Goal: Task Accomplishment & Management: Complete application form

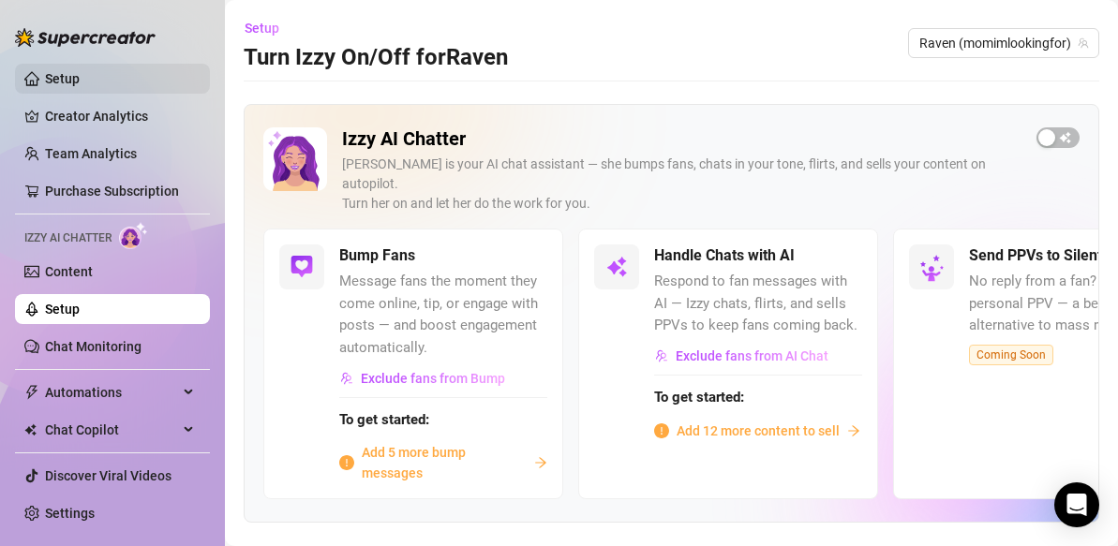
click at [64, 76] on link "Setup" at bounding box center [62, 78] width 35 height 15
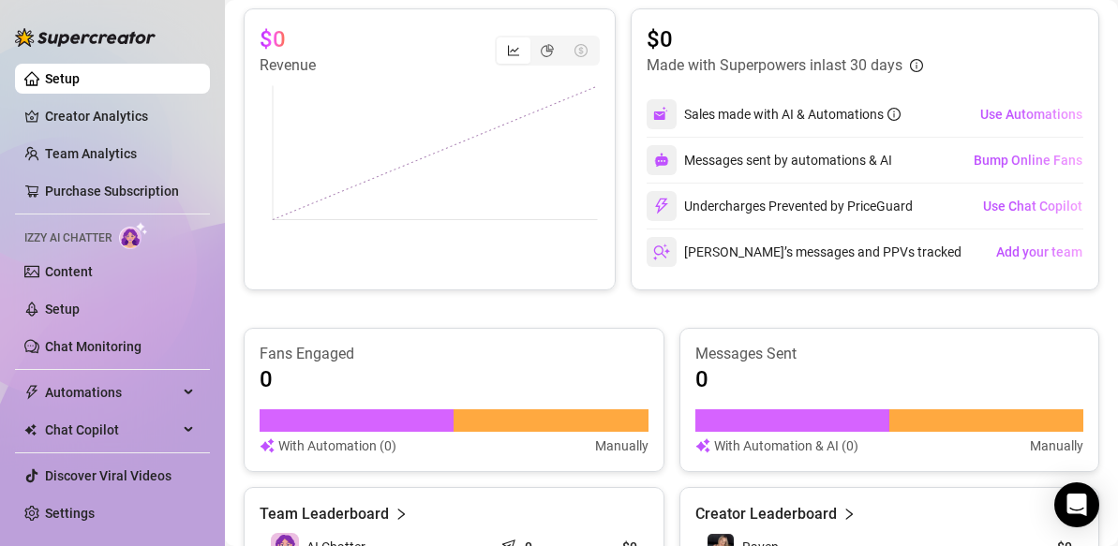
scroll to position [874, 0]
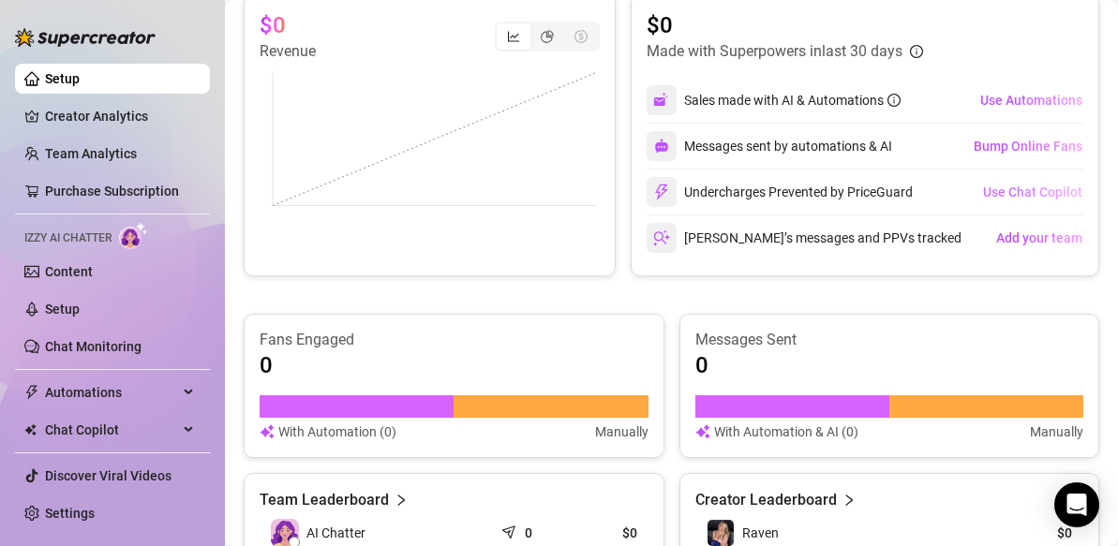
click at [1010, 192] on span "Use Chat Copilot" at bounding box center [1032, 192] width 99 height 15
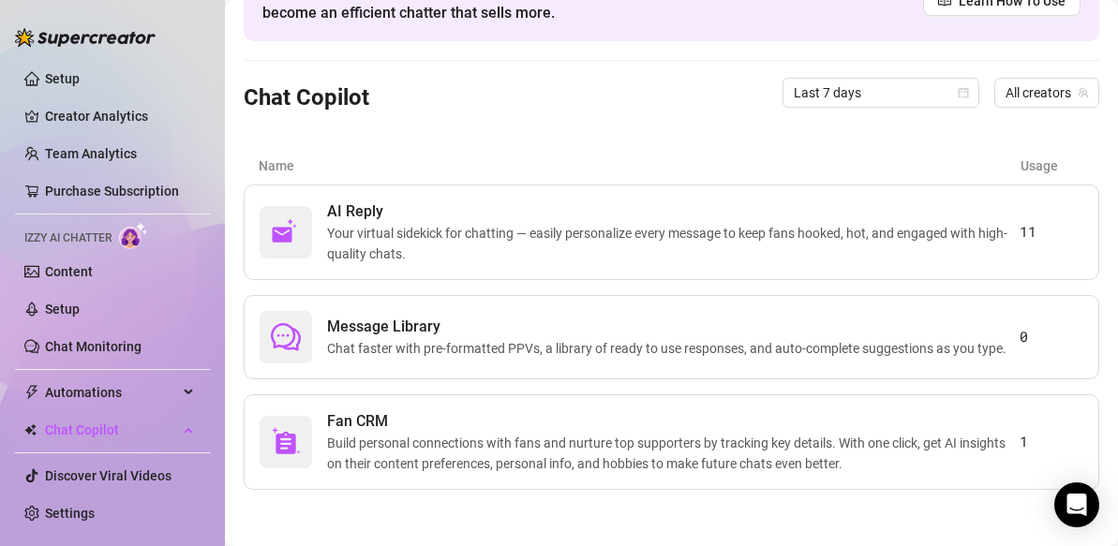
scroll to position [118, 0]
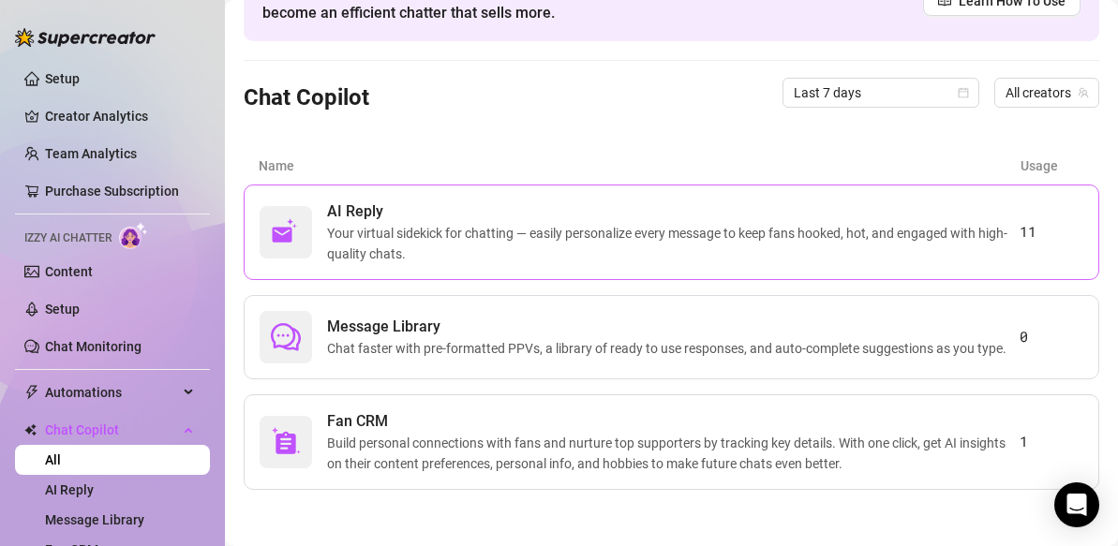
click at [449, 239] on span "Your virtual sidekick for chatting — easily personalize every message to keep f…" at bounding box center [673, 243] width 692 height 41
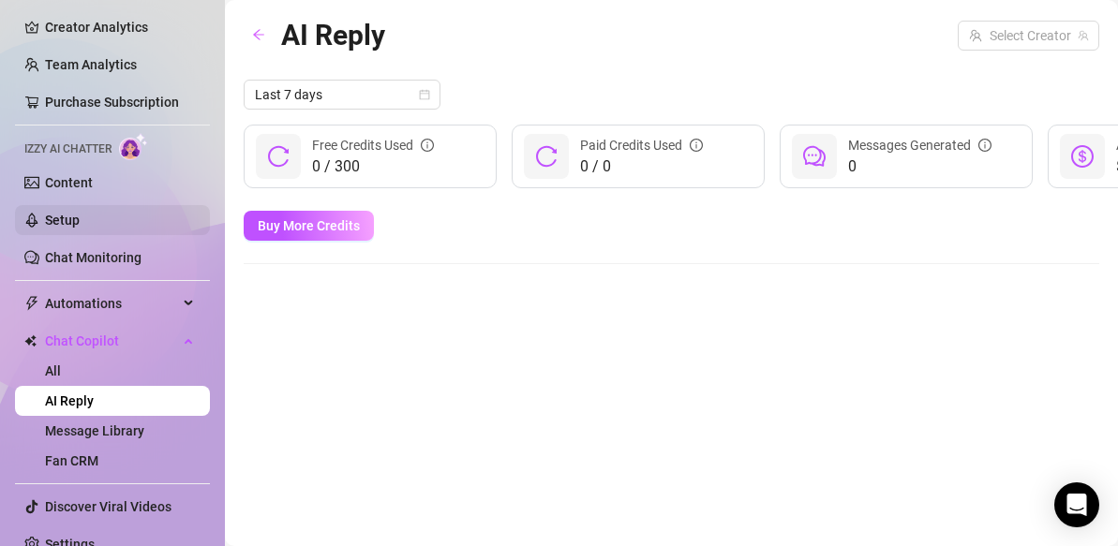
scroll to position [110, 0]
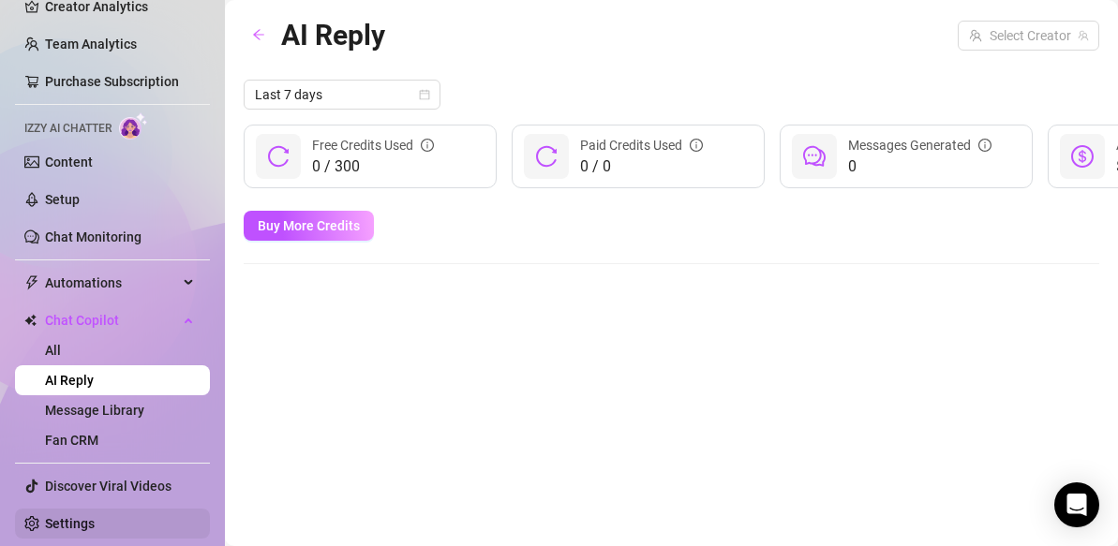
click at [52, 523] on link "Settings" at bounding box center [70, 523] width 50 height 15
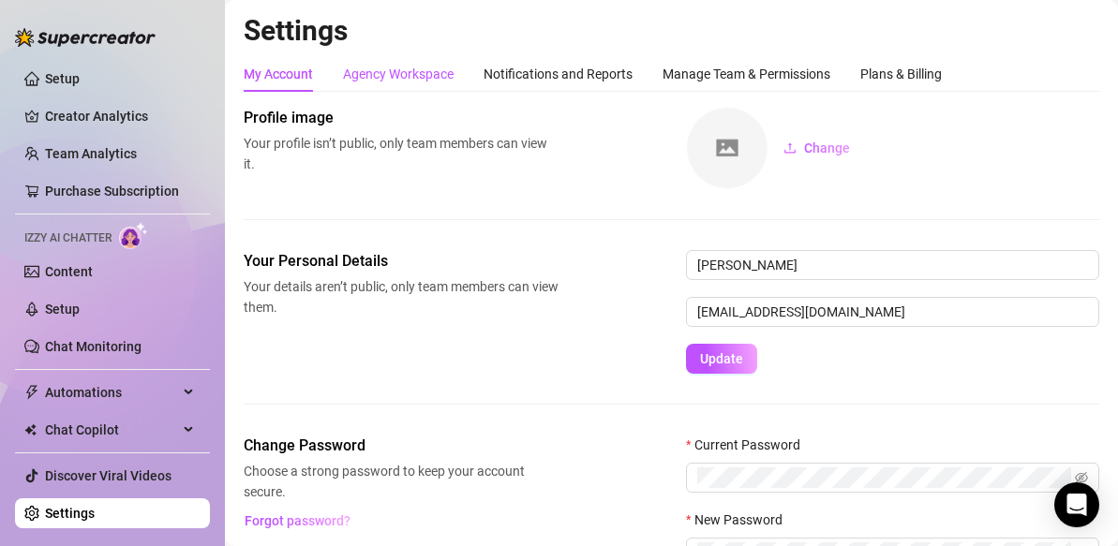
click at [425, 75] on div "Agency Workspace" at bounding box center [398, 74] width 111 height 21
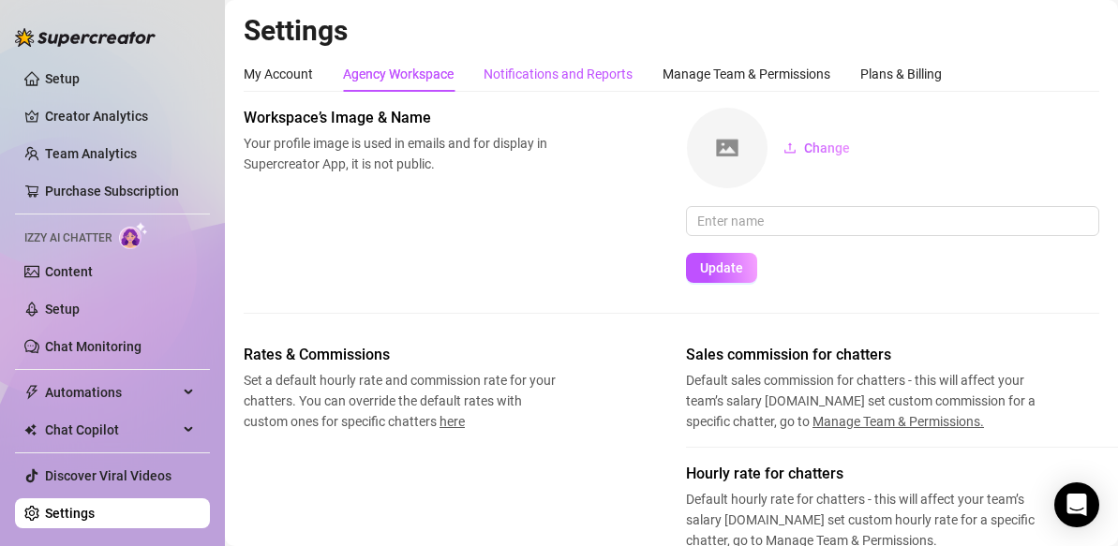
click at [575, 80] on div "Notifications and Reports" at bounding box center [557, 74] width 149 height 21
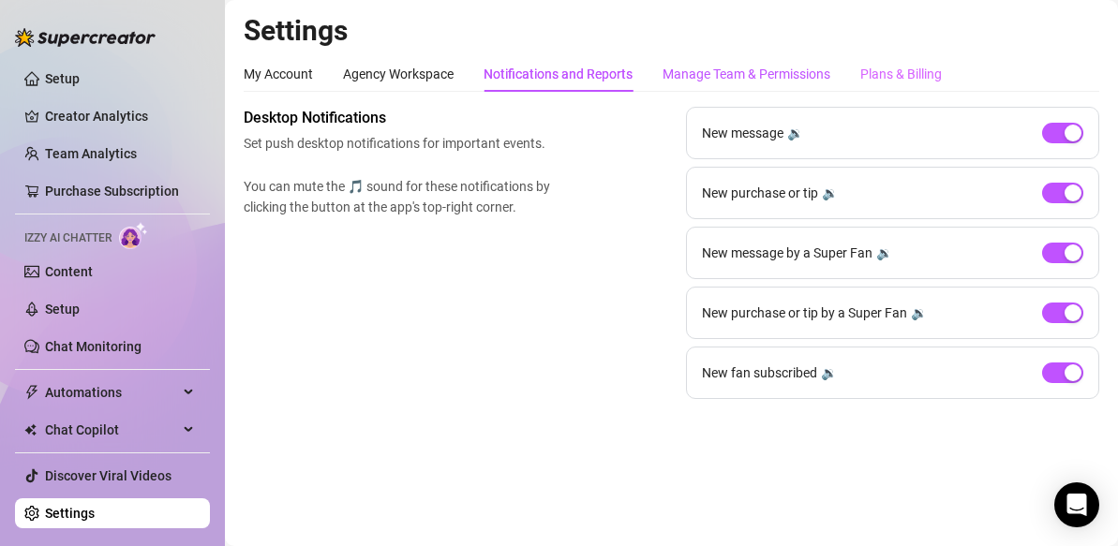
drag, startPoint x: 688, startPoint y: 74, endPoint x: 867, endPoint y: 80, distance: 179.0
click at [688, 74] on div "Manage Team & Permissions" at bounding box center [746, 74] width 168 height 21
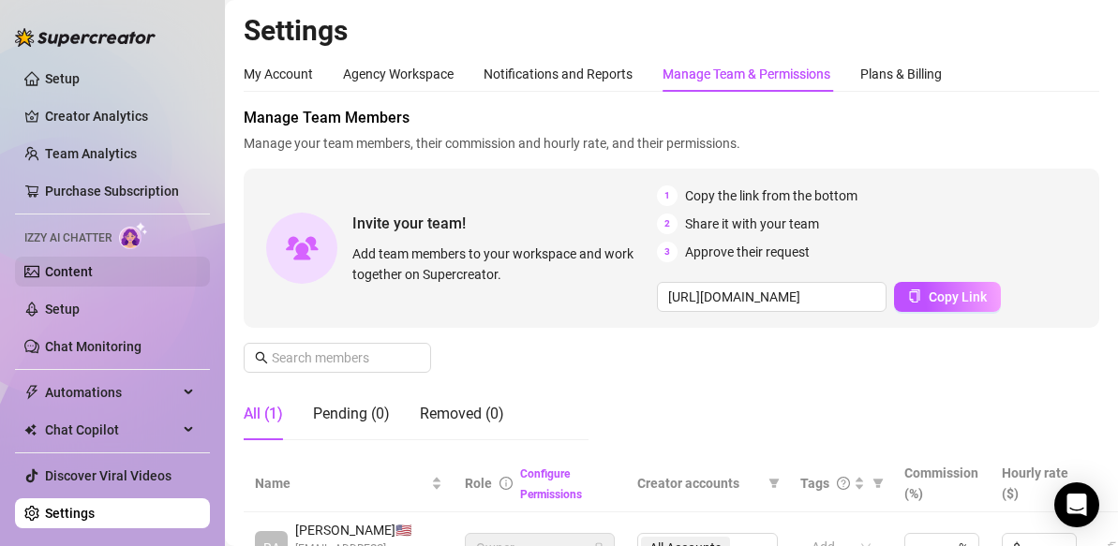
click at [78, 270] on link "Content" at bounding box center [69, 271] width 48 height 15
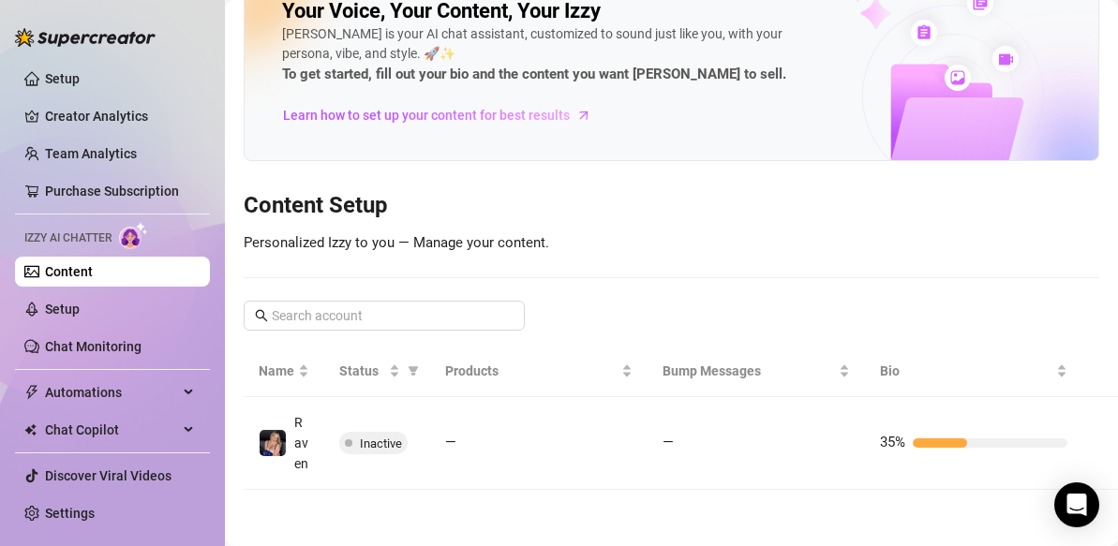
scroll to position [67, 0]
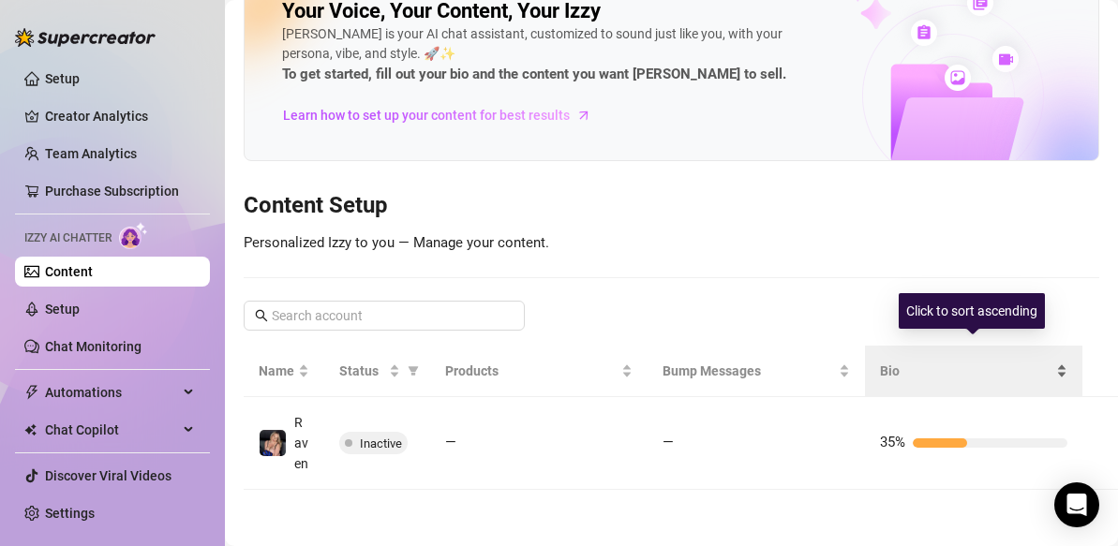
click at [918, 361] on span "Bio" at bounding box center [966, 371] width 172 height 21
click at [884, 361] on span "Bio" at bounding box center [966, 371] width 172 height 21
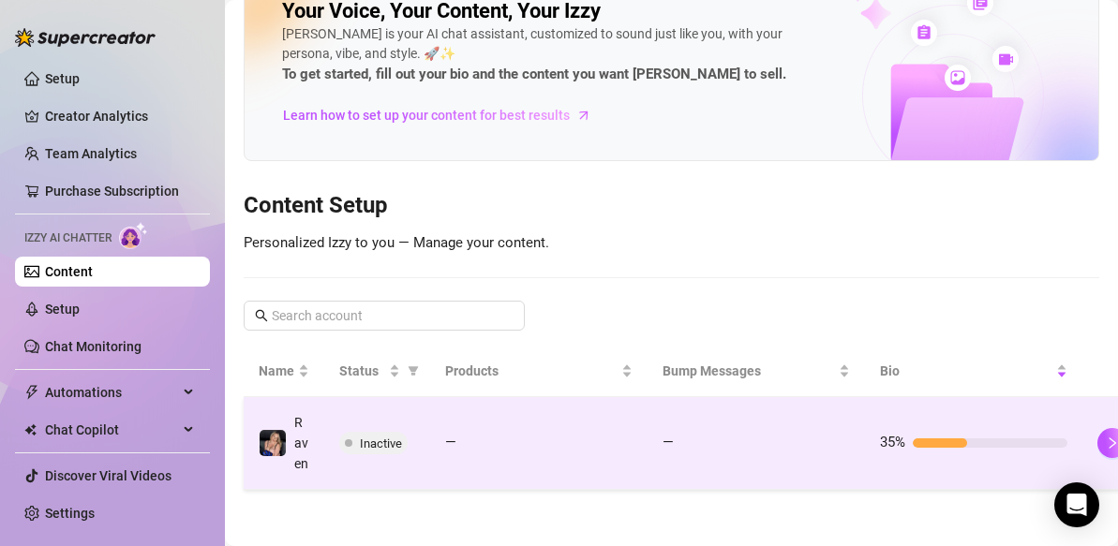
click at [929, 438] on div at bounding box center [940, 442] width 54 height 9
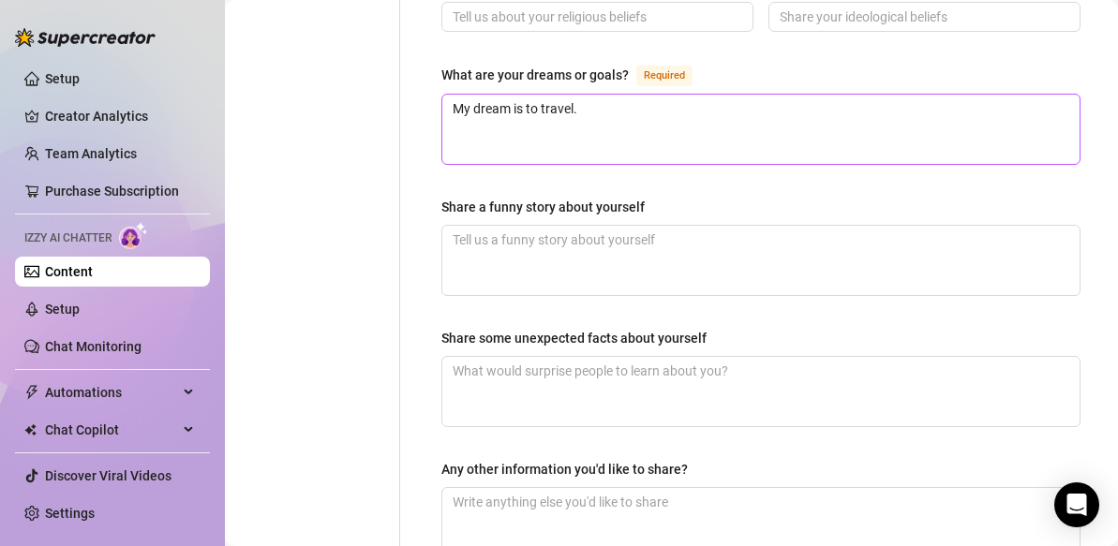
scroll to position [1197, 0]
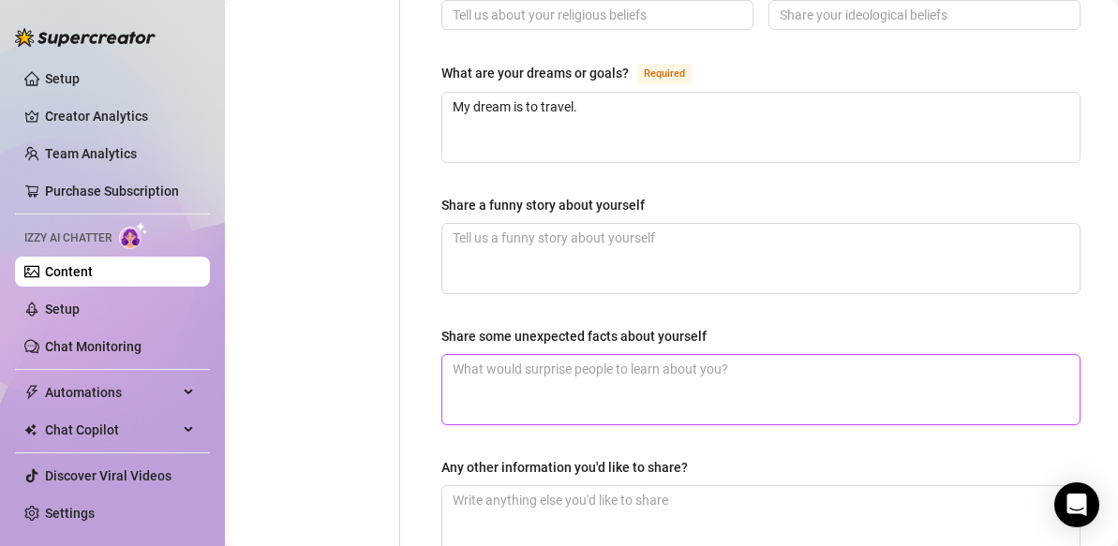
click at [502, 355] on textarea "Share some unexpected facts about yourself" at bounding box center [760, 389] width 637 height 69
type textarea "I"
type textarea "I w"
type textarea "I wa"
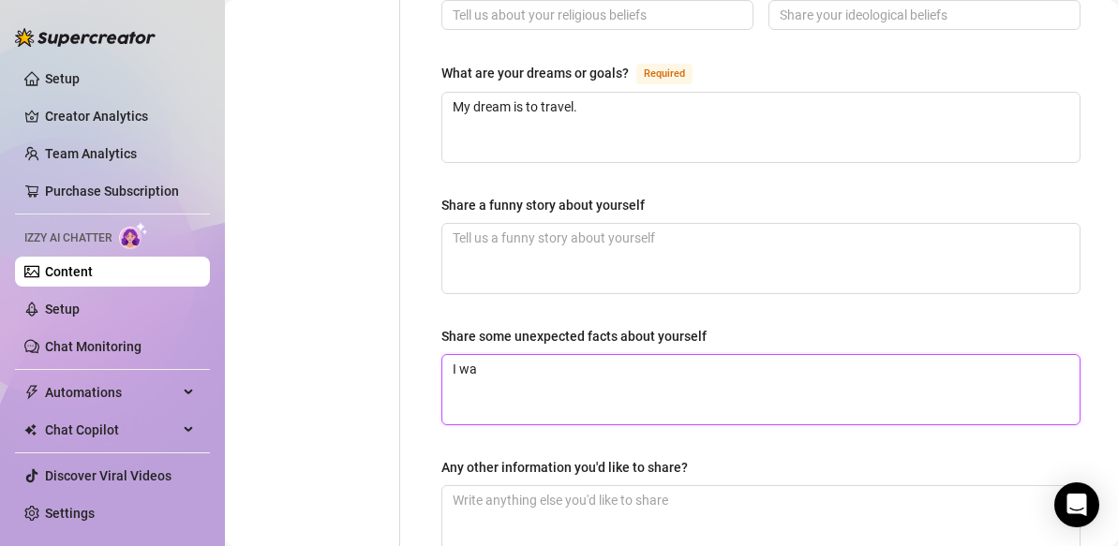
type textarea "I was"
type textarea "I was a"
type textarea "I was a b"
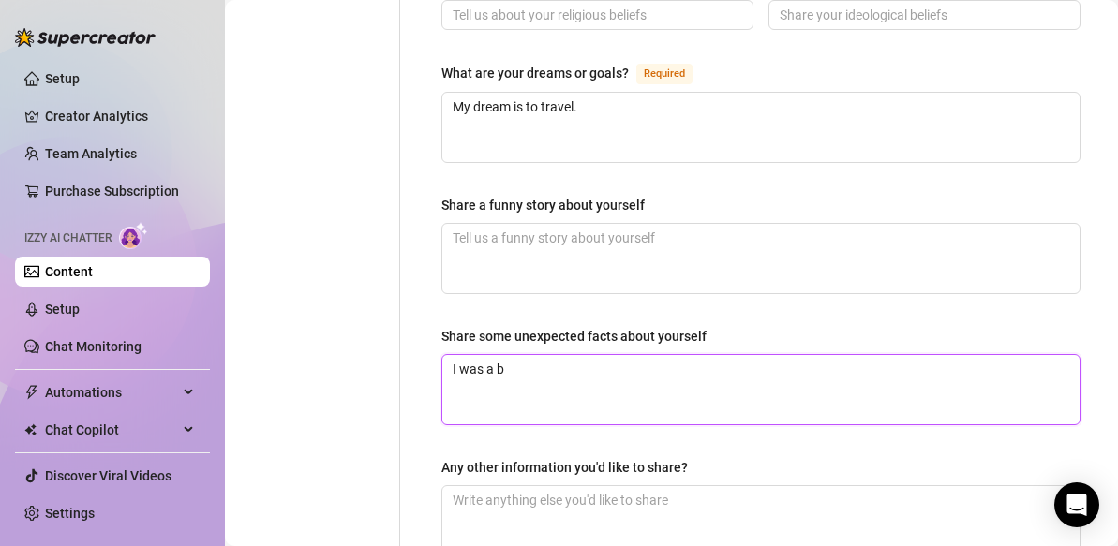
type textarea "I was a ba"
type textarea "I was a [MEDICAL_DATA]"
type textarea "I was a ball"
type textarea "I was a balle"
type textarea "I was a baller"
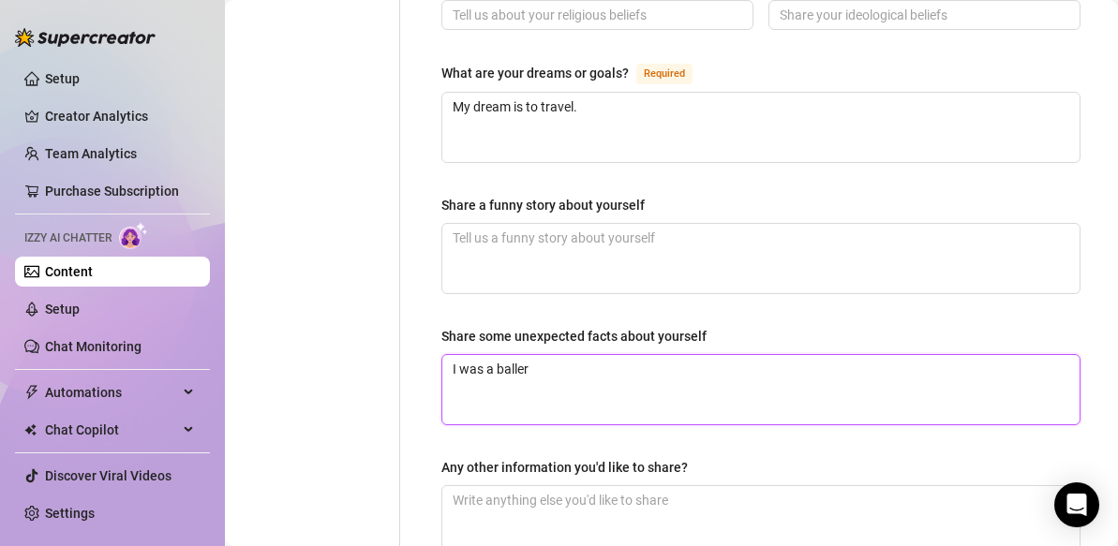
type textarea "I was a balleri"
type textarea "I was a ballerin"
type textarea "I was a ballerina"
type textarea "I was a ballerina a"
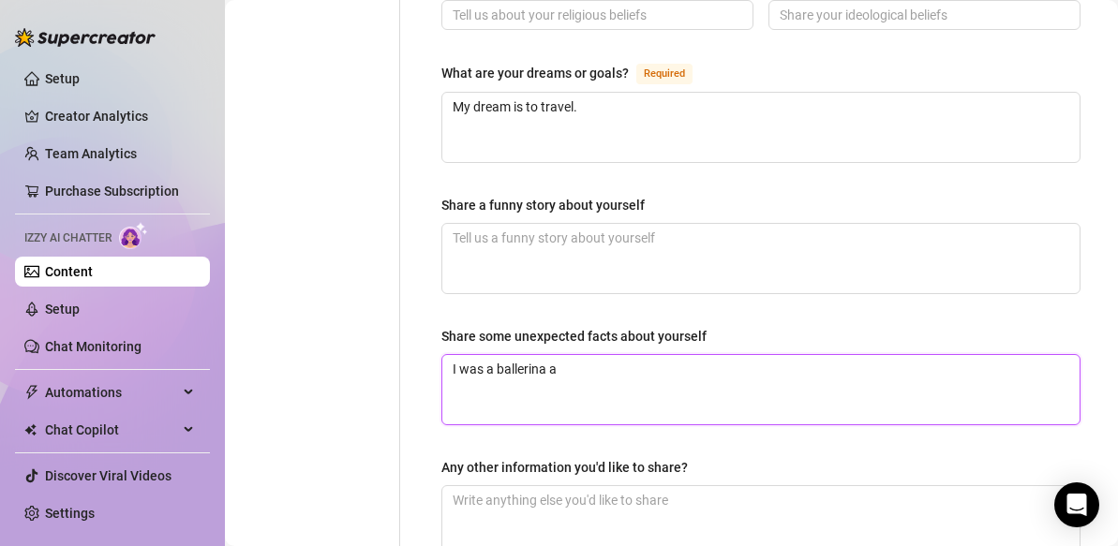
type textarea "I was a ballerina al"
type textarea "I was a ballerina all"
type textarea "I was a ballerina all g"
type textarea "I was a ballerina all gr"
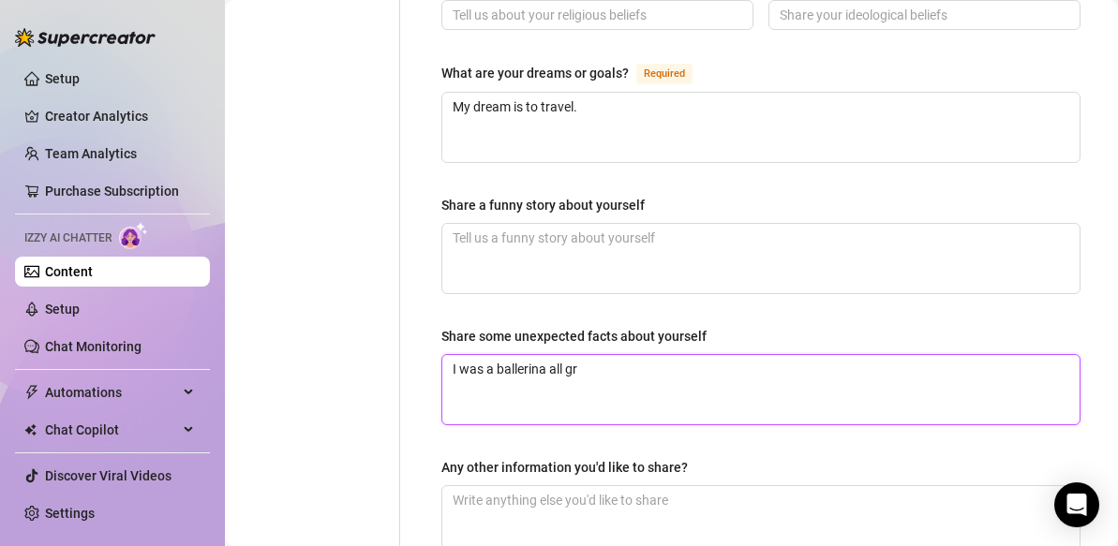
type textarea "I was a ballerina all gro"
type textarea "I was a ballerina all grow"
type textarea "I was a ballerina all growi"
type textarea "I was a ballerina all growin"
type textarea "I was a ballerina all growi"
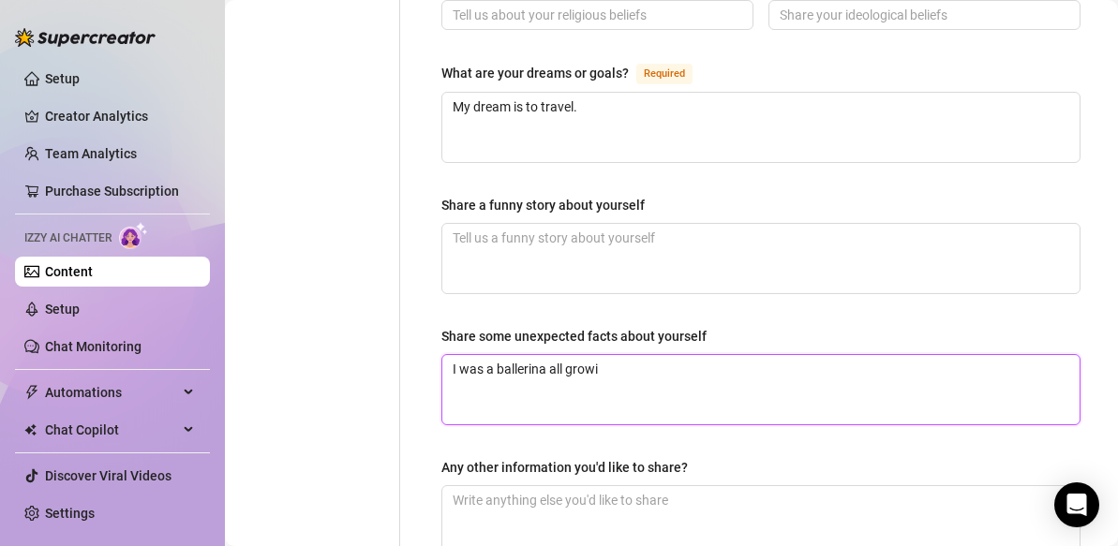
type textarea "I was a ballerina all grow"
type textarea "I was a ballerina all gro"
type textarea "I was a ballerina all gr"
type textarea "I was a ballerina all g"
type textarea "I was a ballerina all"
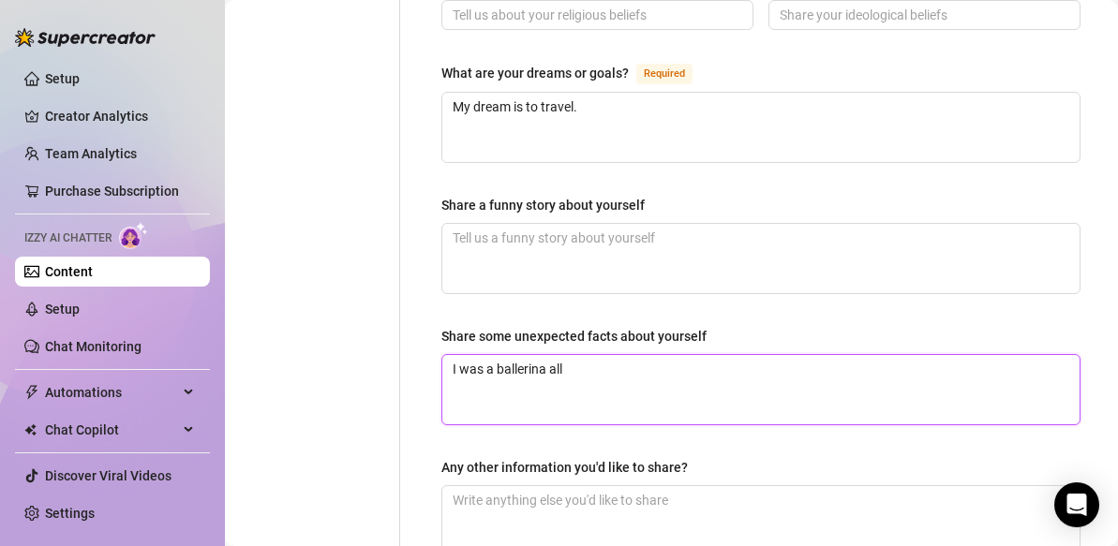
type textarea "I was a ballerina all"
type textarea "I was a ballerina a"
type textarea "I was a ballerina"
type textarea "I was a ballerina f"
type textarea "I was a ballerina fo"
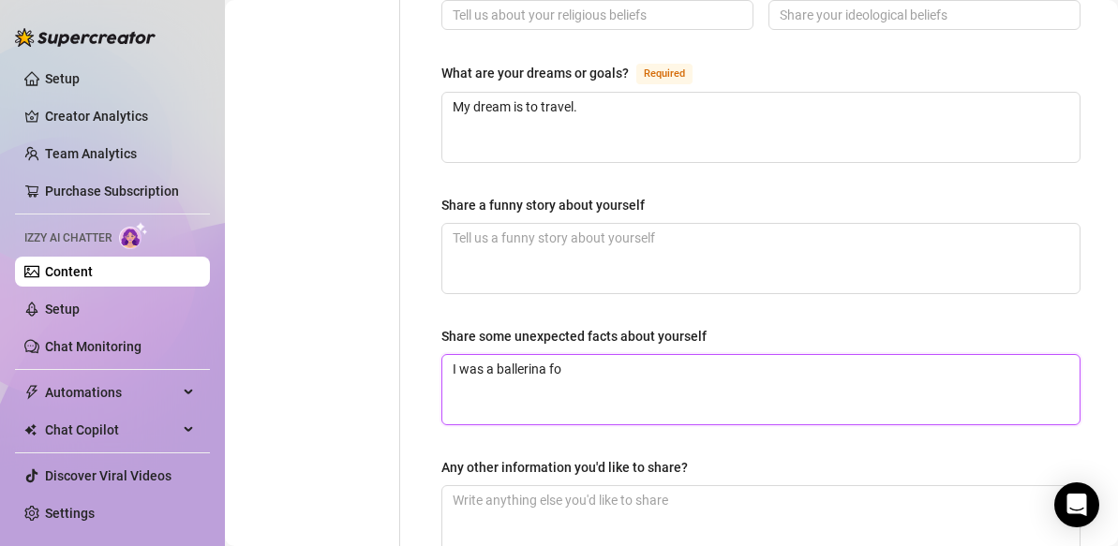
type textarea "I was a ballerina for"
type textarea "I was a ballerina fo"
type textarea "I was a ballerina f"
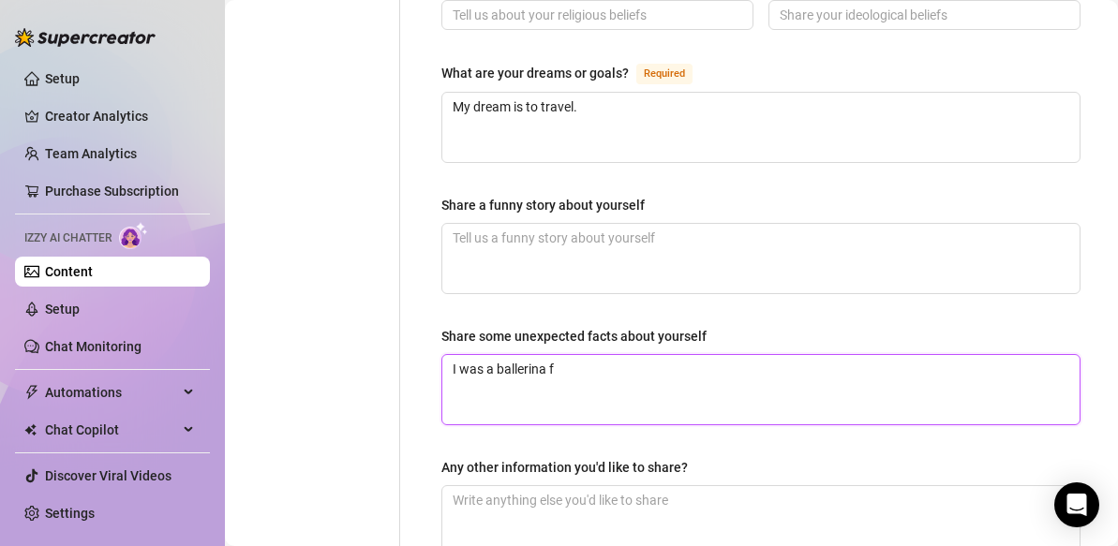
type textarea "I was a ballerina"
type textarea "I was a ballerin"
type textarea "I was a balleri"
type textarea "I was a baller"
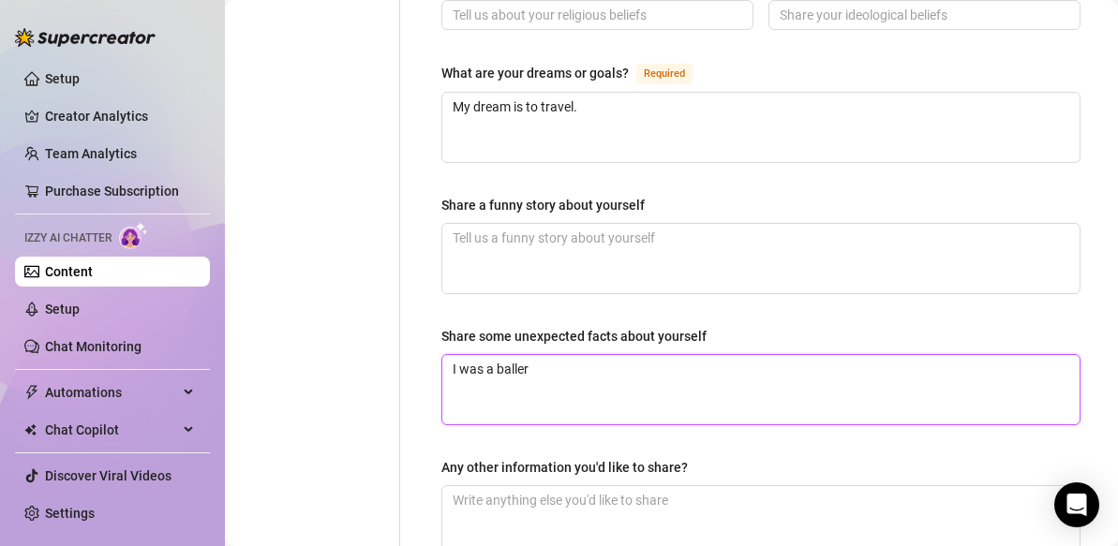
type textarea "I was a balle"
type textarea "I was a ball"
type textarea "I was a [MEDICAL_DATA]"
type textarea "I was a ba"
type textarea "I was a b"
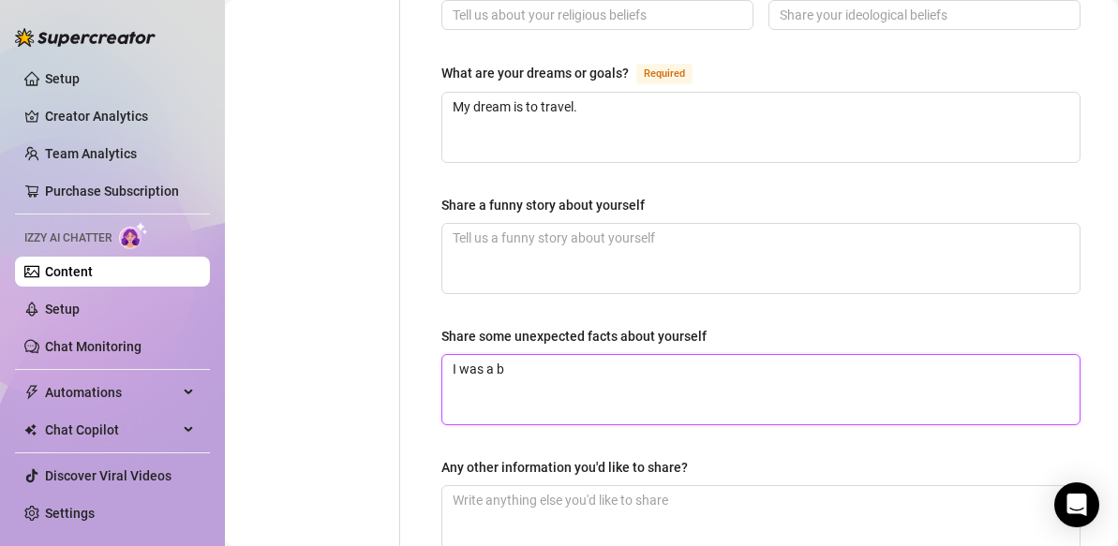
type textarea "I was a"
type textarea "I was"
type textarea "I wa"
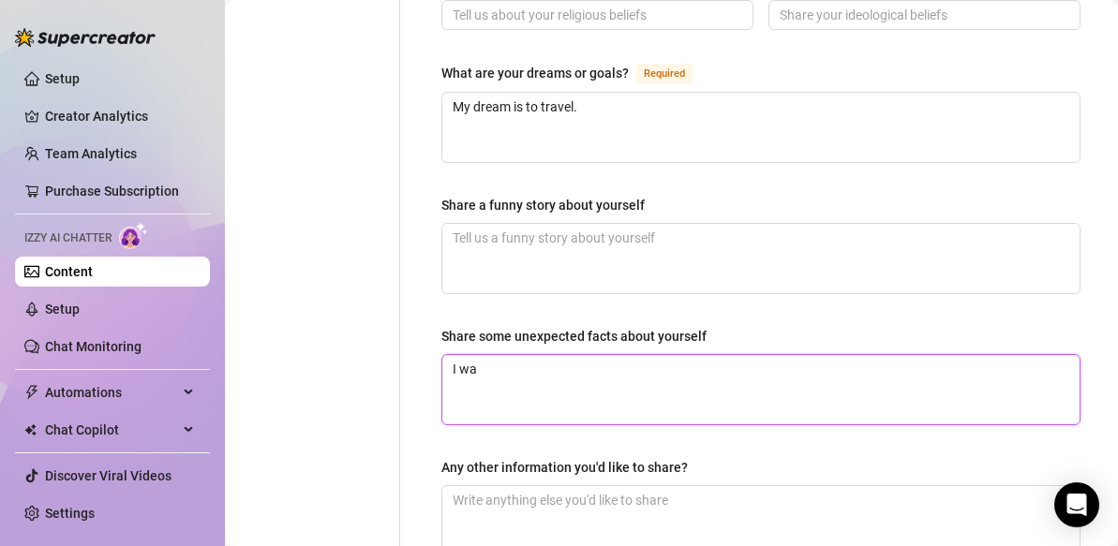
type textarea "I w"
type textarea "I"
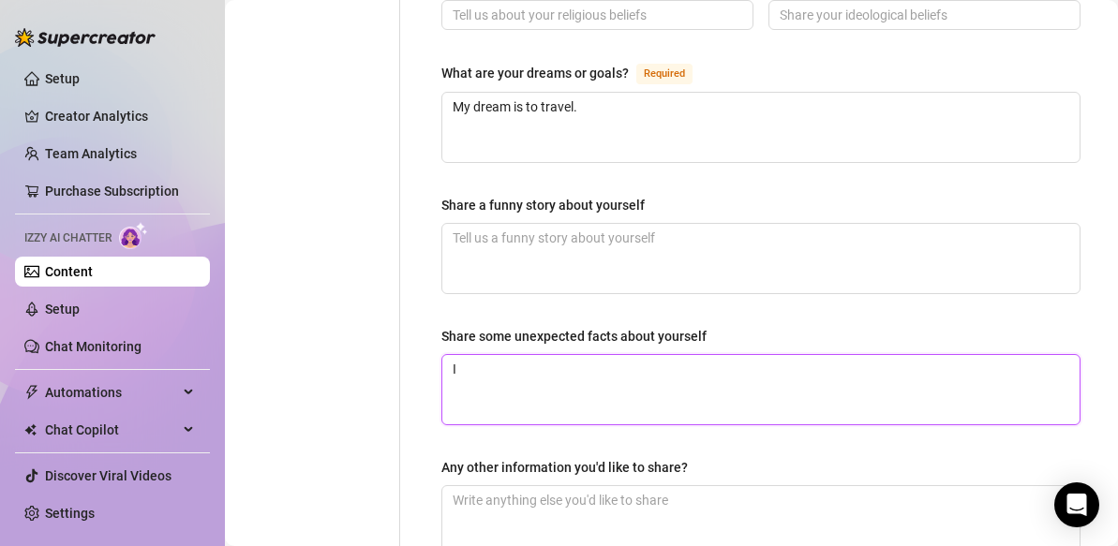
type textarea "I a"
type textarea "I am"
type textarea "I am a"
type textarea "I am an"
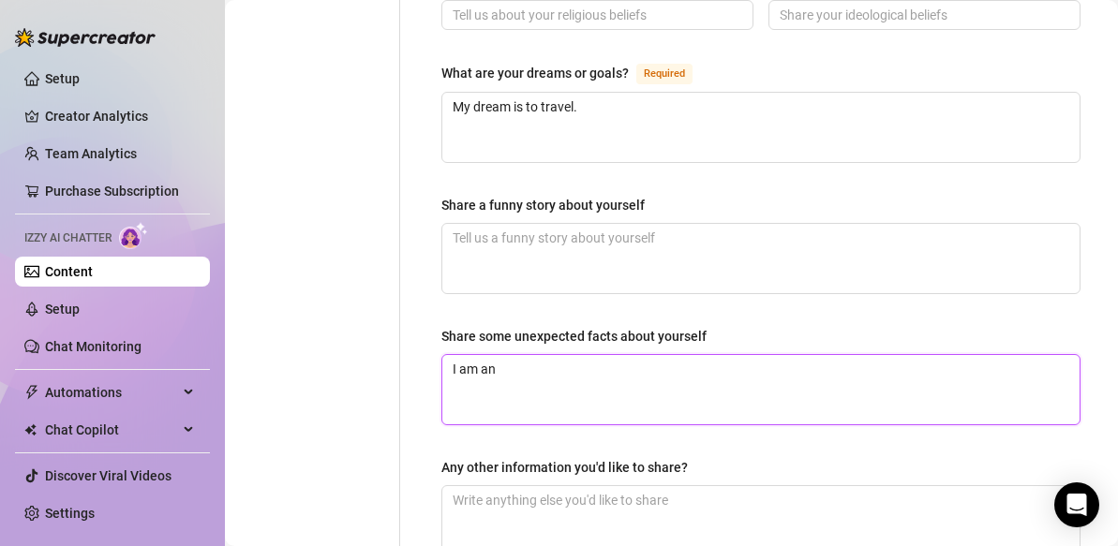
type textarea "I am an"
type textarea "I am an e"
type textarea "I am an ex"
type textarea "I am an exc"
type textarea "I am an exce"
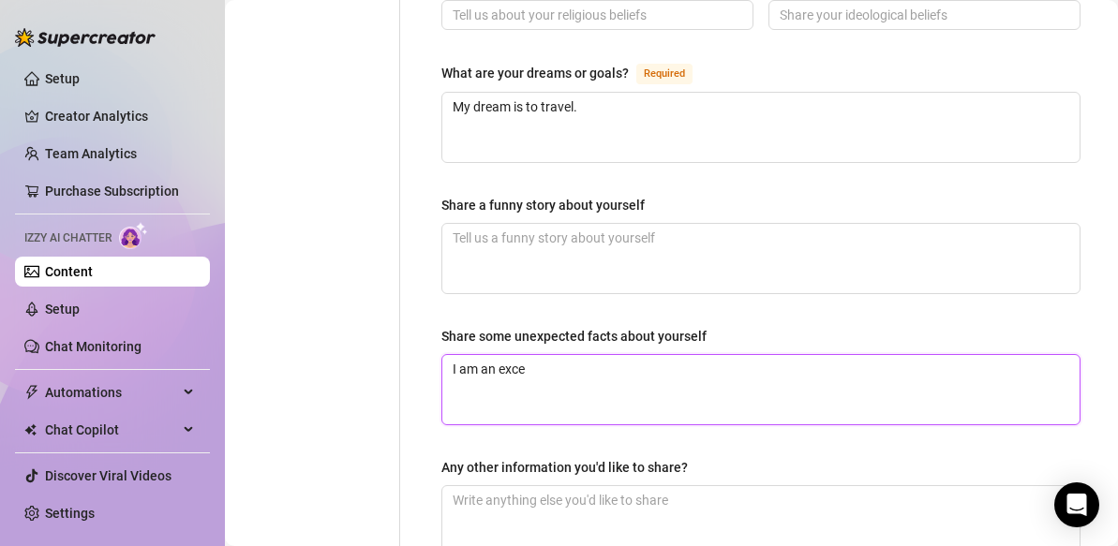
type textarea "I am an excel"
type textarea "I am an excell"
type textarea "I am an excelle"
type textarea "I am an excellen"
type textarea "I am an excellent"
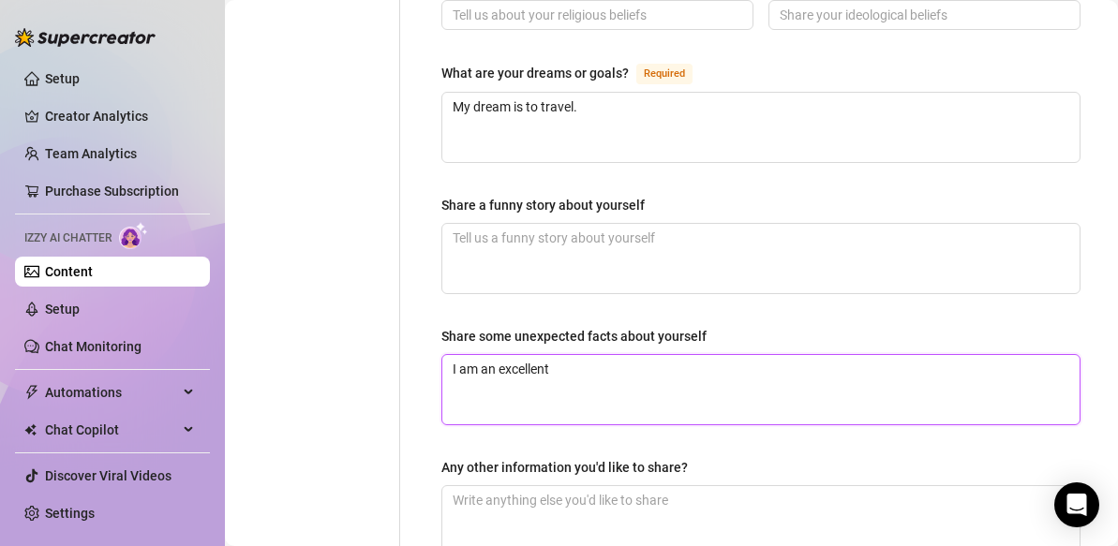
type textarea "I am an excellent"
type textarea "I am an excellent d"
type textarea "I am an excellent da"
type textarea "I am an excellent [PERSON_NAME]"
type textarea "I am an excellent danc"
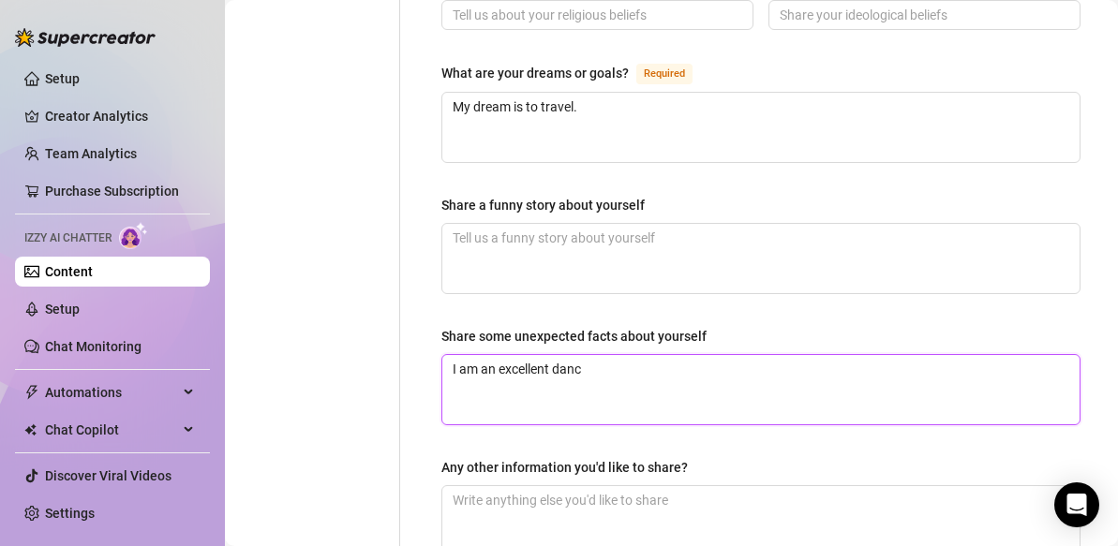
type textarea "I am an excellent dance"
type textarea "I am an excellent dancer"
type textarea "I am an excellent dancer,"
type textarea "I am an excellent dancer"
type textarea "I am an excellent dancer."
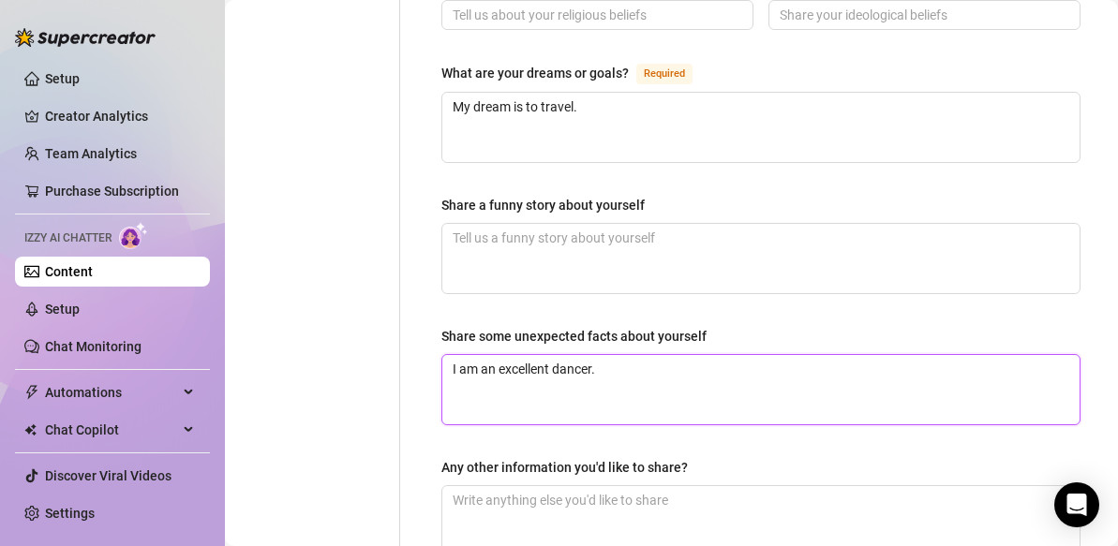
type textarea "I am an excellent dancer."
type textarea "I am an excellent dancer. I"
type textarea "I am an excellent dancer. I t"
type textarea "I am an excellent dancer. I to"
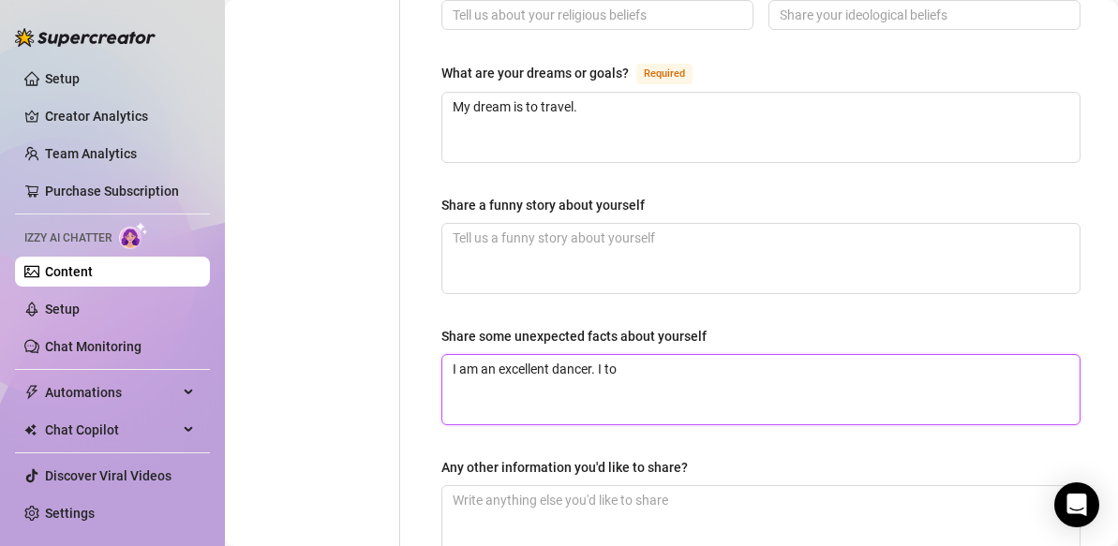
type textarea "I am an excellent dancer. I too"
type textarea "I am an excellent dancer. I took"
type textarea "I am an excellent dancer. I took b"
type textarea "I am an excellent dancer. I took ba"
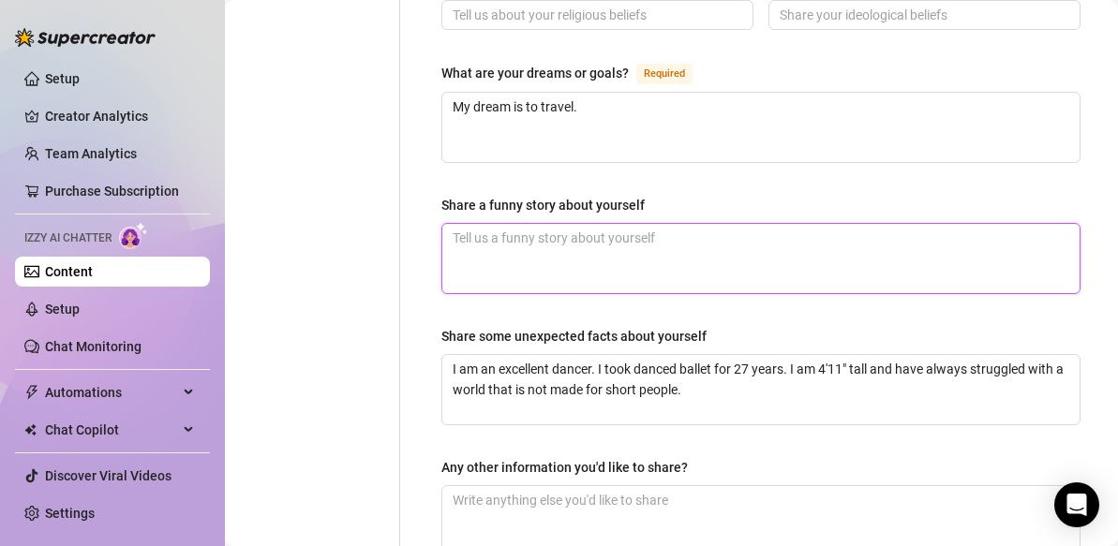
click at [462, 224] on textarea "Share a funny story about yourself" at bounding box center [760, 258] width 637 height 69
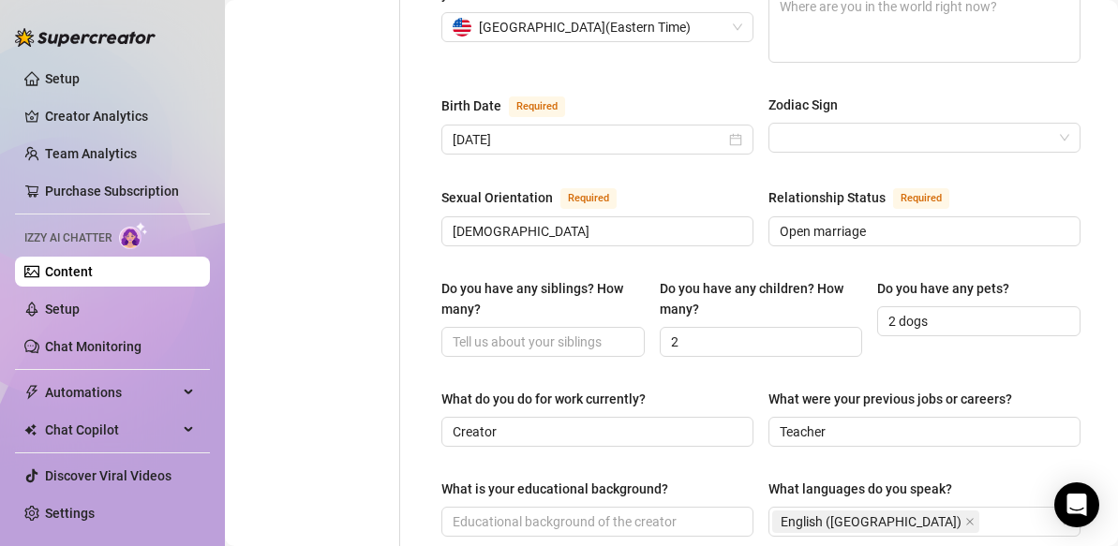
scroll to position [612, 0]
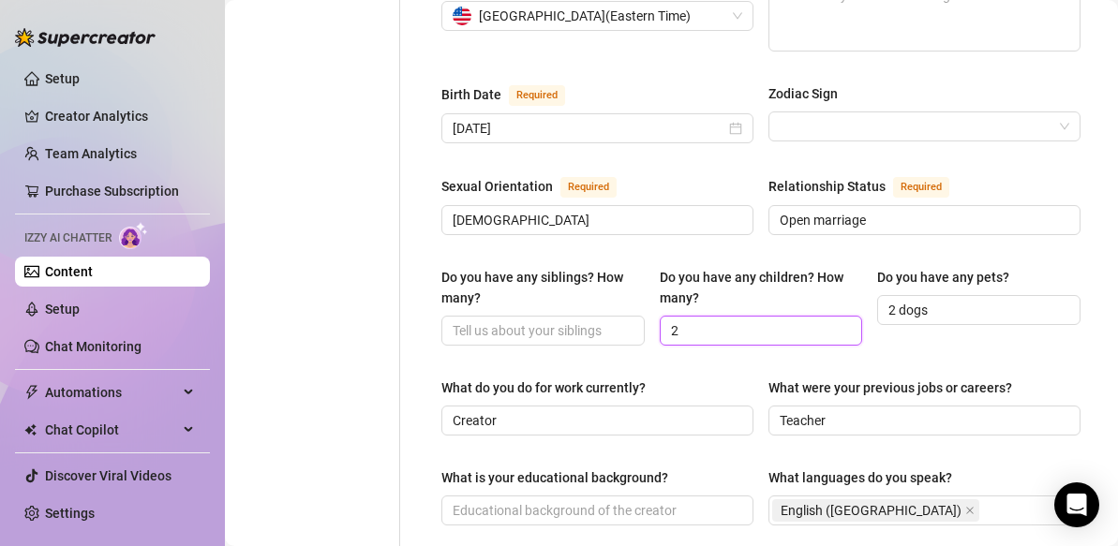
click at [692, 320] on input "2" at bounding box center [759, 330] width 177 height 21
click at [559, 317] on span at bounding box center [542, 331] width 203 height 30
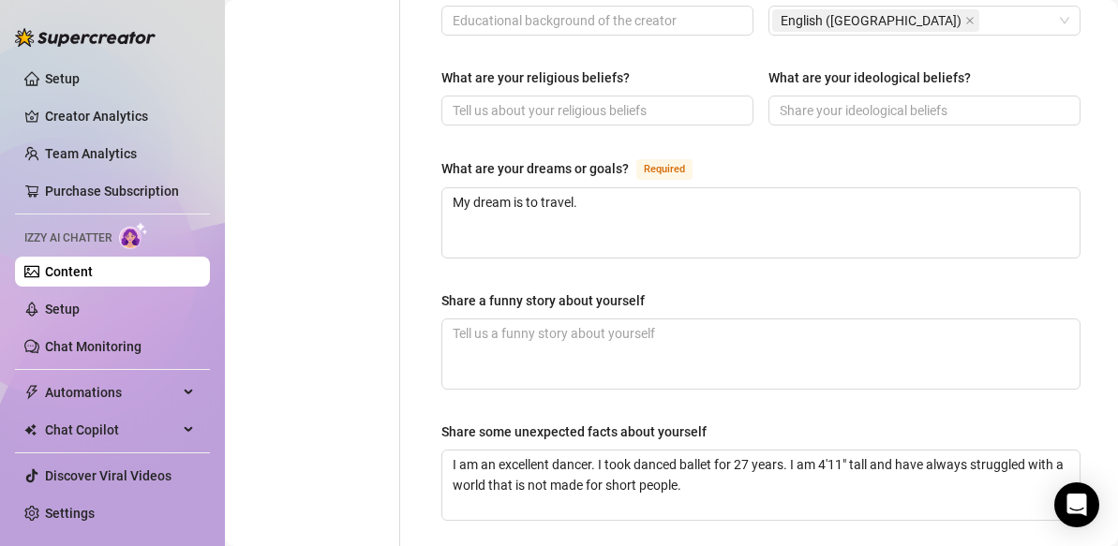
scroll to position [1167, 0]
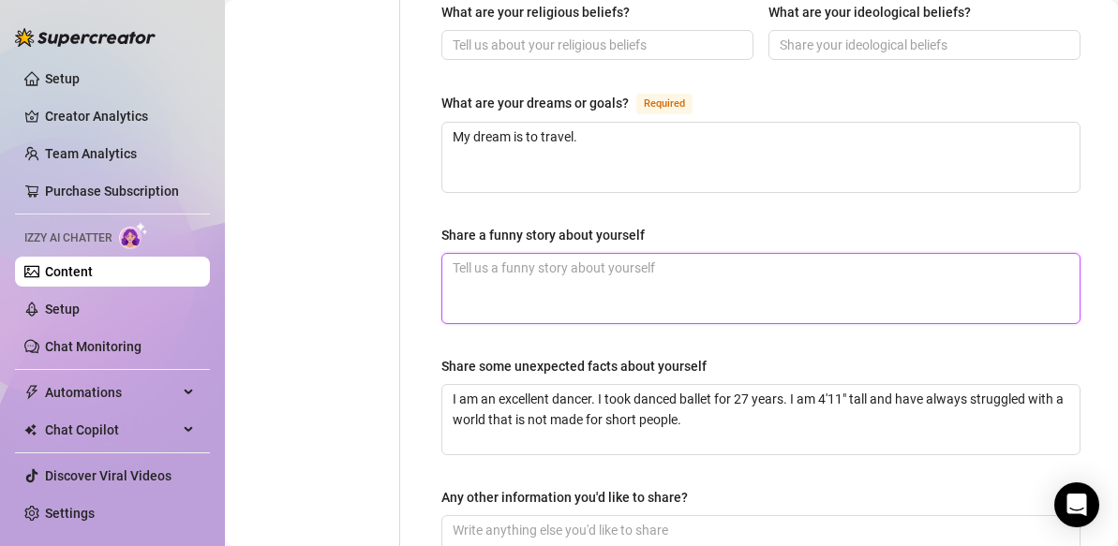
click at [601, 258] on textarea "Share a funny story about yourself" at bounding box center [760, 288] width 637 height 69
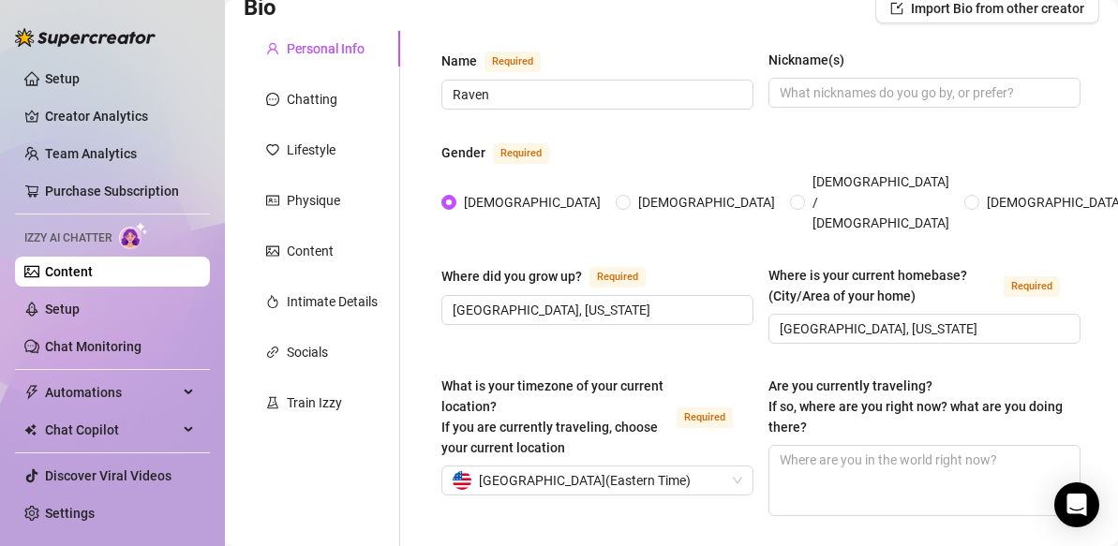
scroll to position [145, 0]
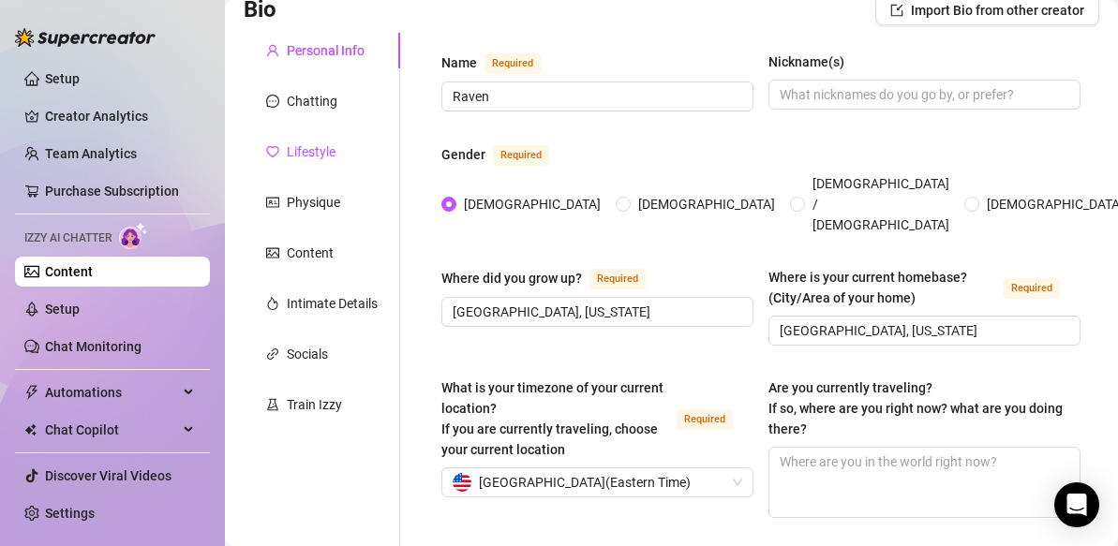
click at [306, 154] on div "Lifestyle" at bounding box center [311, 151] width 49 height 21
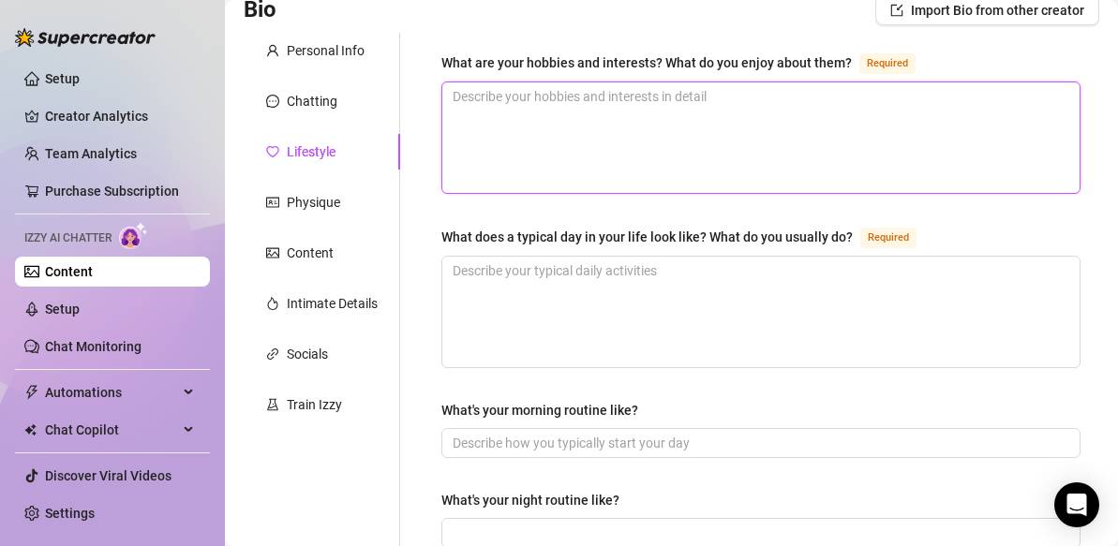
click at [468, 107] on textarea "What are your hobbies and interests? What do you enjoy about them? Required" at bounding box center [760, 137] width 637 height 111
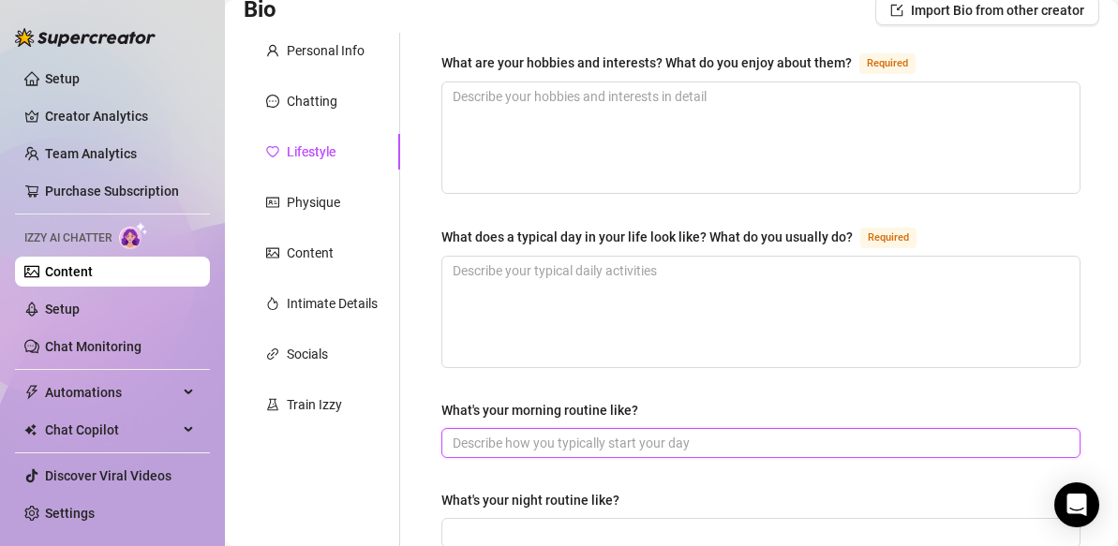
click at [508, 438] on input "What's your morning routine like?" at bounding box center [759, 443] width 613 height 21
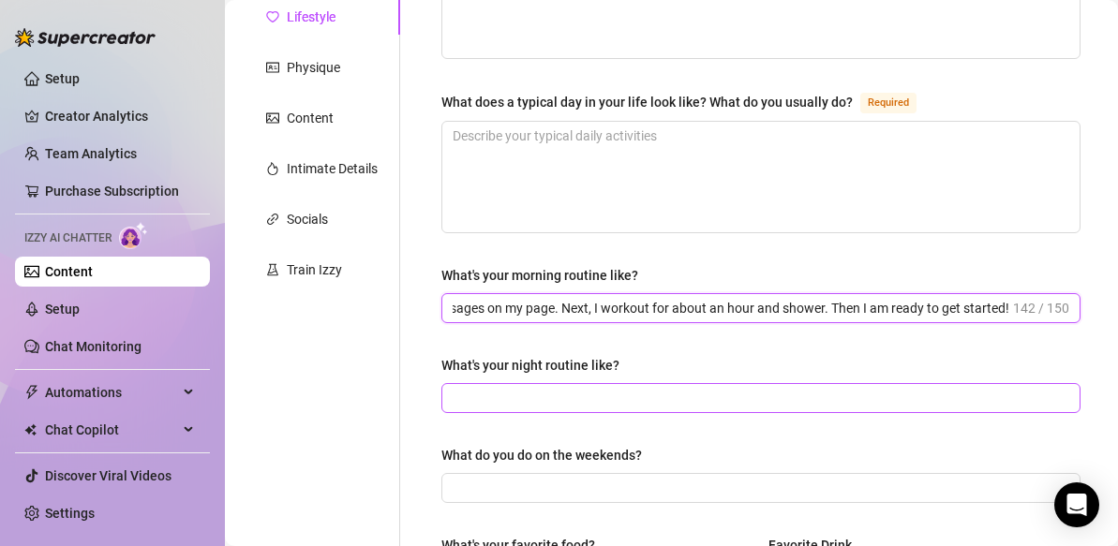
scroll to position [317, 0]
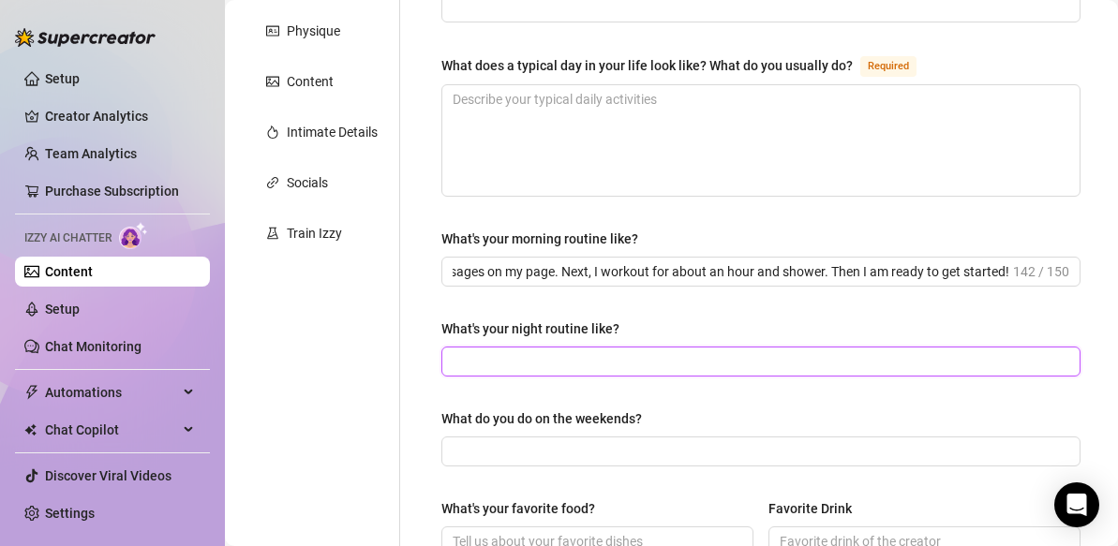
click at [501, 359] on input "What's your night routine like?" at bounding box center [759, 361] width 613 height 21
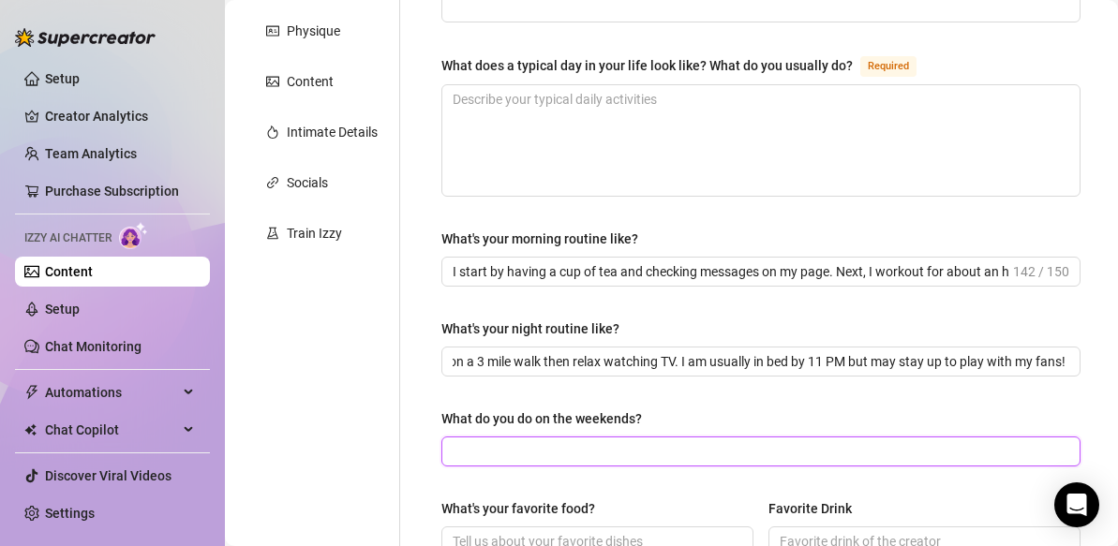
scroll to position [0, 0]
click at [538, 450] on input "What do you do on the weekends?" at bounding box center [759, 451] width 613 height 21
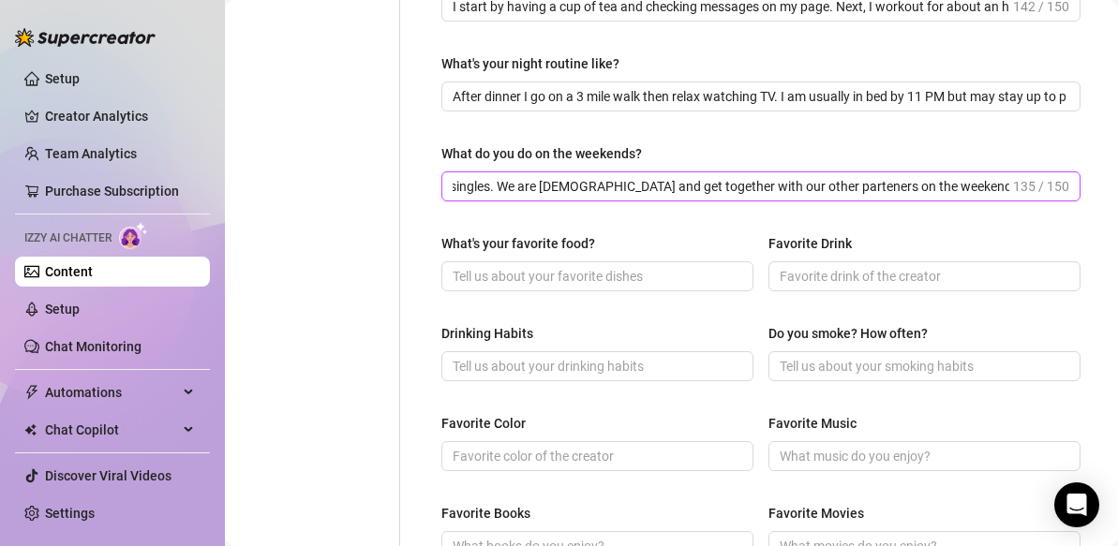
scroll to position [0, 250]
click at [829, 192] on input "Weekends are for dating other couples or singles. We are [DEMOGRAPHIC_DATA] and…" at bounding box center [731, 186] width 557 height 21
click at [854, 185] on input "Weekends are for dating other couples or singles. We are [DEMOGRAPHIC_DATA] and…" at bounding box center [731, 186] width 557 height 21
drag, startPoint x: 1014, startPoint y: 186, endPoint x: 1031, endPoint y: 184, distance: 17.0
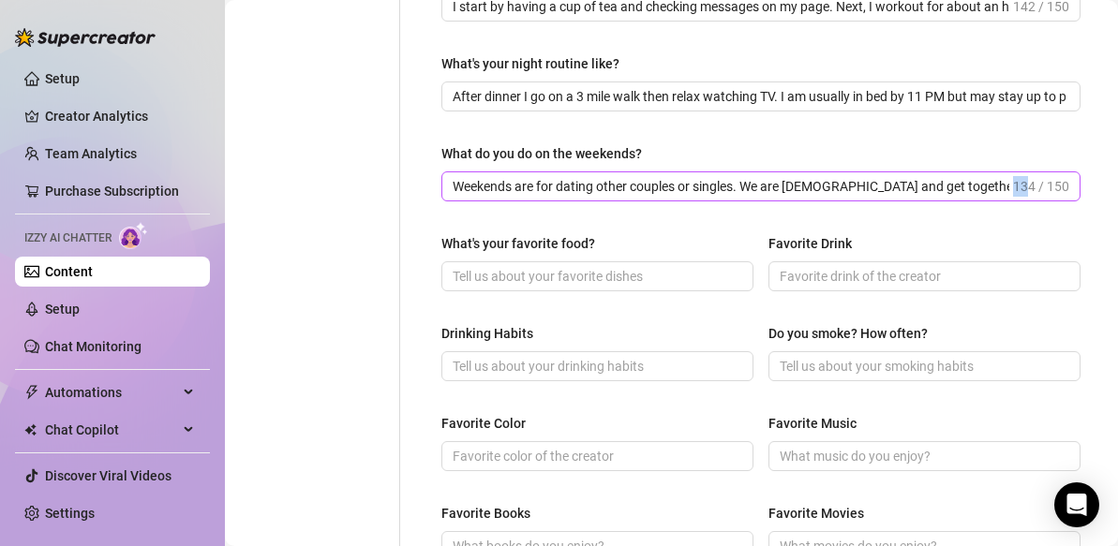
click at [1031, 184] on span "134 / 150" at bounding box center [1041, 186] width 56 height 21
click at [1008, 186] on input "Weekends are for dating other couples or singles. We are [DEMOGRAPHIC_DATA] and…" at bounding box center [731, 186] width 557 height 21
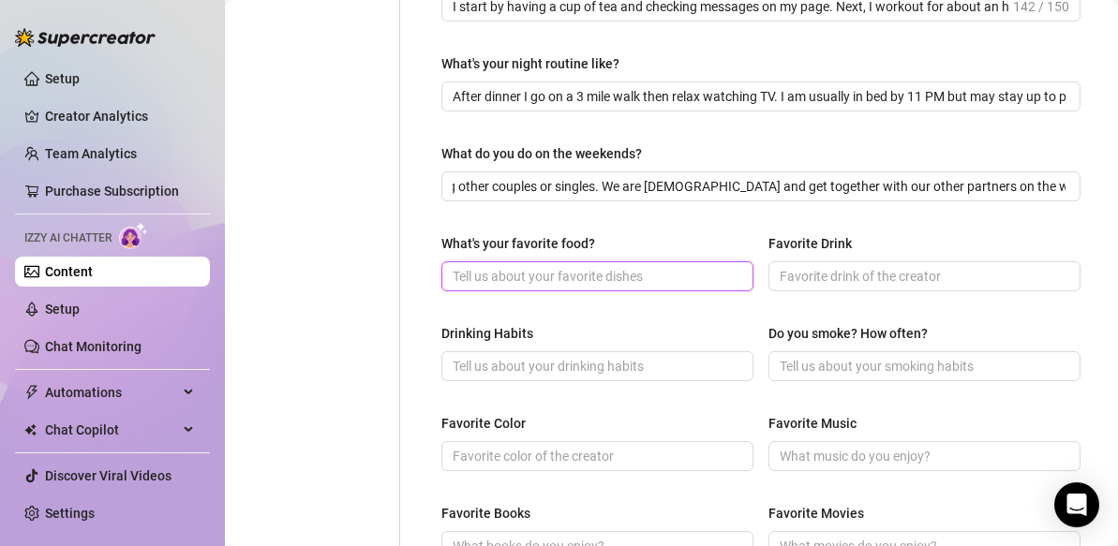
click at [684, 273] on input "What's your favorite food?" at bounding box center [596, 276] width 286 height 21
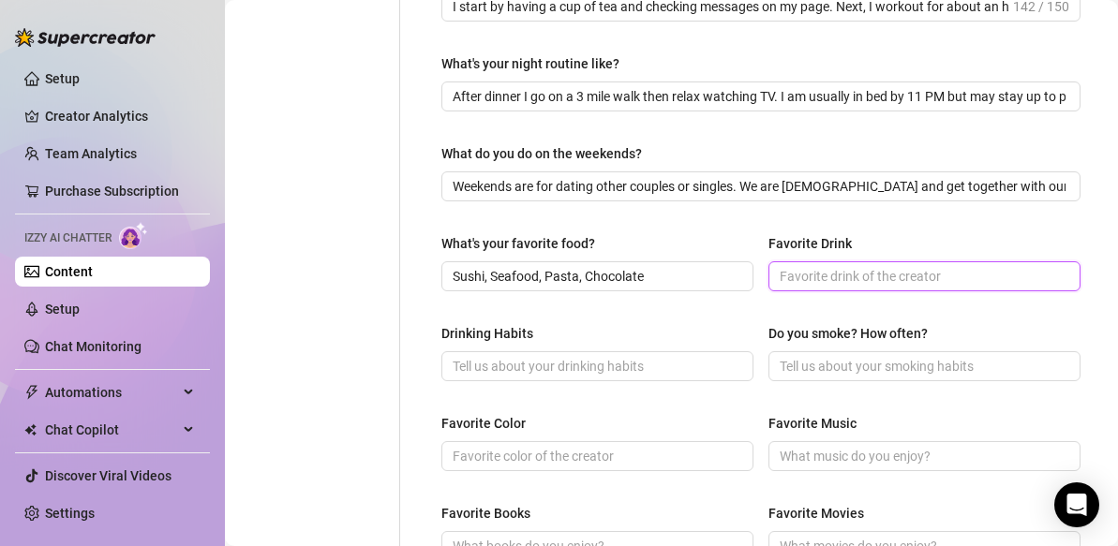
click at [870, 279] on input "Favorite Drink" at bounding box center [923, 276] width 286 height 21
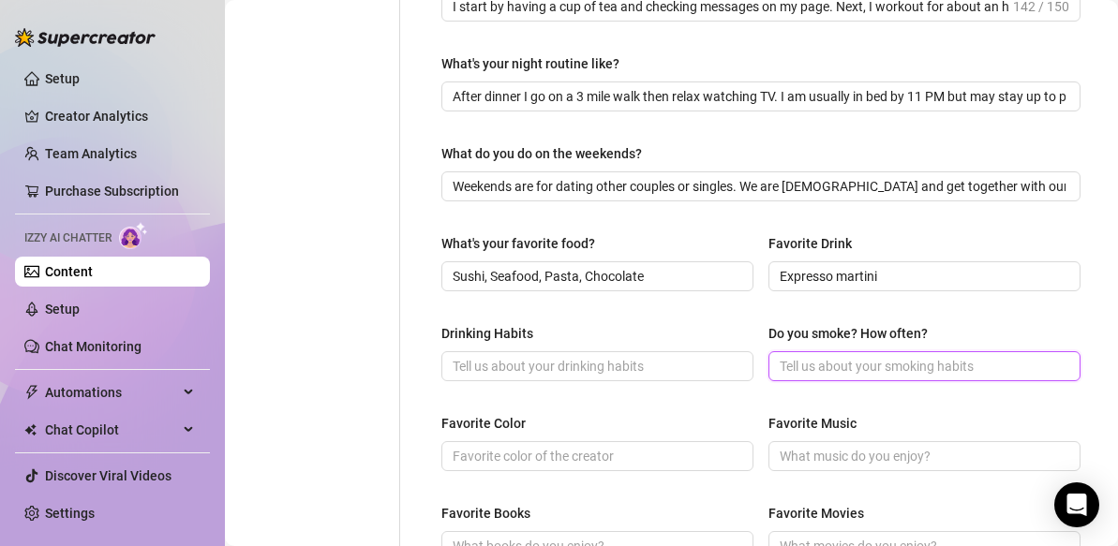
click at [908, 358] on input "Do you smoke? How often?" at bounding box center [923, 366] width 286 height 21
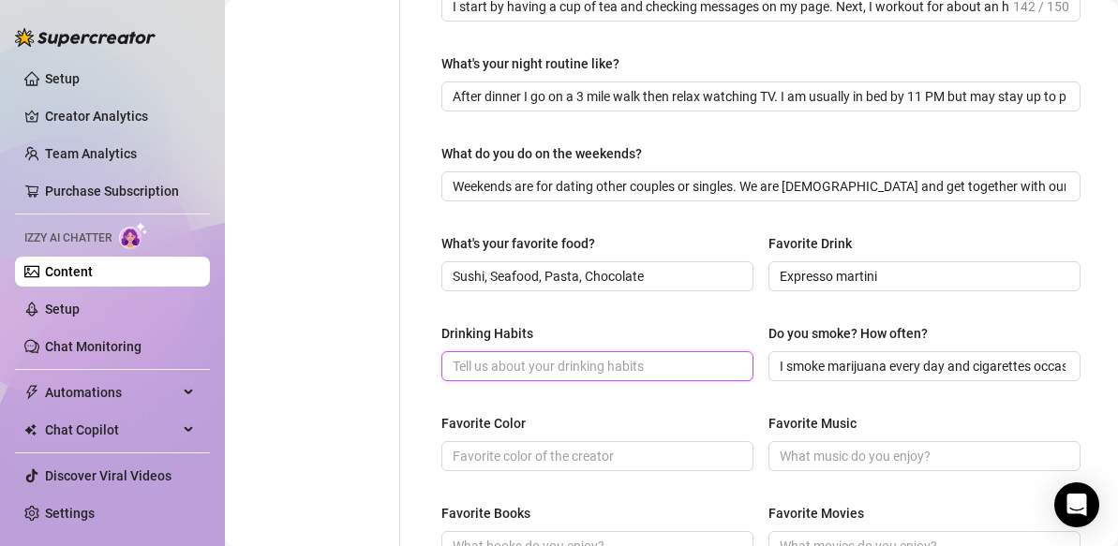
click at [663, 370] on input "Drinking Habits" at bounding box center [596, 366] width 286 height 21
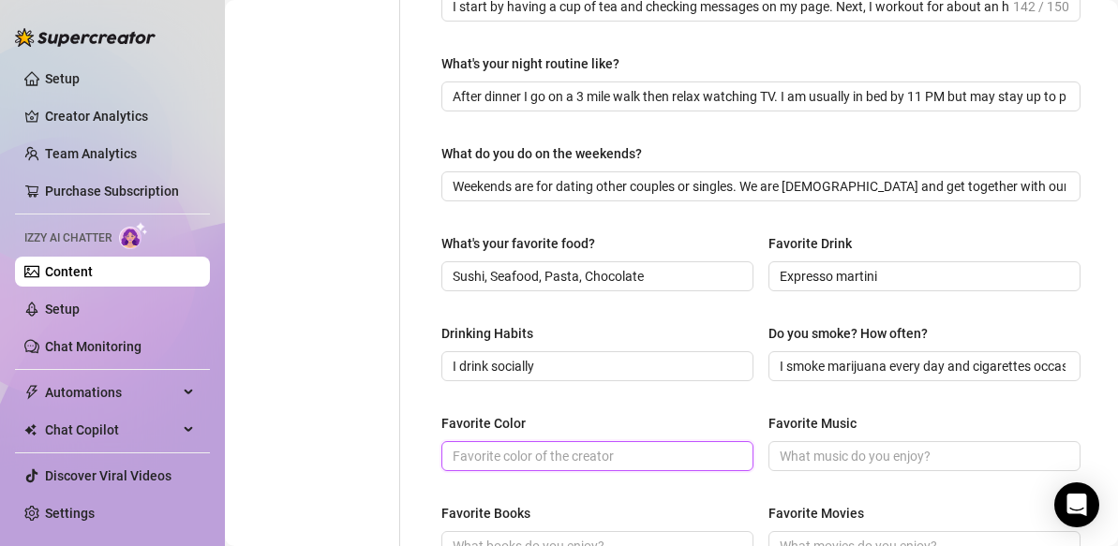
click at [614, 453] on input "Favorite Color" at bounding box center [596, 456] width 286 height 21
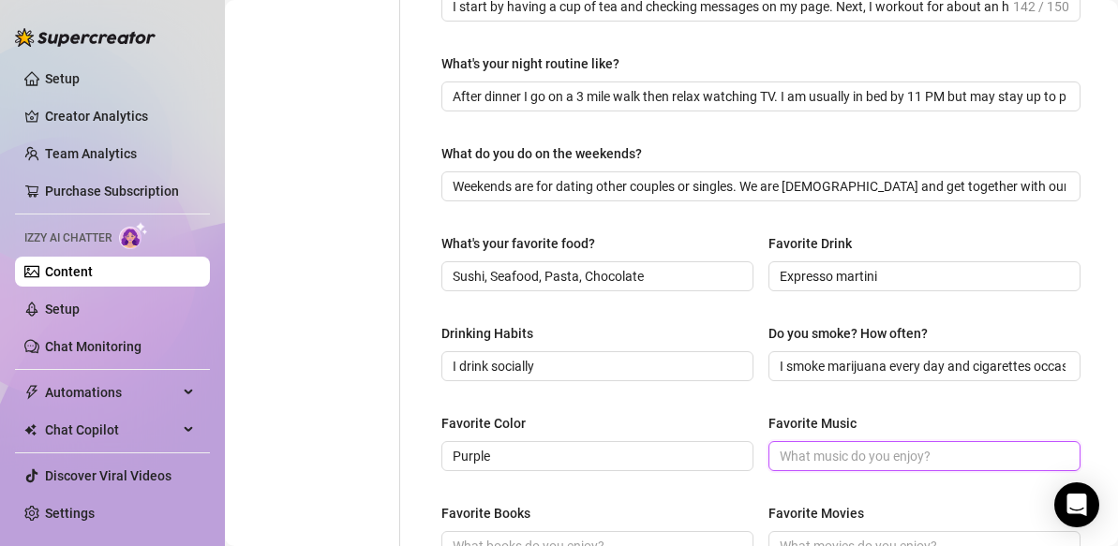
click at [855, 458] on input "Favorite Music" at bounding box center [923, 456] width 286 height 21
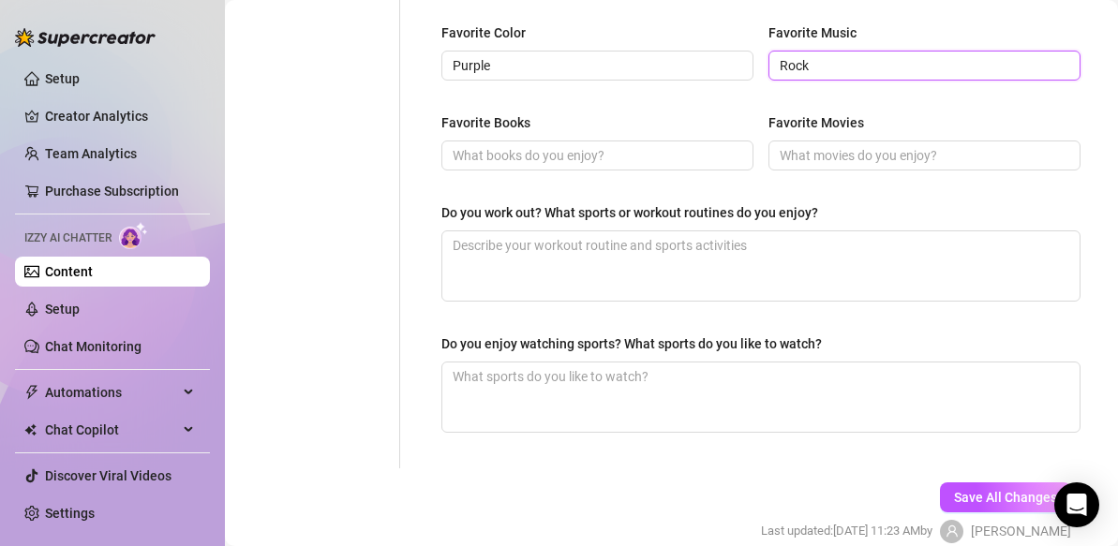
scroll to position [984, 0]
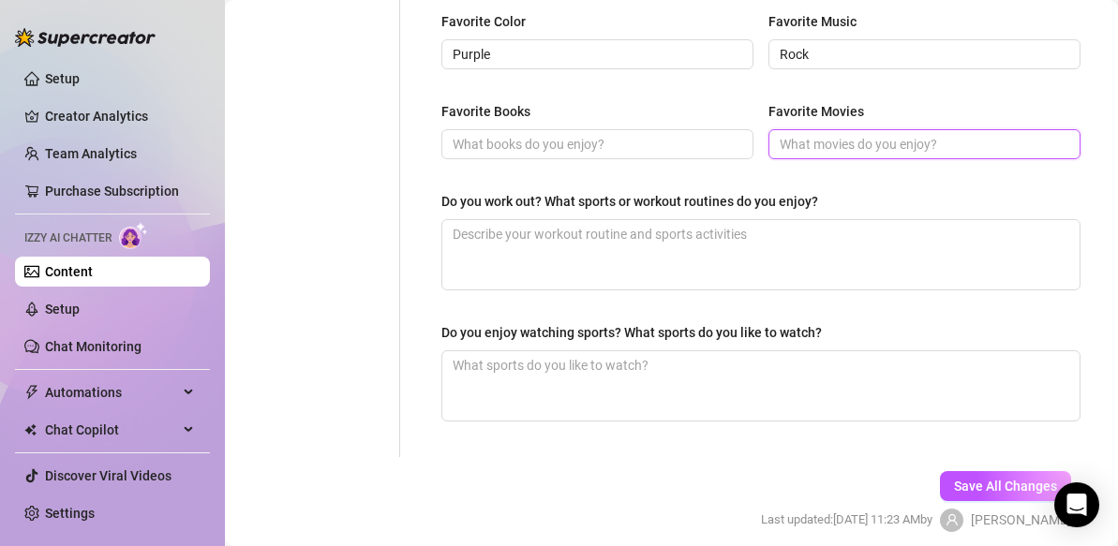
click at [842, 147] on input "Favorite Movies" at bounding box center [923, 144] width 286 height 21
click at [646, 243] on textarea "Do you work out? What sports or workout routines do you enjoy?" at bounding box center [760, 254] width 637 height 69
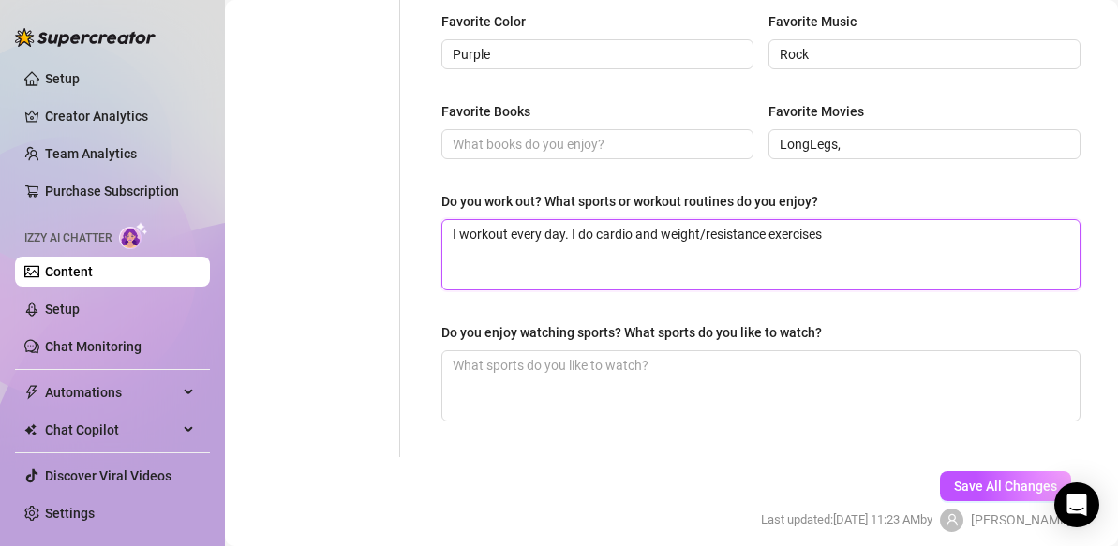
click at [635, 231] on textarea "I workout every day. I do cardio and weight/resistance exercises" at bounding box center [760, 254] width 637 height 69
click at [910, 231] on textarea "I workout every day. I do cardio (3-6 miles) and weight/resistance exercises" at bounding box center [760, 254] width 637 height 69
click at [978, 237] on textarea "I workout every day. I do cardio (3-6 miles) and weight/resistance exercises in…" at bounding box center [760, 254] width 637 height 69
drag, startPoint x: 887, startPoint y: 237, endPoint x: 727, endPoint y: 239, distance: 160.2
click at [727, 239] on textarea "I workout every day. I do cardio (3-6 miles) and weight/resistance exercises in…" at bounding box center [760, 254] width 637 height 69
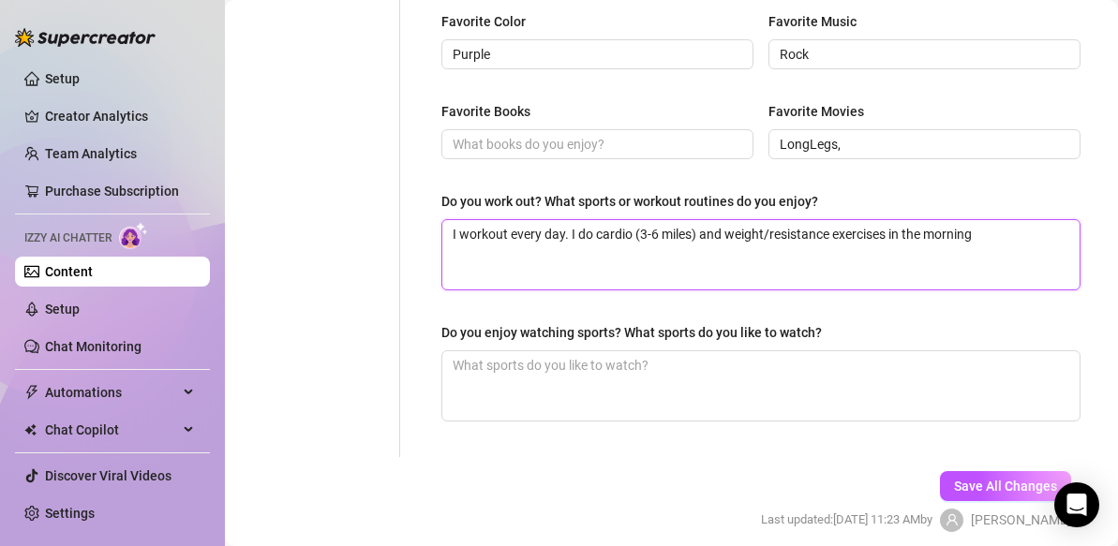
click at [771, 230] on textarea "I workout every day. I do cardio (3-6 miles) and weight/resistance exercises in…" at bounding box center [760, 254] width 637 height 69
drag, startPoint x: 888, startPoint y: 233, endPoint x: 836, endPoint y: 235, distance: 52.5
click at [836, 235] on textarea "I workout every day. I do cardio (3-6 miles) and weight/resistance exercises in…" at bounding box center [760, 254] width 637 height 69
click at [703, 233] on textarea "I workout every day. I do cardio (3-6 miles) and weight/resistance reps in the …" at bounding box center [760, 254] width 637 height 69
click at [697, 234] on textarea "I workout every day. I do cardio (3-6 miles) 100 and weight/resistance reps in …" at bounding box center [760, 254] width 637 height 69
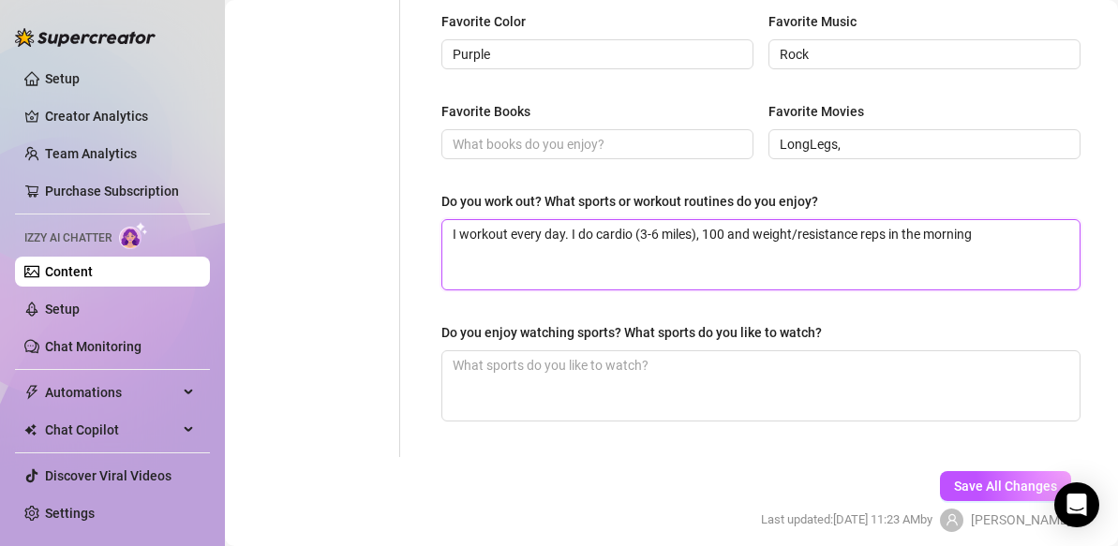
click at [729, 232] on textarea "I workout every day. I do cardio (3-6 miles), 100 and weight/resistance reps in…" at bounding box center [760, 254] width 637 height 69
drag, startPoint x: 1021, startPoint y: 237, endPoint x: 805, endPoint y: 238, distance: 216.4
click at [805, 238] on textarea "I workout every day. I do cardio (3-6 miles), 100 sit ups, and weight/resistanc…" at bounding box center [760, 254] width 637 height 69
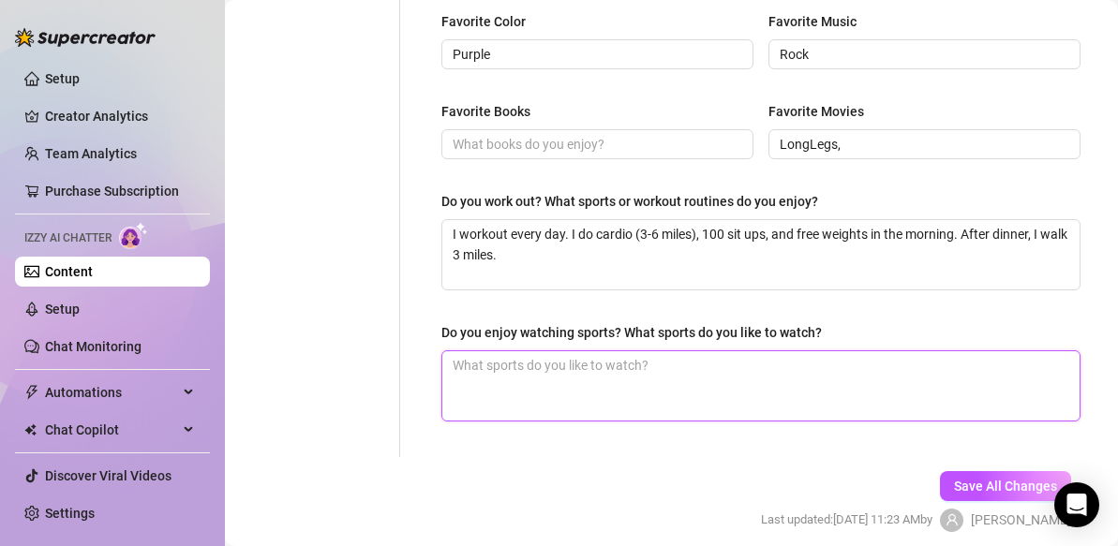
click at [657, 371] on textarea "Do you enjoy watching sports? What sports do you like to watch?" at bounding box center [760, 385] width 637 height 69
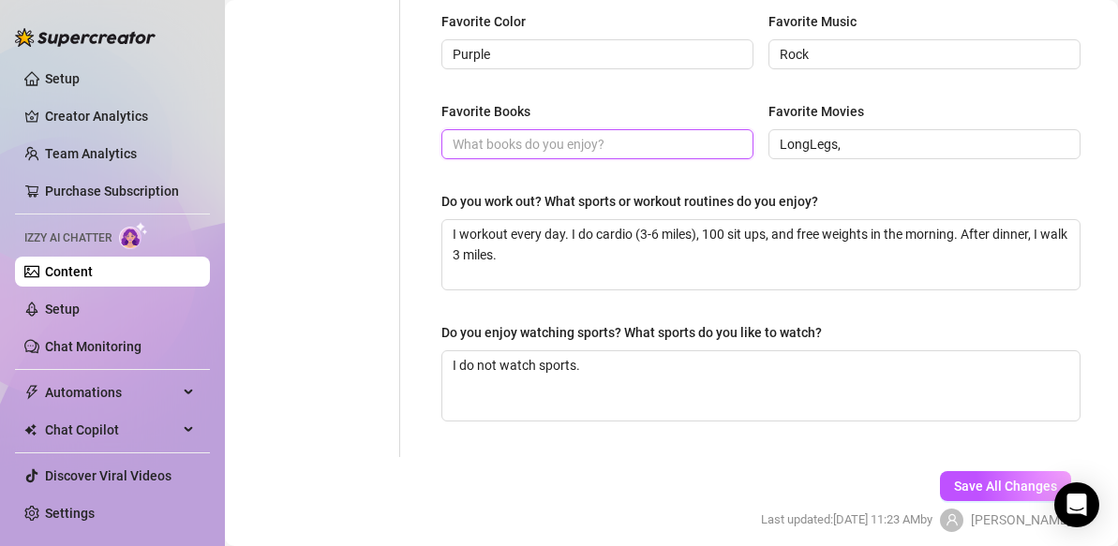
click at [620, 141] on input "Favorite Books" at bounding box center [596, 144] width 286 height 21
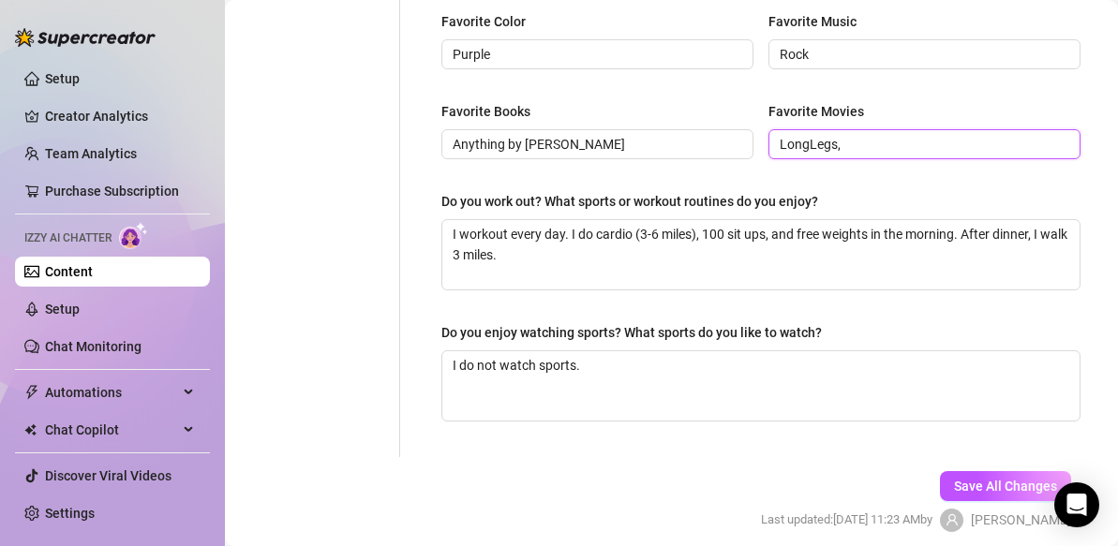
click at [862, 146] on input "LongLegs," at bounding box center [923, 144] width 286 height 21
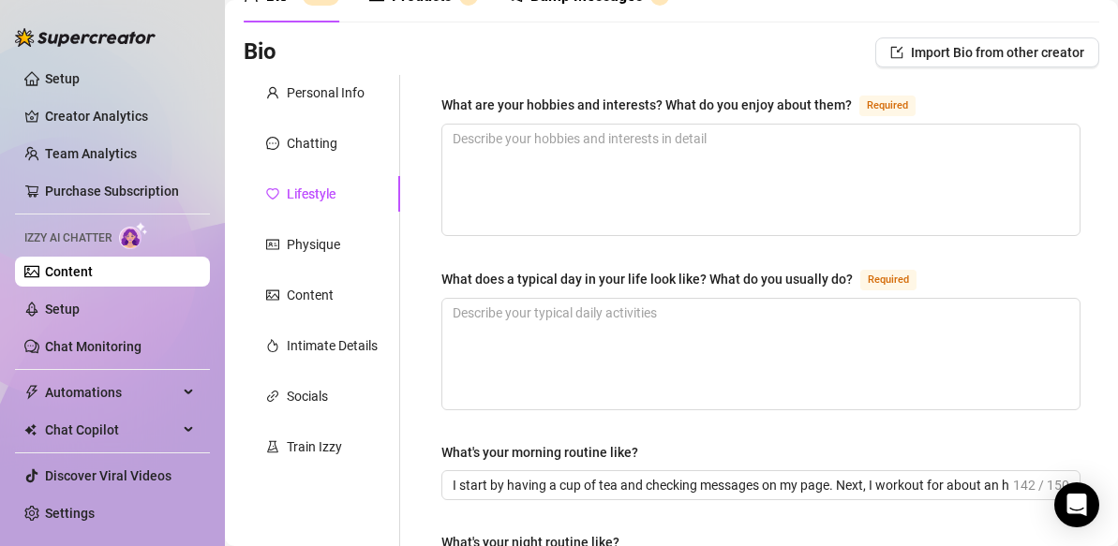
scroll to position [104, 0]
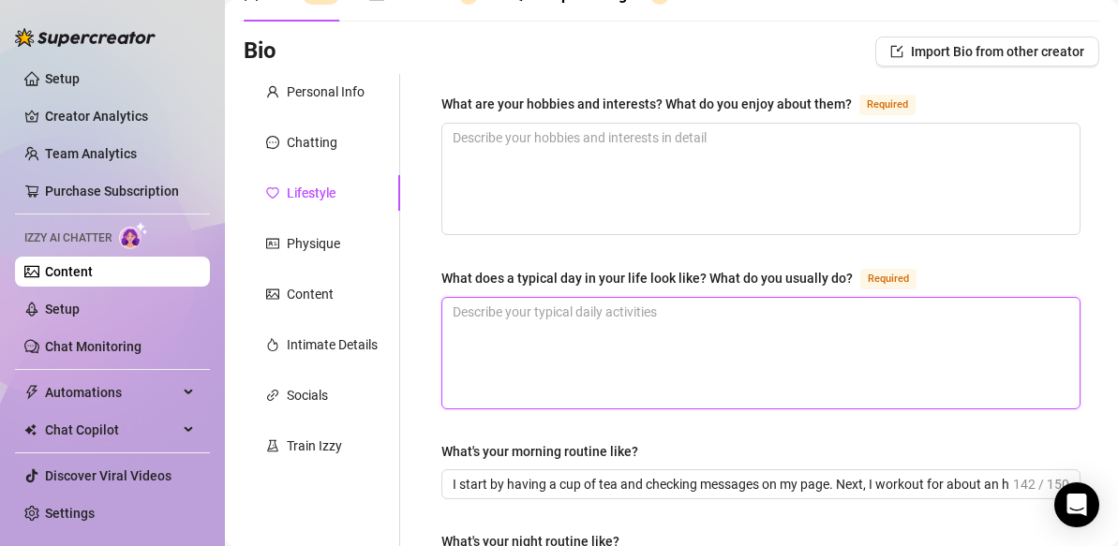
click at [598, 319] on textarea "What does a typical day in your life look like? What do you usually do? Required" at bounding box center [760, 353] width 637 height 111
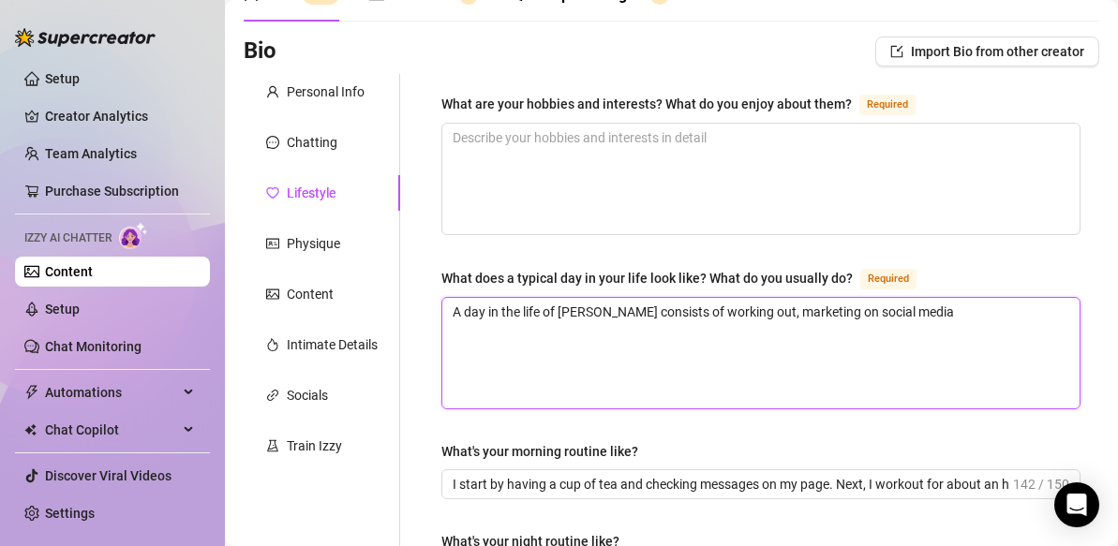
click at [735, 314] on textarea "A day in the life of [PERSON_NAME] consists of working out, marketing on social…" at bounding box center [760, 353] width 637 height 111
click at [850, 309] on textarea "A day in the life of [PERSON_NAME] consists of working out-shower-breakfast, ma…" at bounding box center [760, 353] width 637 height 111
click at [1068, 317] on textarea "A day in the life of [PERSON_NAME] consists of working out-shower-breakfast, th…" at bounding box center [760, 353] width 637 height 111
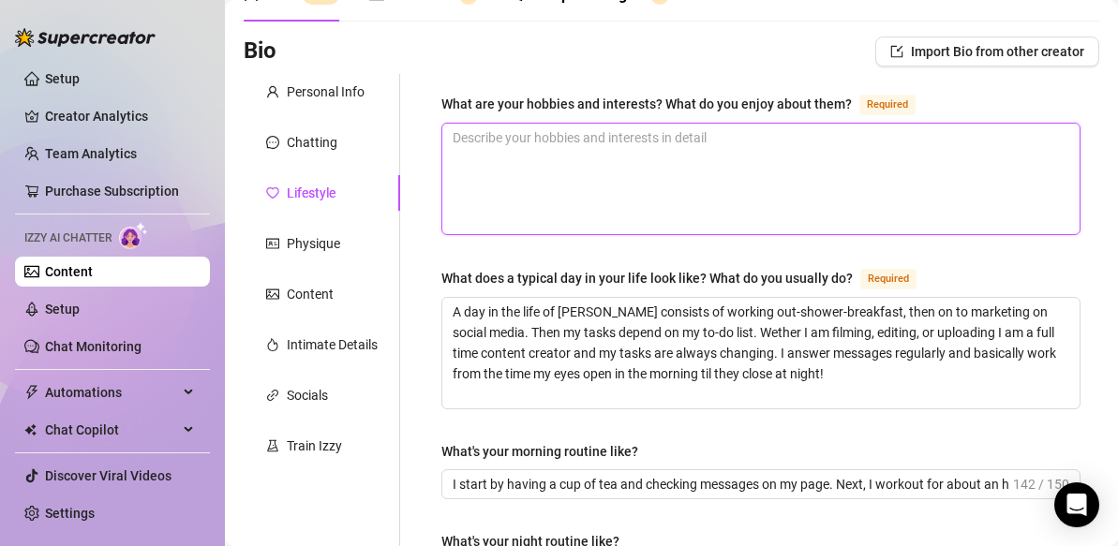
click at [728, 144] on textarea "What are your hobbies and interests? What do you enjoy about them? Required" at bounding box center [760, 179] width 637 height 111
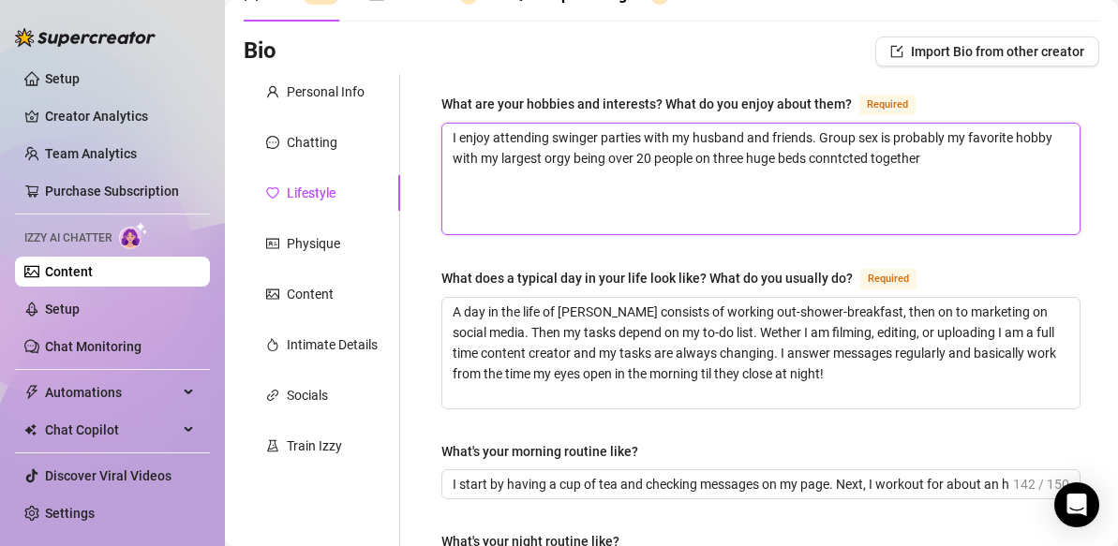
click at [844, 158] on textarea "I enjoy attending swinger parties with my husband and friends. Group sex is pro…" at bounding box center [760, 179] width 637 height 111
click at [941, 157] on textarea "I enjoy attending swinger parties with my husband and friends. Group sex is pro…" at bounding box center [760, 179] width 637 height 111
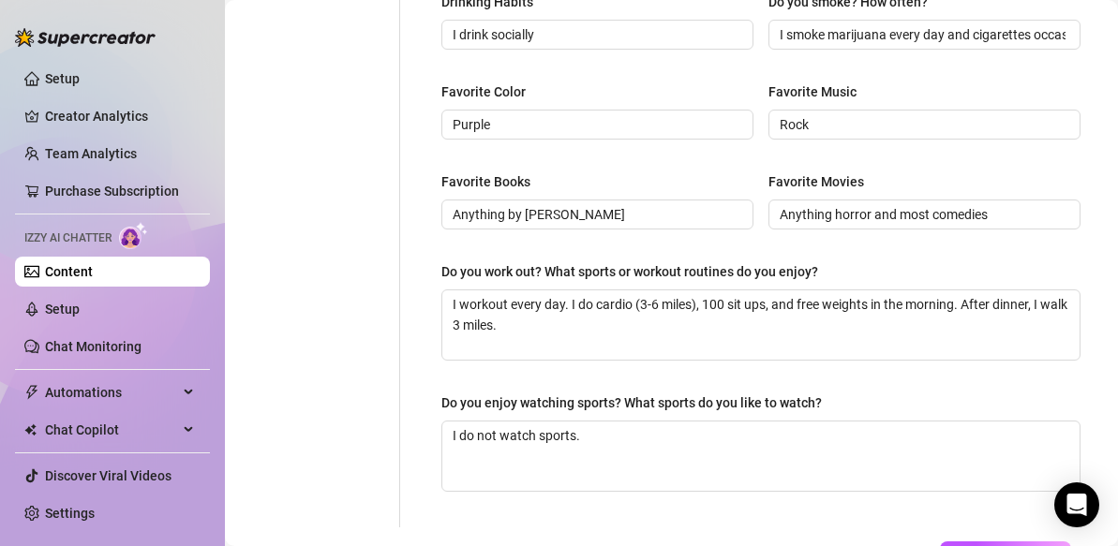
scroll to position [1057, 0]
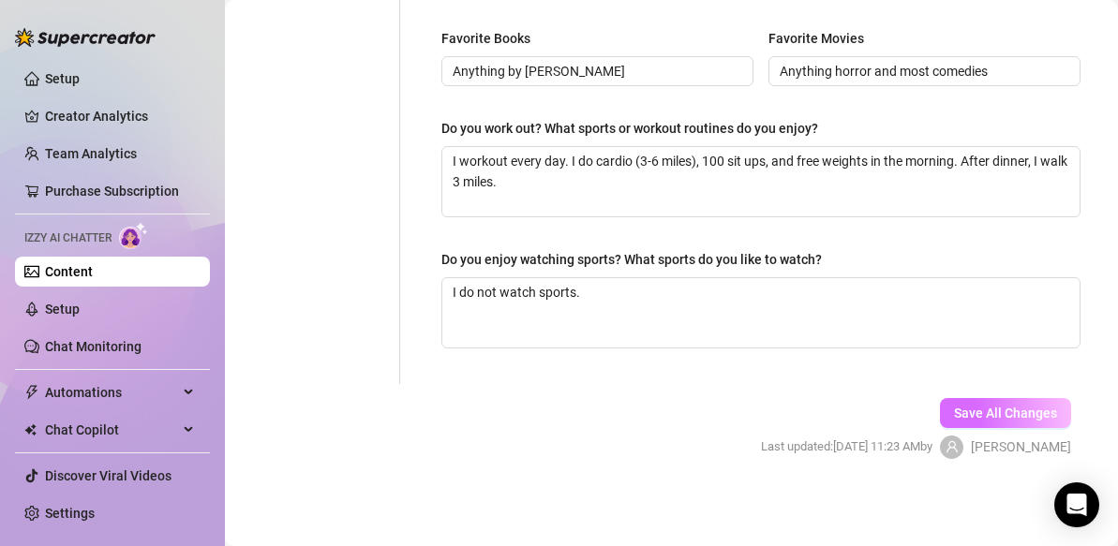
click at [957, 409] on span "Save All Changes" at bounding box center [1005, 413] width 103 height 15
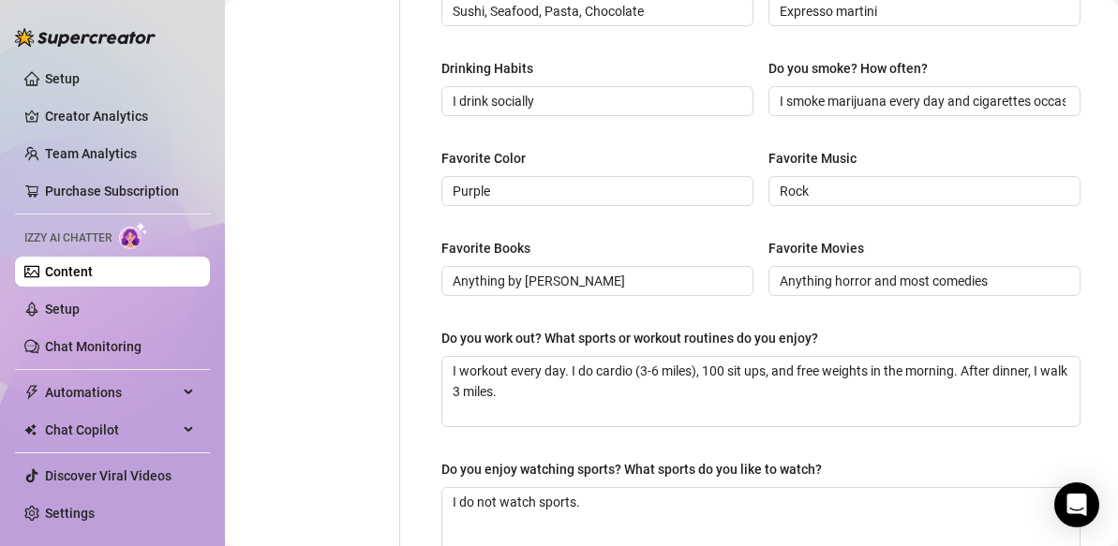
scroll to position [840, 0]
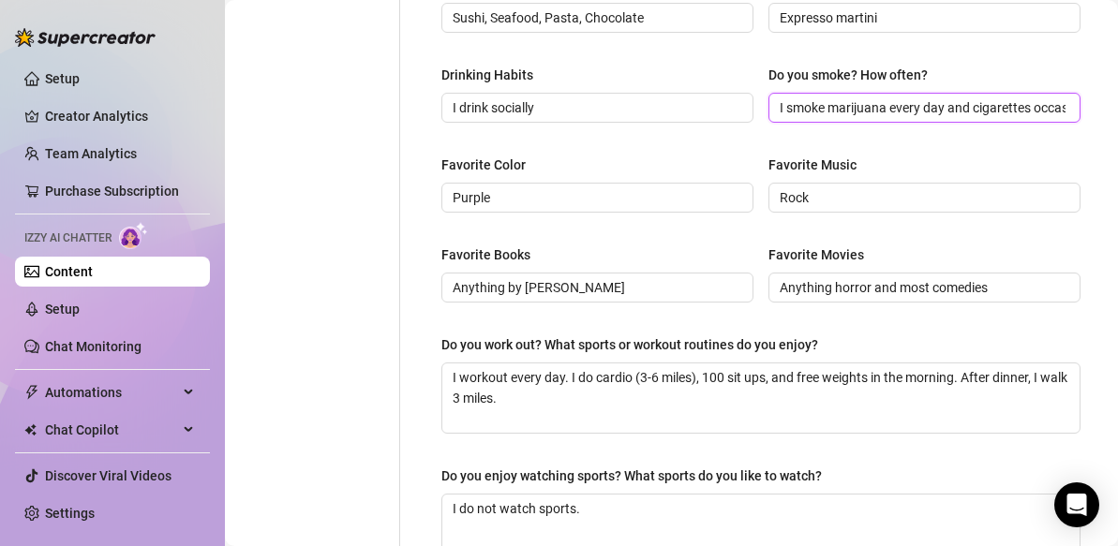
drag, startPoint x: 886, startPoint y: 109, endPoint x: 832, endPoint y: 109, distance: 54.3
click at [832, 109] on input "I smoke marijuana every day and cigarettes occasionally" at bounding box center [923, 107] width 286 height 21
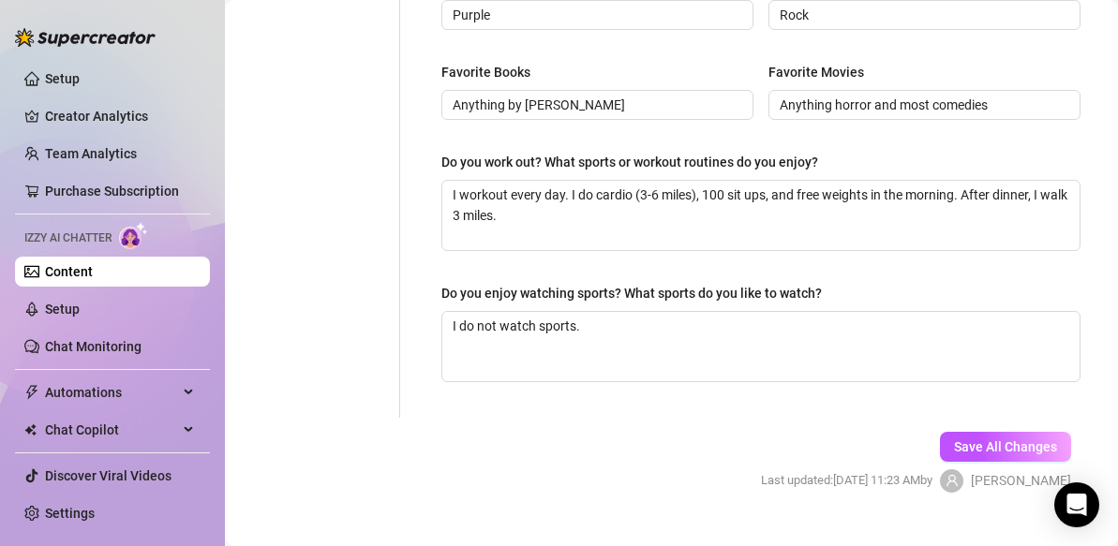
scroll to position [1057, 0]
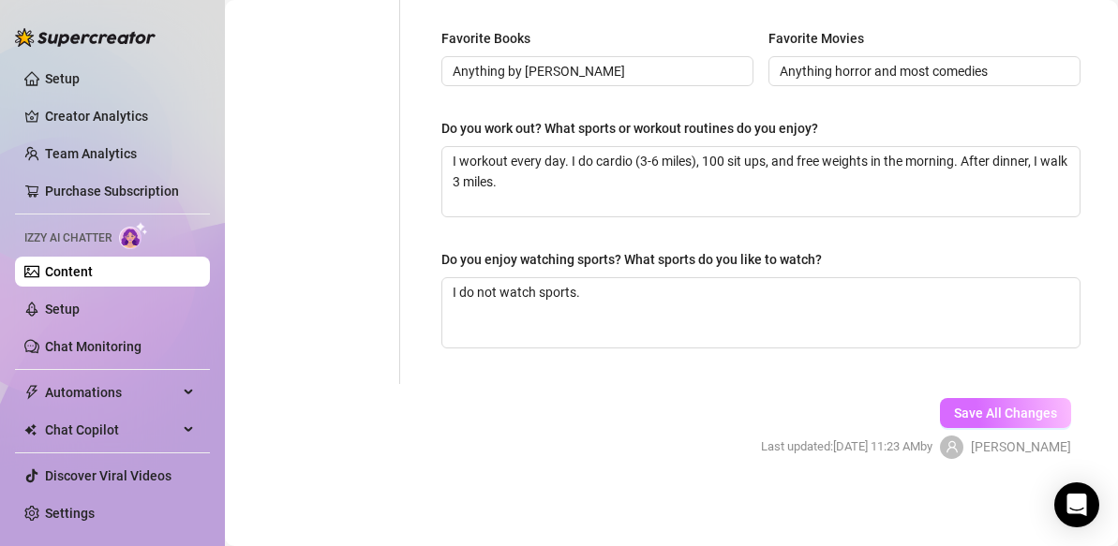
click at [987, 409] on span "Save All Changes" at bounding box center [1005, 413] width 103 height 15
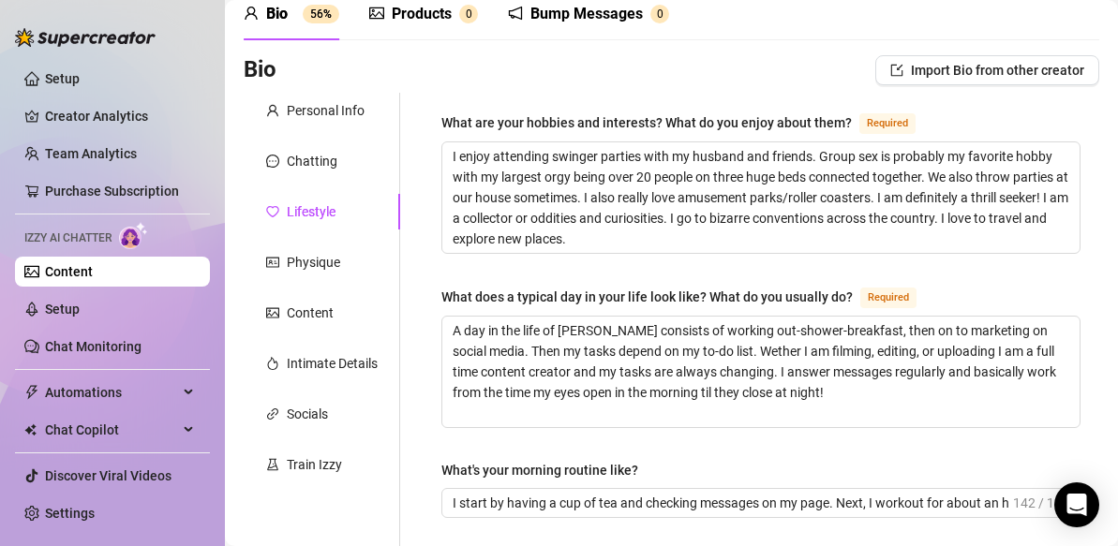
scroll to position [84, 0]
click at [314, 158] on div "Chatting" at bounding box center [312, 162] width 51 height 21
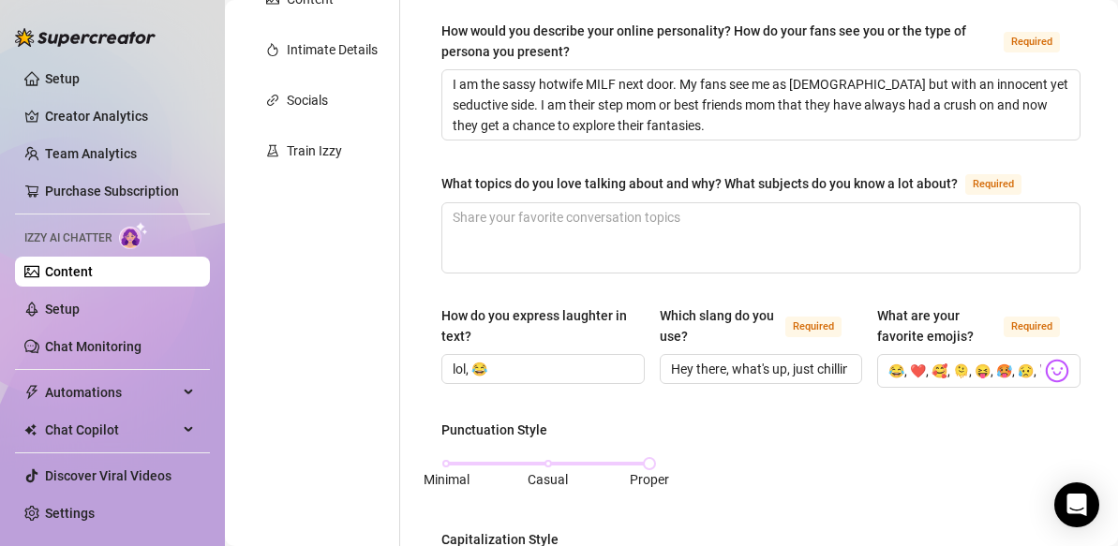
scroll to position [405, 0]
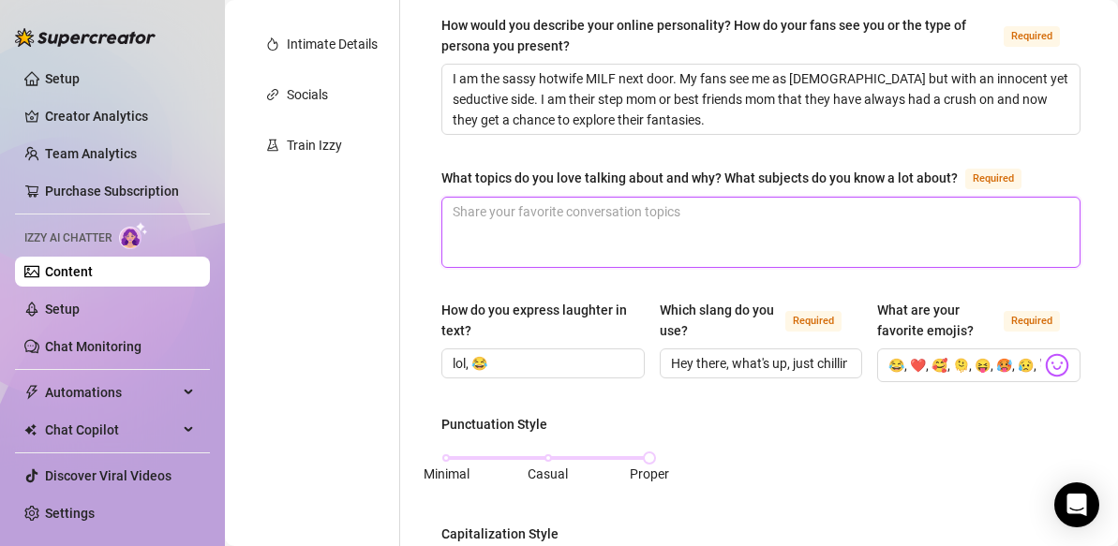
click at [553, 213] on textarea "What topics do you love talking about and why? What subjects do you know a lot …" at bounding box center [760, 232] width 637 height 69
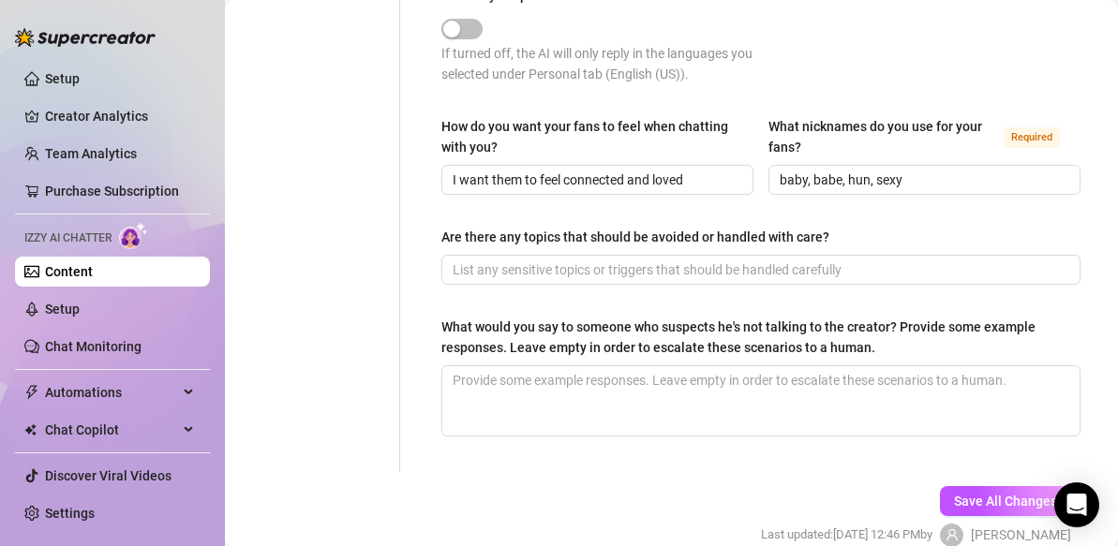
scroll to position [1271, 0]
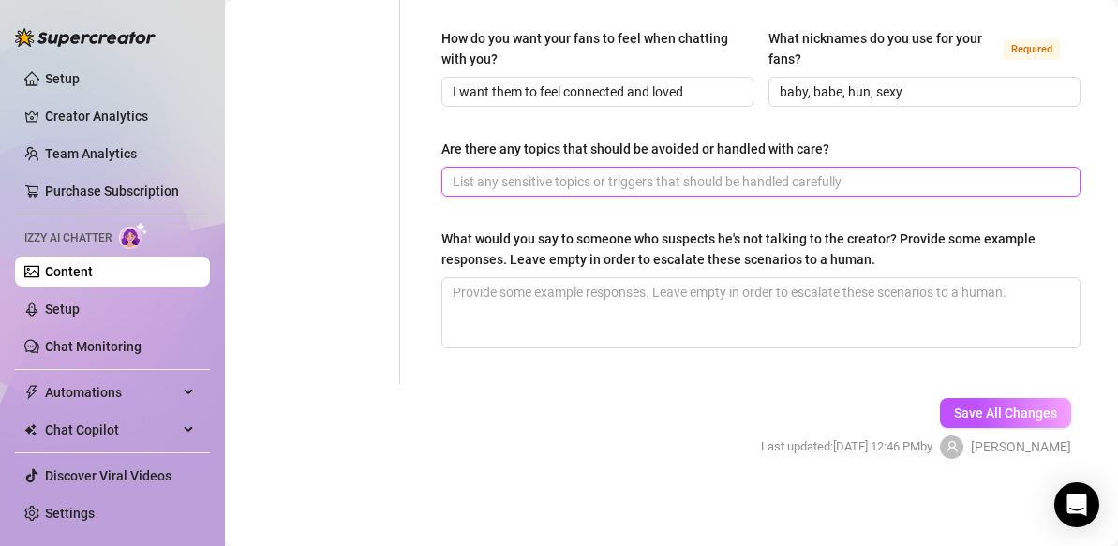
click at [516, 181] on input "Are there any topics that should be avoided or handled with care?" at bounding box center [759, 181] width 613 height 21
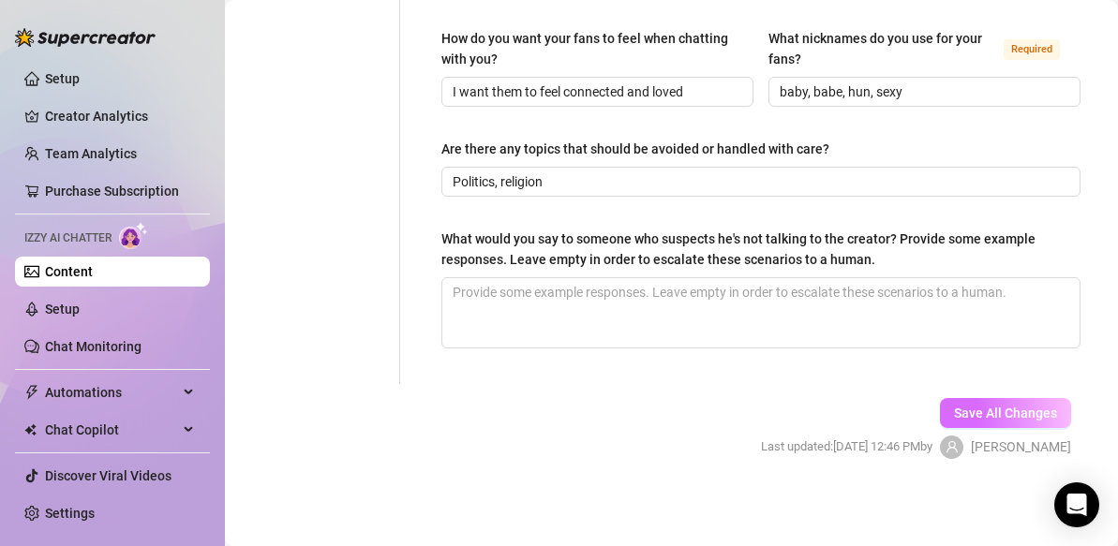
click at [995, 408] on span "Save All Changes" at bounding box center [1005, 413] width 103 height 15
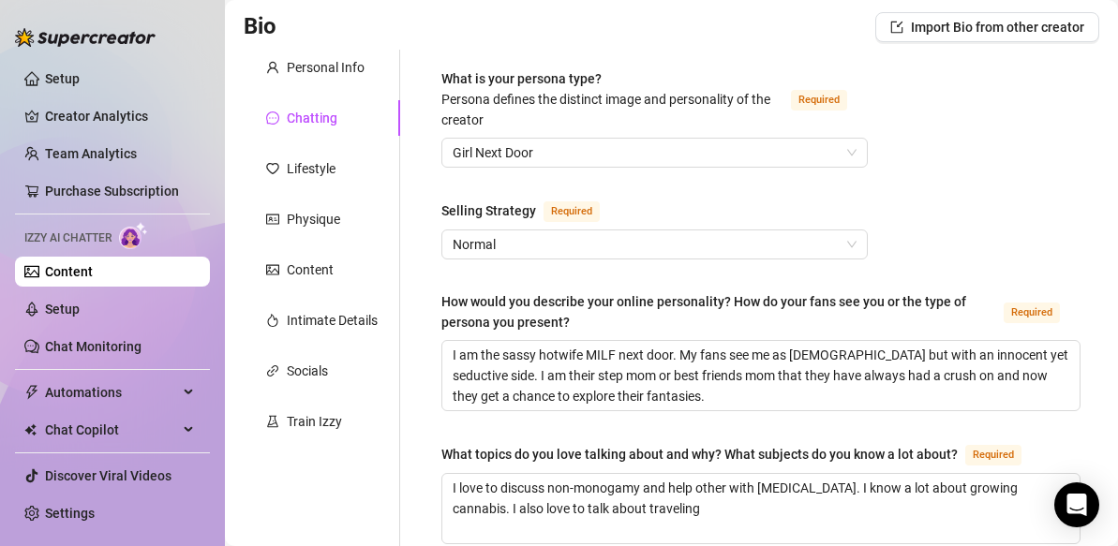
scroll to position [79, 0]
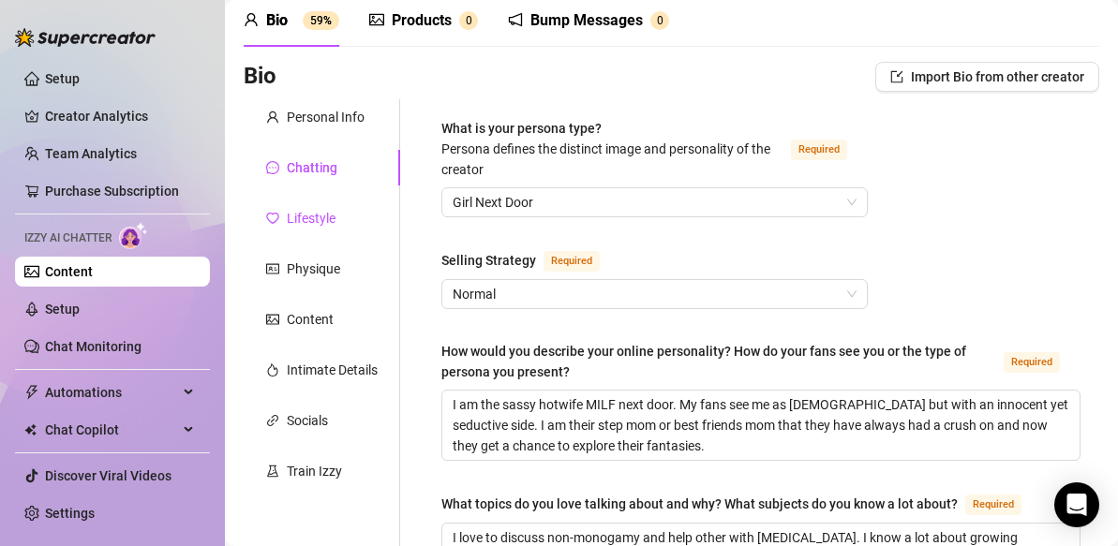
click at [322, 221] on div "Lifestyle" at bounding box center [311, 218] width 49 height 21
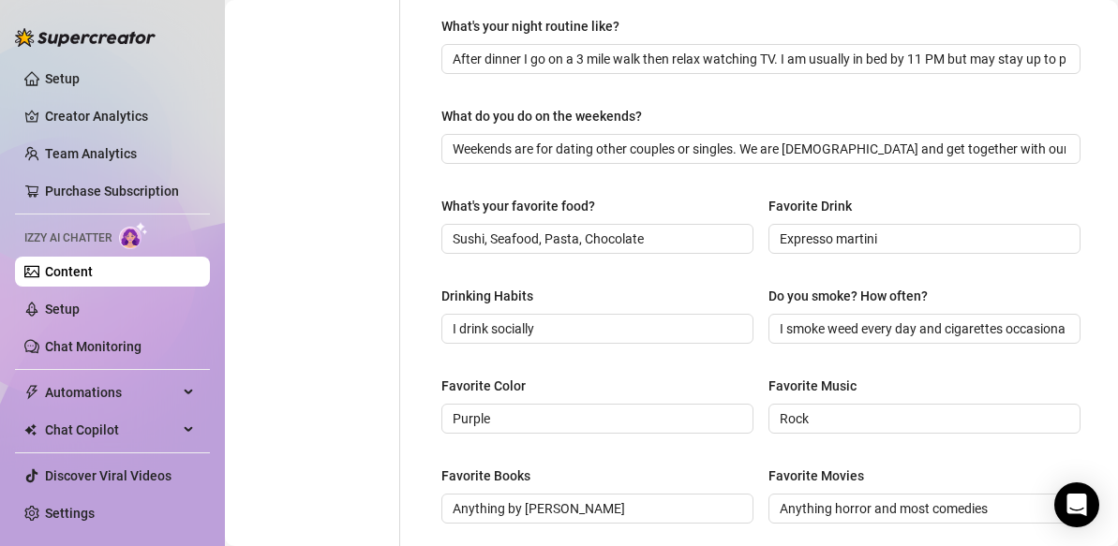
scroll to position [622, 0]
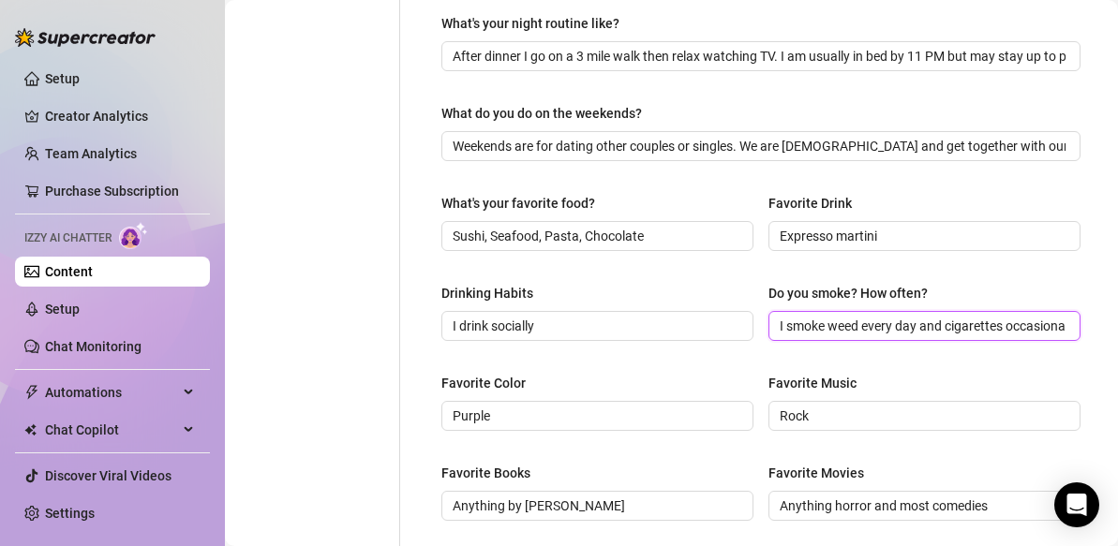
click at [861, 323] on input "I smoke weed every day and cigarettes occasionally" at bounding box center [923, 326] width 286 height 21
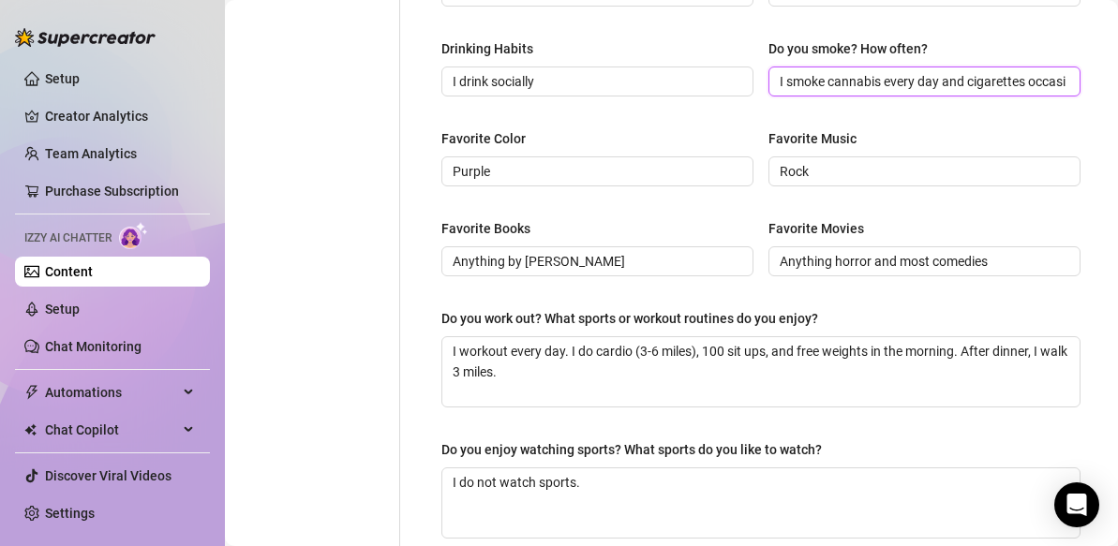
scroll to position [1057, 0]
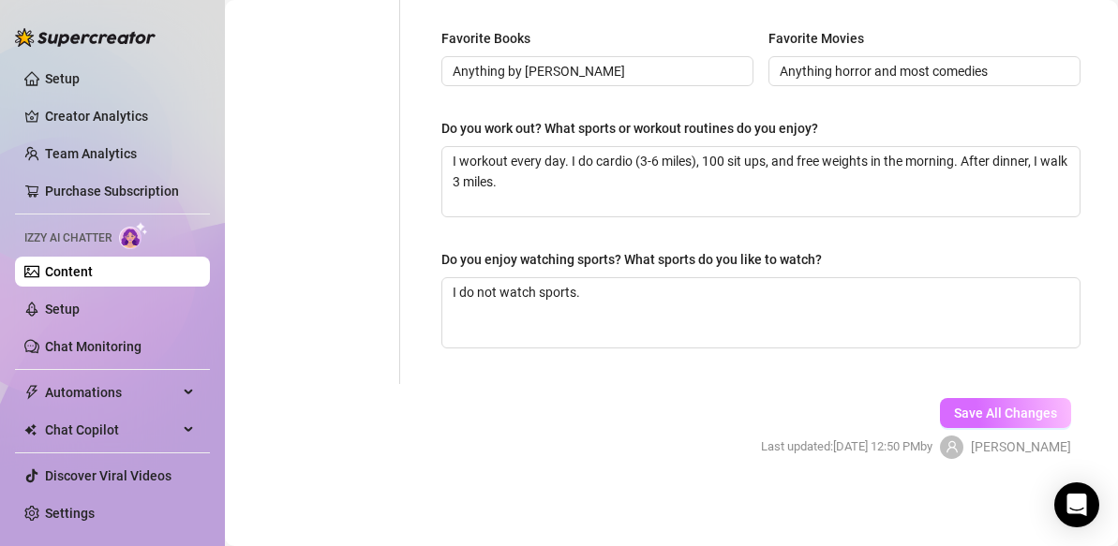
click at [988, 413] on span "Save All Changes" at bounding box center [1005, 413] width 103 height 15
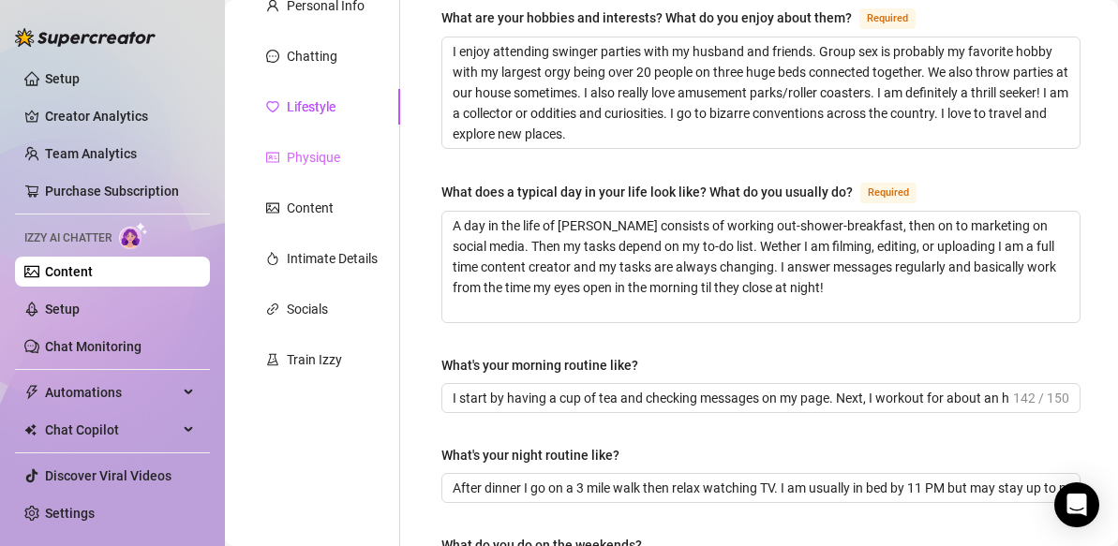
scroll to position [185, 0]
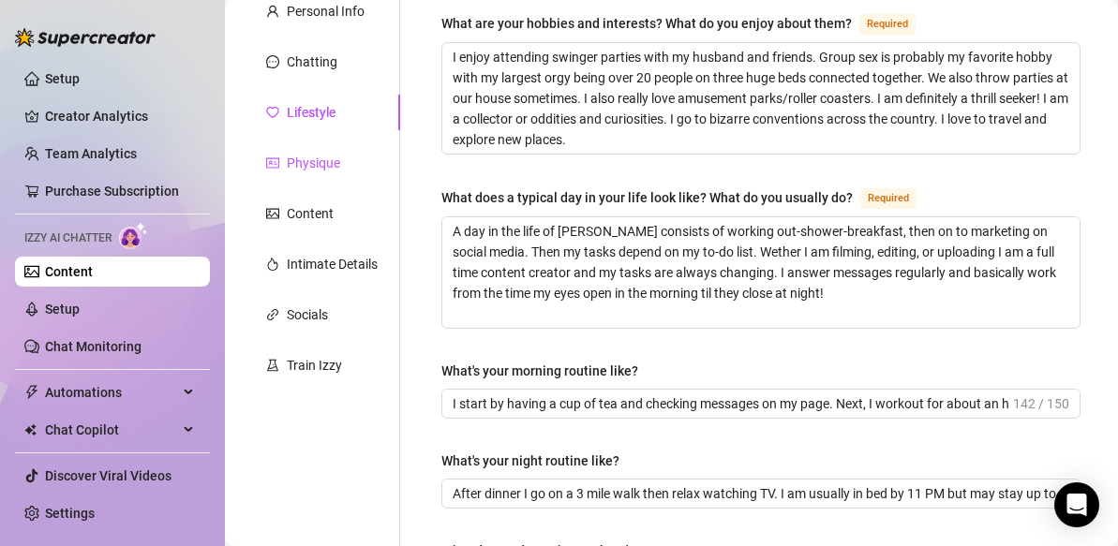
click at [311, 162] on div "Physique" at bounding box center [313, 163] width 53 height 21
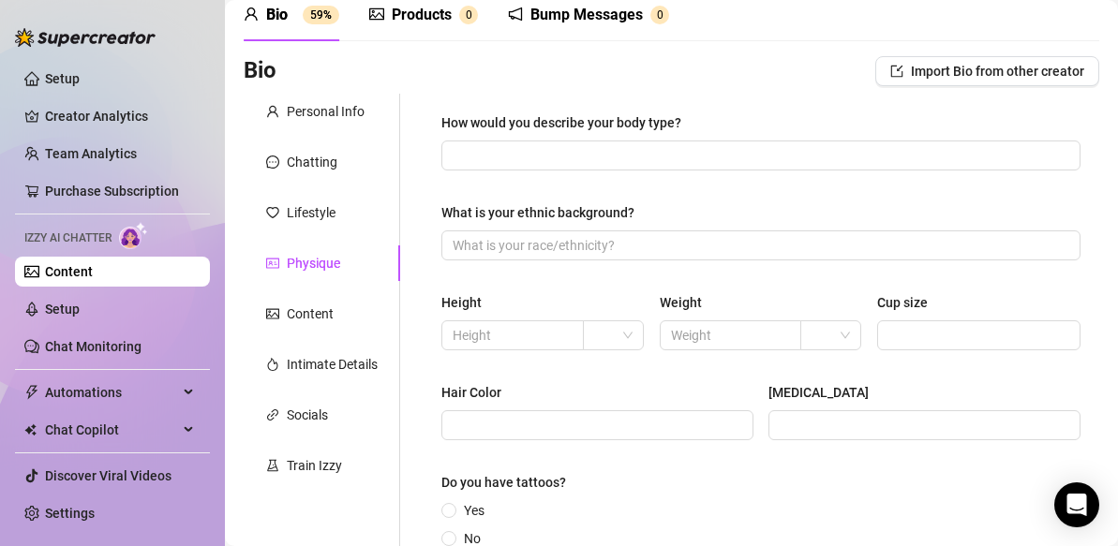
scroll to position [73, 0]
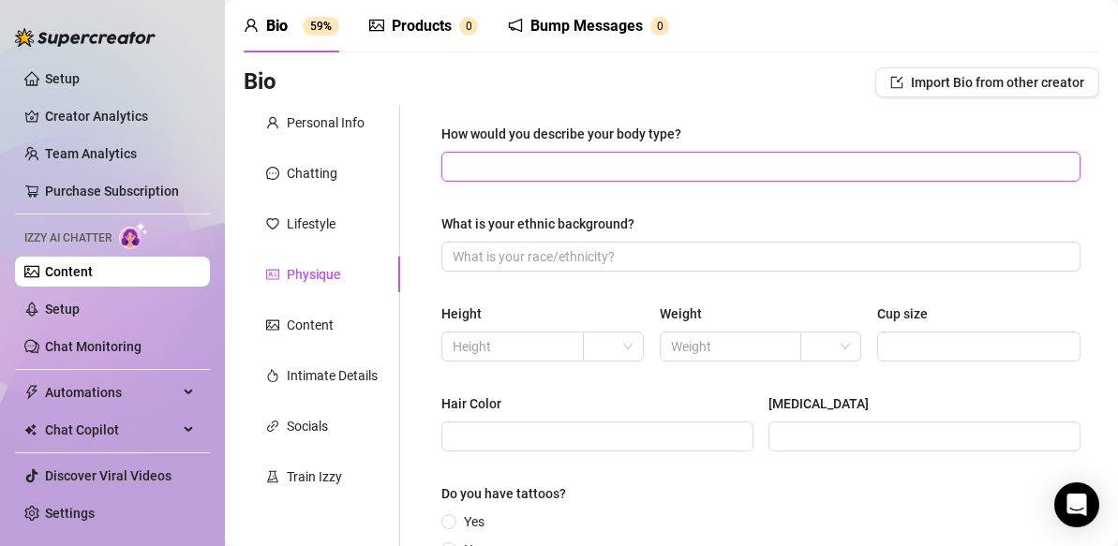
click at [512, 167] on input "How would you describe your body type?" at bounding box center [759, 166] width 613 height 21
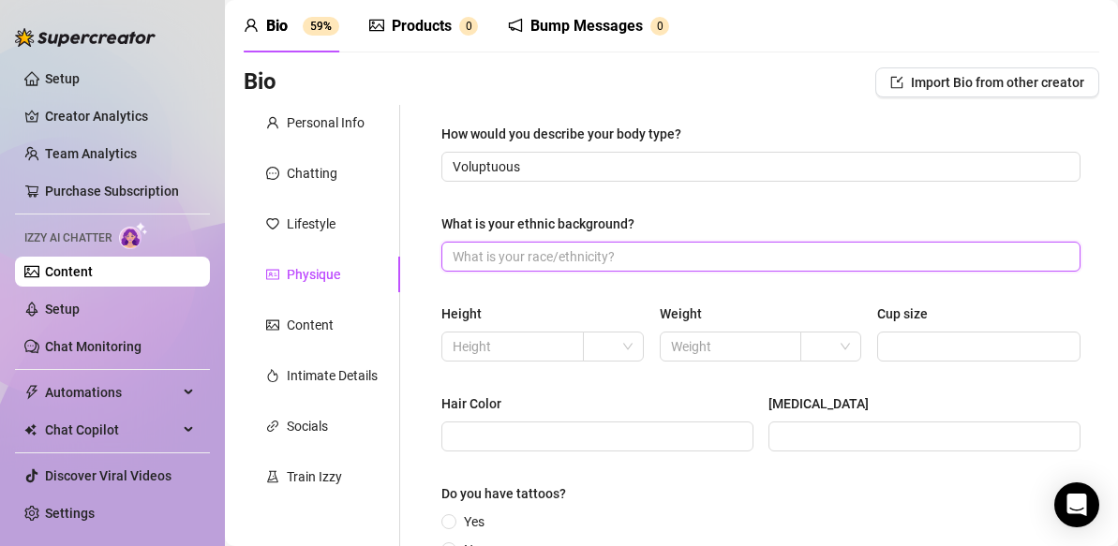
click at [481, 259] on input "What is your ethnic background?" at bounding box center [759, 256] width 613 height 21
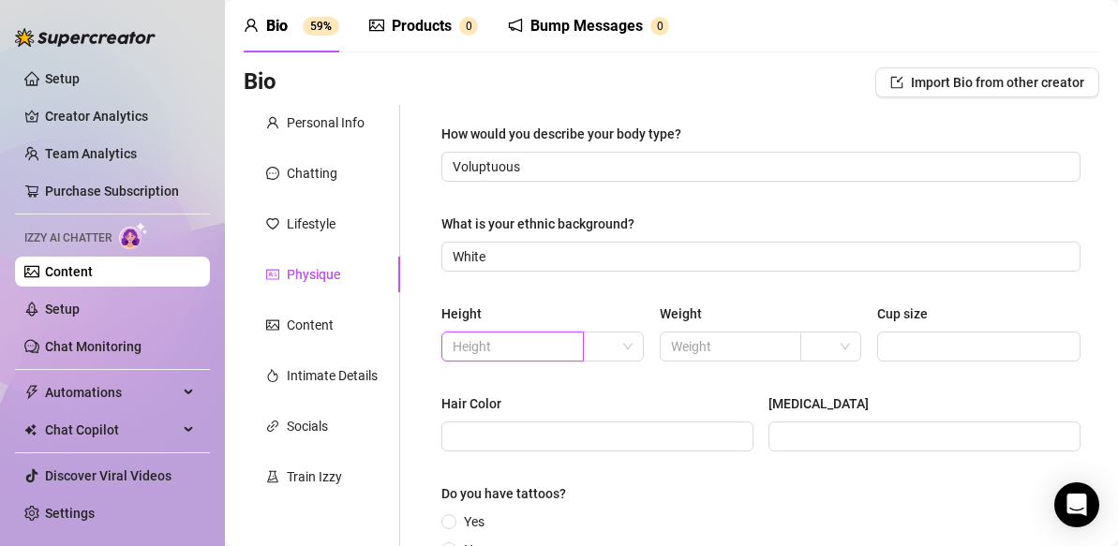
click at [488, 349] on input "text" at bounding box center [511, 346] width 116 height 21
click at [676, 350] on input "text" at bounding box center [729, 346] width 116 height 21
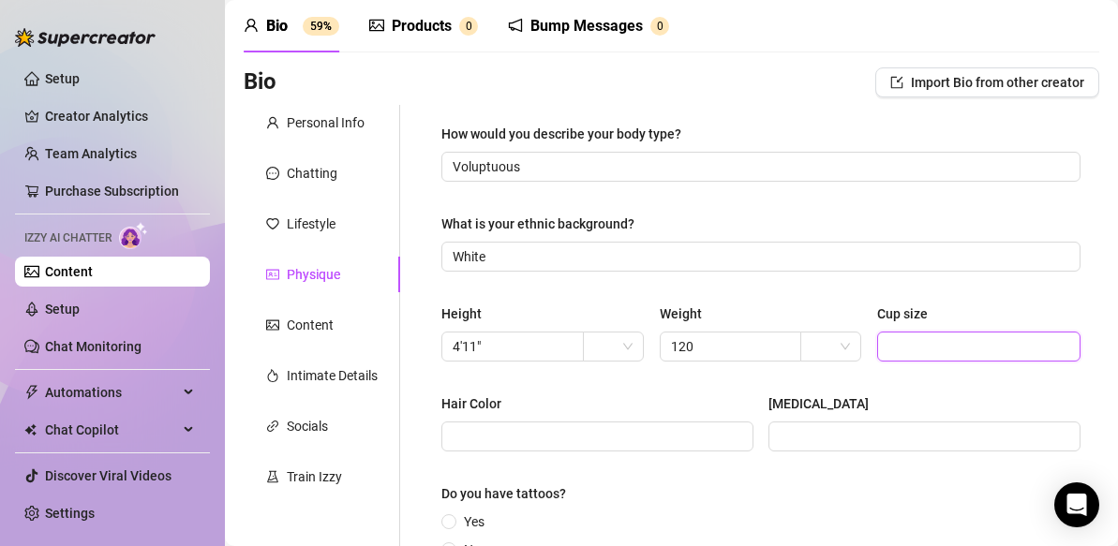
click at [938, 350] on input "Cup size" at bounding box center [976, 346] width 177 height 21
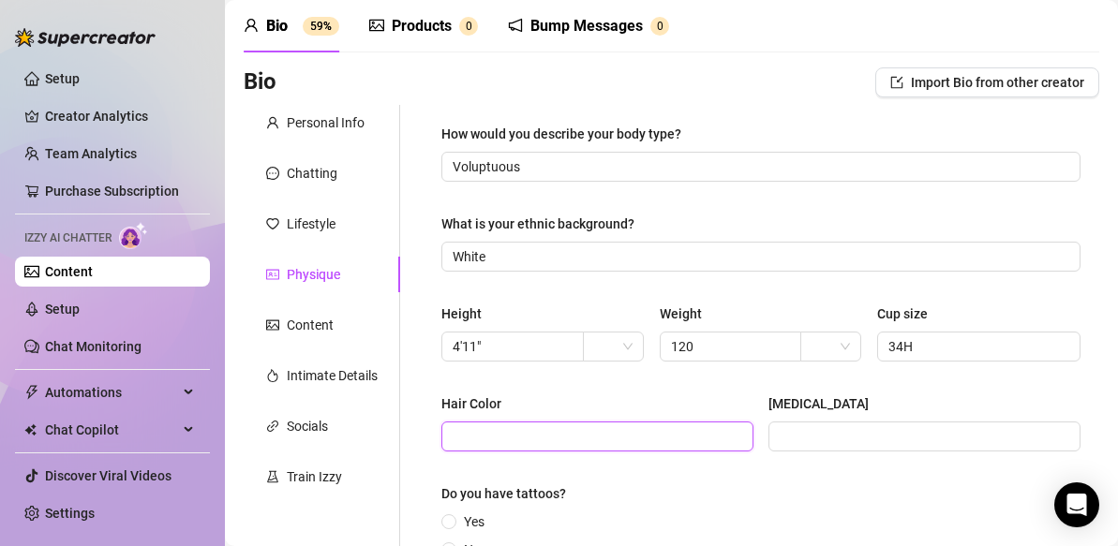
click at [633, 435] on input "Hair Color" at bounding box center [596, 436] width 286 height 21
click at [870, 439] on input "[MEDICAL_DATA]" at bounding box center [923, 436] width 286 height 21
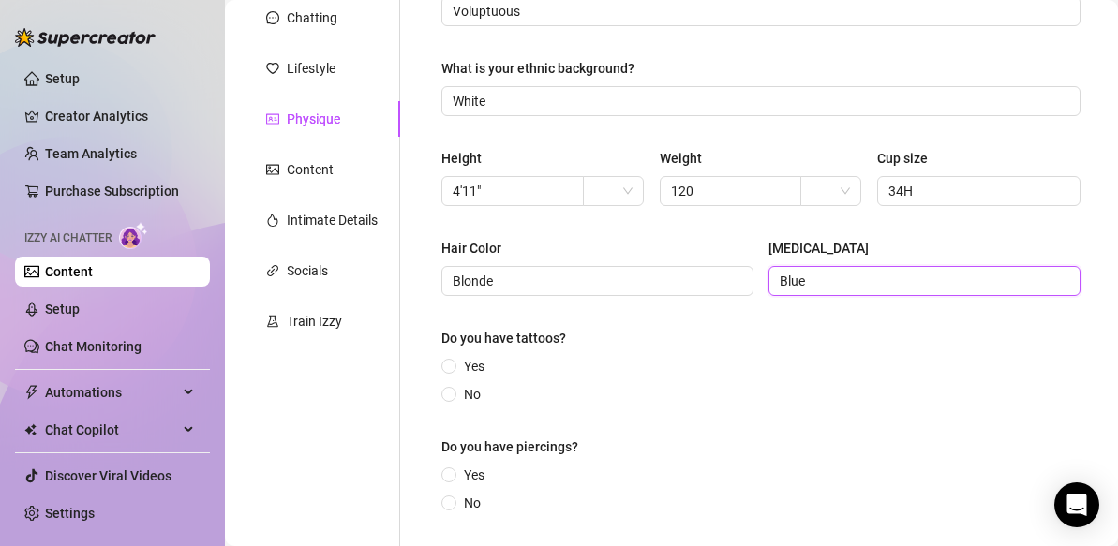
scroll to position [232, 0]
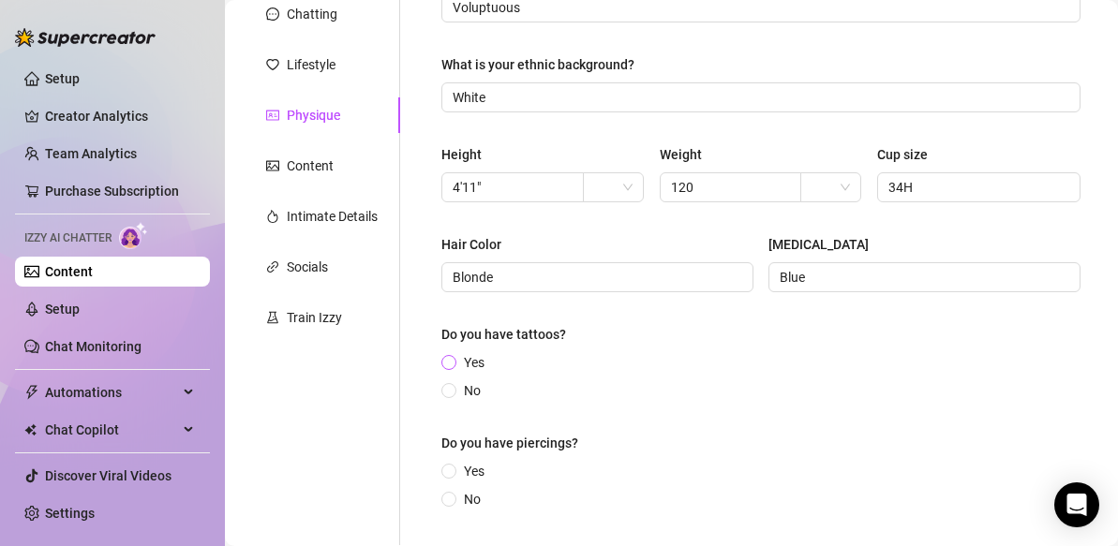
click at [449, 362] on input "Yes" at bounding box center [449, 364] width 7 height 12
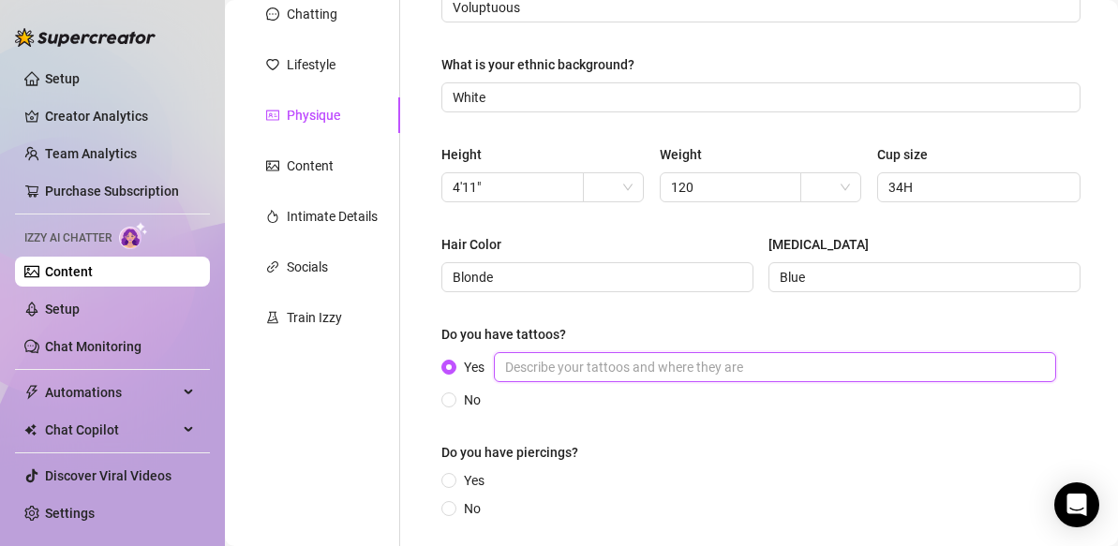
click at [592, 373] on input "Yes" at bounding box center [775, 367] width 562 height 30
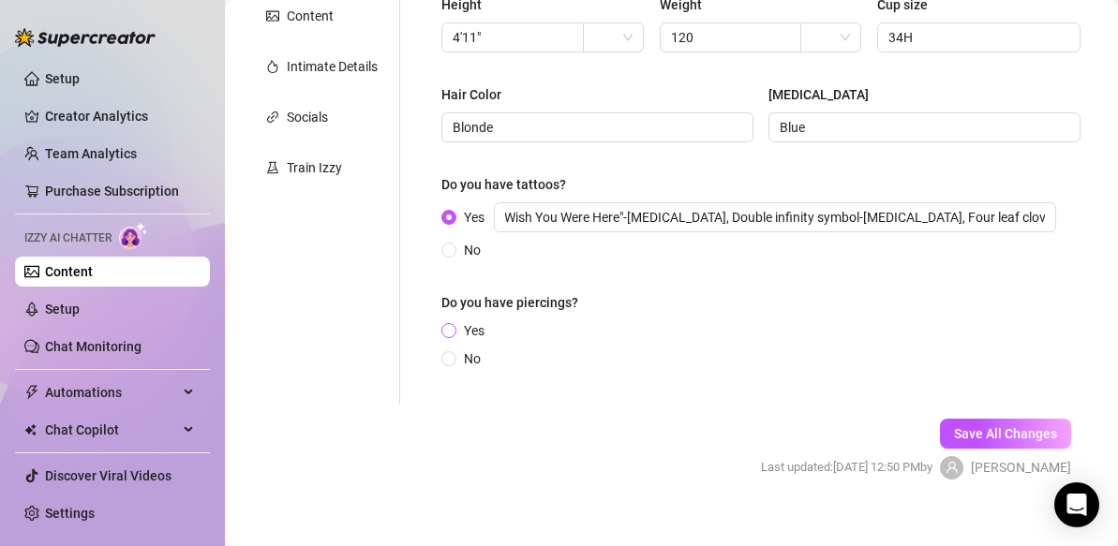
scroll to position [0, 0]
click at [452, 331] on input "Yes" at bounding box center [449, 332] width 7 height 12
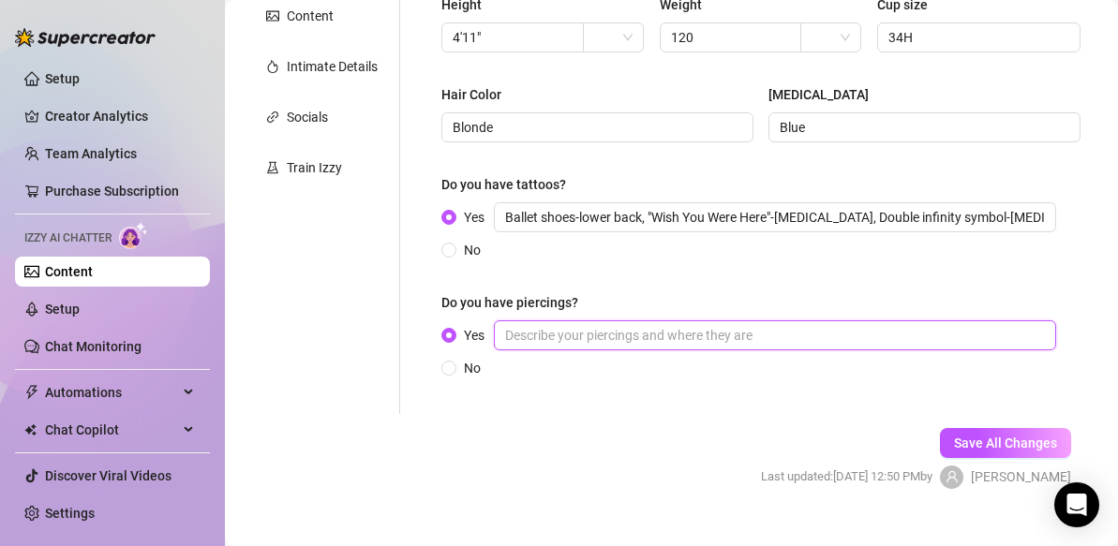
click at [548, 341] on input "Yes" at bounding box center [775, 335] width 562 height 30
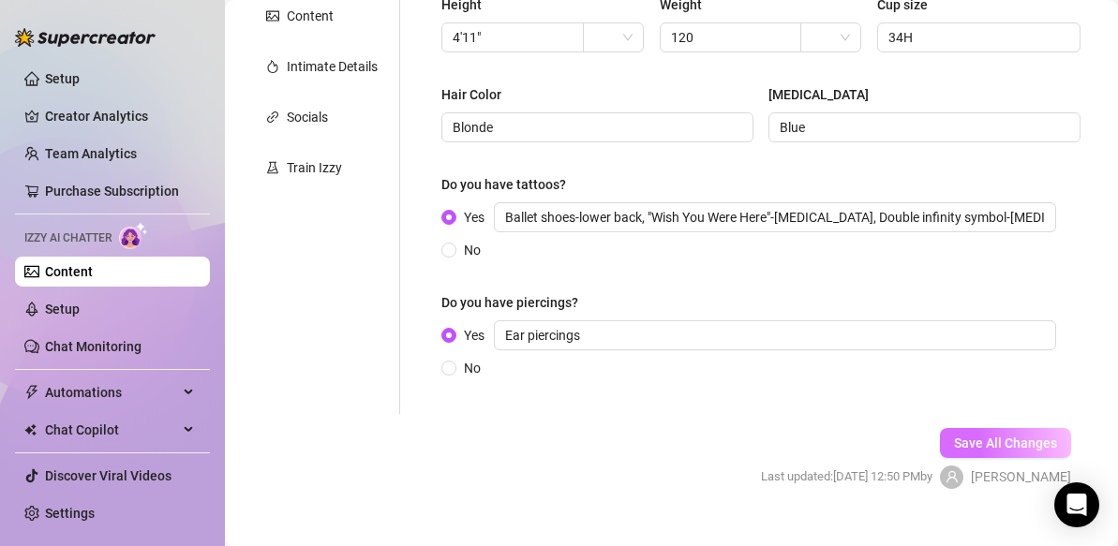
click at [993, 438] on span "Save All Changes" at bounding box center [1005, 443] width 103 height 15
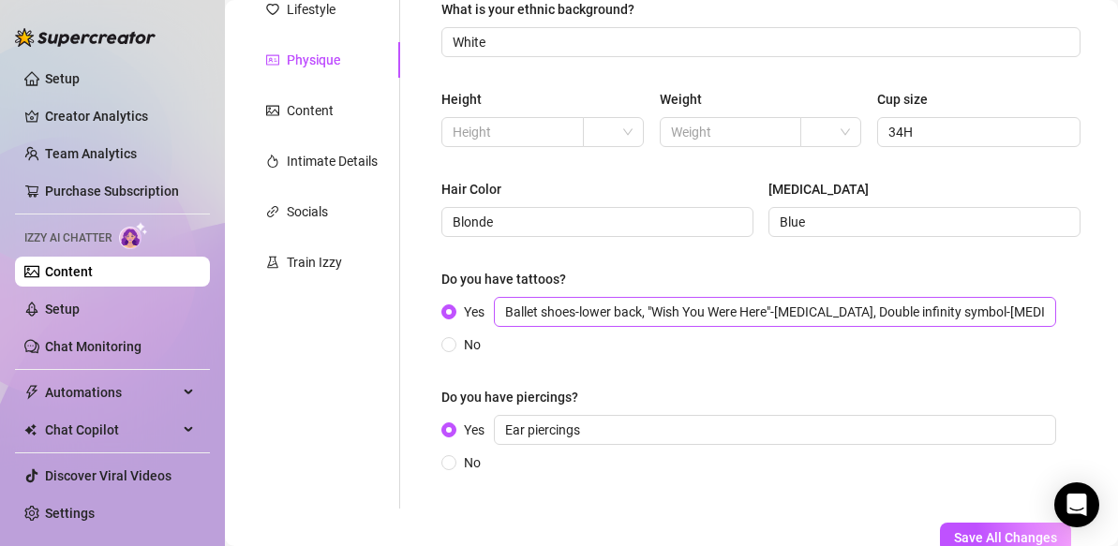
scroll to position [267, 0]
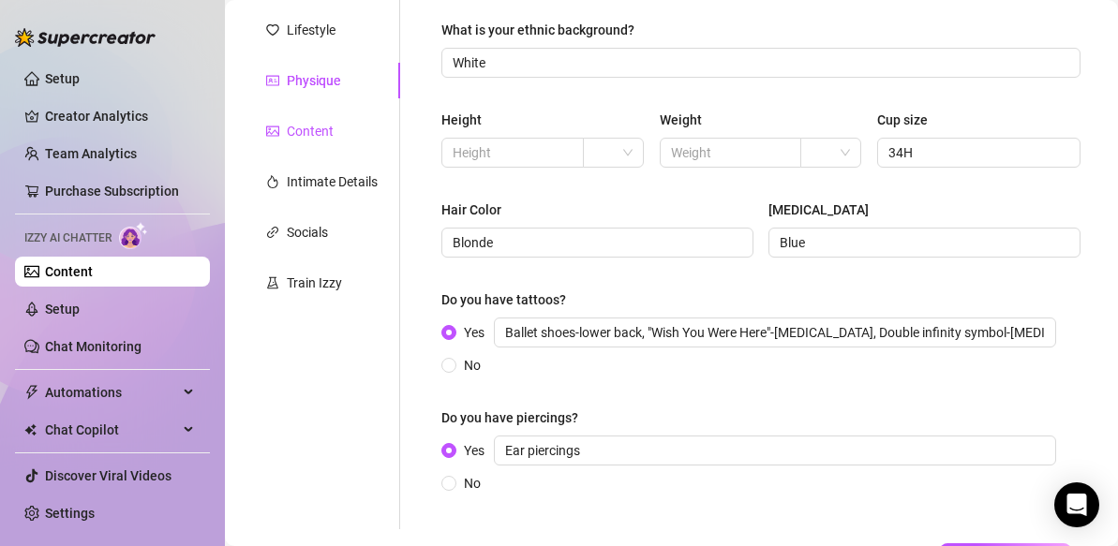
click at [319, 138] on div "Content" at bounding box center [310, 131] width 47 height 21
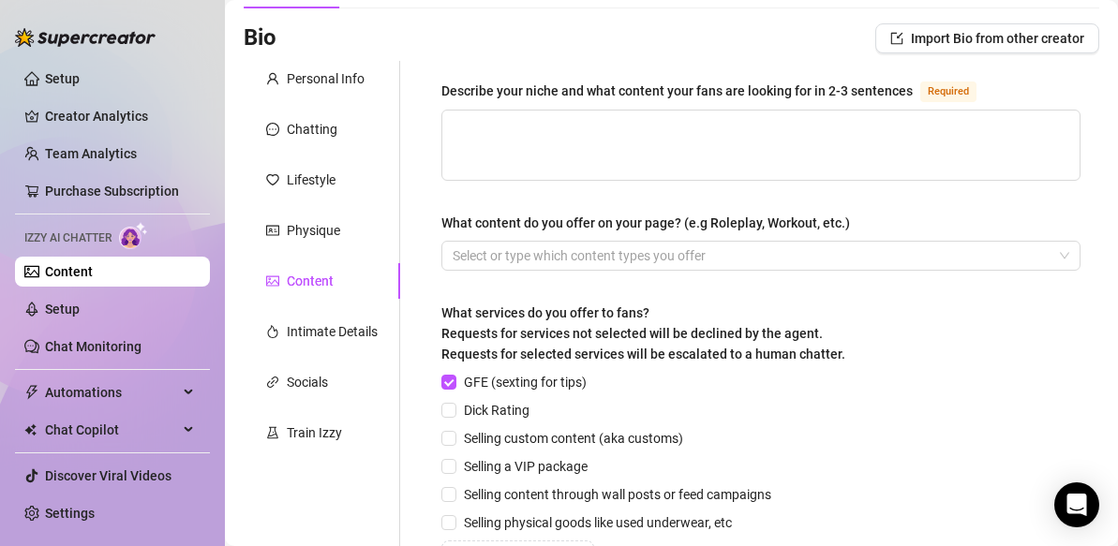
scroll to position [109, 0]
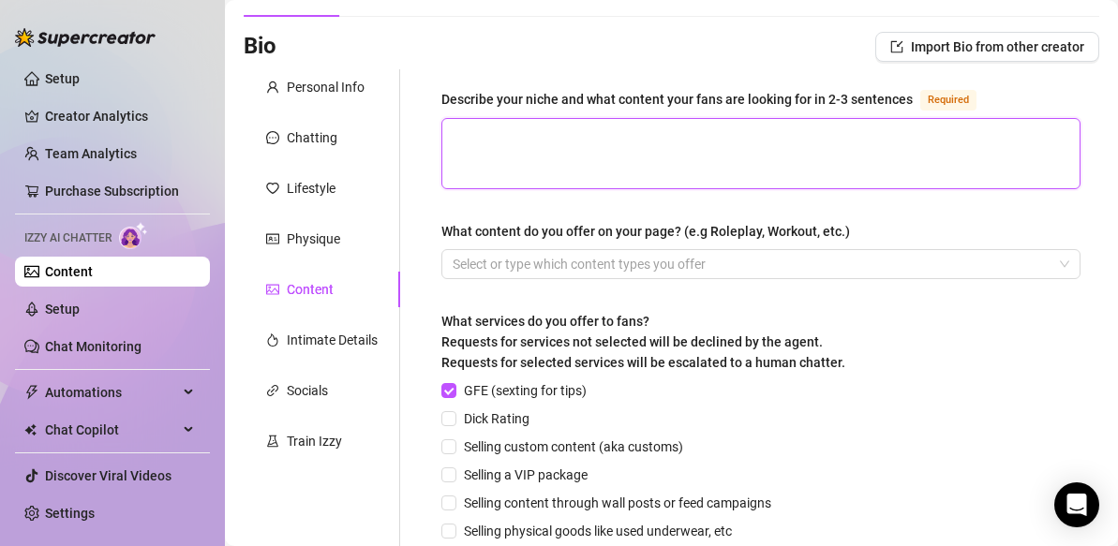
click at [569, 133] on textarea "Describe your niche and what content your fans are looking for in 2-3 sentences…" at bounding box center [760, 153] width 637 height 69
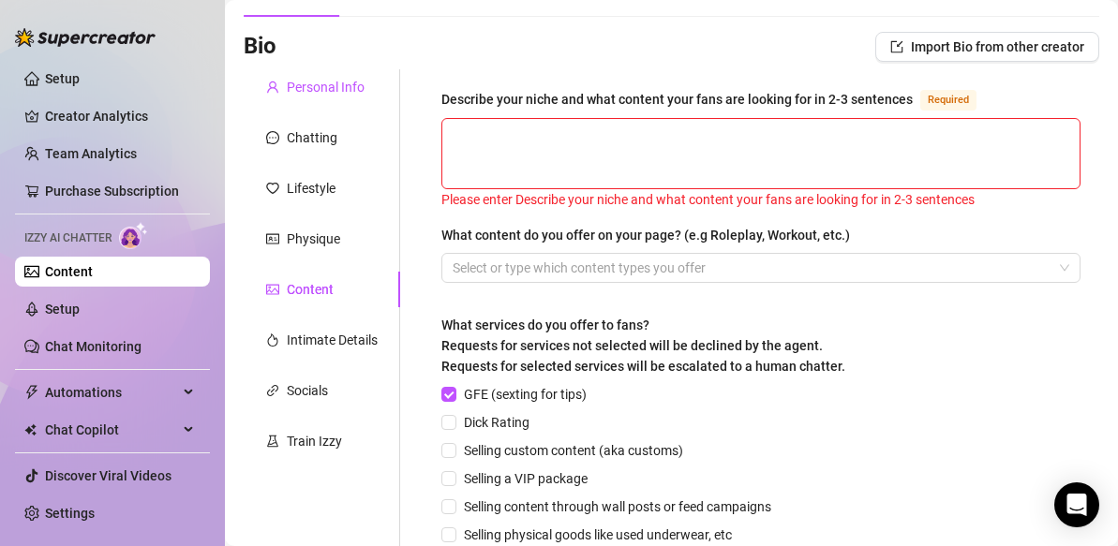
click at [355, 89] on div "Personal Info" at bounding box center [326, 87] width 78 height 21
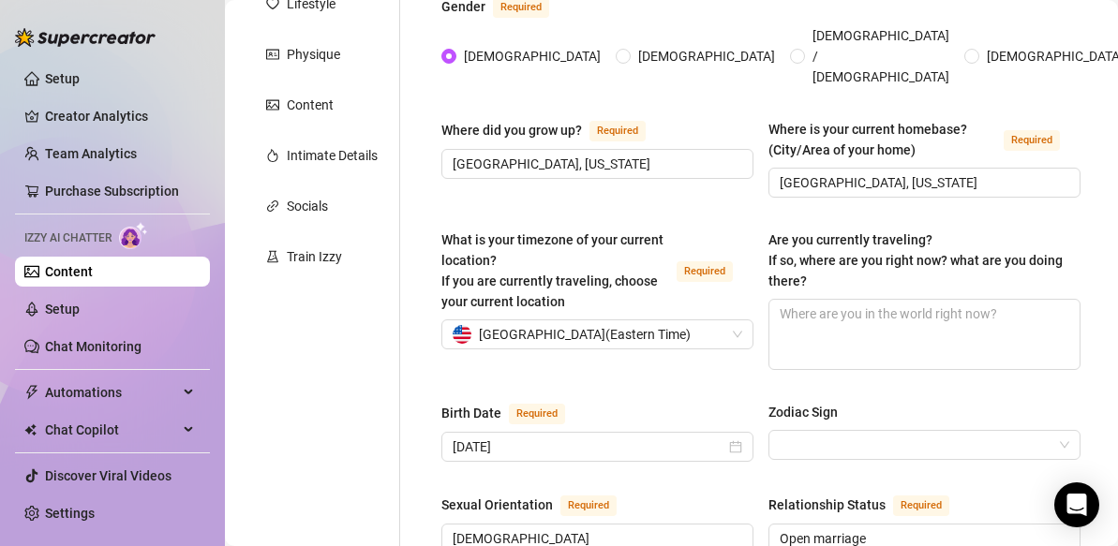
scroll to position [176, 0]
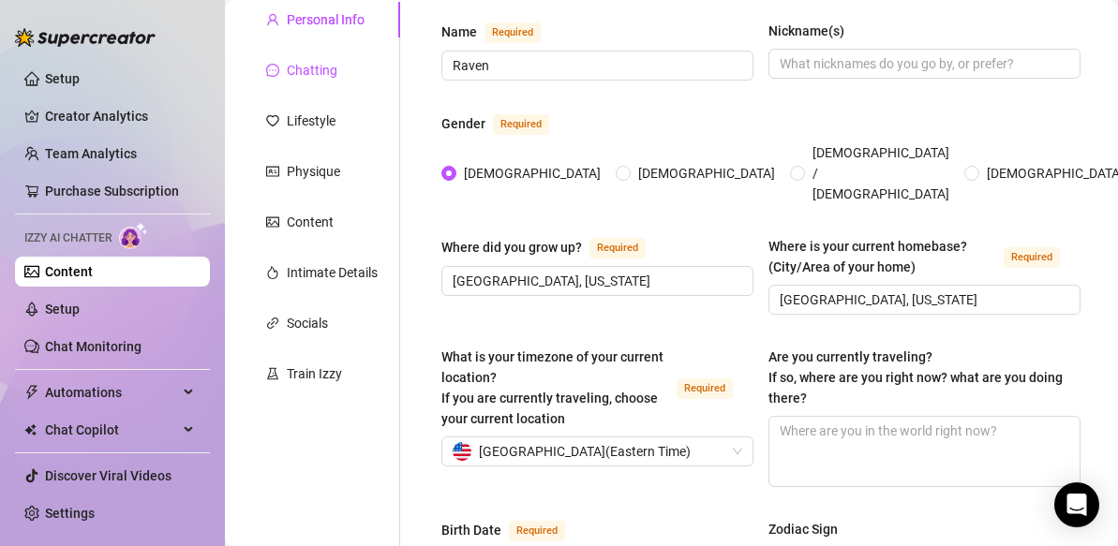
click at [323, 67] on div "Chatting" at bounding box center [312, 70] width 51 height 21
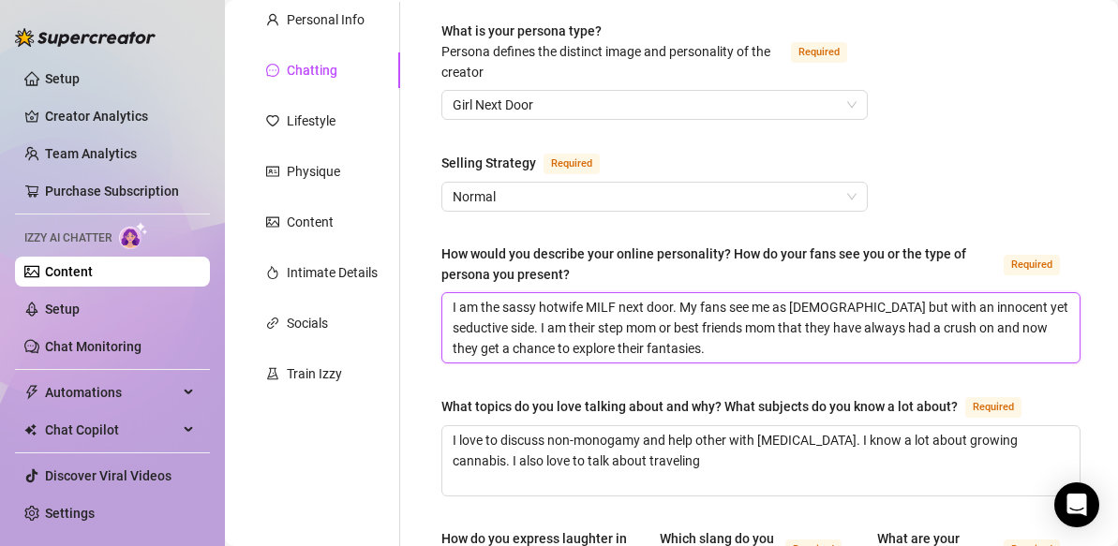
drag, startPoint x: 718, startPoint y: 356, endPoint x: 445, endPoint y: 310, distance: 276.5
click at [445, 310] on textarea "I am the sassy hotwife MILF next door. My fans see me as [DEMOGRAPHIC_DATA] but…" at bounding box center [760, 327] width 637 height 69
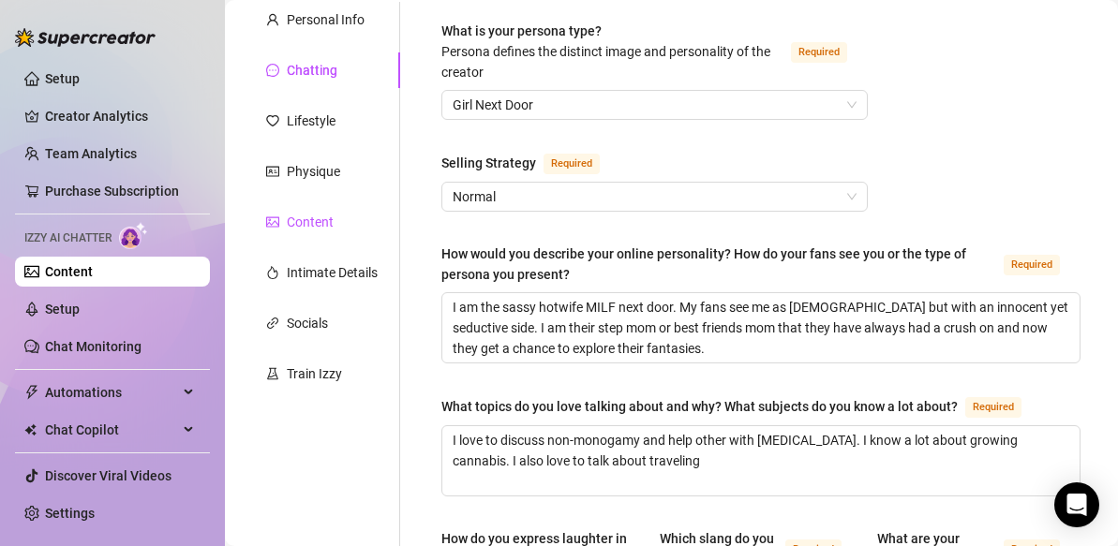
click at [310, 220] on div "Content" at bounding box center [310, 222] width 47 height 21
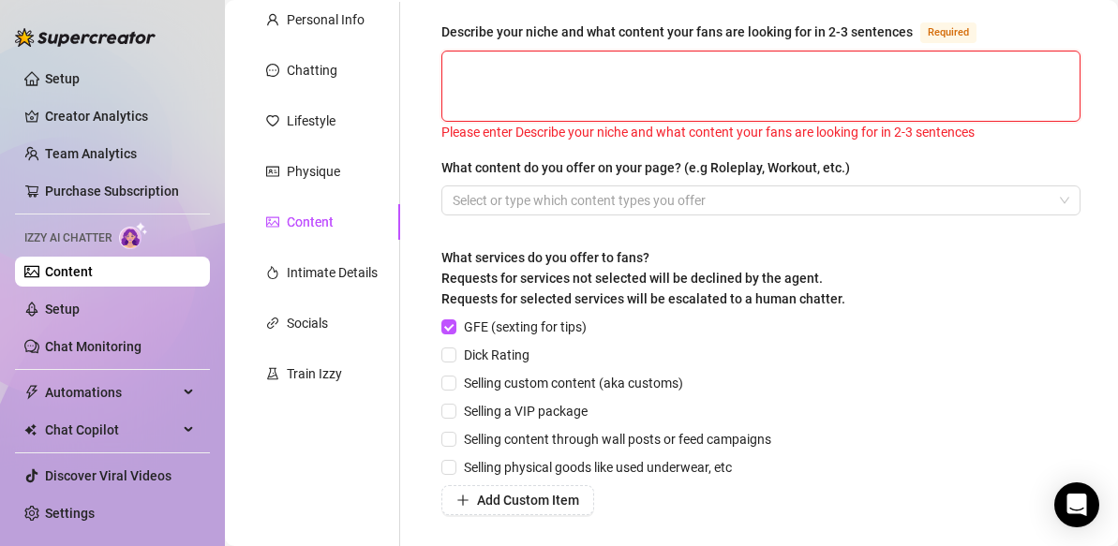
click at [510, 74] on textarea "Describe your niche and what content your fans are looking for in 2-3 sentences…" at bounding box center [760, 86] width 637 height 69
paste textarea "I am the sassy hotwife MILF next door. My fans see me as [DEMOGRAPHIC_DATA] but…"
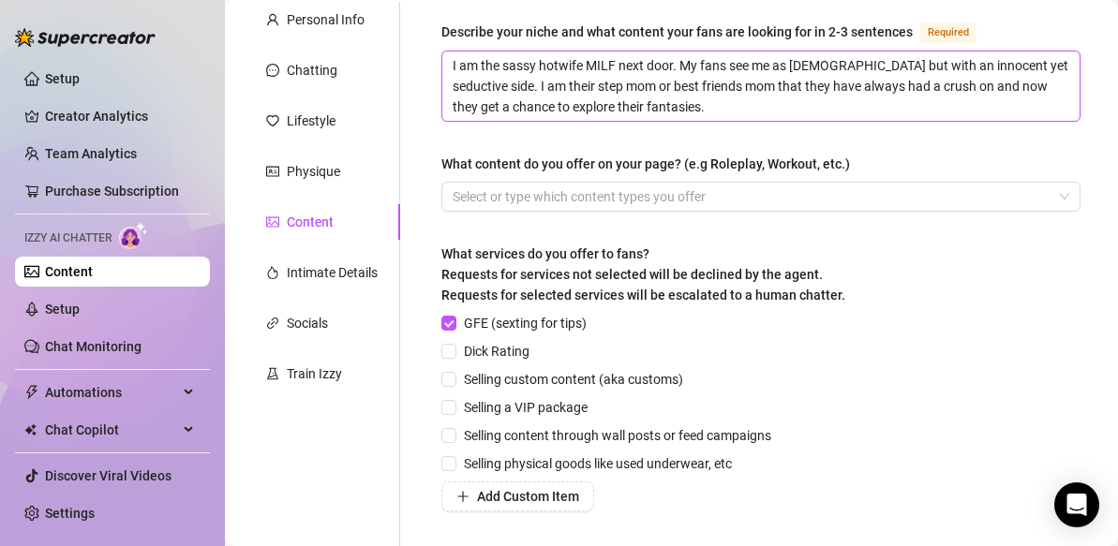
drag, startPoint x: 583, startPoint y: 63, endPoint x: 542, endPoint y: 67, distance: 41.5
click at [542, 67] on textarea "I am the sassy hotwife MILF next door. My fans see me as [DEMOGRAPHIC_DATA] but…" at bounding box center [760, 86] width 637 height 69
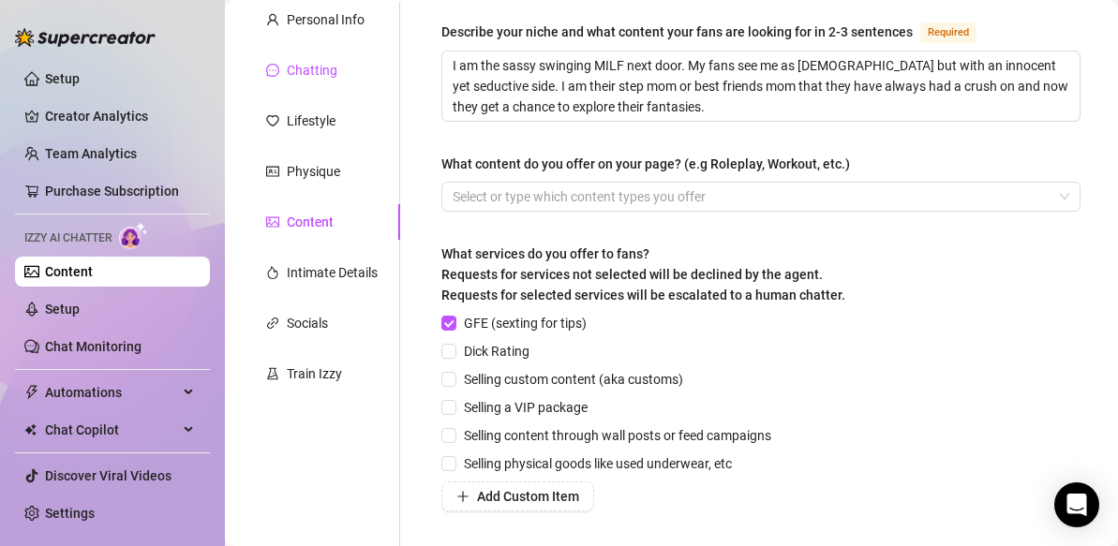
click at [321, 75] on div "Chatting" at bounding box center [312, 70] width 51 height 21
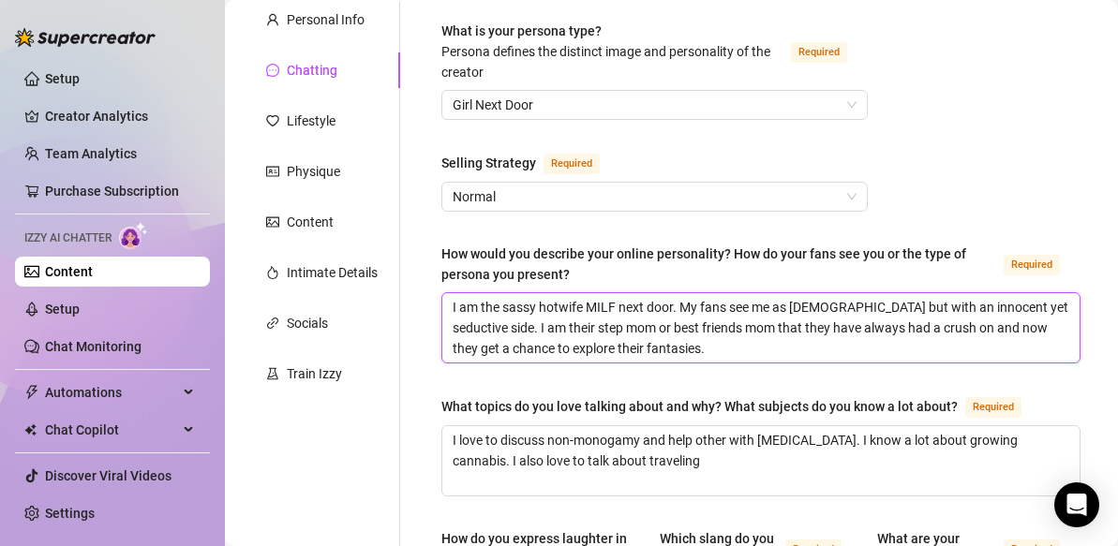
drag, startPoint x: 583, startPoint y: 307, endPoint x: 542, endPoint y: 307, distance: 41.2
click at [542, 307] on textarea "I am the sassy hotwife MILF next door. My fans see me as [DEMOGRAPHIC_DATA] but…" at bounding box center [760, 327] width 637 height 69
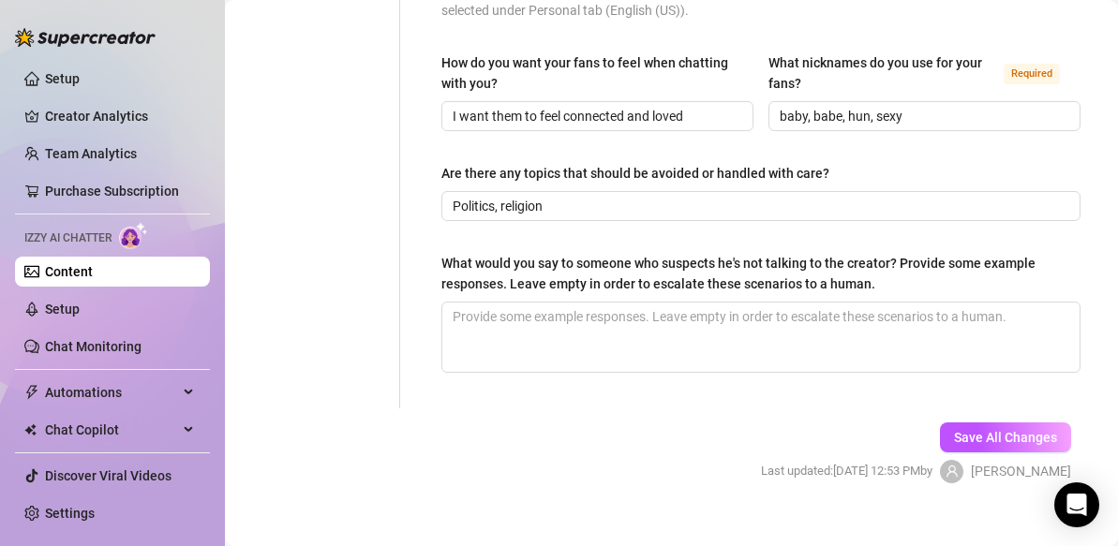
scroll to position [1271, 0]
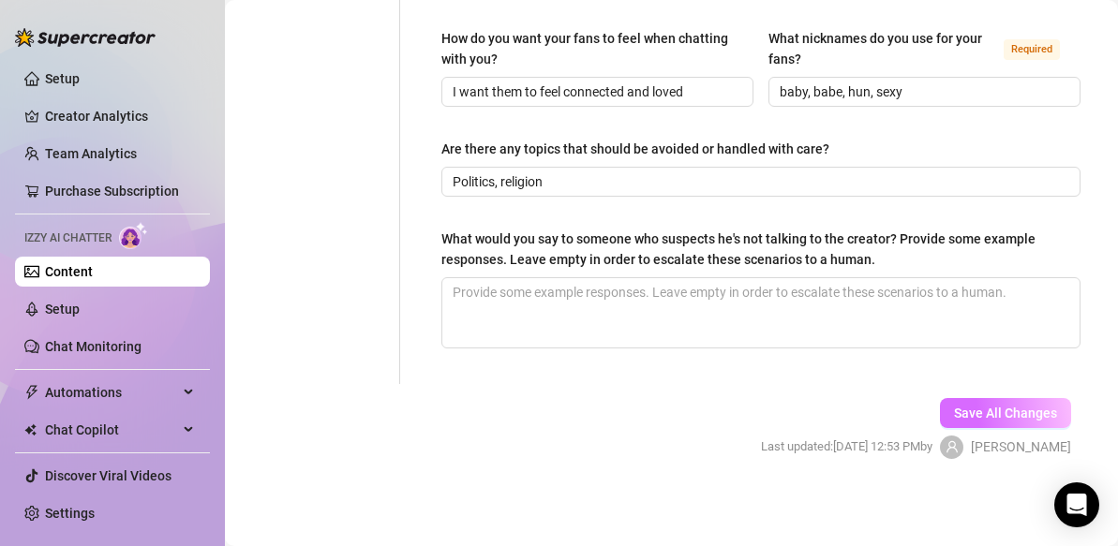
click at [975, 410] on span "Save All Changes" at bounding box center [1005, 413] width 103 height 15
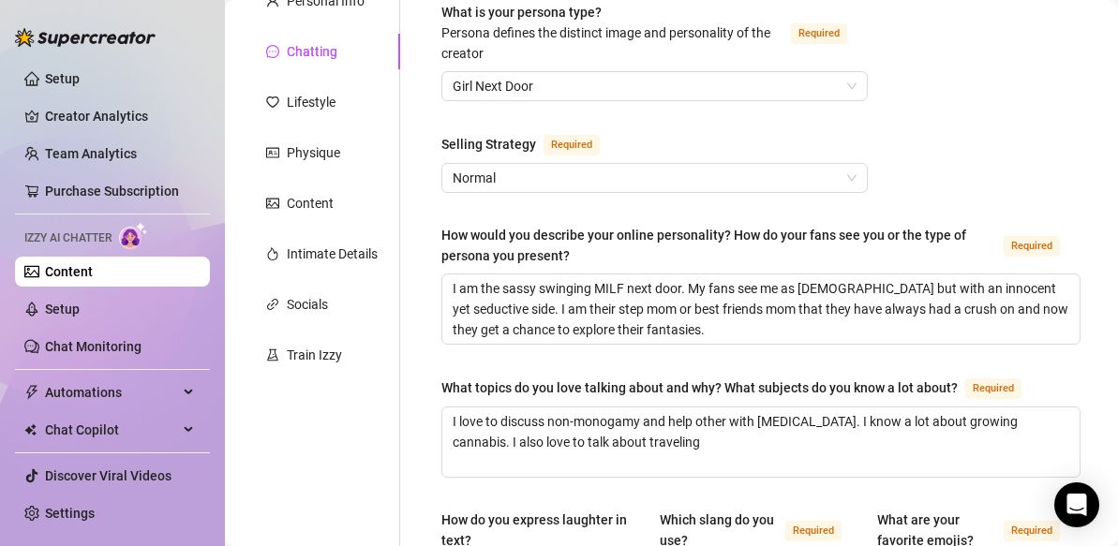
scroll to position [197, 0]
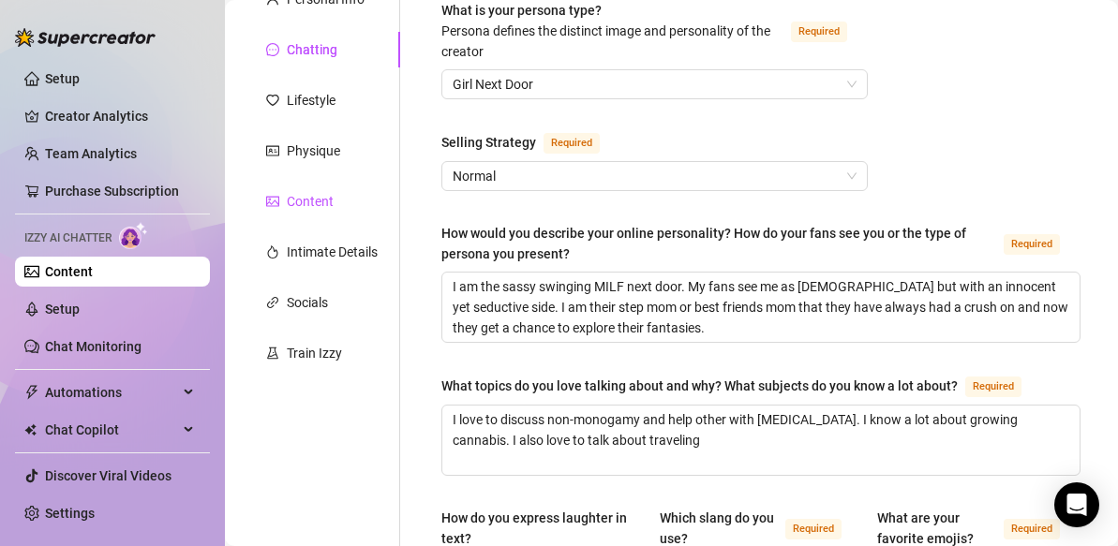
click at [310, 197] on div "Content" at bounding box center [310, 201] width 47 height 21
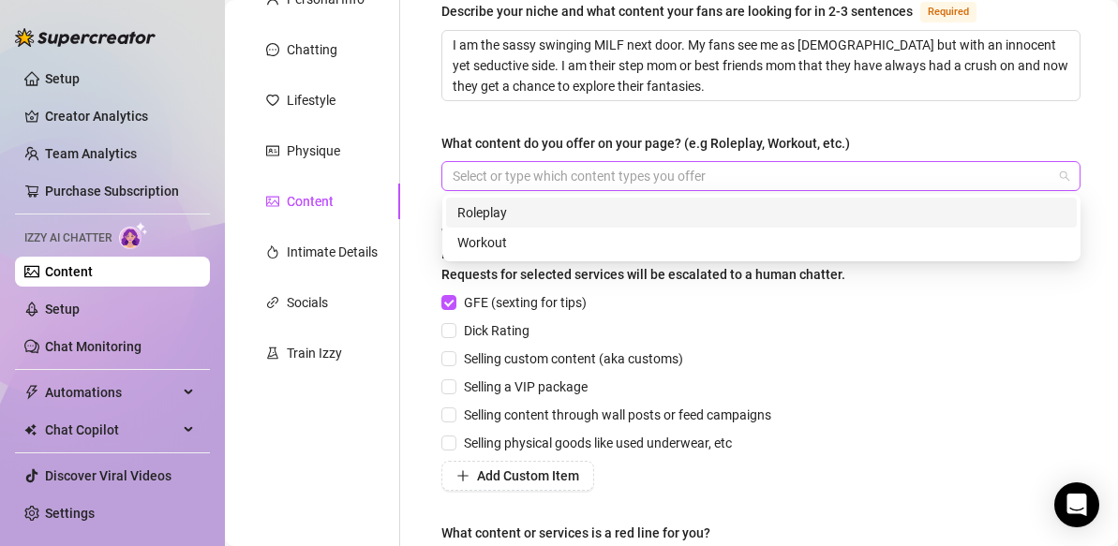
click at [575, 172] on div at bounding box center [751, 176] width 612 height 26
click at [502, 215] on div "Roleplay" at bounding box center [761, 212] width 608 height 21
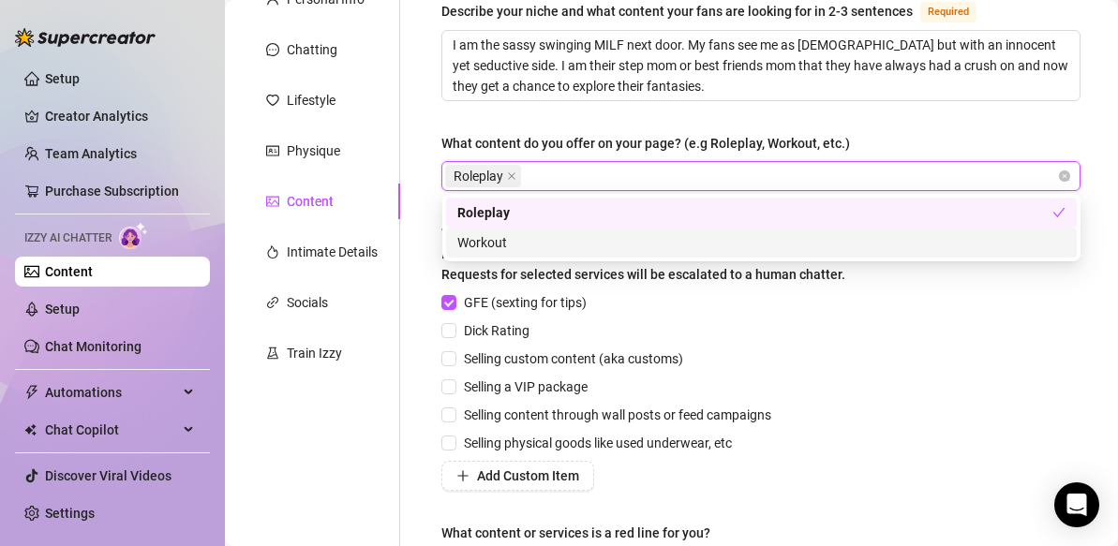
click at [498, 242] on div "Workout" at bounding box center [761, 242] width 608 height 21
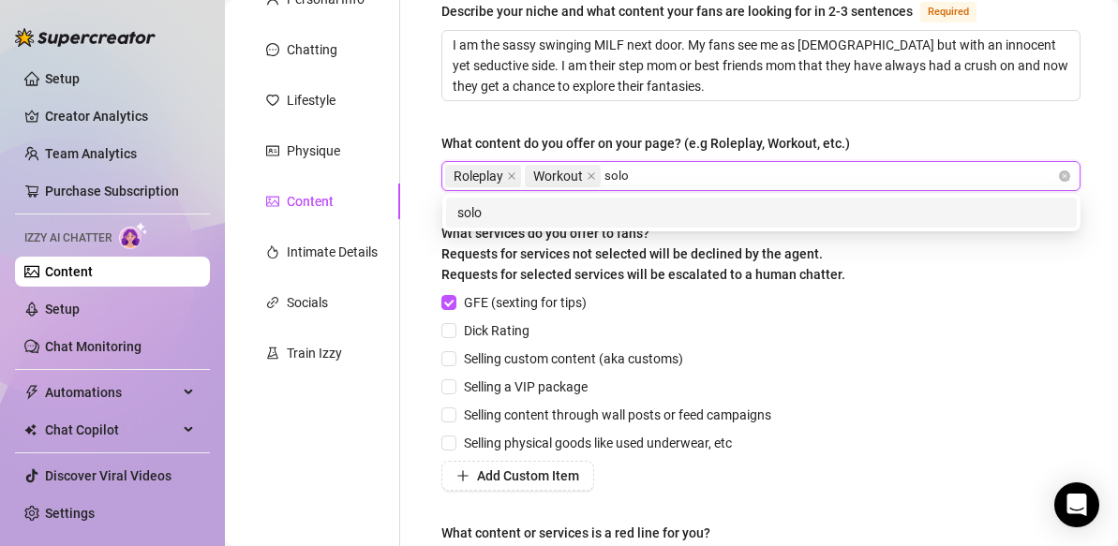
click at [594, 215] on div "solo" at bounding box center [761, 212] width 608 height 21
click at [513, 213] on div "boy/girl" at bounding box center [761, 212] width 608 height 21
click at [519, 214] on div "fetish" at bounding box center [761, 212] width 608 height 21
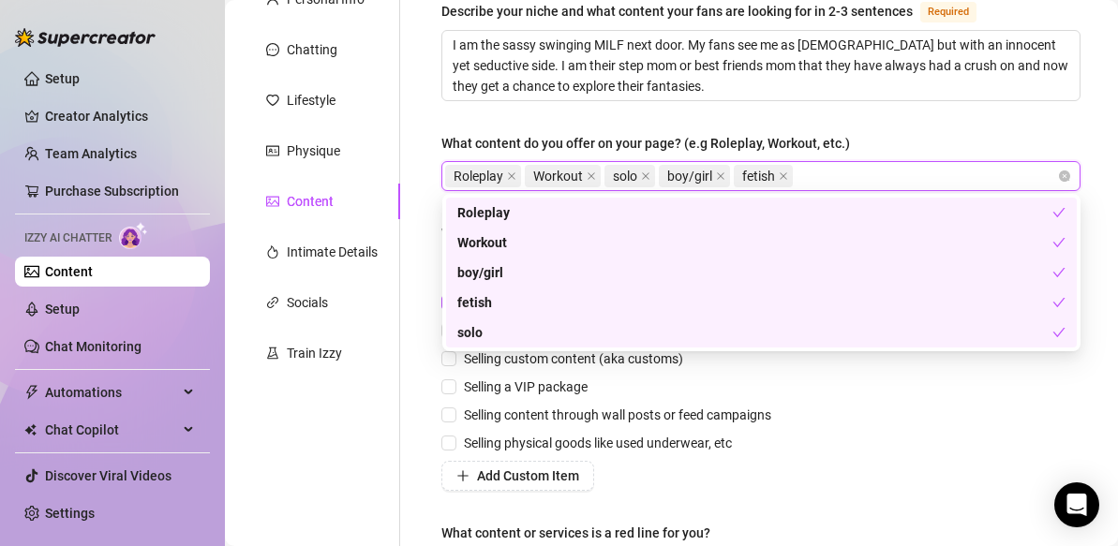
click at [865, 414] on div "GFE (sexting for tips) Dick Rating Selling custom content (aka customs) Selling…" at bounding box center [760, 391] width 639 height 199
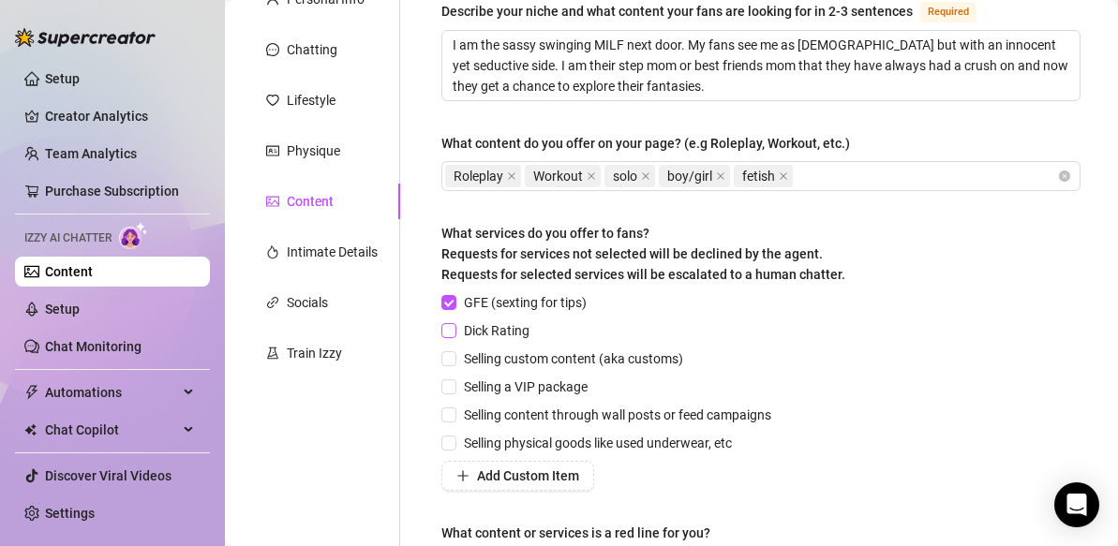
click at [449, 330] on input "Dick Rating" at bounding box center [447, 329] width 13 height 13
click at [449, 358] on input "Selling custom content (aka customs)" at bounding box center [447, 357] width 13 height 13
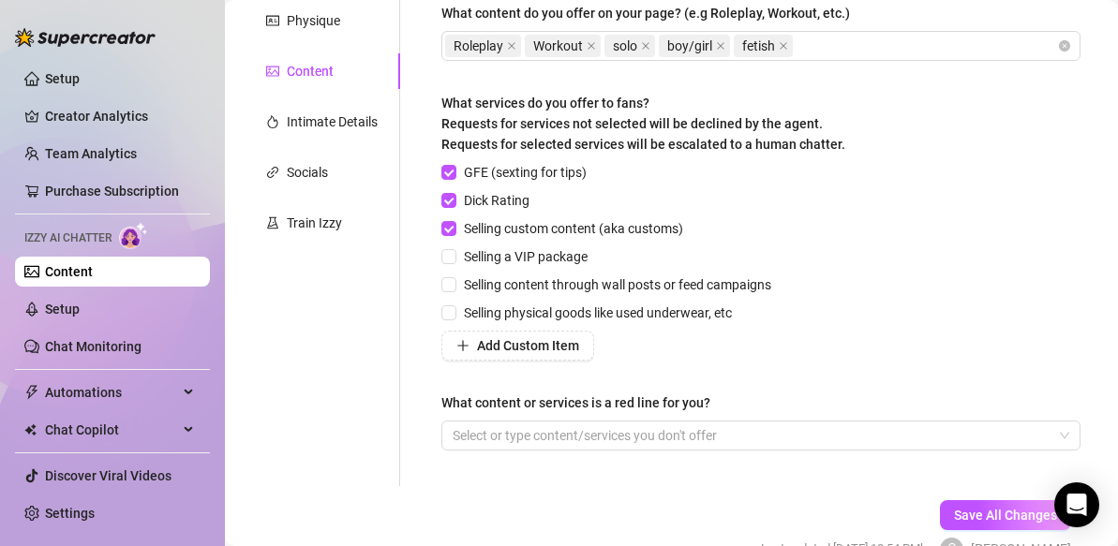
scroll to position [329, 0]
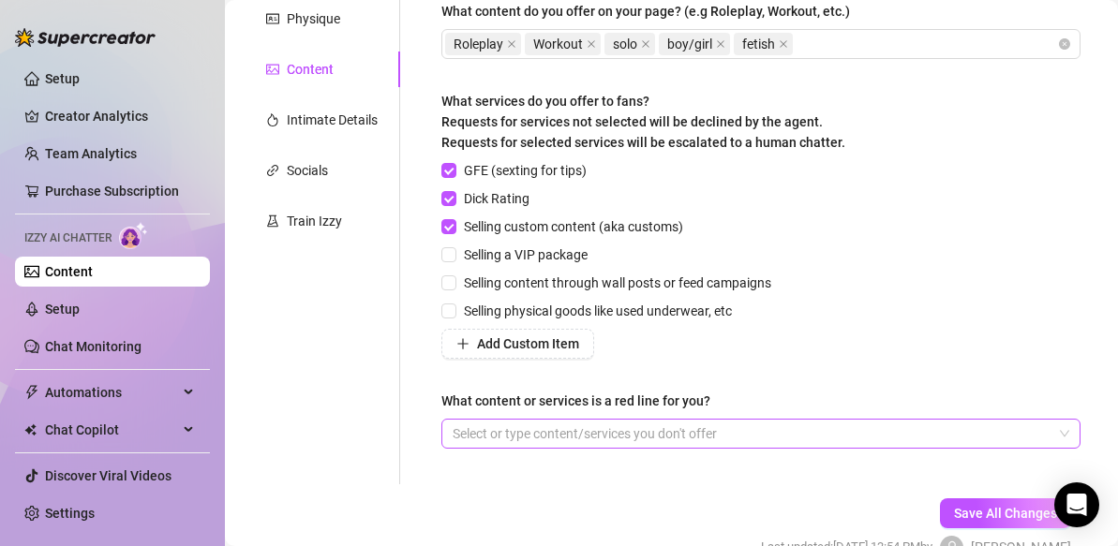
click at [611, 431] on div at bounding box center [751, 434] width 612 height 26
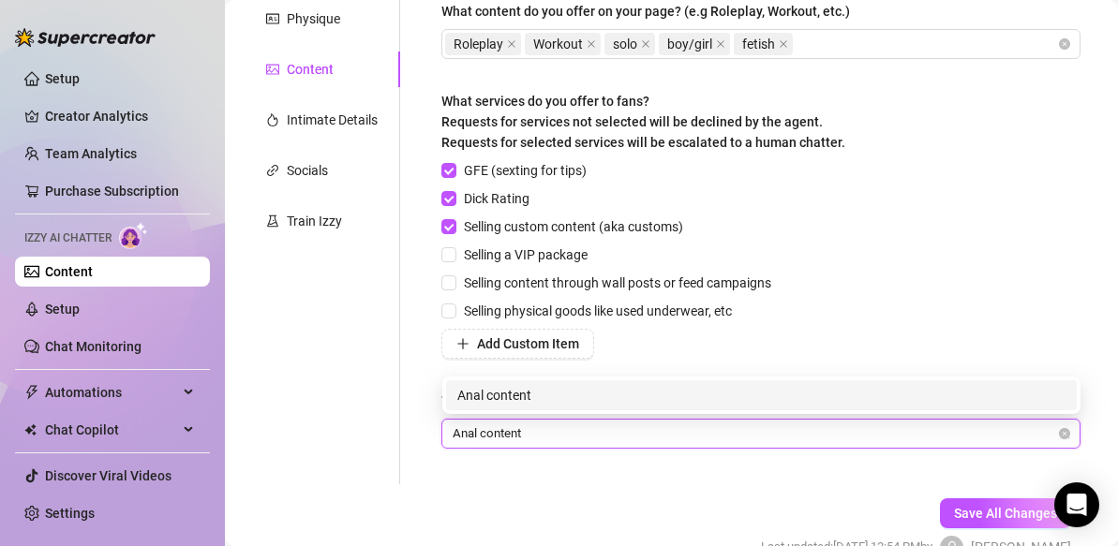
click at [632, 395] on div "Anal content" at bounding box center [761, 395] width 608 height 21
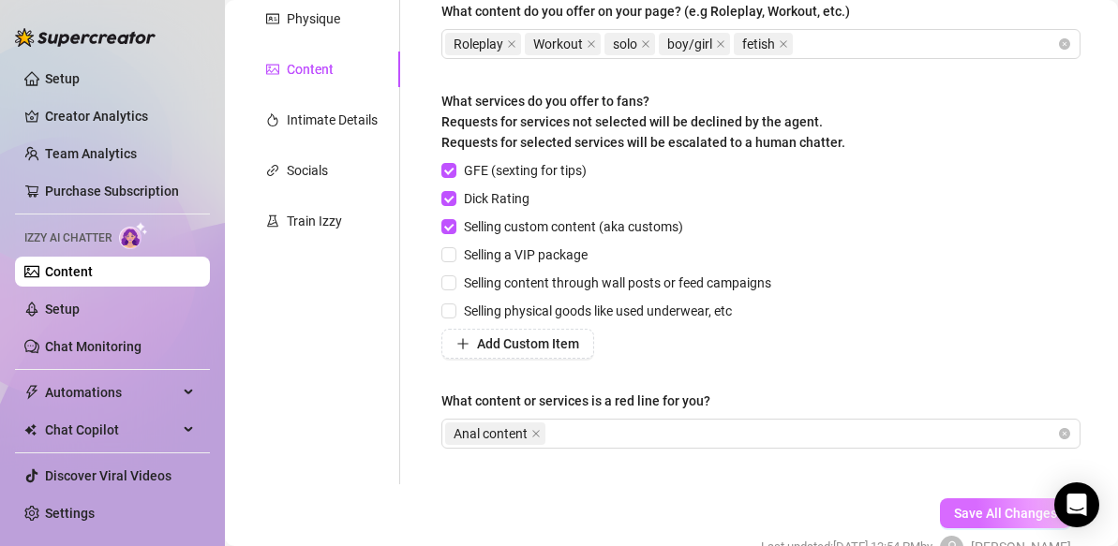
click at [984, 511] on span "Save All Changes" at bounding box center [1005, 513] width 103 height 15
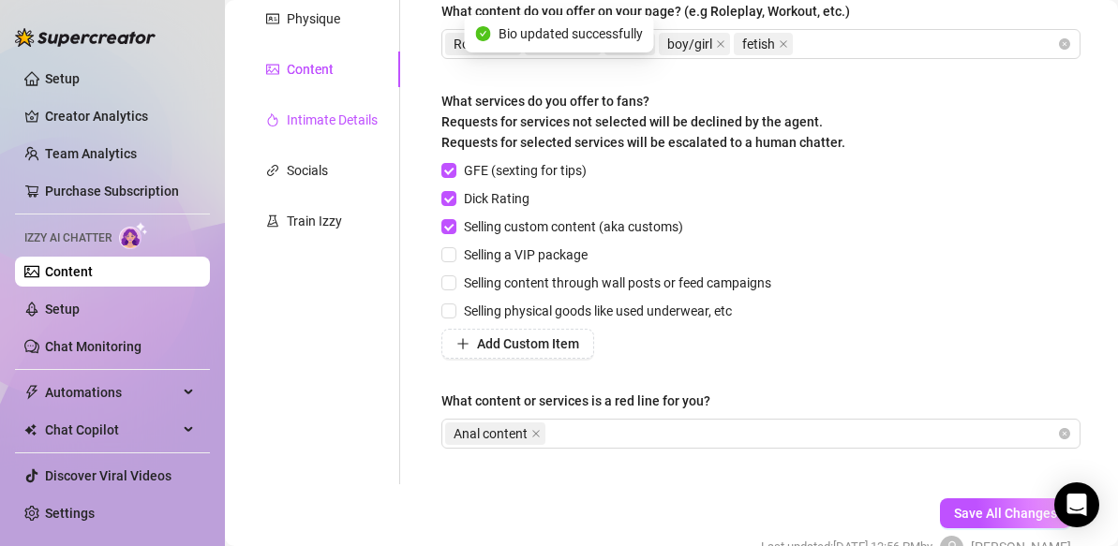
click at [329, 120] on div "Intimate Details" at bounding box center [332, 120] width 91 height 21
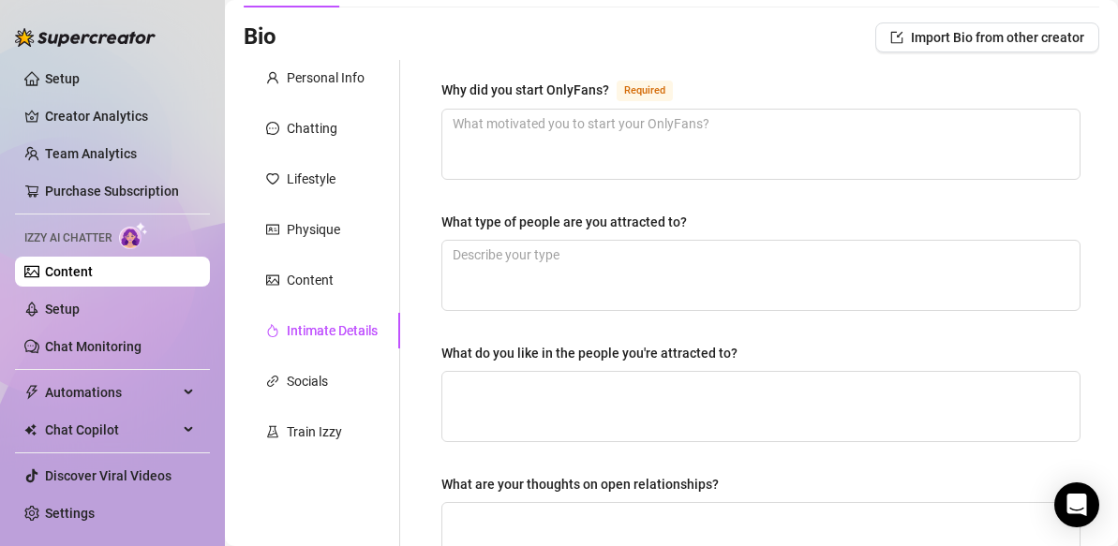
scroll to position [115, 0]
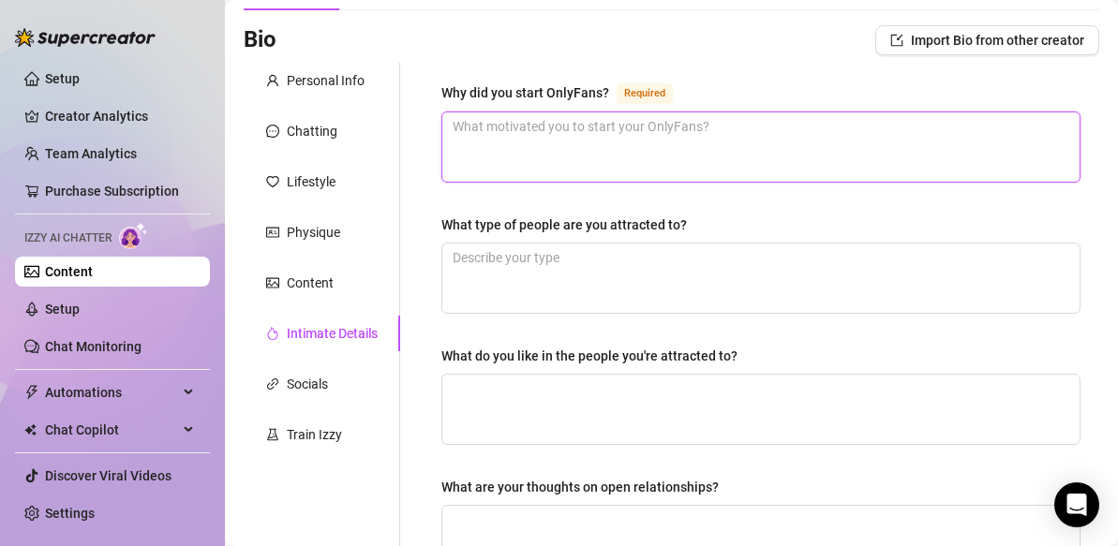
click at [537, 126] on textarea "Why did you start OnlyFans? Required" at bounding box center [760, 146] width 637 height 69
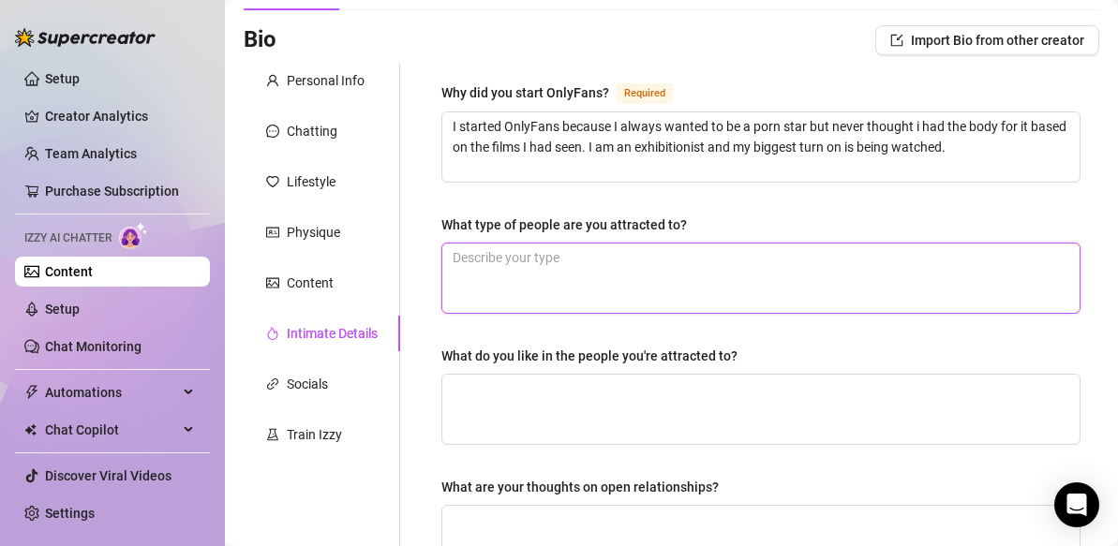
click at [462, 261] on textarea "What type of people are you attracted to?" at bounding box center [760, 278] width 637 height 69
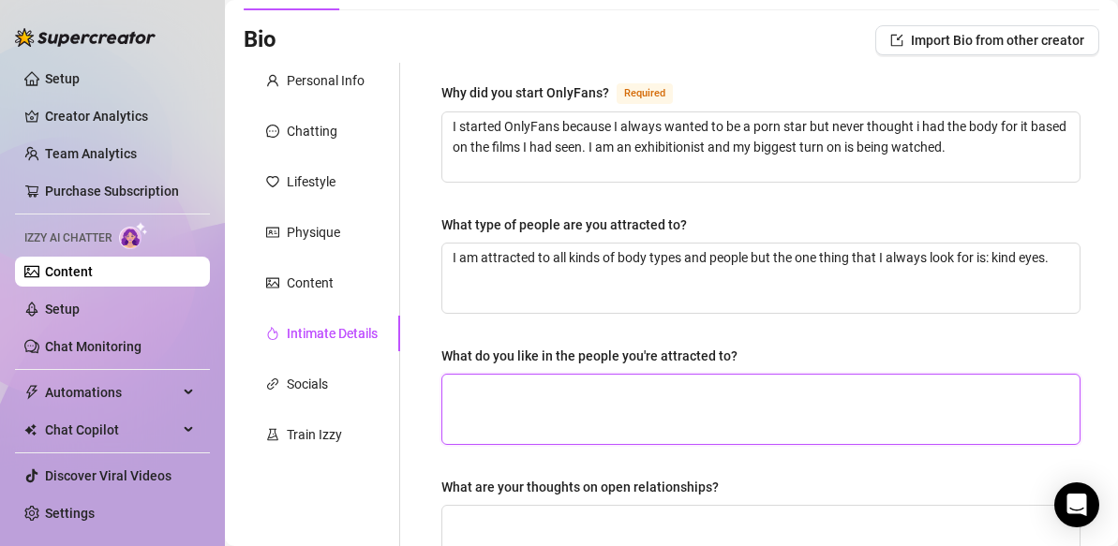
click at [465, 396] on textarea "What do you like in the people you're attracted to?" at bounding box center [760, 409] width 637 height 69
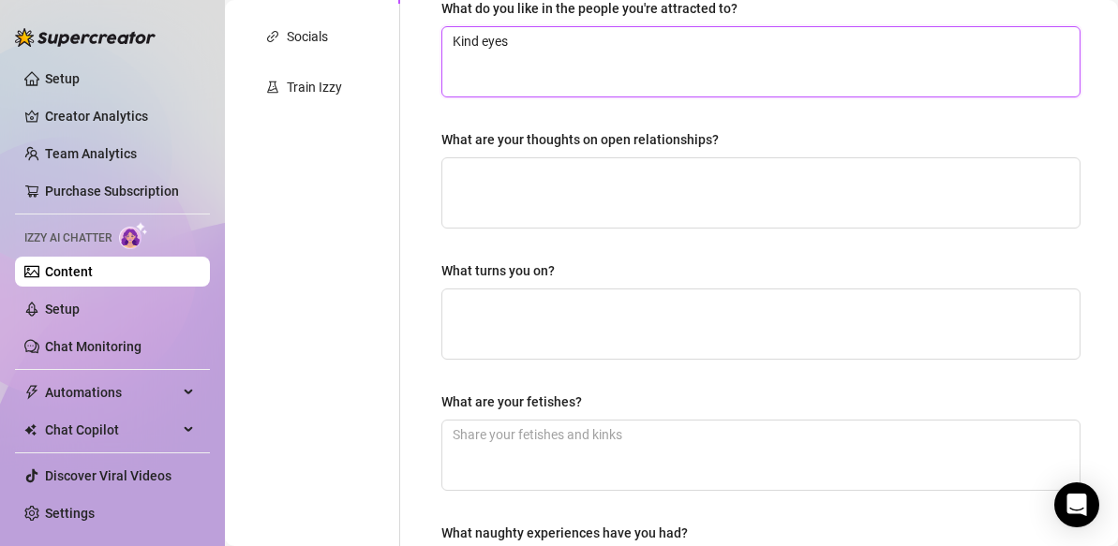
scroll to position [464, 0]
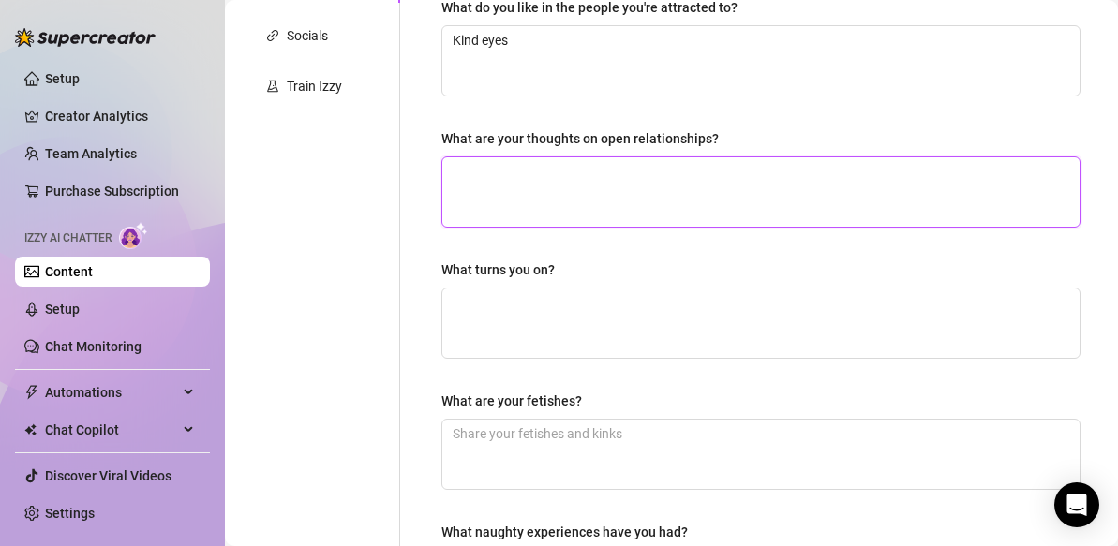
click at [467, 183] on textarea "What are your thoughts on open relationships?" at bounding box center [760, 191] width 637 height 69
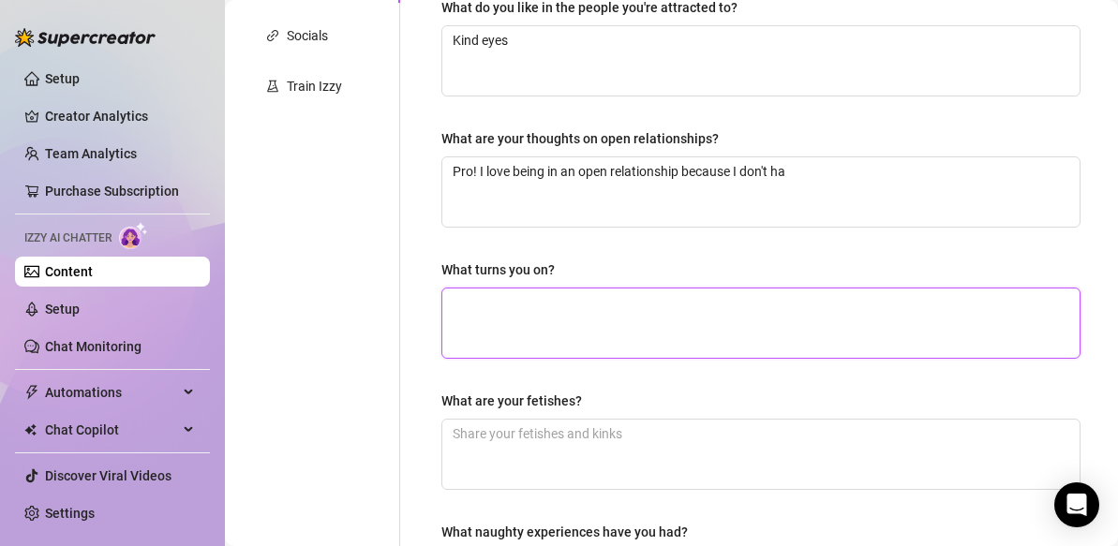
click at [464, 322] on textarea "What turns you on?" at bounding box center [760, 323] width 637 height 69
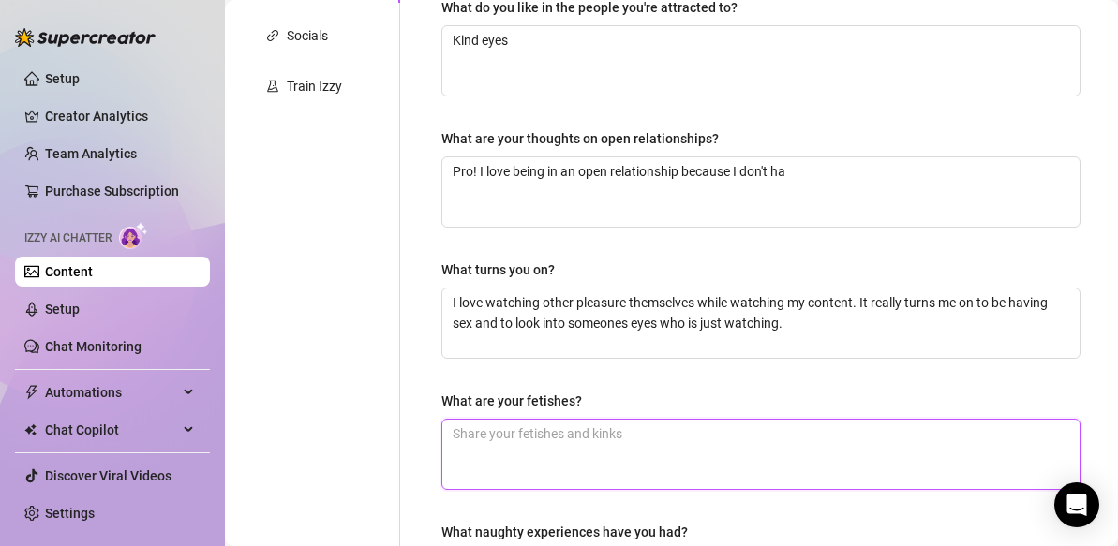
click at [467, 436] on textarea "What are your fetishes?" at bounding box center [760, 454] width 637 height 69
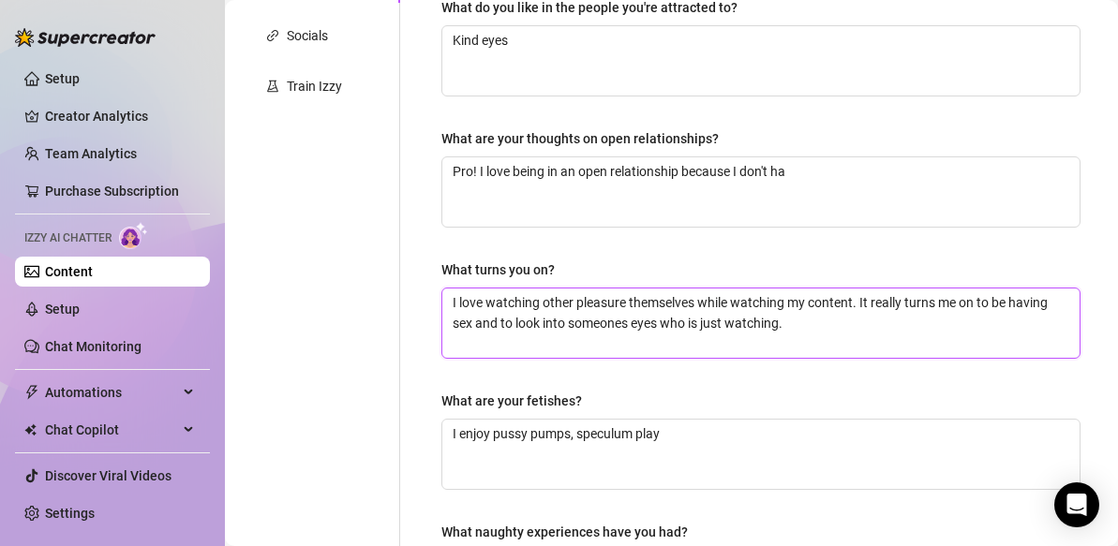
click at [795, 323] on textarea "I love watching other pleasure themselves while watching my content. It really …" at bounding box center [760, 323] width 637 height 69
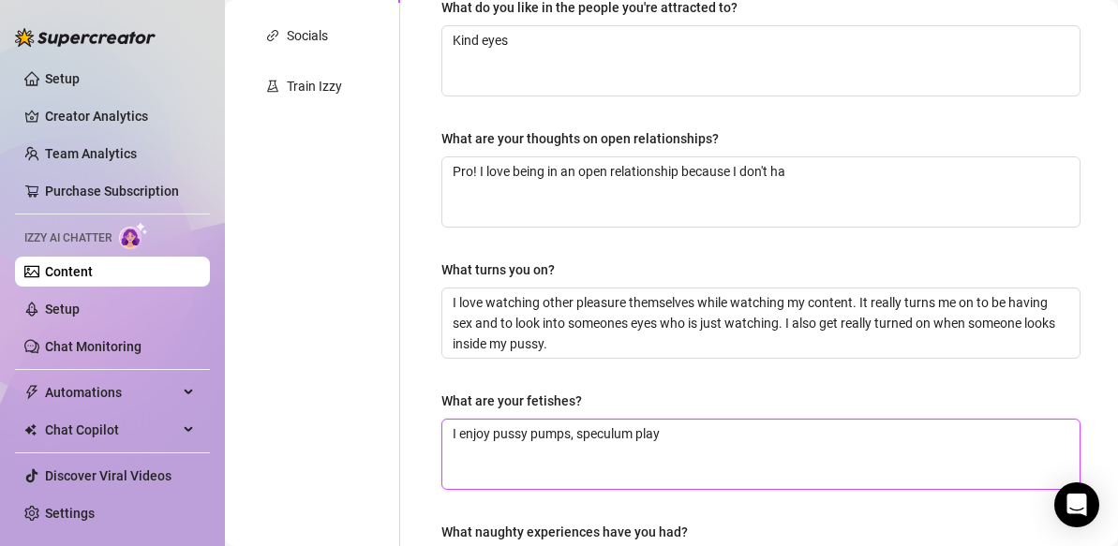
click at [677, 433] on textarea "I enjoy pussy pumps, speculum play" at bounding box center [760, 454] width 637 height 69
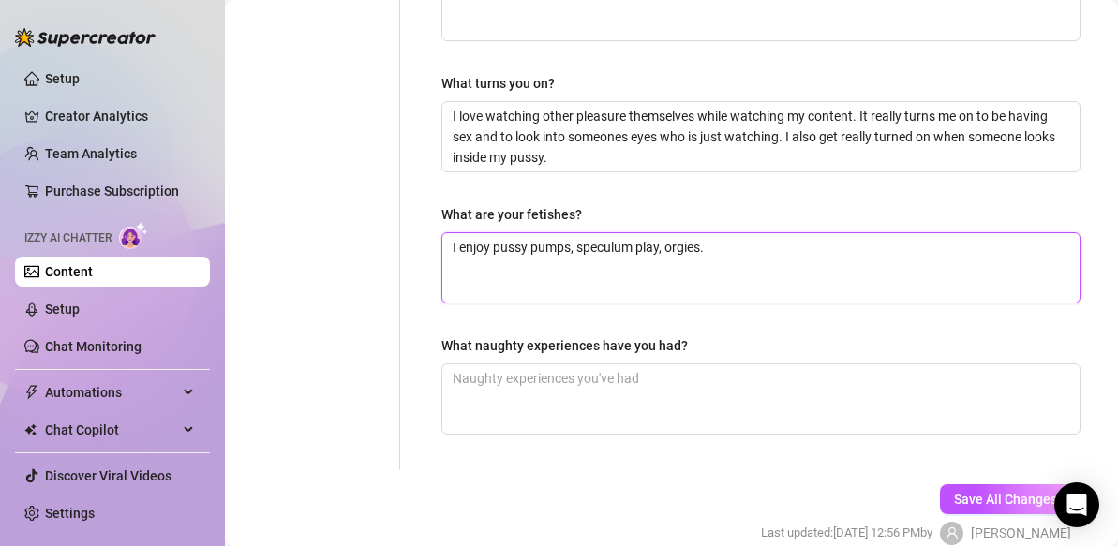
scroll to position [658, 0]
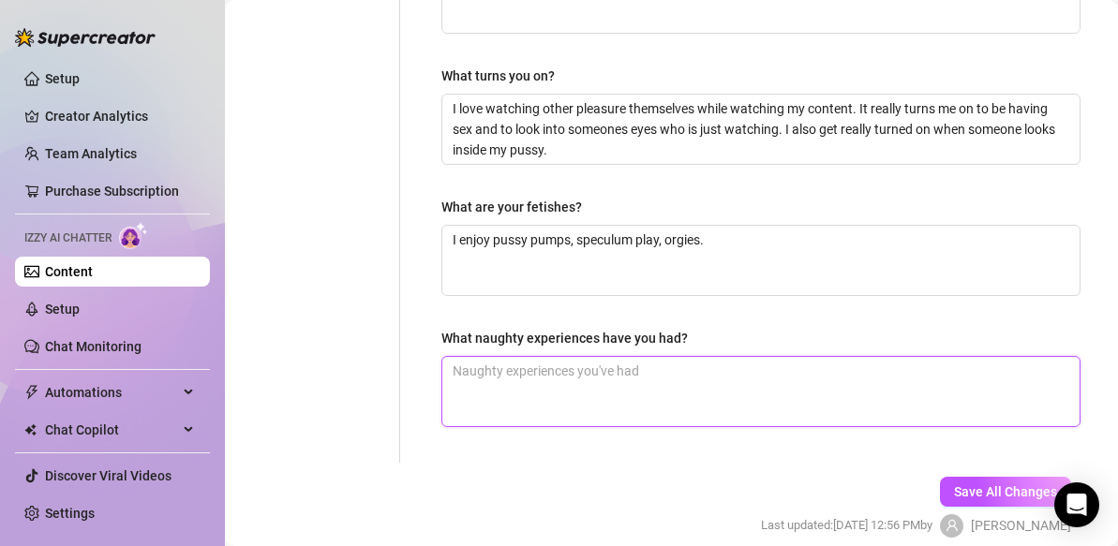
click at [539, 371] on textarea "What naughty experiences have you had?" at bounding box center [760, 391] width 637 height 69
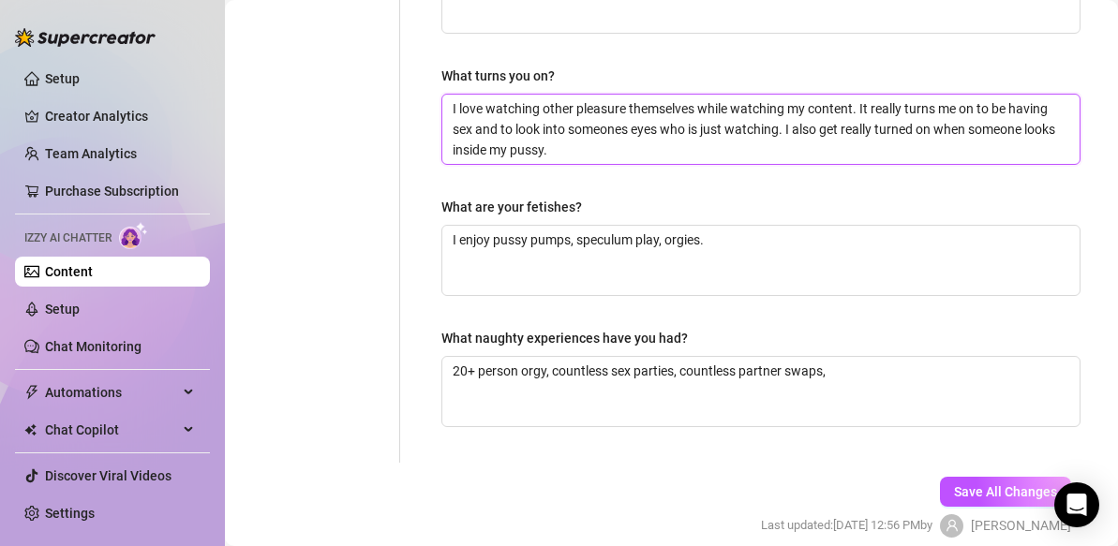
click at [791, 133] on textarea "I love watching other pleasure themselves while watching my content. It really …" at bounding box center [760, 129] width 637 height 69
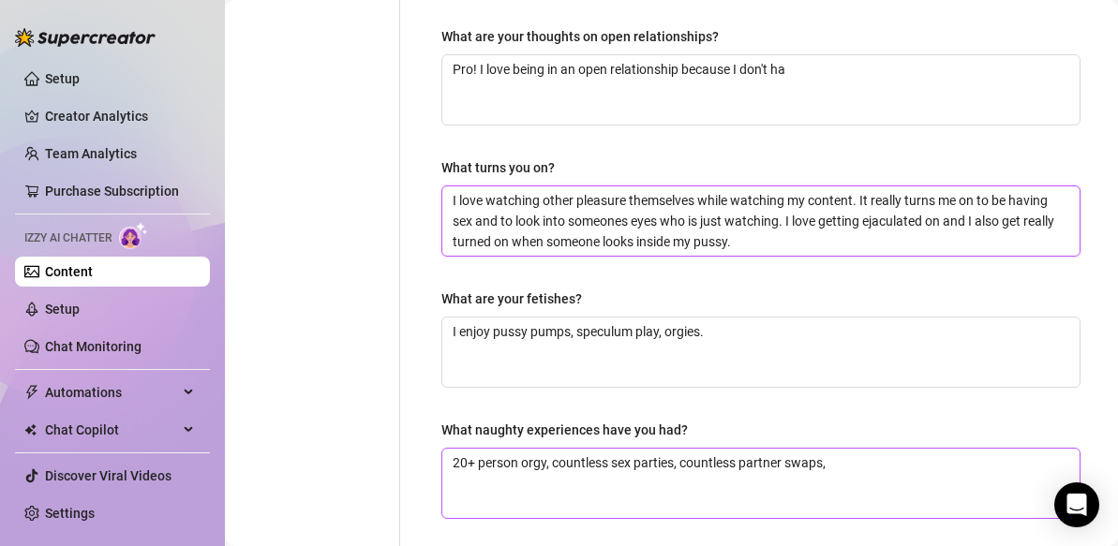
scroll to position [737, 0]
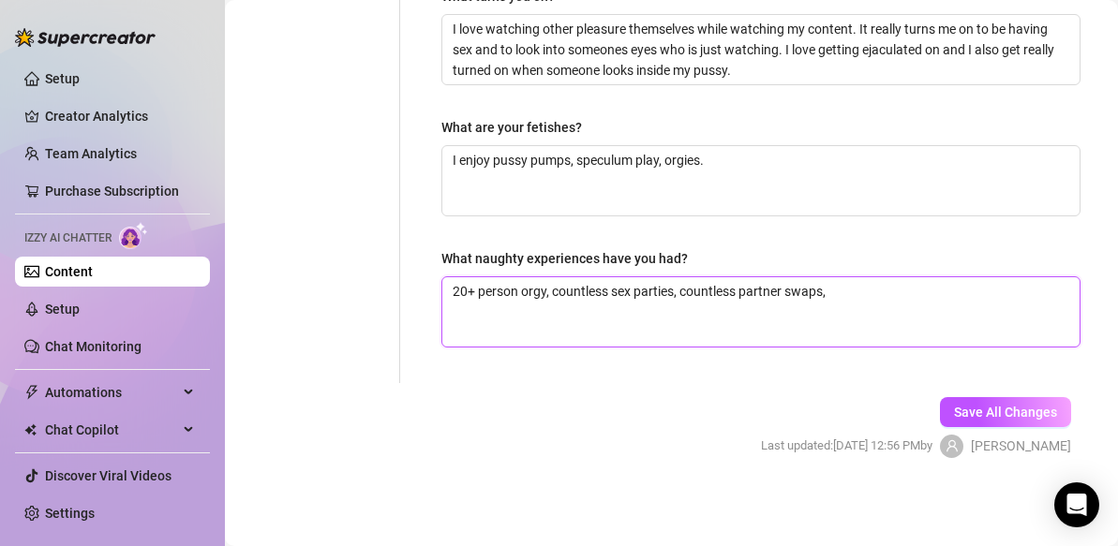
click at [848, 289] on textarea "20+ person orgy, countless sex parties, countless partner swaps," at bounding box center [760, 311] width 637 height 69
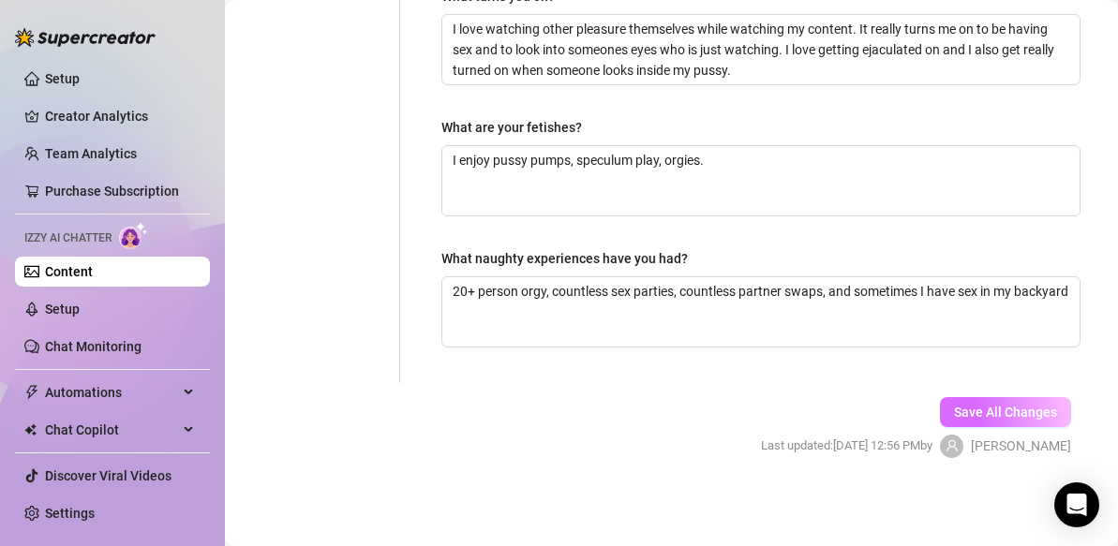
click at [954, 409] on span "Save All Changes" at bounding box center [1005, 412] width 103 height 15
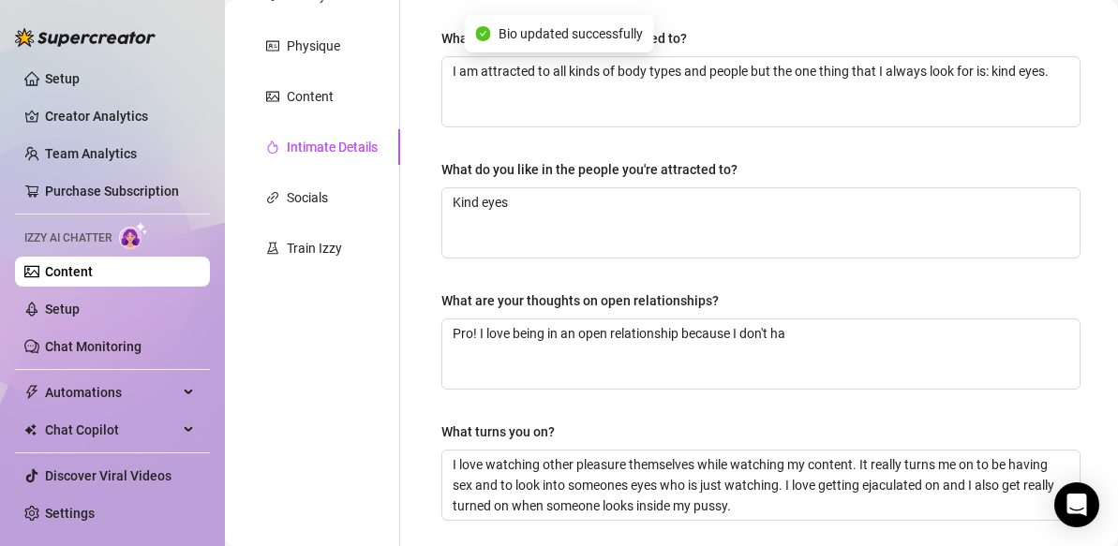
scroll to position [269, 0]
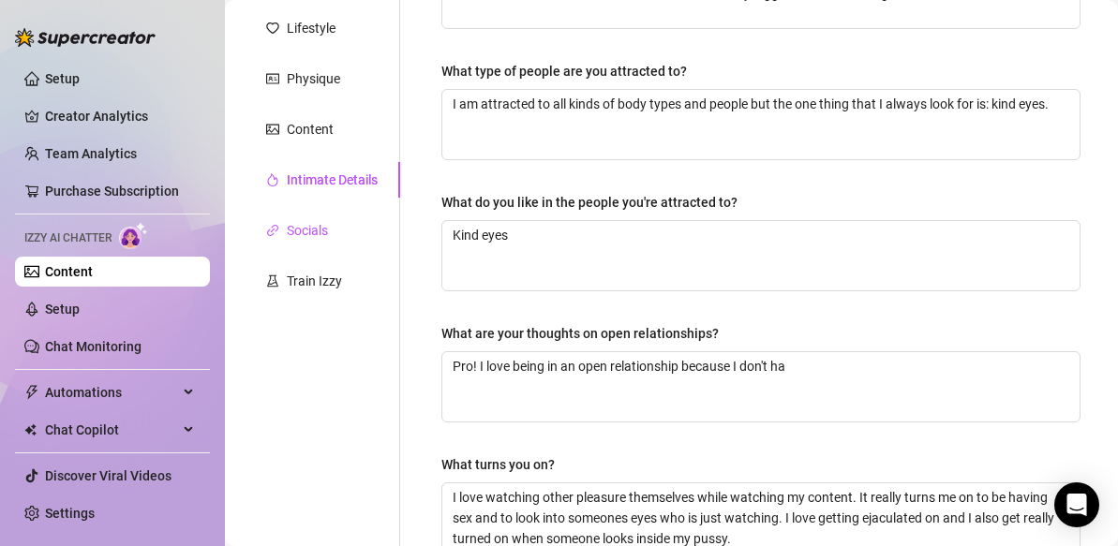
click at [301, 234] on div "Socials" at bounding box center [307, 230] width 41 height 21
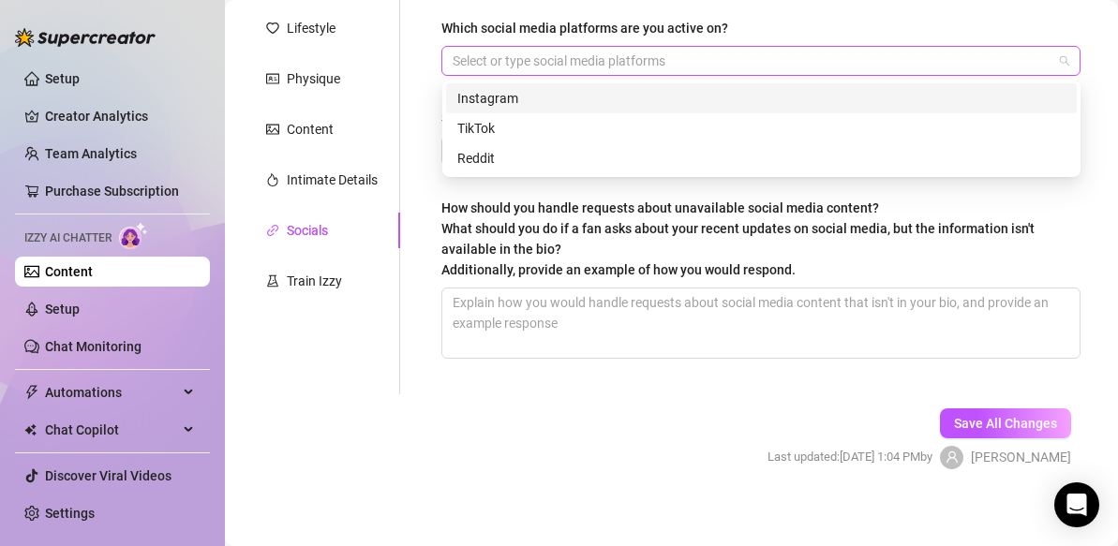
click at [509, 57] on div at bounding box center [751, 61] width 612 height 26
click at [513, 97] on div "Instagram" at bounding box center [761, 98] width 608 height 21
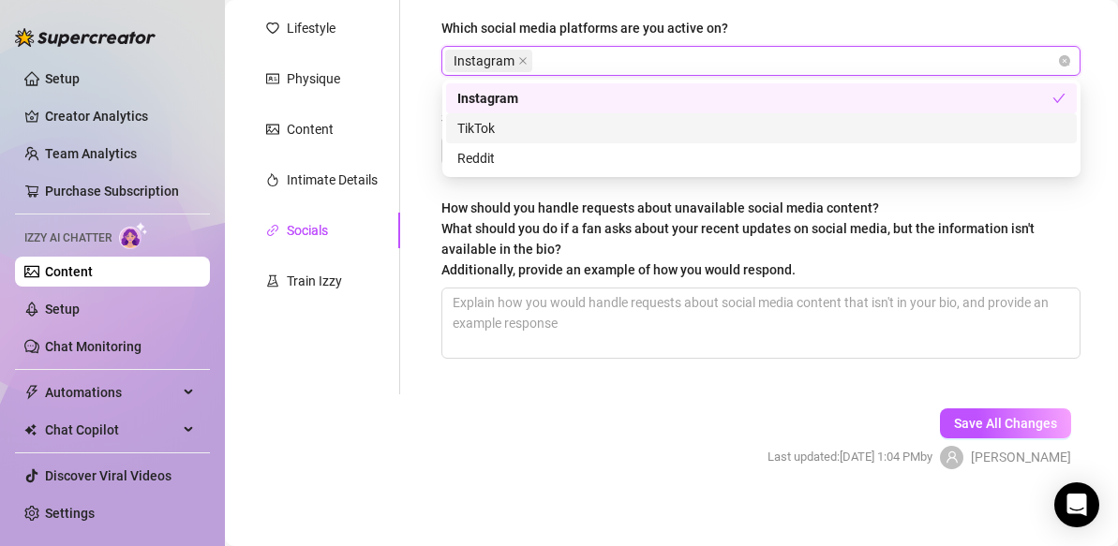
click at [496, 130] on div "TikTok" at bounding box center [761, 128] width 608 height 21
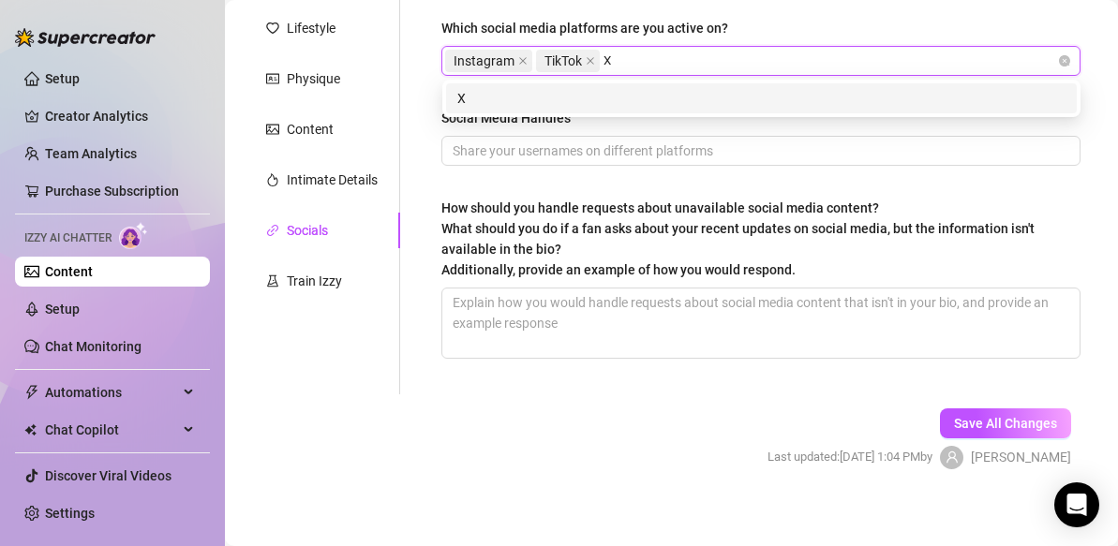
click at [513, 97] on div "X" at bounding box center [761, 98] width 608 height 21
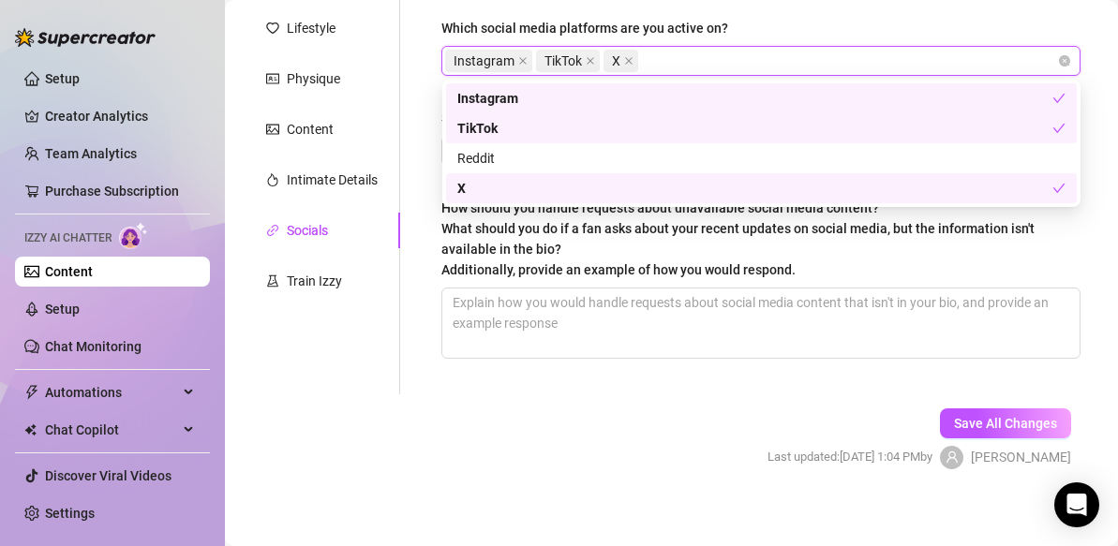
click at [403, 167] on div "Which other explicit (NSFW) platforms are you active on? Select or type other a…" at bounding box center [749, 151] width 699 height 485
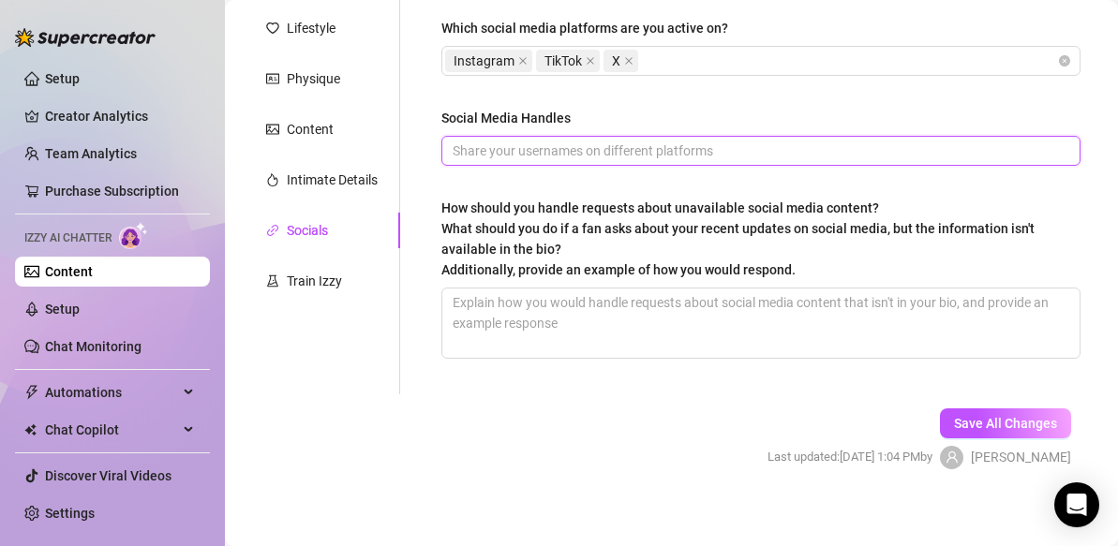
click at [478, 156] on input "Social Media Handles" at bounding box center [759, 151] width 613 height 21
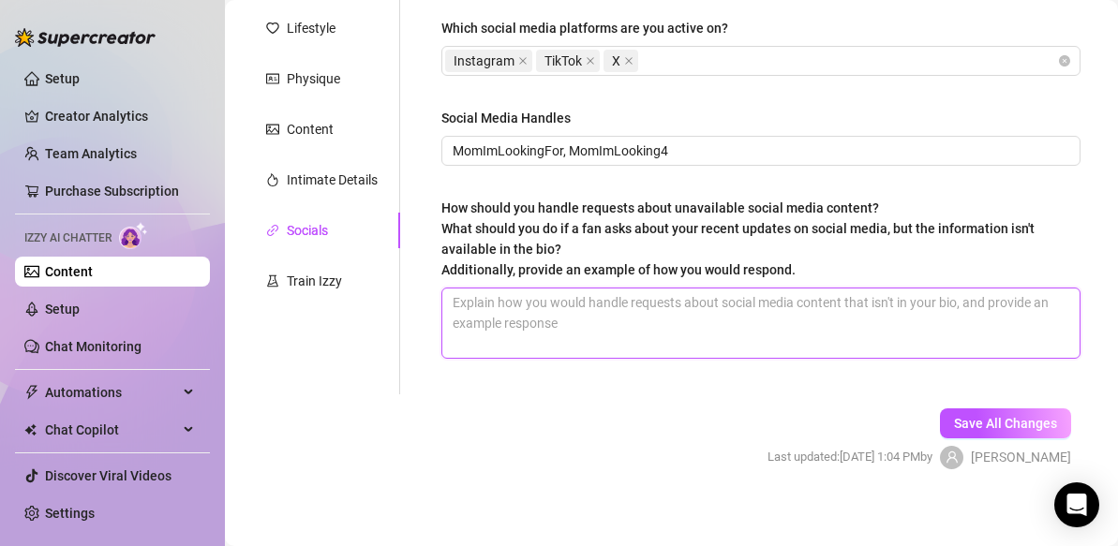
click at [457, 305] on textarea "How should you handle requests about unavailable social media content? What sho…" at bounding box center [760, 323] width 637 height 69
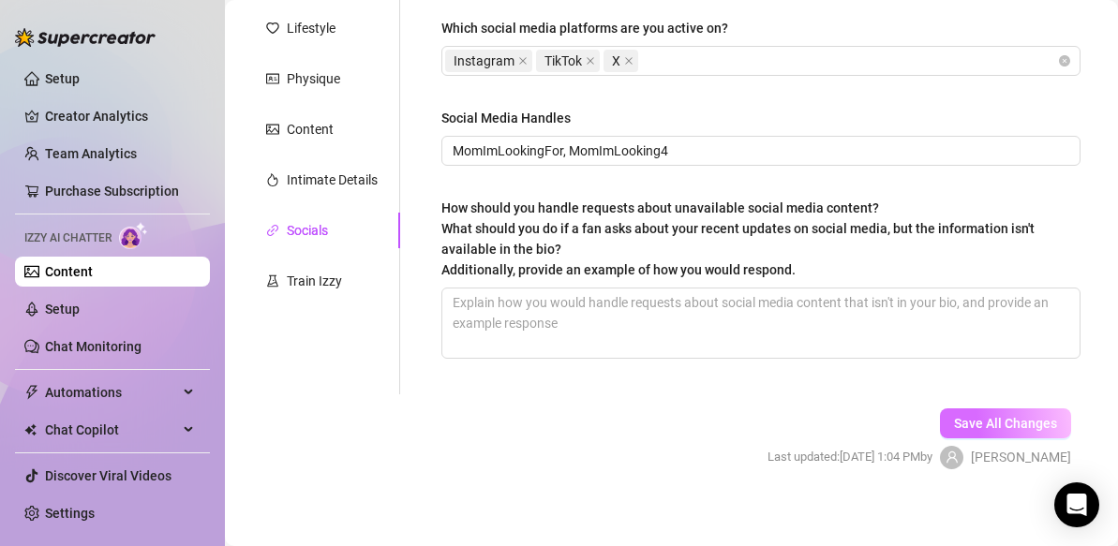
click at [975, 435] on button "Save All Changes" at bounding box center [1005, 424] width 131 height 30
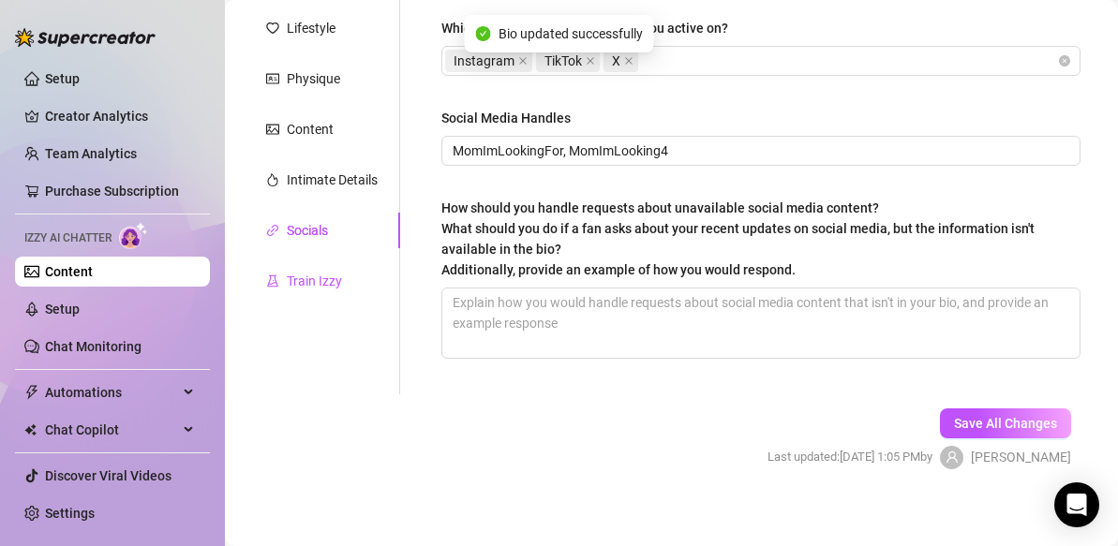
click at [324, 284] on div "Train Izzy" at bounding box center [314, 281] width 55 height 21
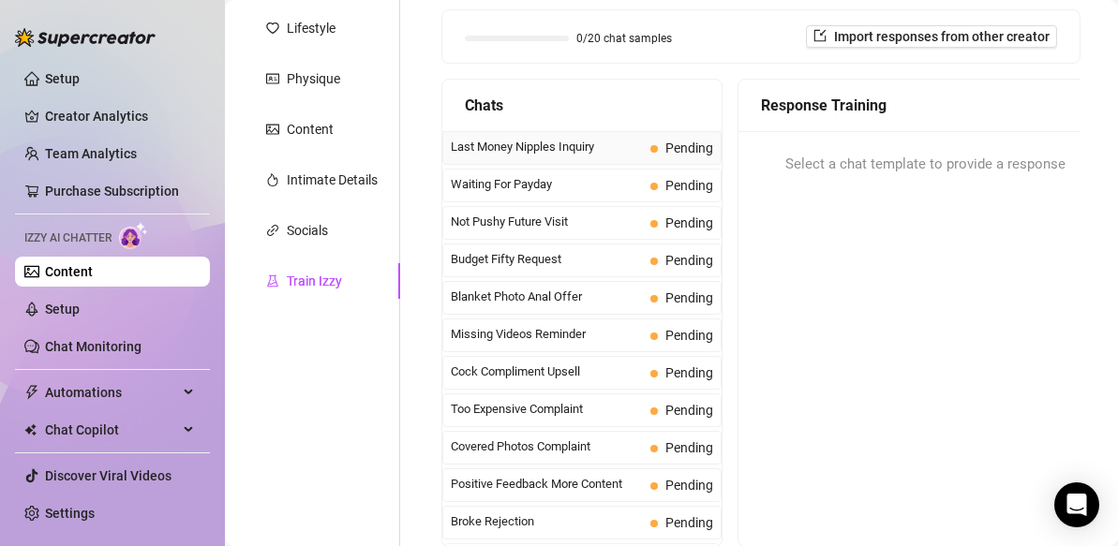
click at [549, 153] on span "Last Money Nipples Inquiry" at bounding box center [547, 147] width 192 height 19
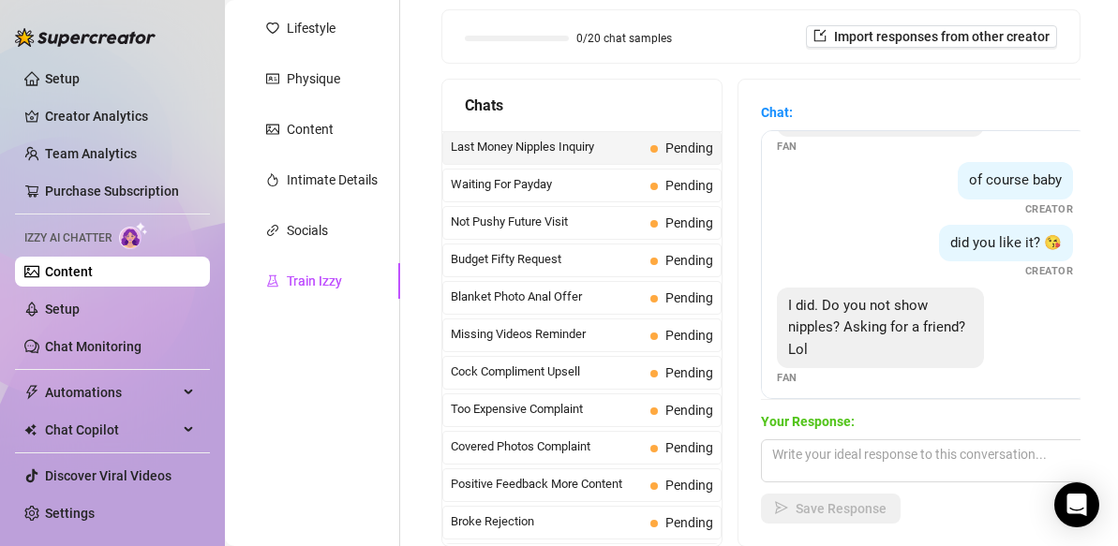
scroll to position [80, 0]
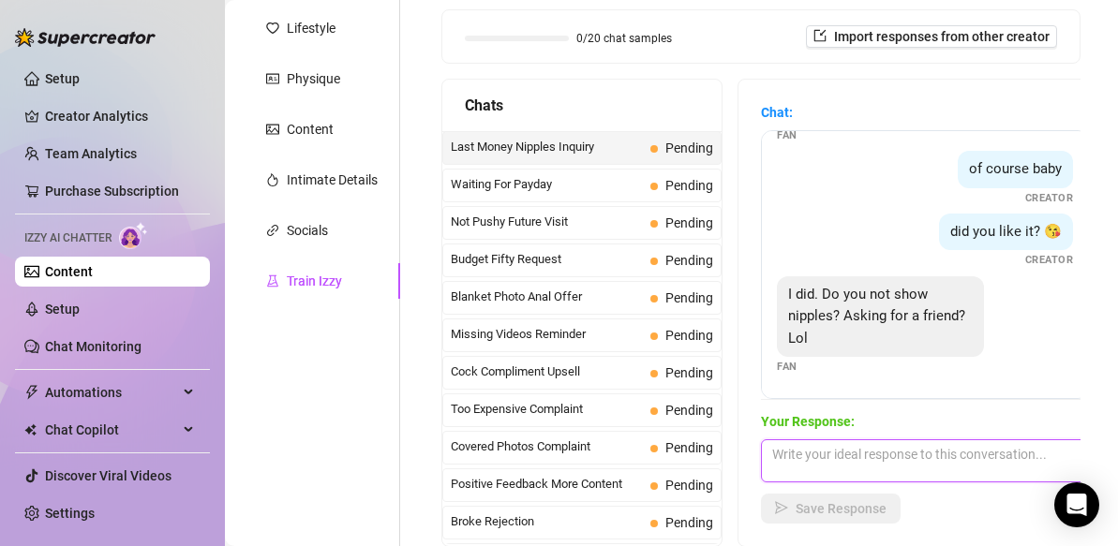
click at [808, 460] on textarea at bounding box center [925, 460] width 328 height 43
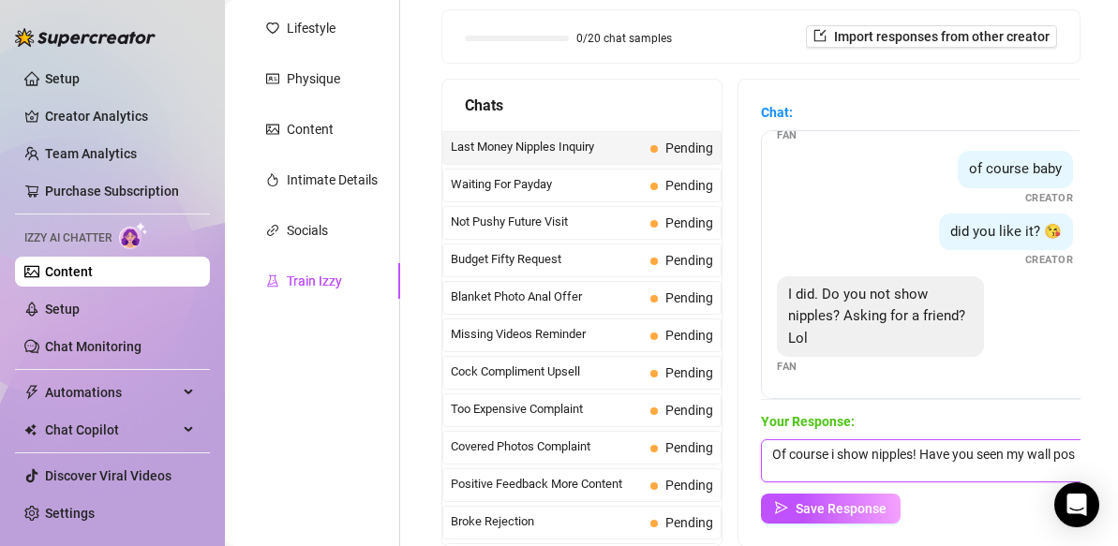
scroll to position [1, 0]
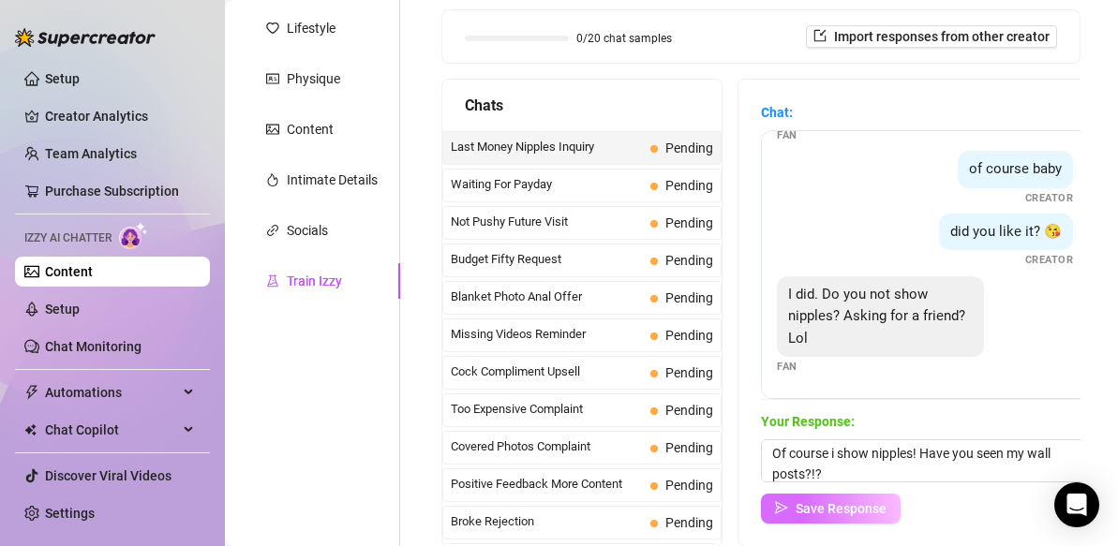
click at [870, 504] on span "Save Response" at bounding box center [840, 508] width 91 height 15
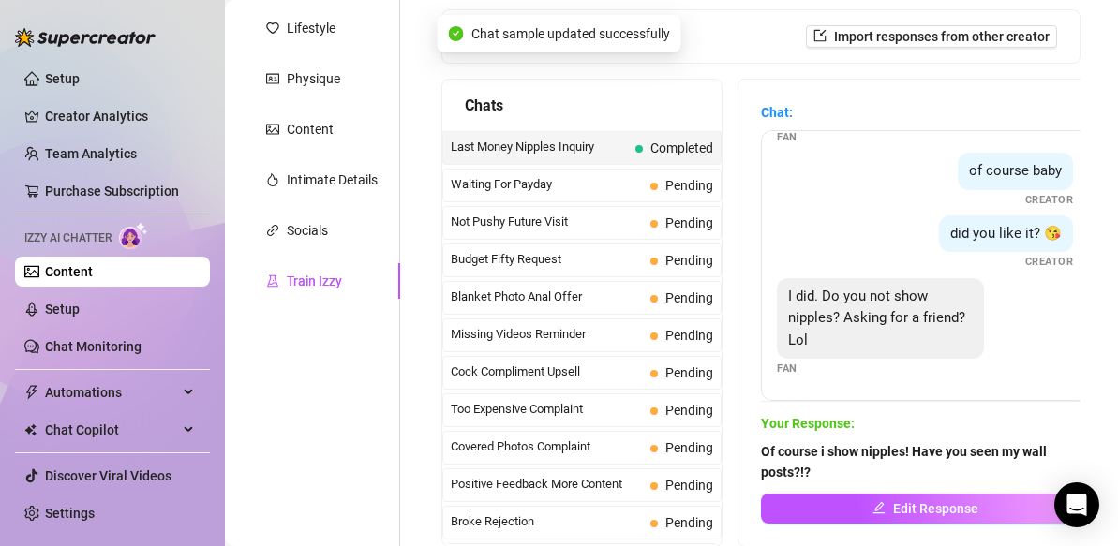
scroll to position [78, 0]
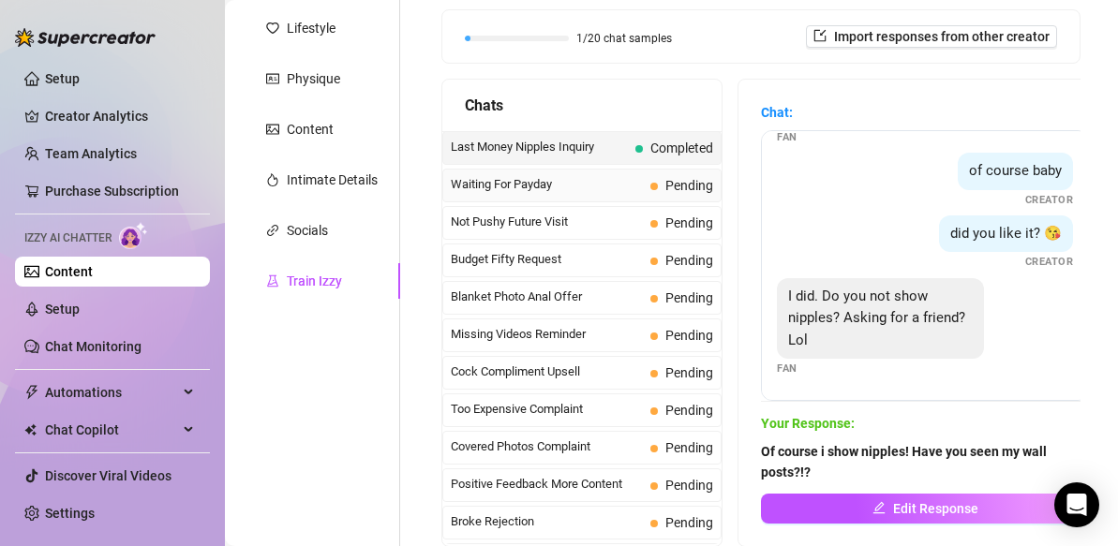
click at [687, 190] on span "Pending" at bounding box center [689, 185] width 48 height 15
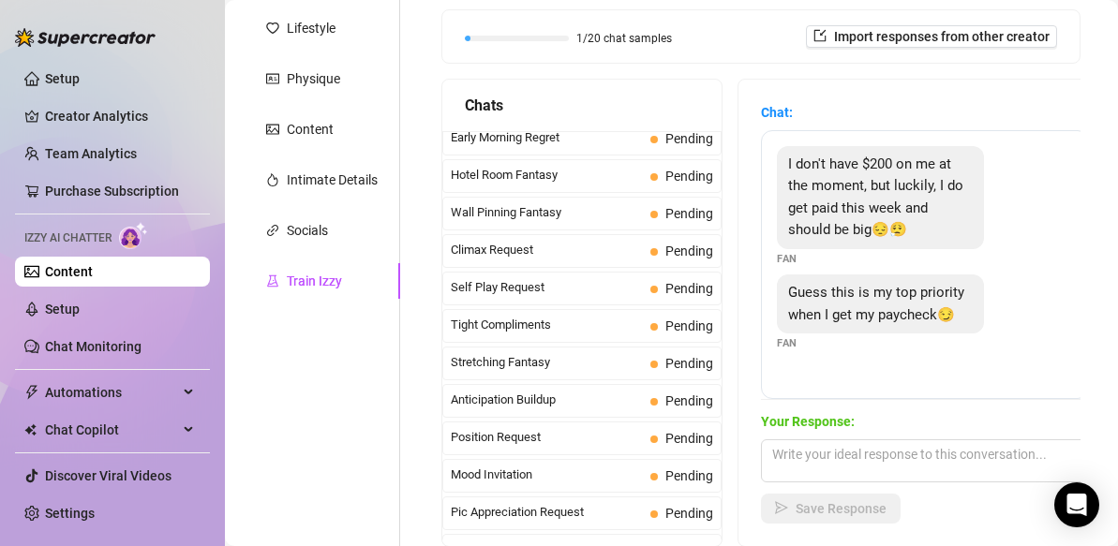
scroll to position [0, 0]
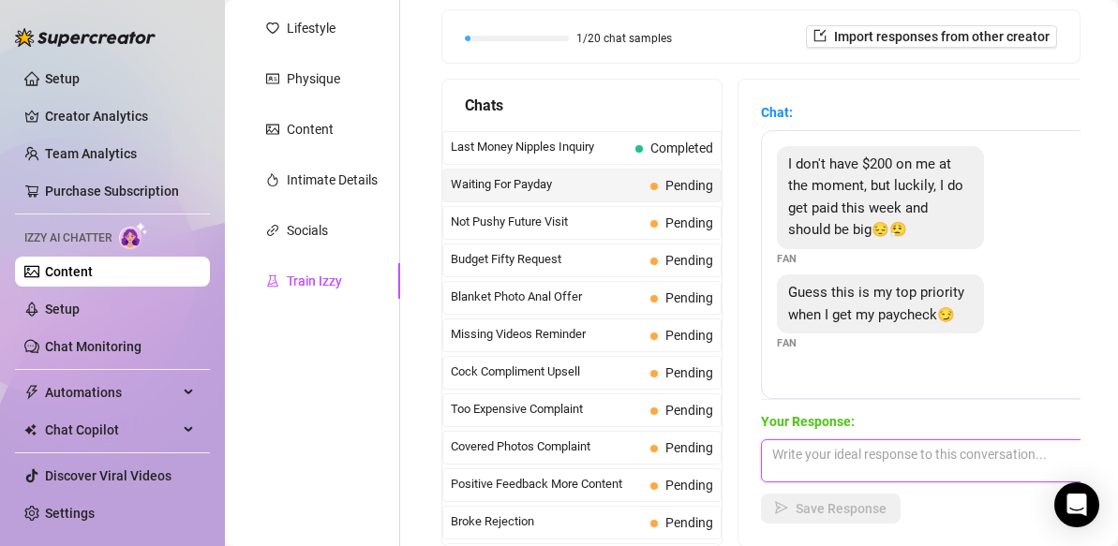
click at [792, 466] on textarea at bounding box center [925, 460] width 328 height 43
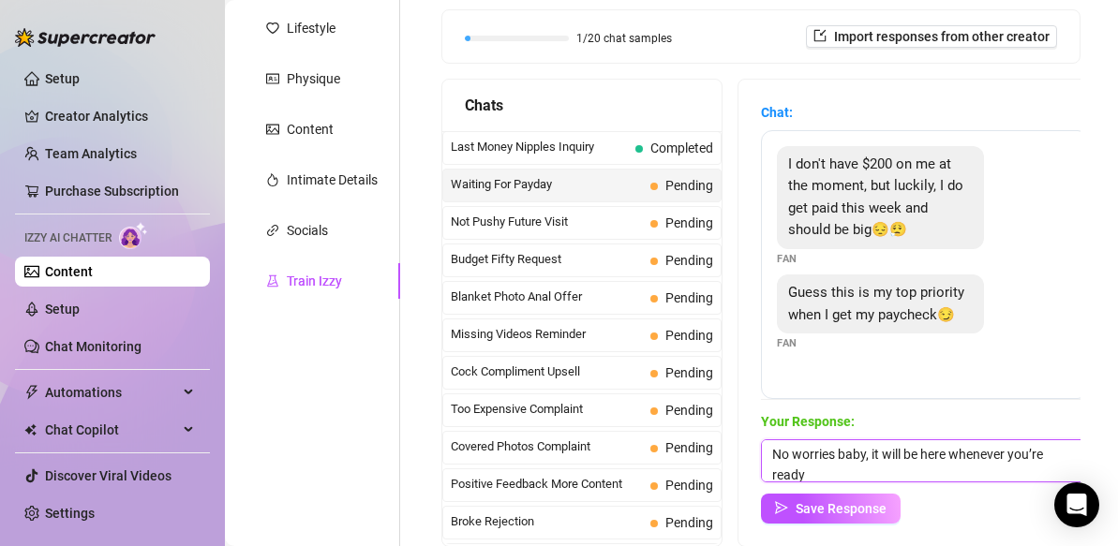
scroll to position [1, 0]
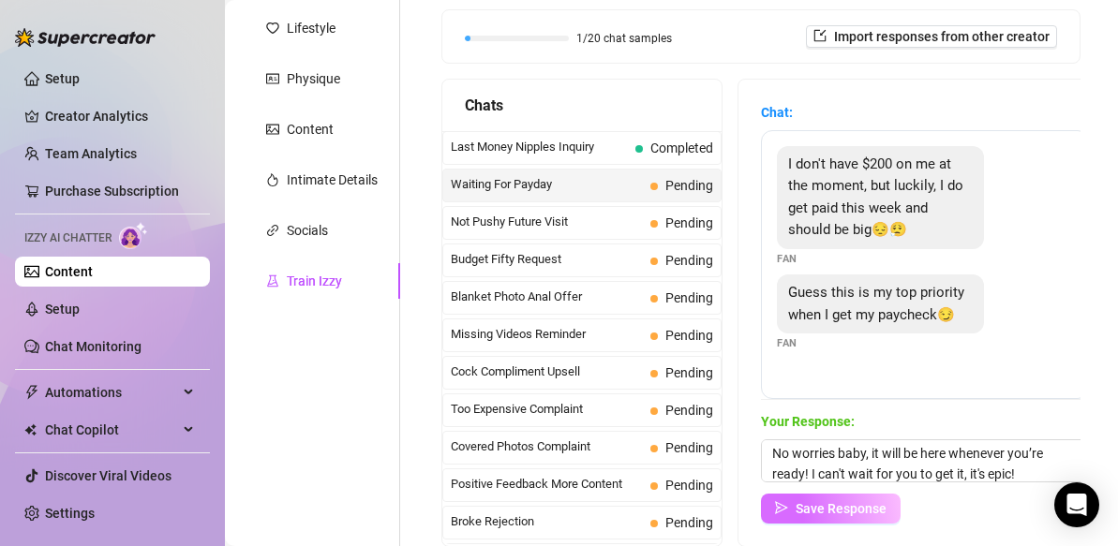
click at [858, 516] on button "Save Response" at bounding box center [831, 509] width 140 height 30
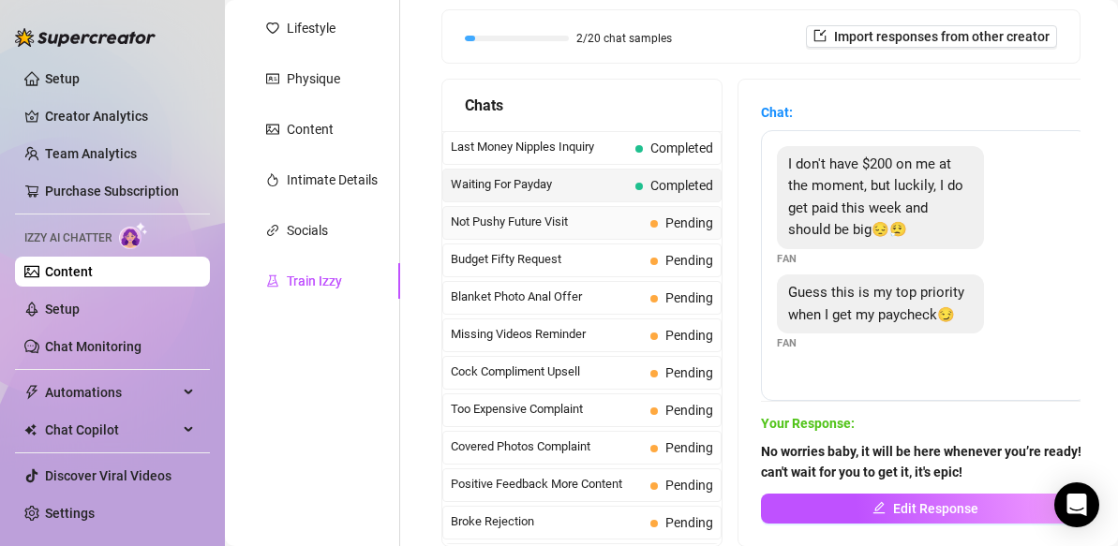
click at [676, 218] on span "Pending" at bounding box center [689, 222] width 48 height 15
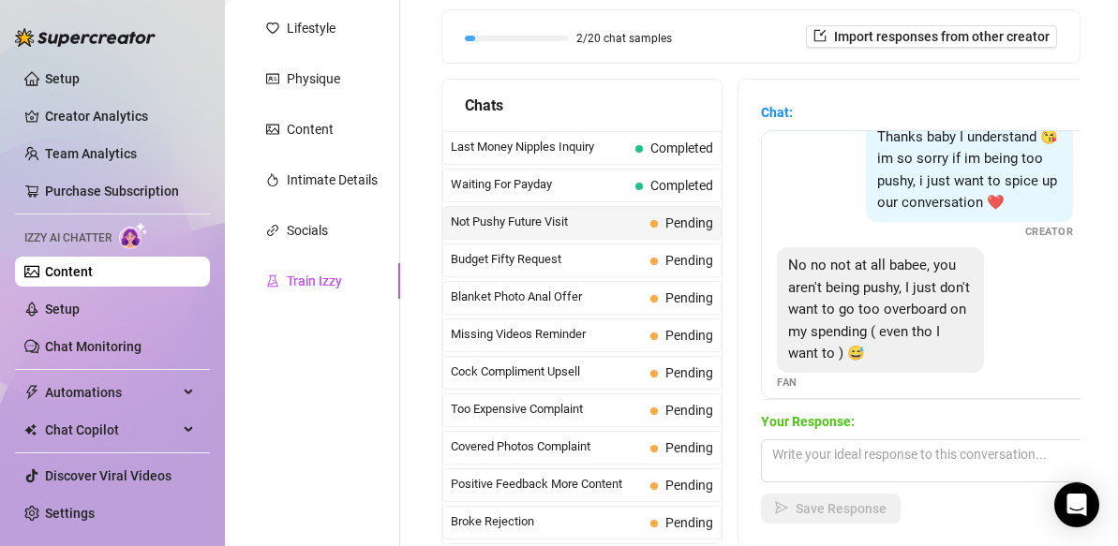
scroll to position [0, 0]
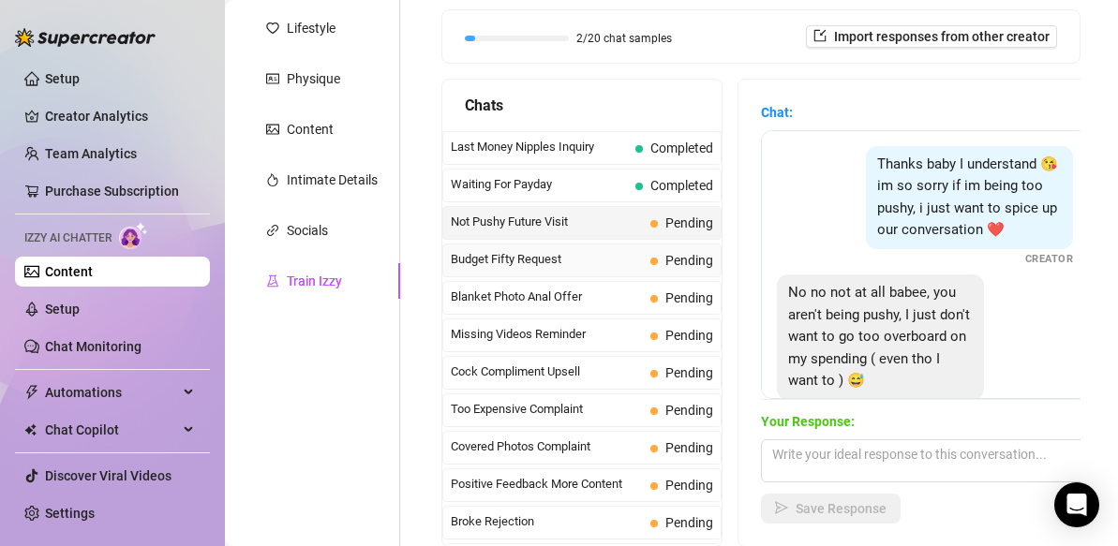
click at [623, 259] on span "Budget Fifty Request" at bounding box center [547, 259] width 192 height 19
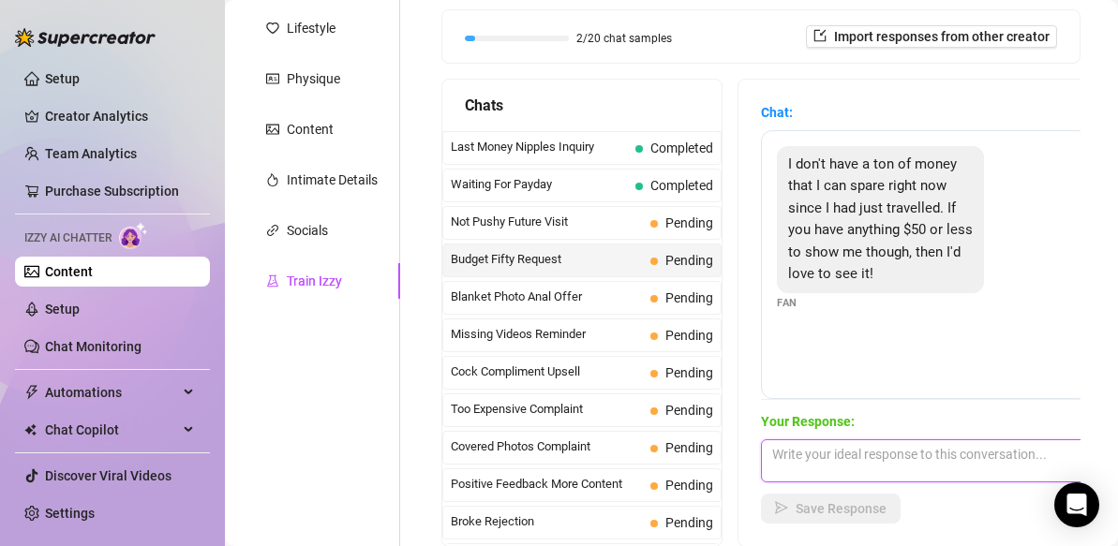
click at [827, 461] on textarea at bounding box center [925, 460] width 328 height 43
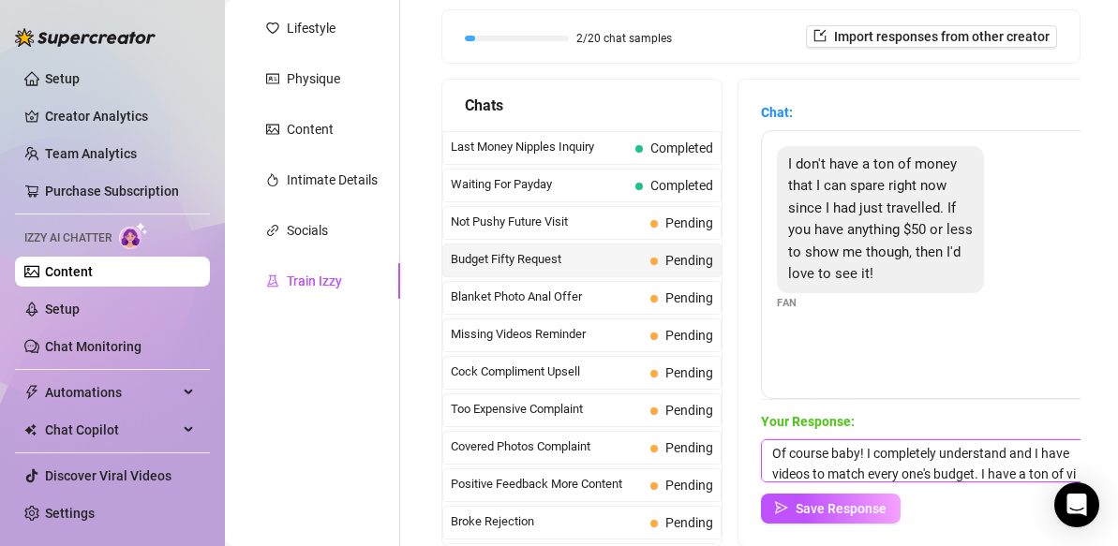
scroll to position [22, 0]
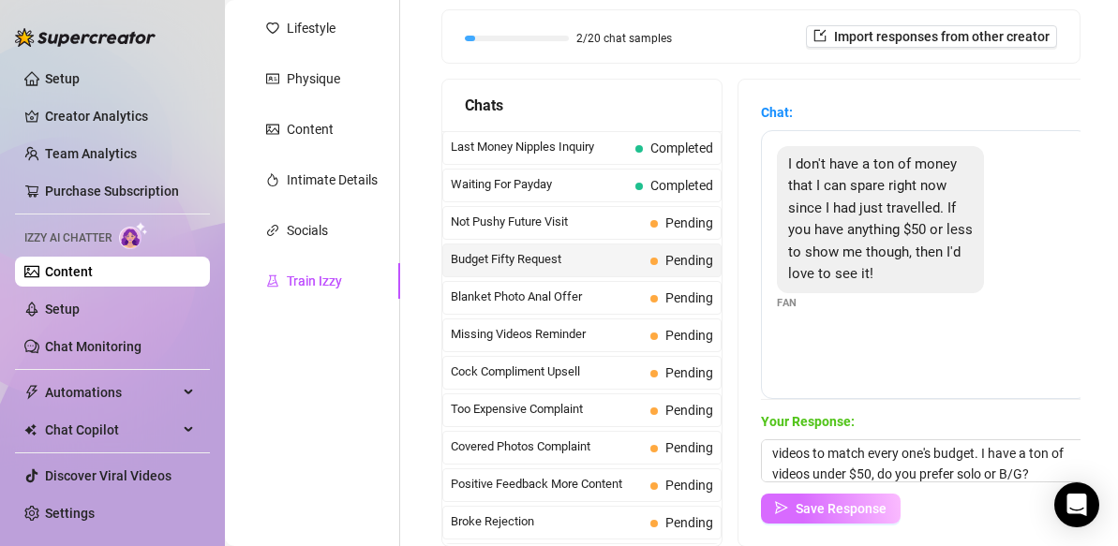
click at [859, 503] on span "Save Response" at bounding box center [840, 508] width 91 height 15
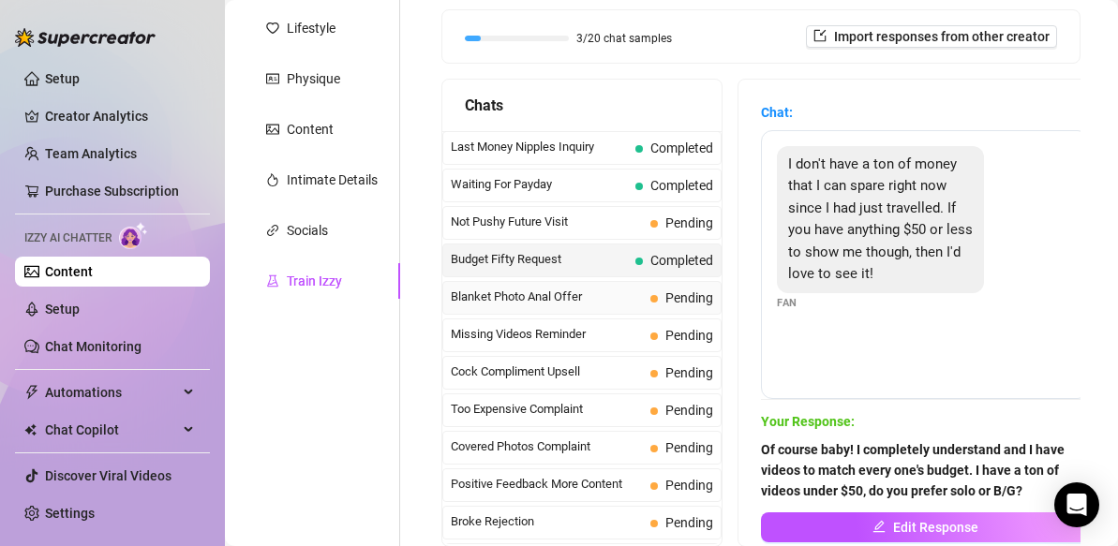
click at [696, 301] on span "Pending" at bounding box center [689, 297] width 48 height 15
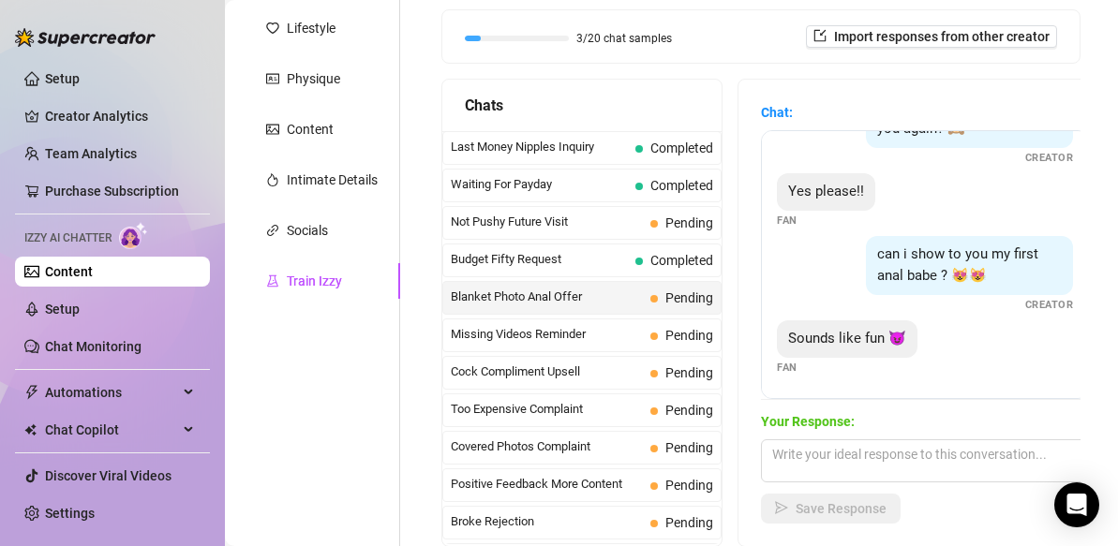
scroll to position [330, 0]
click at [632, 334] on span "Missing Videos Reminder" at bounding box center [547, 334] width 192 height 19
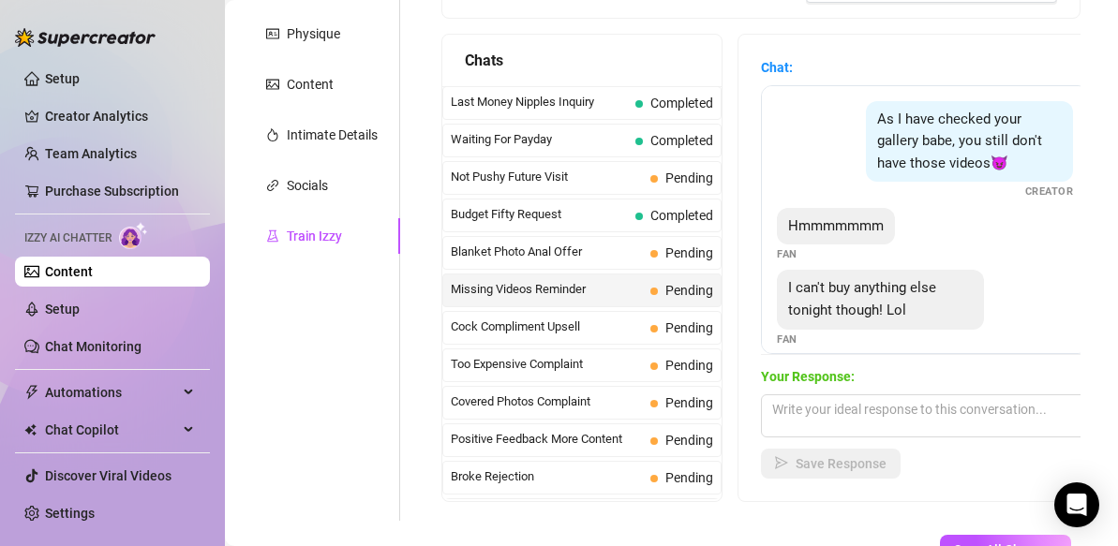
scroll to position [17, 0]
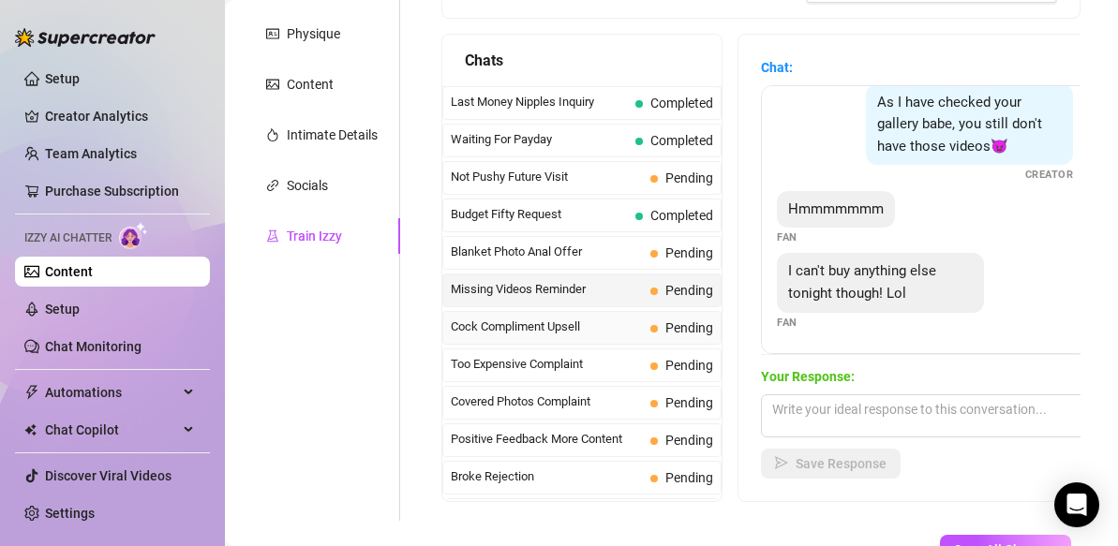
click at [625, 329] on span "Cock Compliment Upsell" at bounding box center [547, 327] width 192 height 19
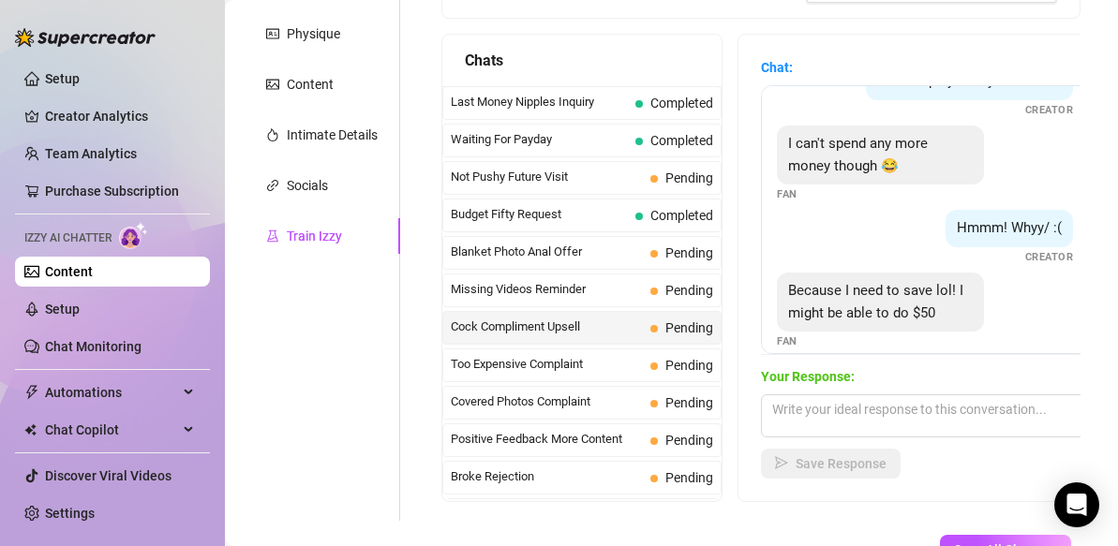
scroll to position [566, 0]
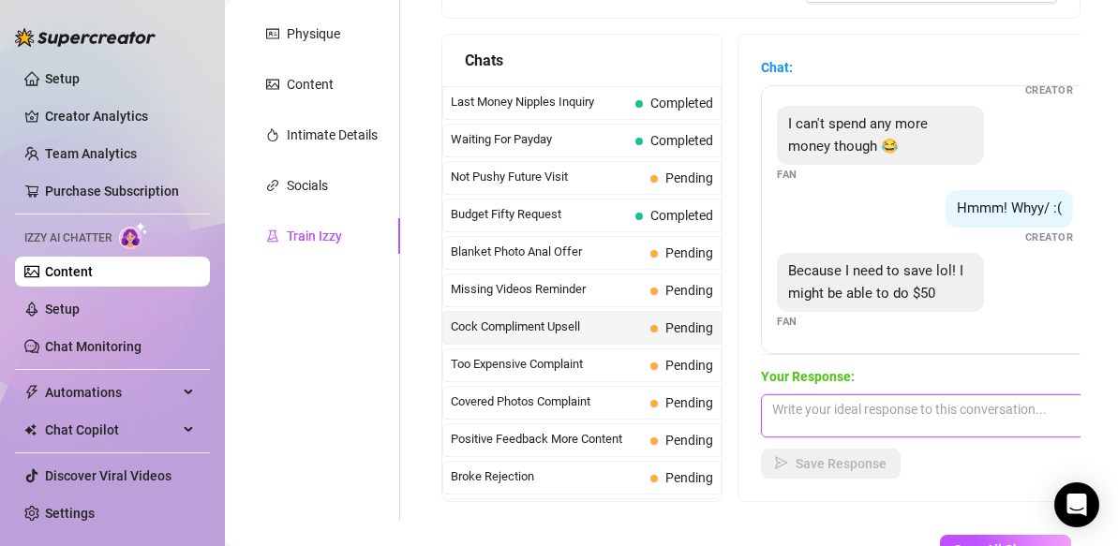
click at [815, 411] on textarea at bounding box center [925, 415] width 328 height 43
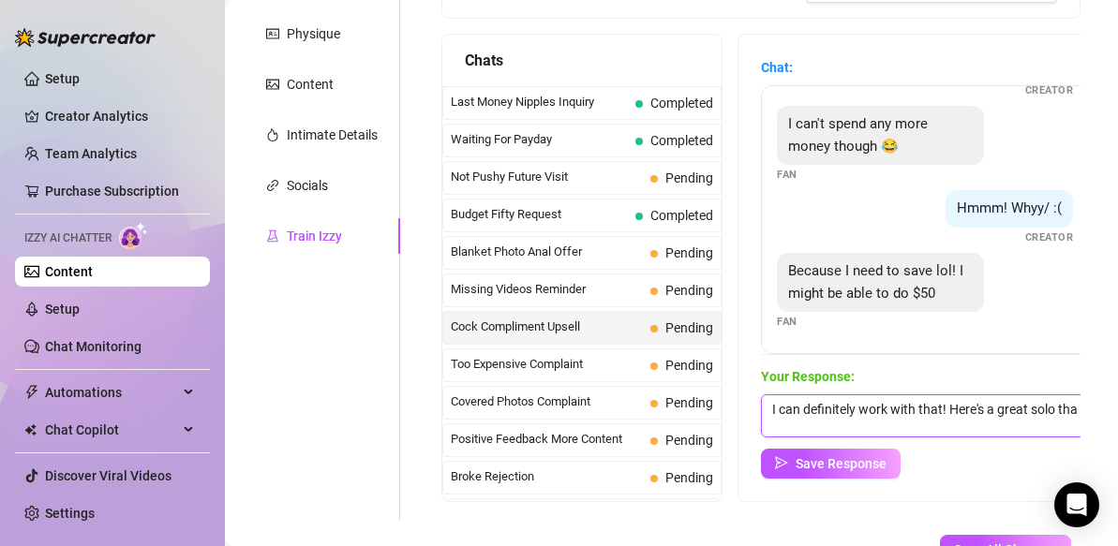
scroll to position [1, 0]
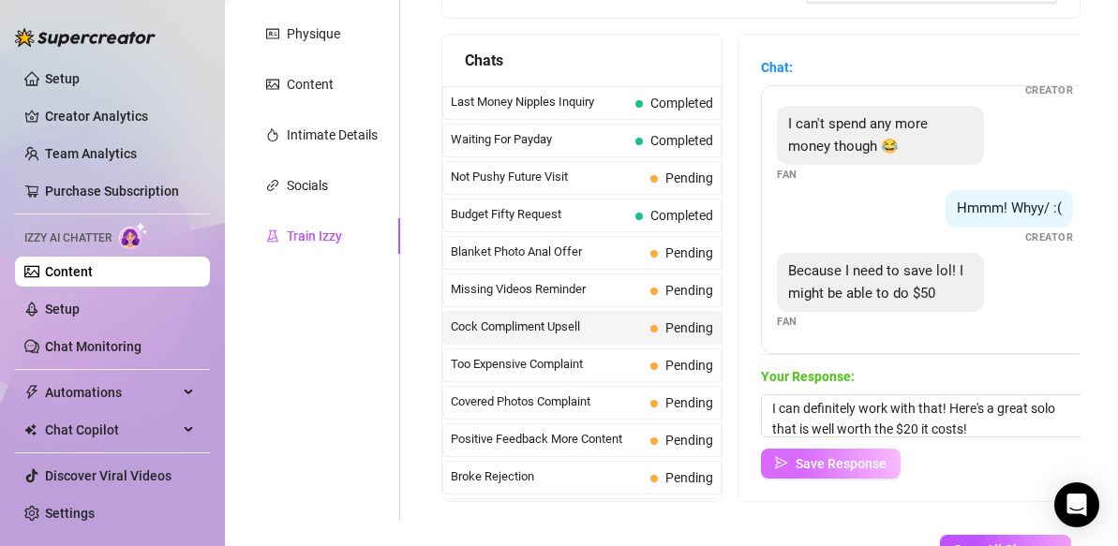
click at [864, 457] on span "Save Response" at bounding box center [840, 463] width 91 height 15
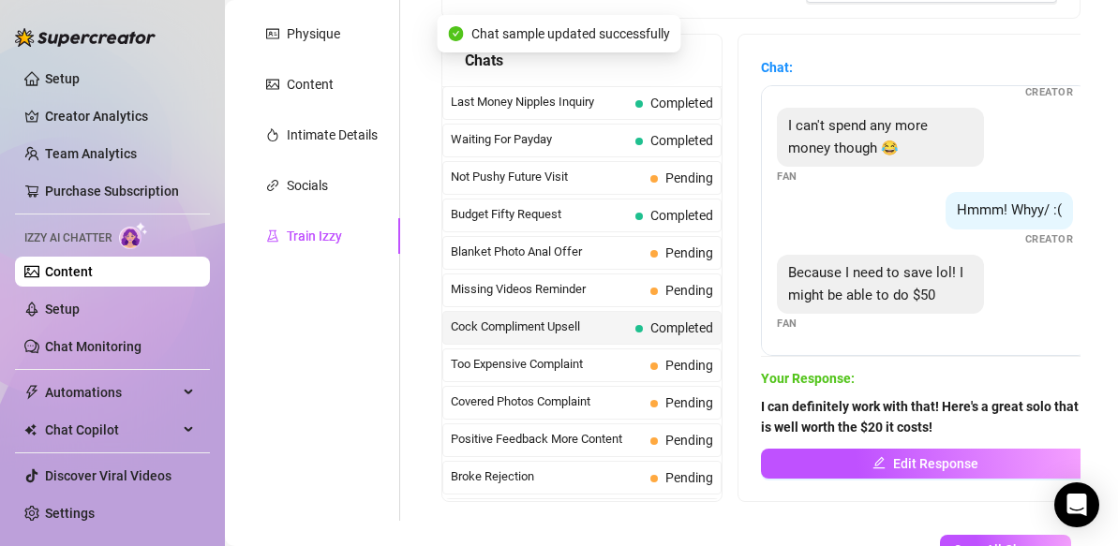
scroll to position [564, 0]
click at [625, 369] on span "Too Expensive Complaint" at bounding box center [547, 364] width 192 height 19
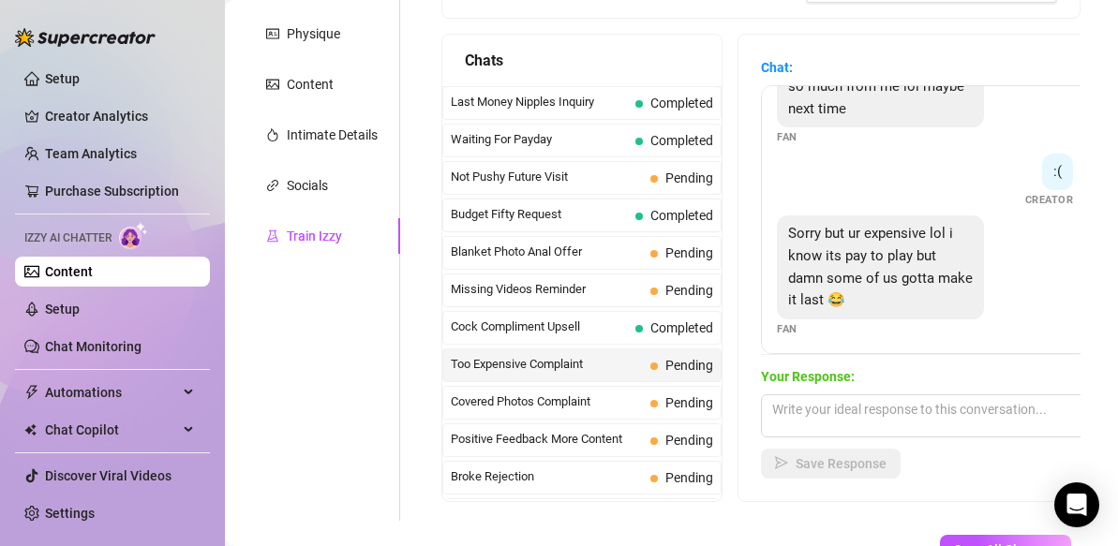
scroll to position [440, 0]
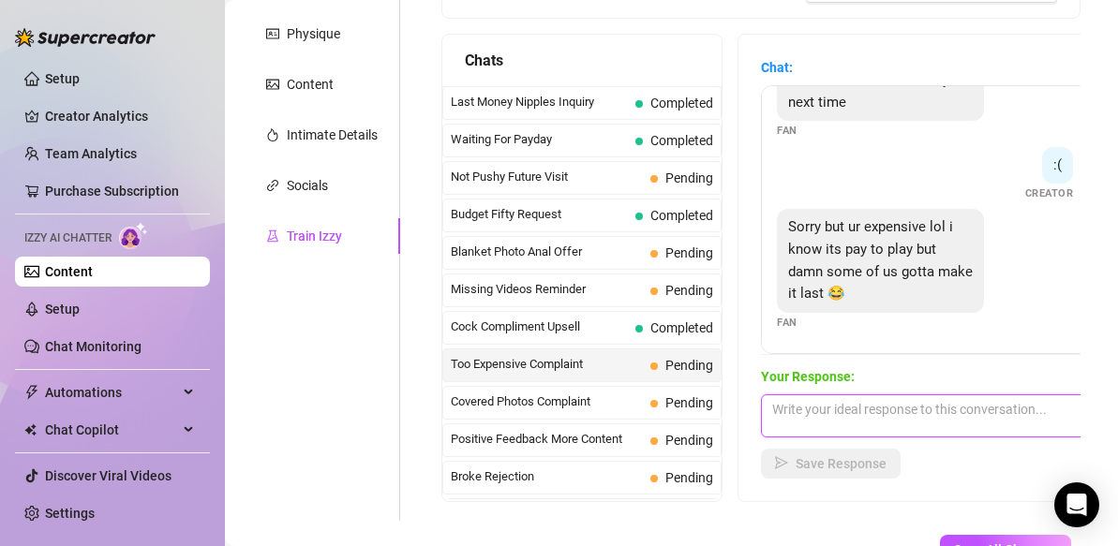
click at [785, 415] on textarea at bounding box center [925, 415] width 328 height 43
paste textarea "I love sexting with you baby but I really can't do it for free. I send the lock…"
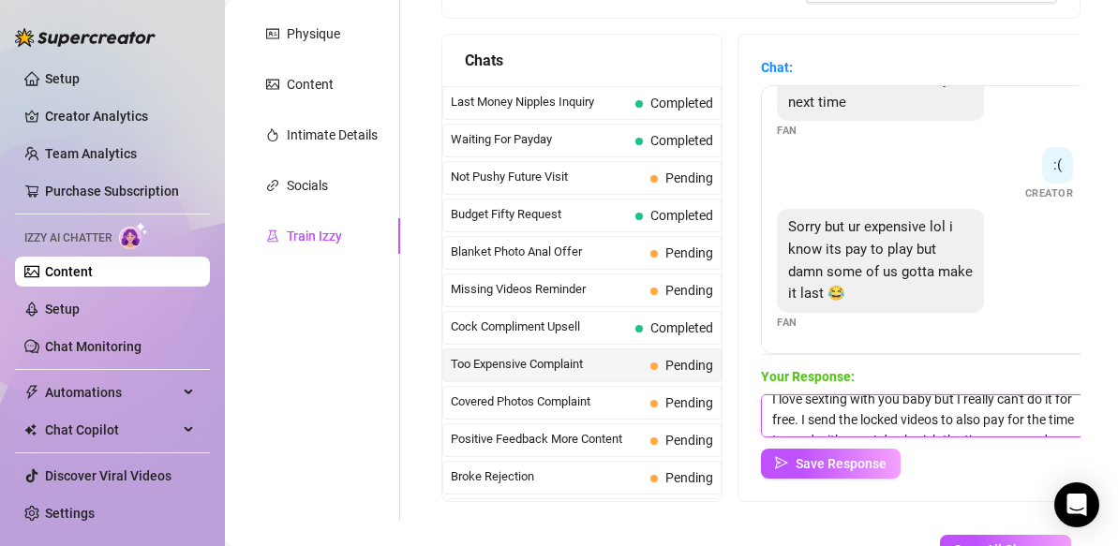
scroll to position [0, 0]
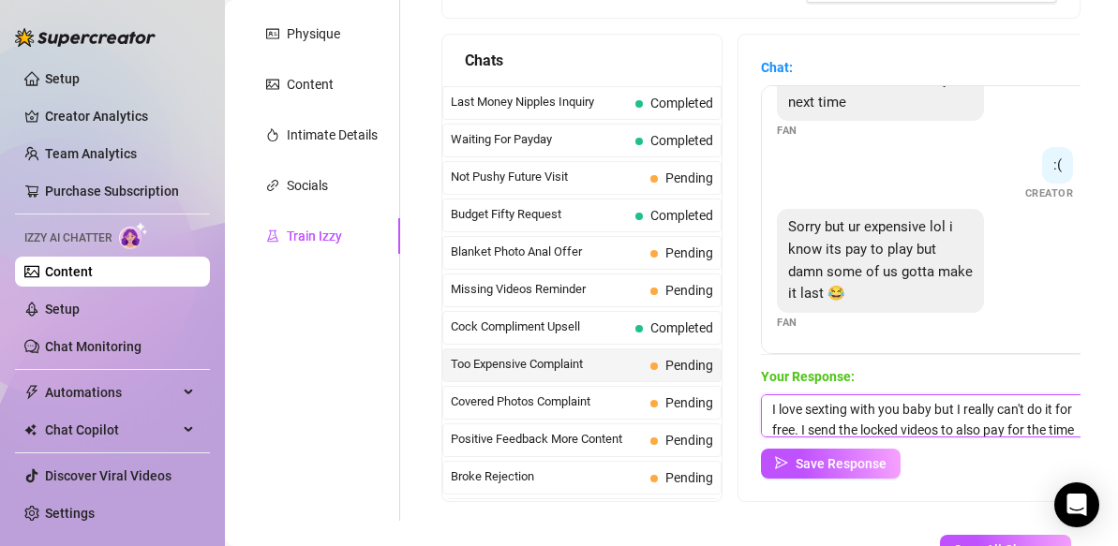
drag, startPoint x: 940, startPoint y: 425, endPoint x: 765, endPoint y: 366, distance: 184.0
click at [765, 366] on div "Your Response: I love sexting with you baby but I really can't do it for free. …" at bounding box center [925, 422] width 328 height 112
click at [1016, 412] on textarea "I can understand that but i also have to make a living. The cost reflects my ti…" at bounding box center [925, 415] width 328 height 43
click at [869, 431] on textarea "I can understand that but i also have to make a living. The cost reflects my ti…" at bounding box center [925, 415] width 328 height 43
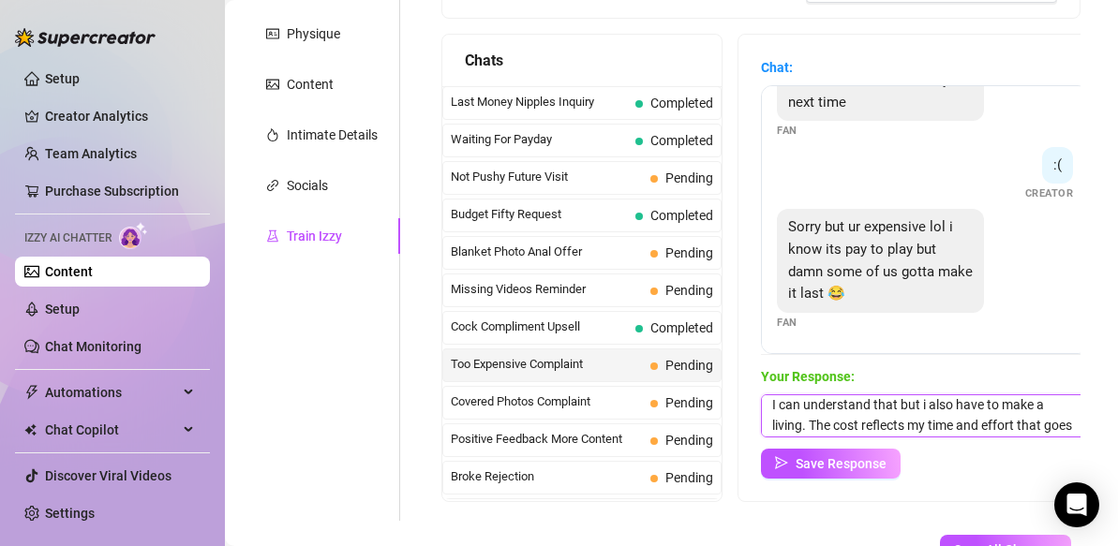
scroll to position [0, 0]
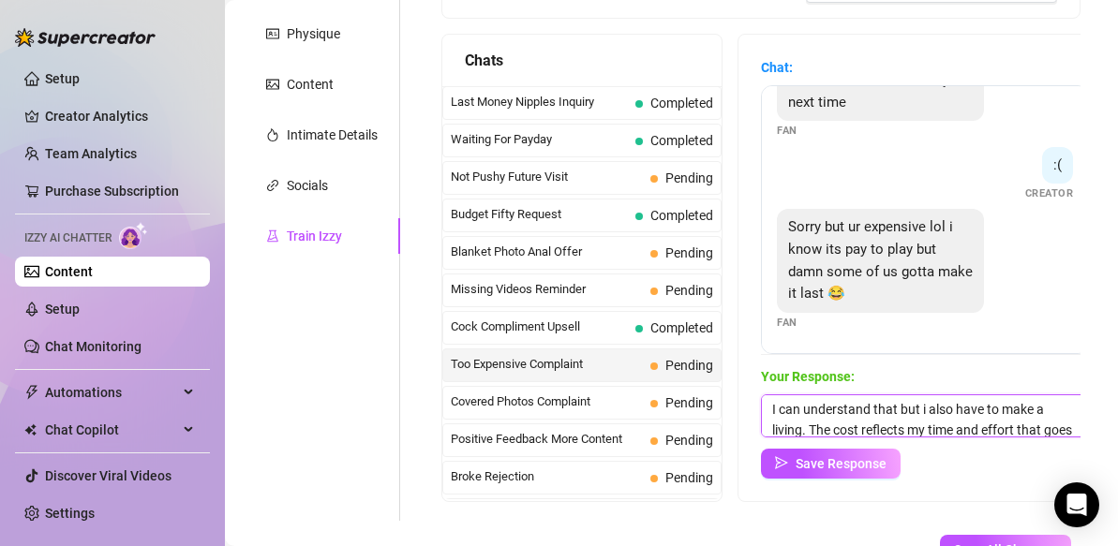
click at [900, 406] on textarea "I can understand that but i also have to make a living. The cost reflects my ti…" at bounding box center [925, 415] width 328 height 43
drag, startPoint x: 894, startPoint y: 431, endPoint x: 1035, endPoint y: 411, distance: 142.8
click at [1035, 411] on textarea "I can understand that and can empathize but i also have to make a living. The c…" at bounding box center [925, 415] width 328 height 43
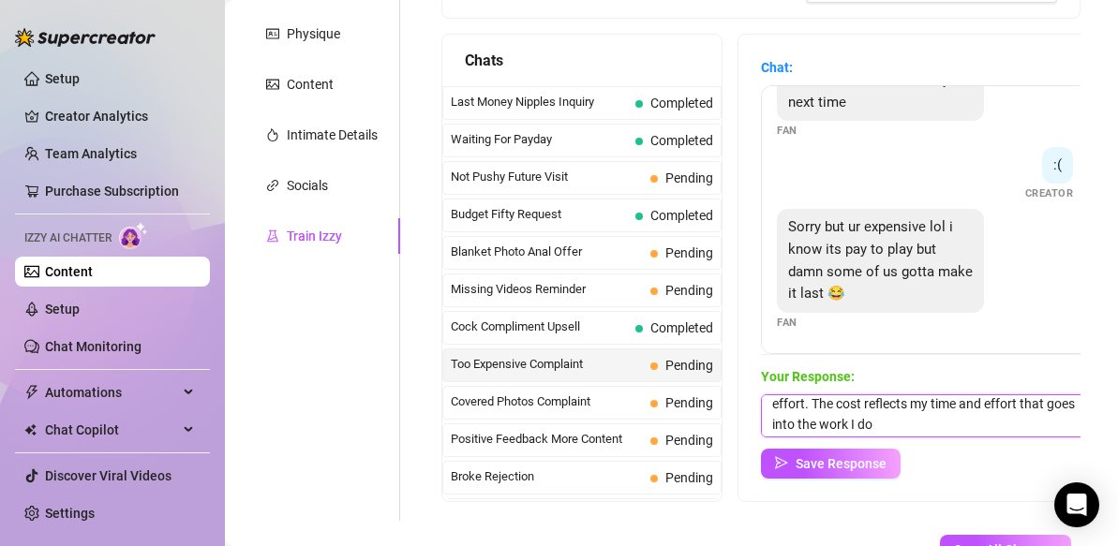
scroll to position [49, 0]
click at [899, 422] on textarea "I can understand that and can empathize but I am running a business and must va…" at bounding box center [925, 415] width 328 height 43
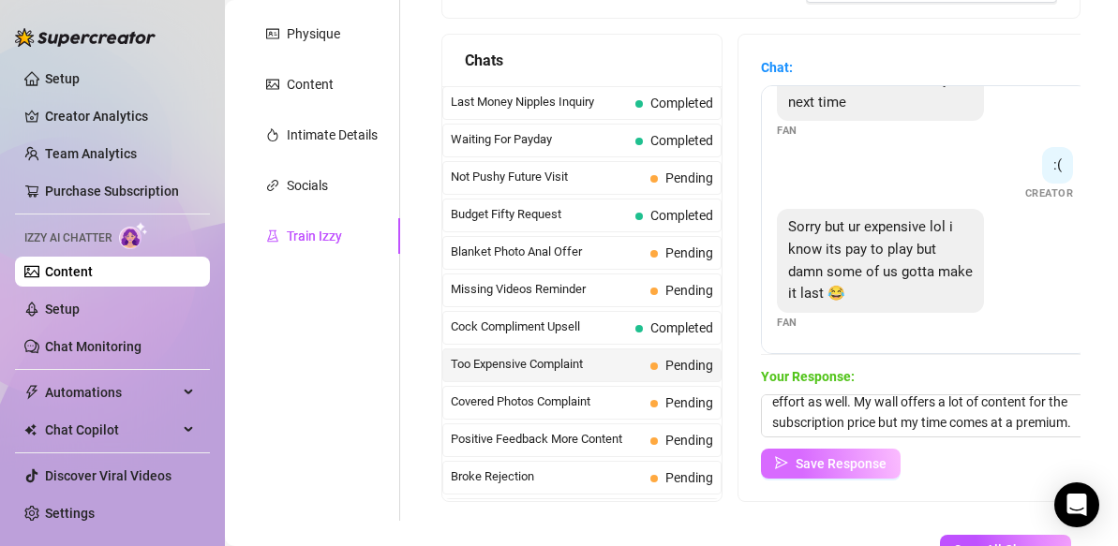
click at [868, 465] on span "Save Response" at bounding box center [840, 463] width 91 height 15
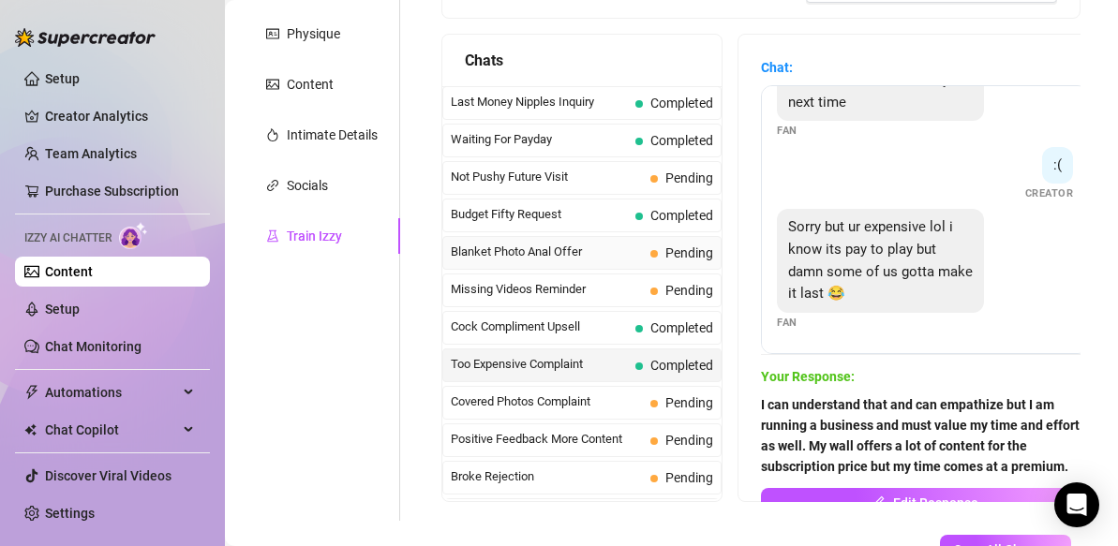
click at [592, 252] on span "Blanket Photo Anal Offer" at bounding box center [547, 252] width 192 height 19
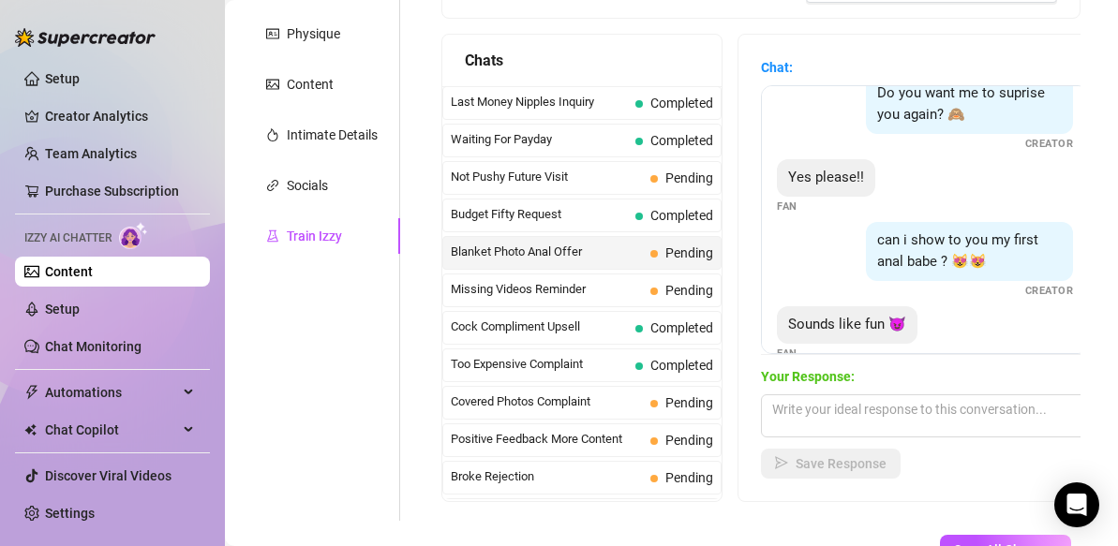
scroll to position [330, 0]
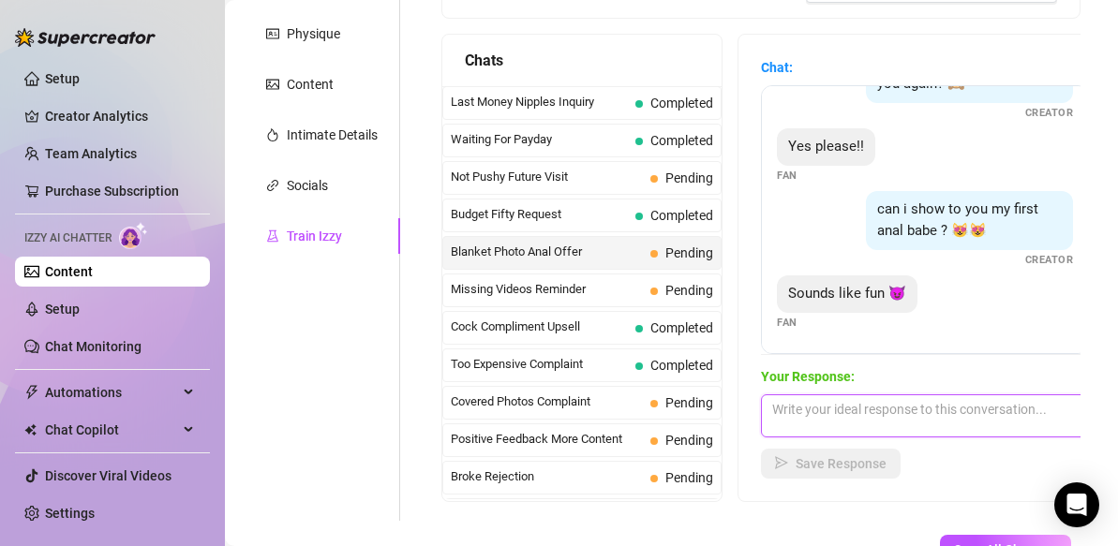
click at [871, 413] on textarea at bounding box center [925, 415] width 328 height 43
click at [692, 292] on span "Pending" at bounding box center [689, 290] width 48 height 15
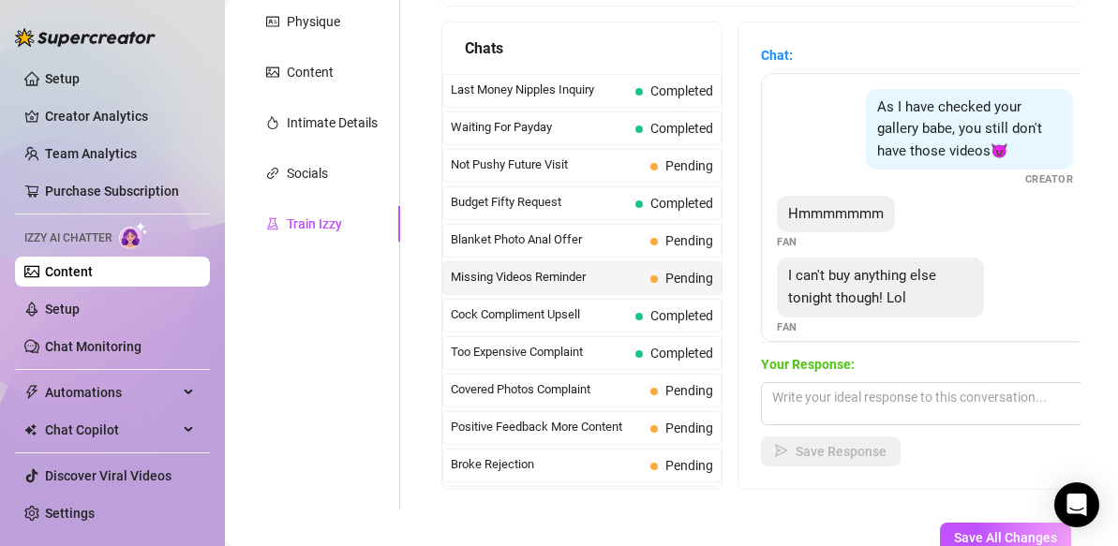
scroll to position [325, 0]
click at [644, 393] on div "Covered Photos Complaint Pending" at bounding box center [581, 392] width 279 height 34
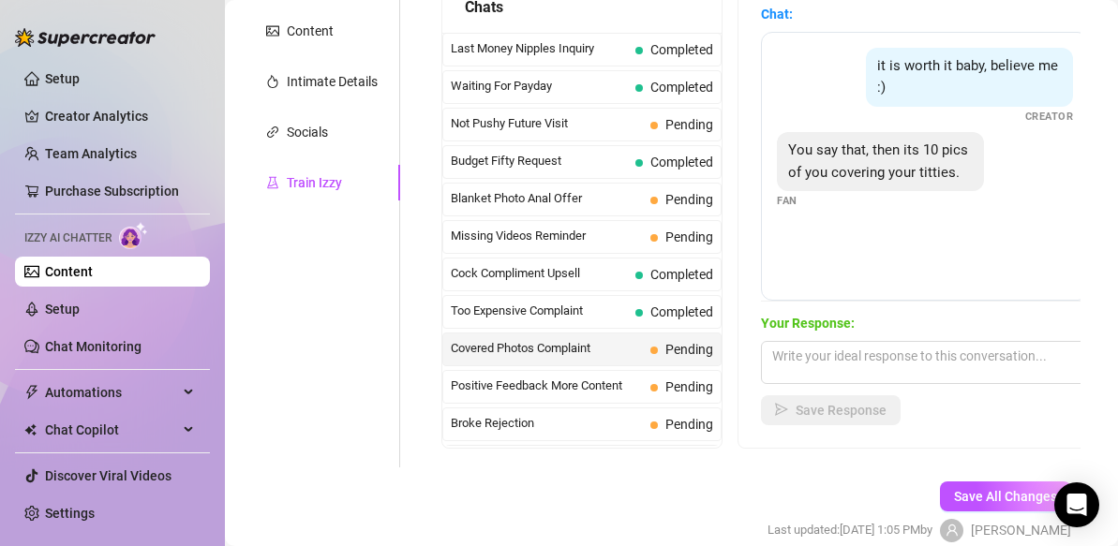
scroll to position [371, 0]
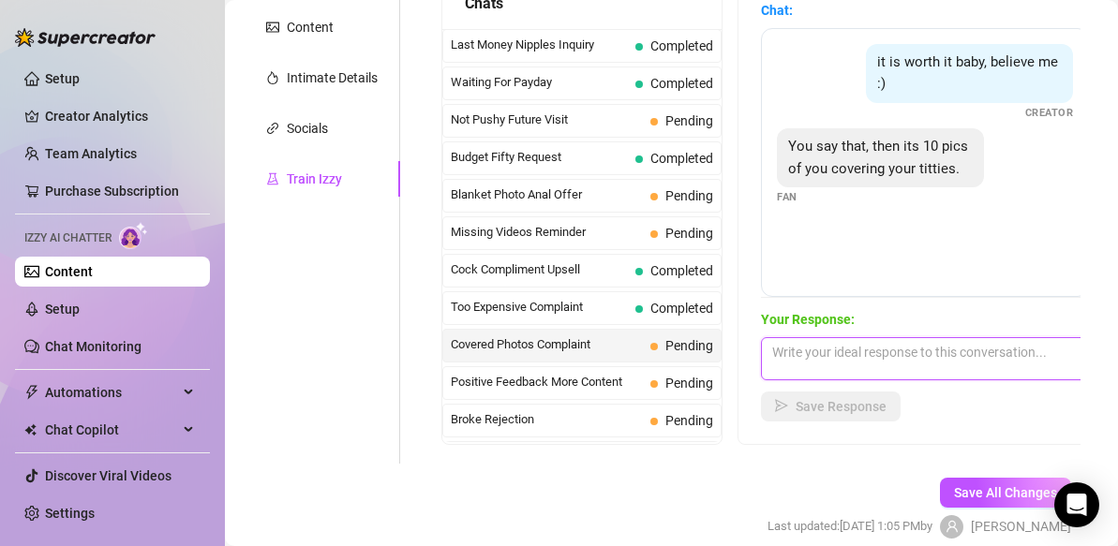
click at [843, 357] on textarea at bounding box center [925, 358] width 328 height 43
click at [595, 386] on span "Positive Feedback More Content" at bounding box center [547, 382] width 192 height 19
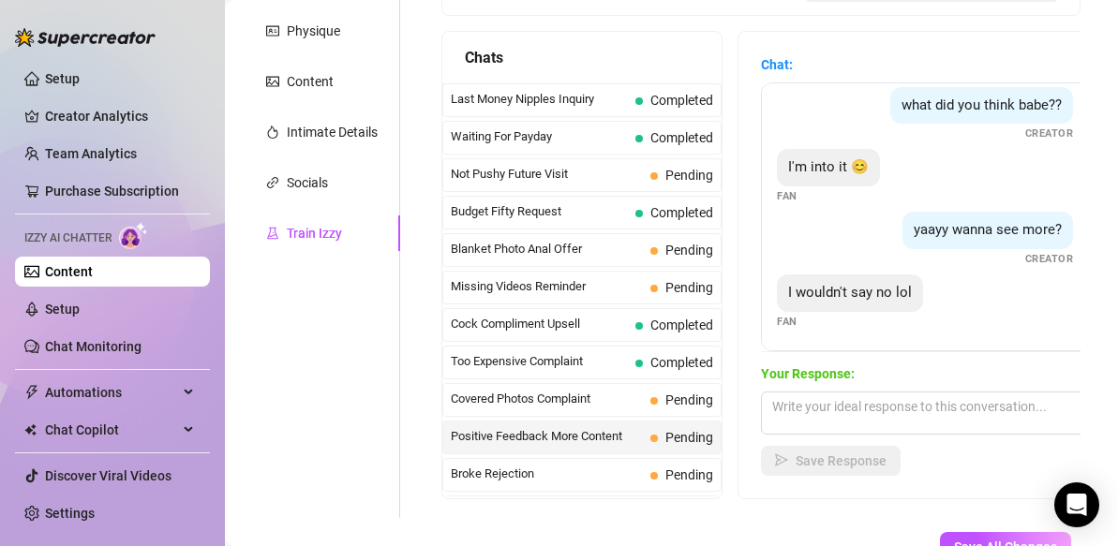
scroll to position [76, 0]
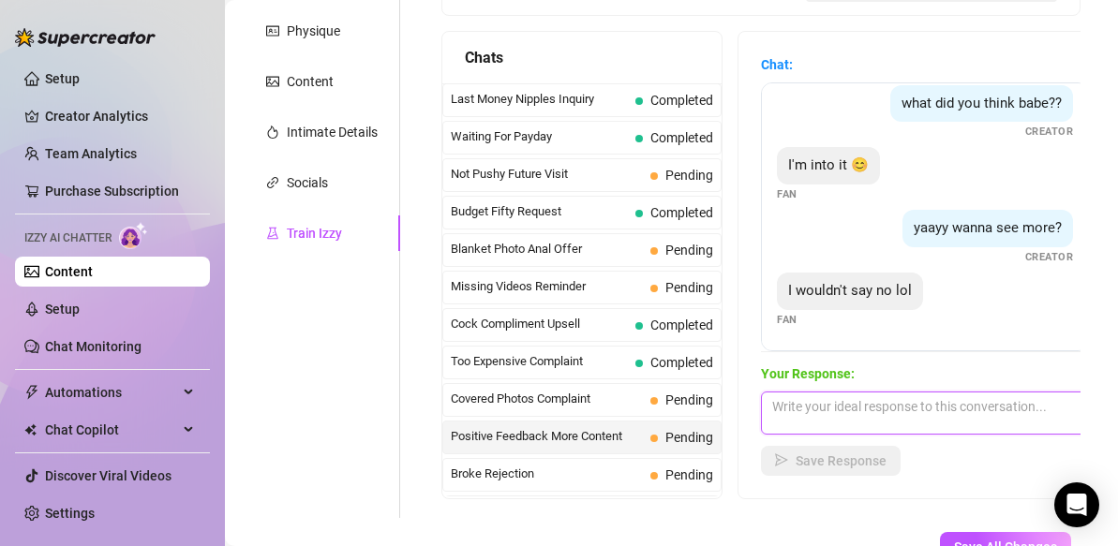
click at [838, 411] on textarea at bounding box center [925, 413] width 328 height 43
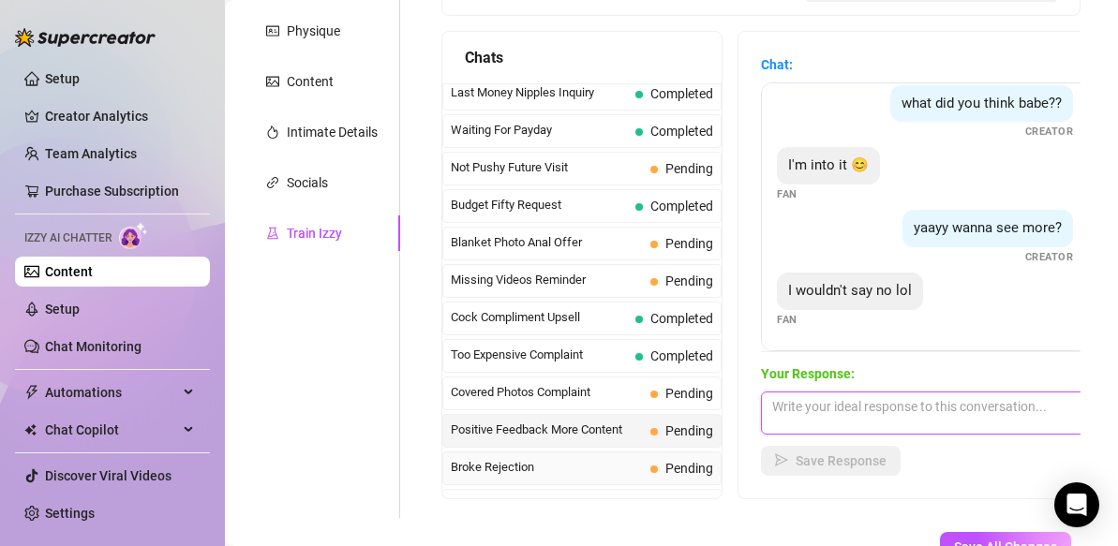
scroll to position [0, 0]
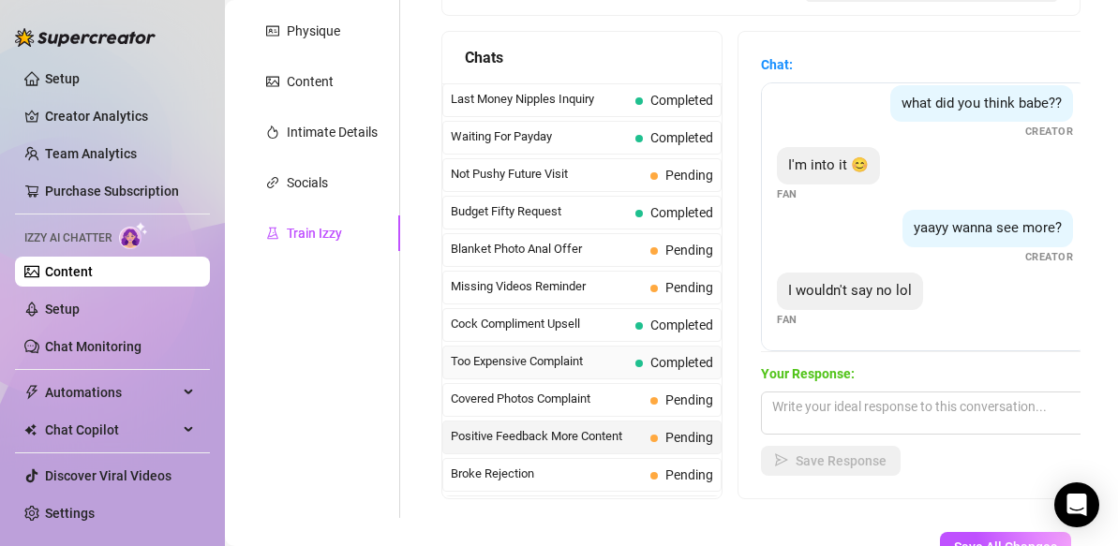
click at [596, 369] on span "Too Expensive Complaint" at bounding box center [539, 361] width 177 height 19
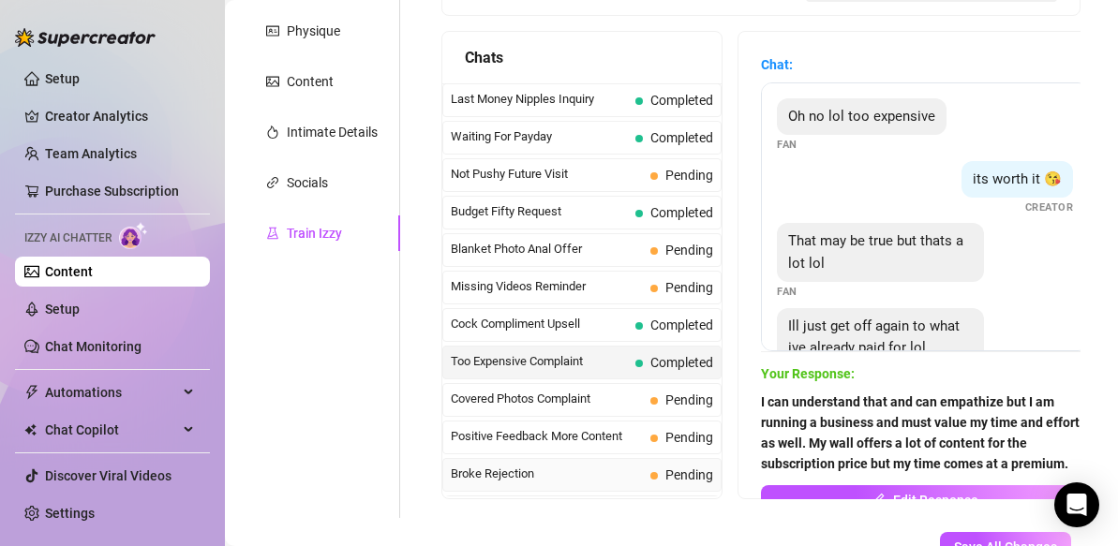
click at [550, 476] on span "Broke Rejection" at bounding box center [547, 474] width 192 height 19
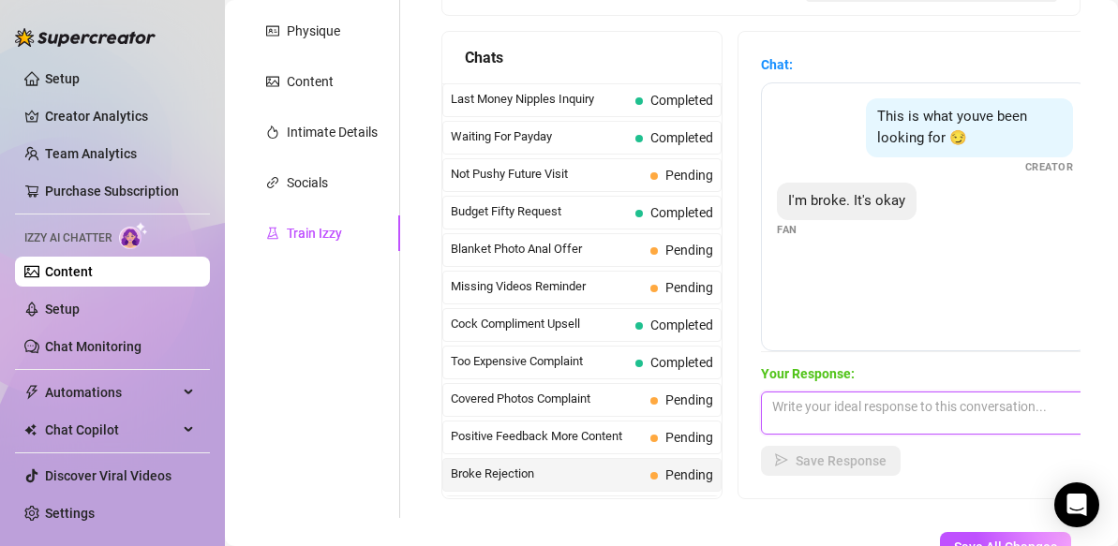
click at [809, 407] on textarea at bounding box center [925, 413] width 328 height 43
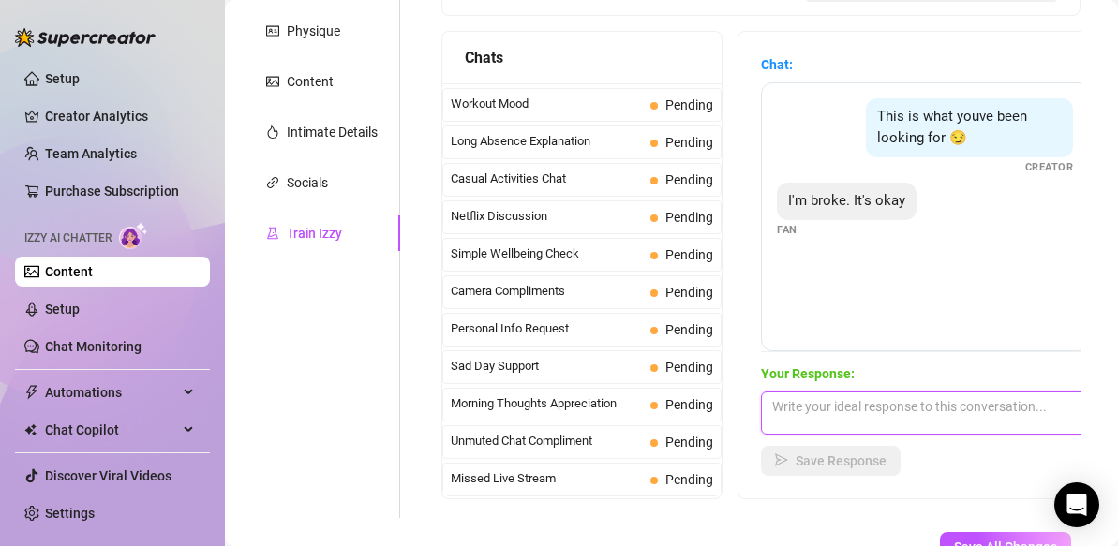
scroll to position [452, 0]
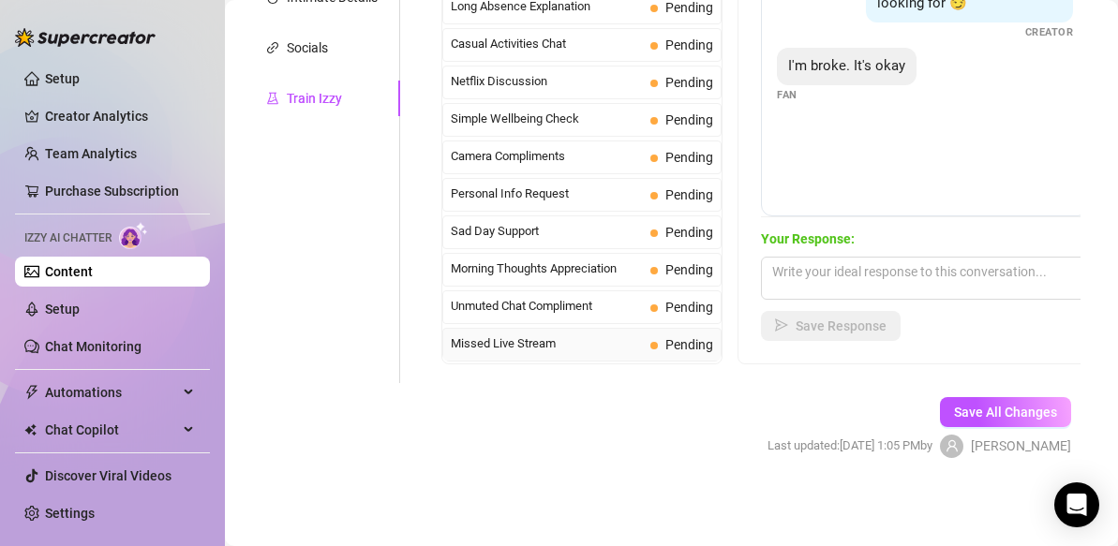
click at [585, 347] on span "Missed Live Stream" at bounding box center [547, 343] width 192 height 19
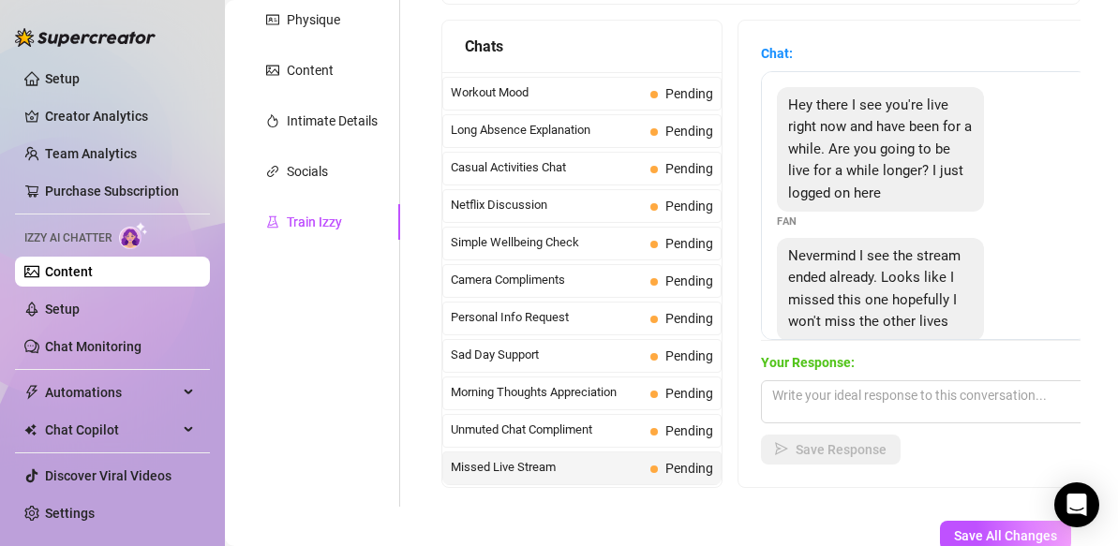
scroll to position [42, 0]
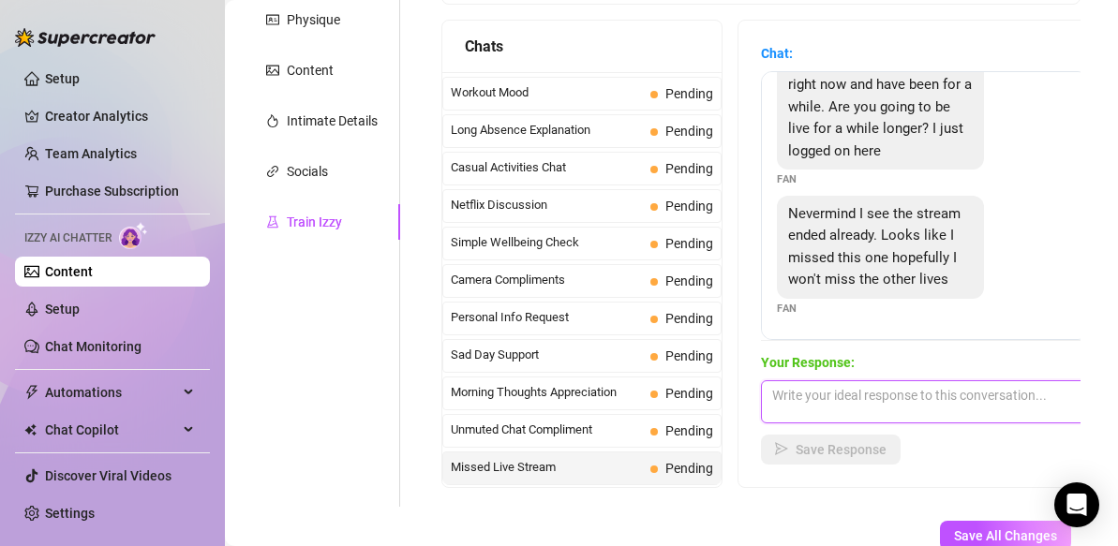
click at [800, 397] on textarea at bounding box center [925, 401] width 328 height 43
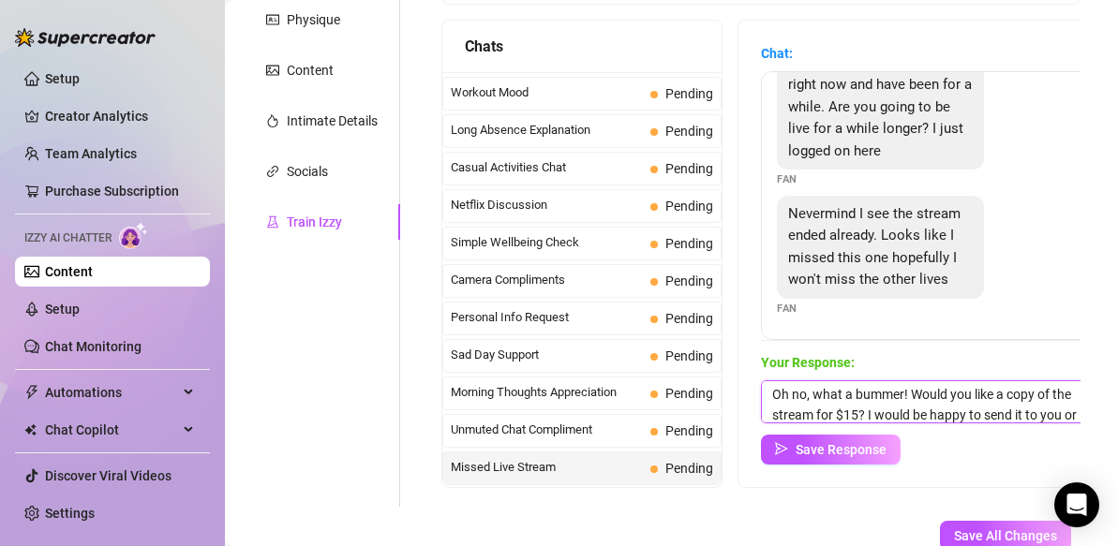
scroll to position [22, 0]
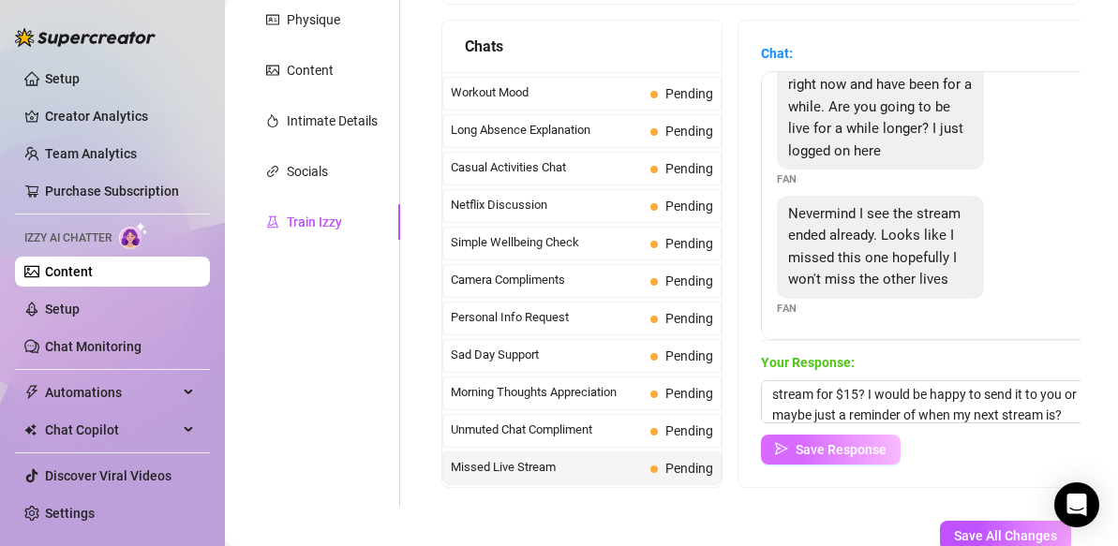
click at [844, 448] on span "Save Response" at bounding box center [840, 449] width 91 height 15
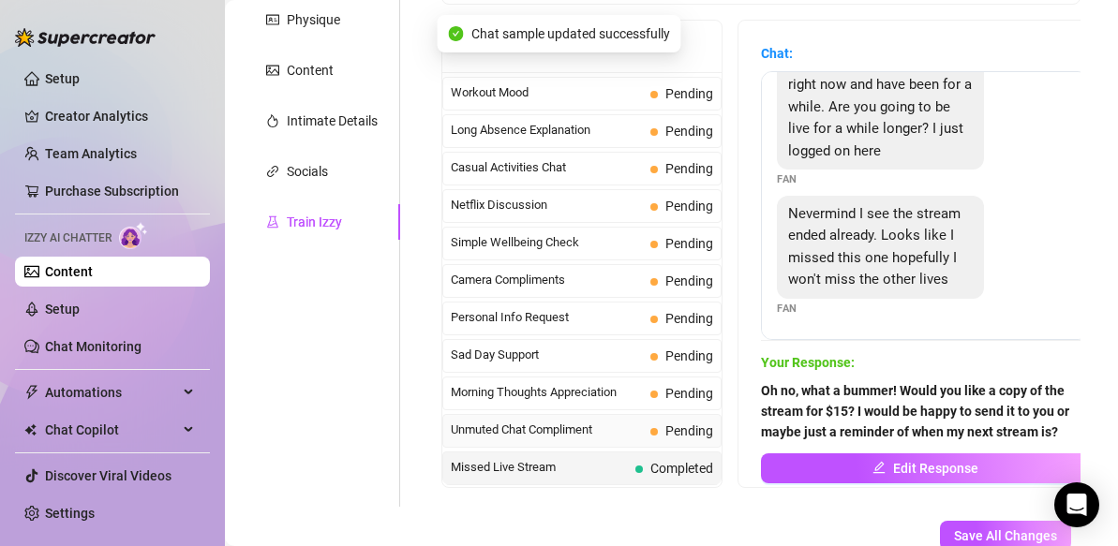
click at [603, 435] on span "Unmuted Chat Compliment" at bounding box center [547, 430] width 192 height 19
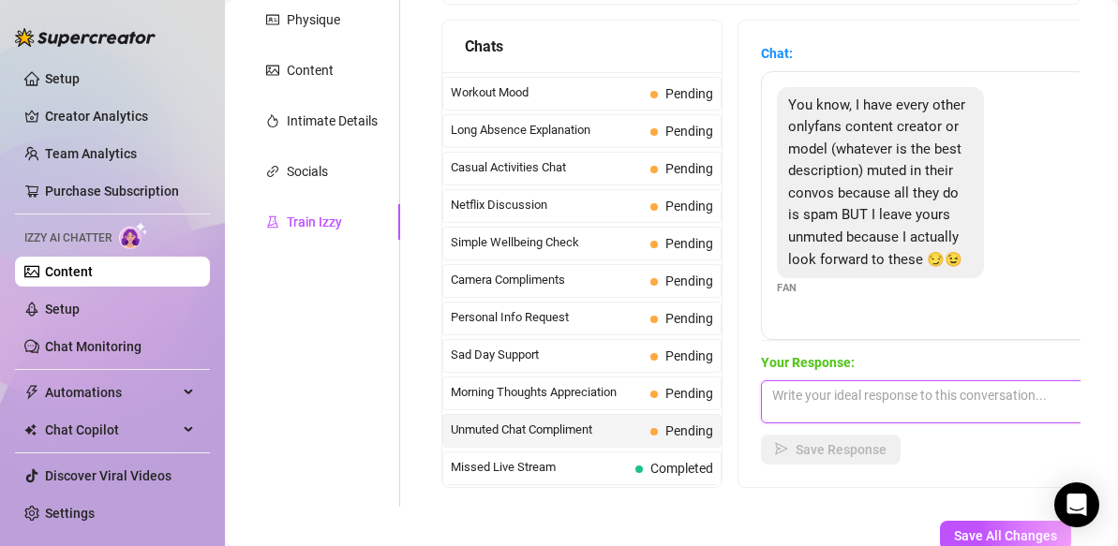
click at [801, 406] on textarea at bounding box center [925, 401] width 328 height 43
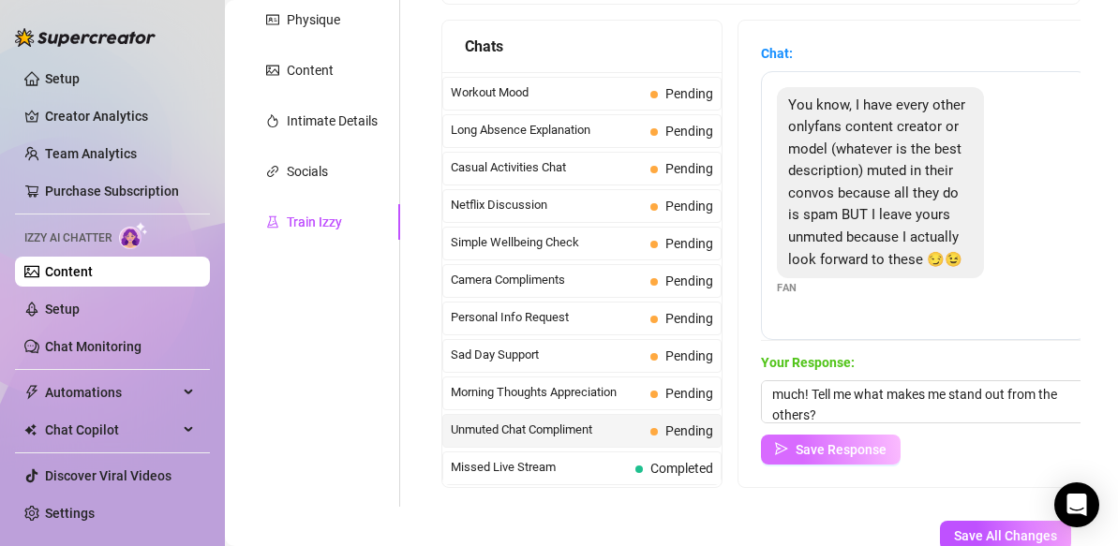
click at [863, 450] on span "Save Response" at bounding box center [840, 449] width 91 height 15
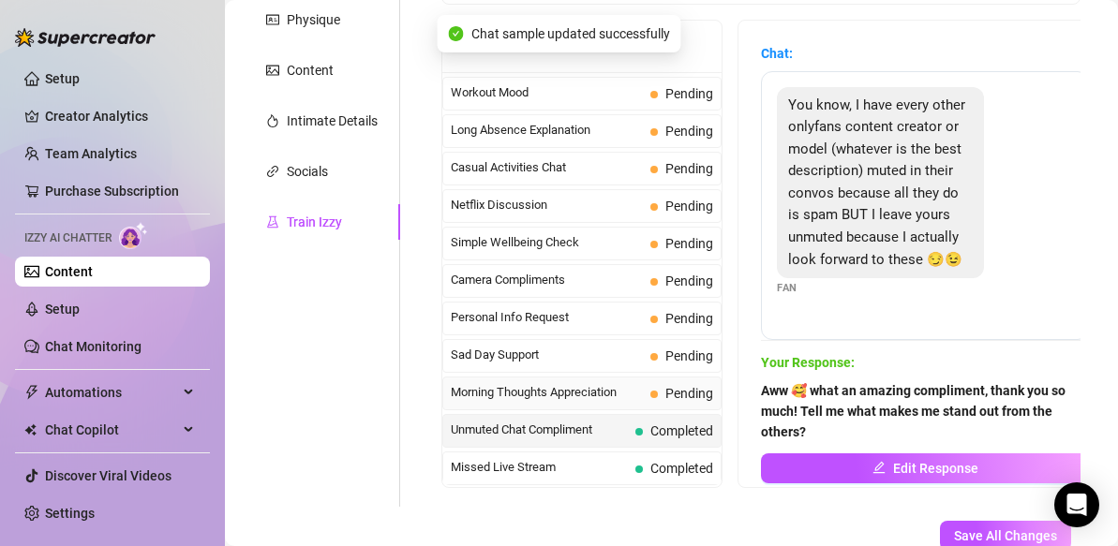
click at [620, 398] on span "Morning Thoughts Appreciation" at bounding box center [547, 392] width 192 height 19
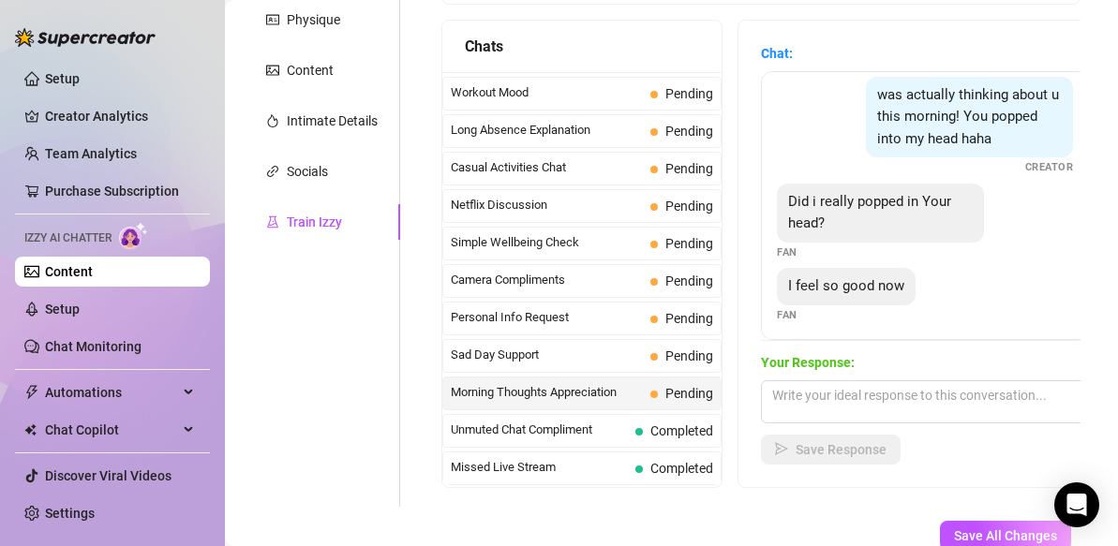
scroll to position [227, 0]
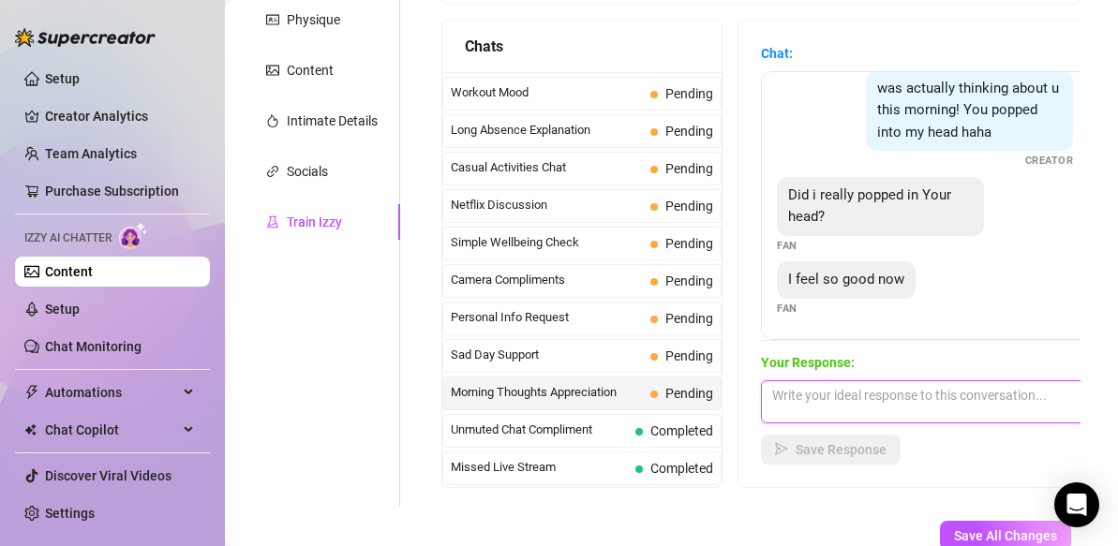
click at [836, 404] on textarea at bounding box center [925, 401] width 328 height 43
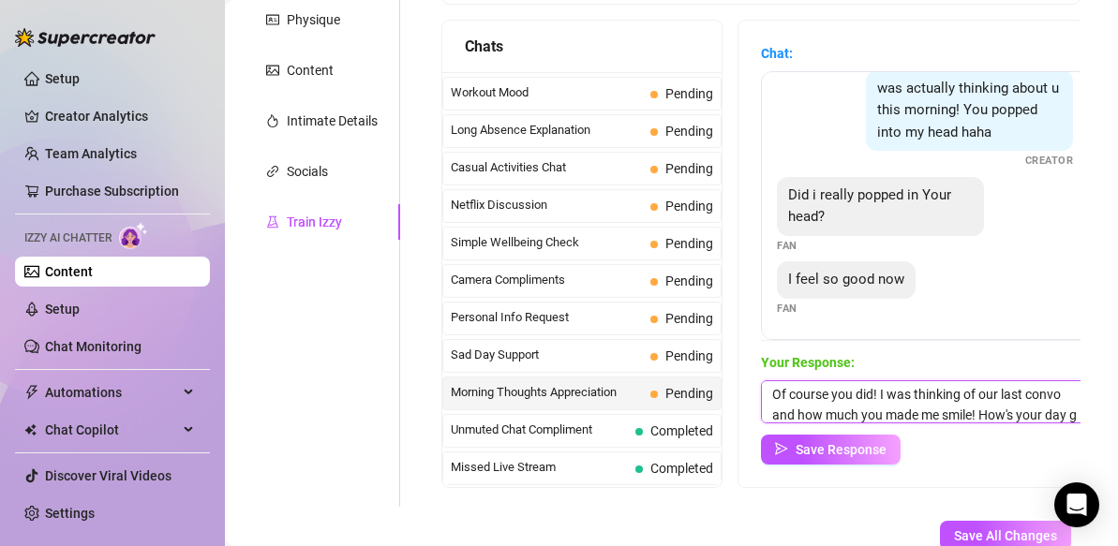
scroll to position [22, 0]
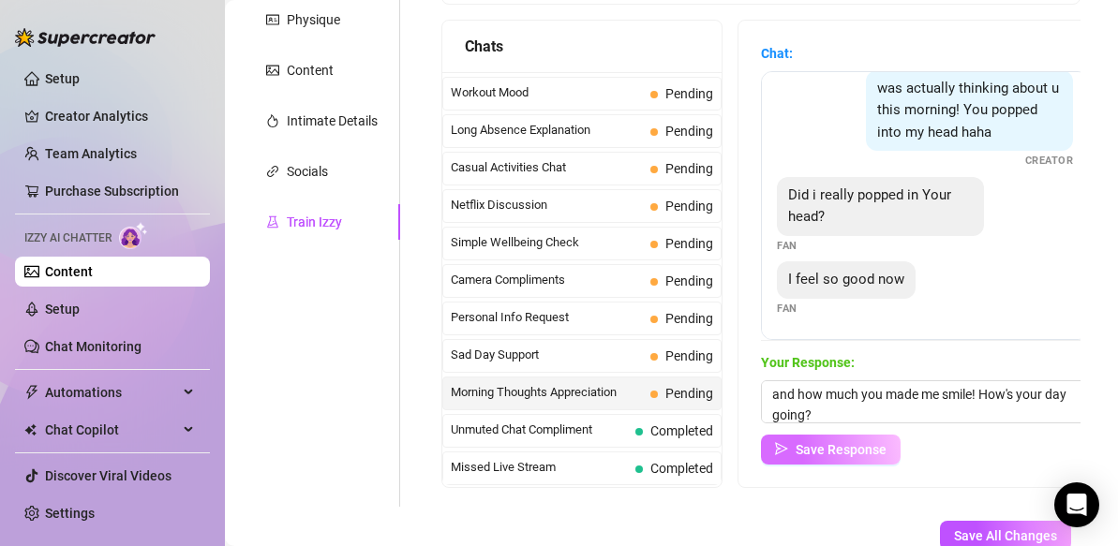
click at [864, 449] on span "Save Response" at bounding box center [840, 449] width 91 height 15
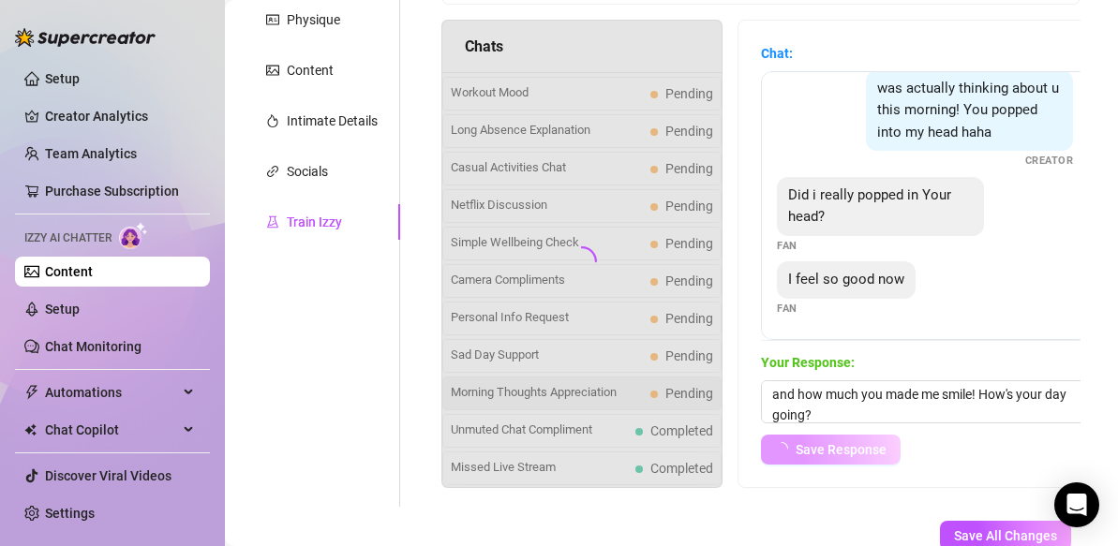
scroll to position [225, 0]
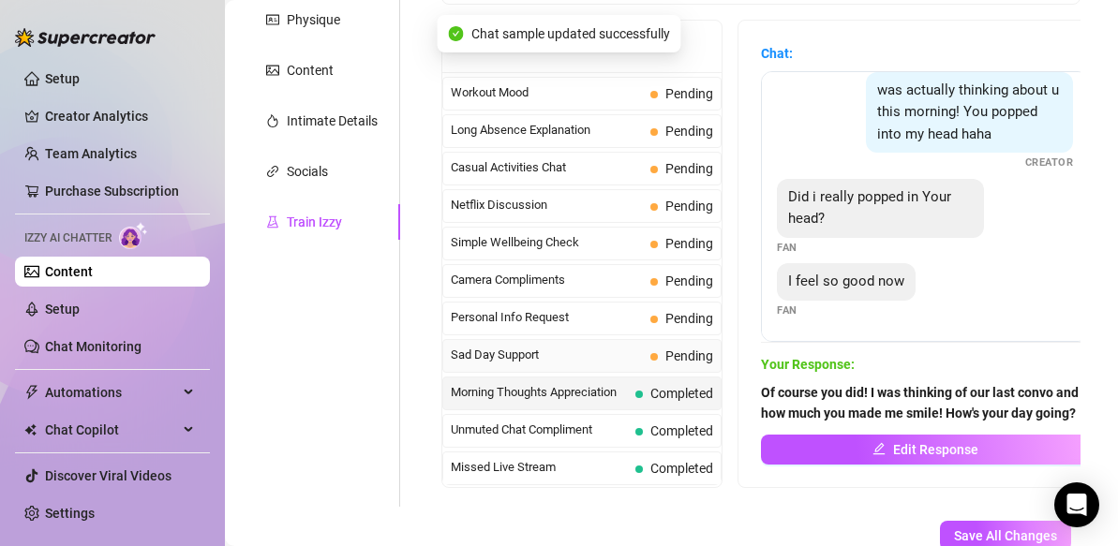
click at [595, 351] on span "Sad Day Support" at bounding box center [547, 355] width 192 height 19
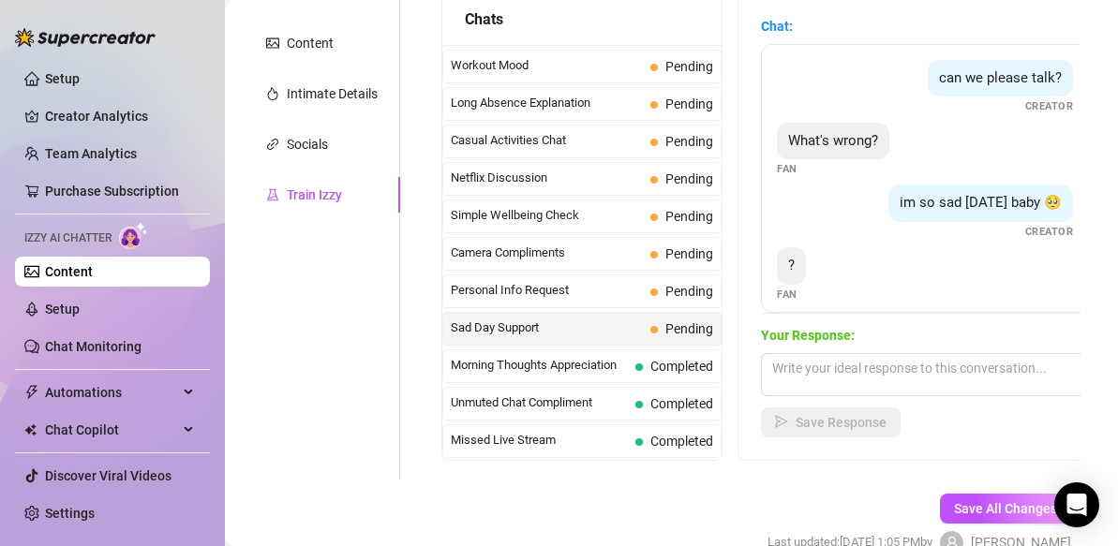
scroll to position [13, 0]
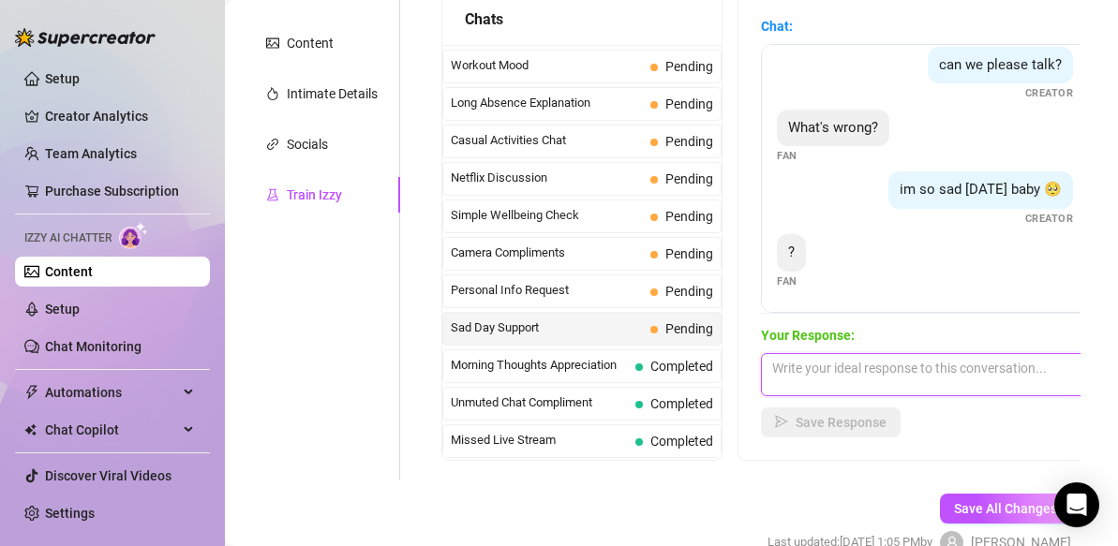
click at [796, 378] on textarea at bounding box center [925, 374] width 328 height 43
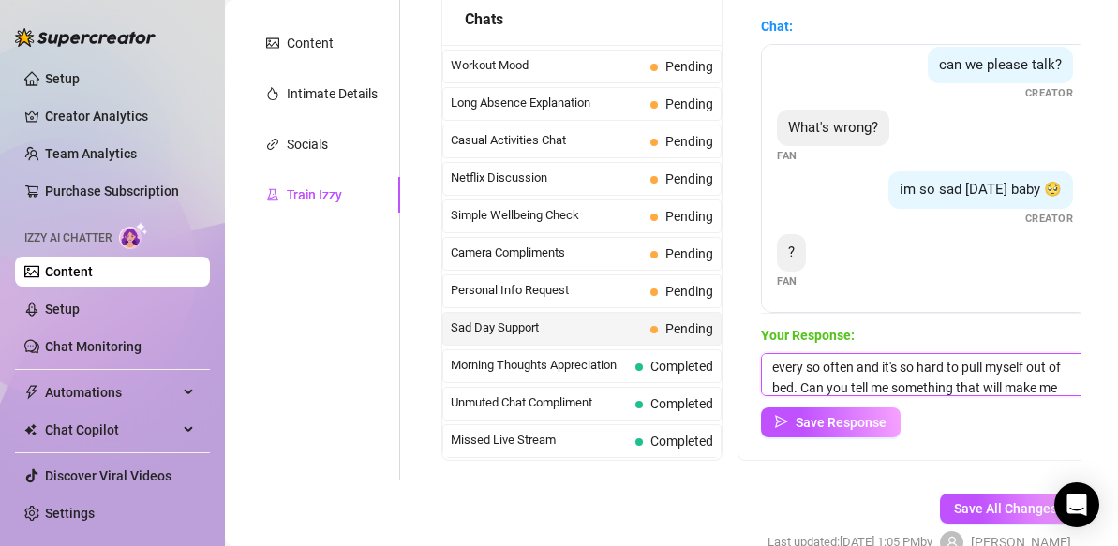
scroll to position [42, 0]
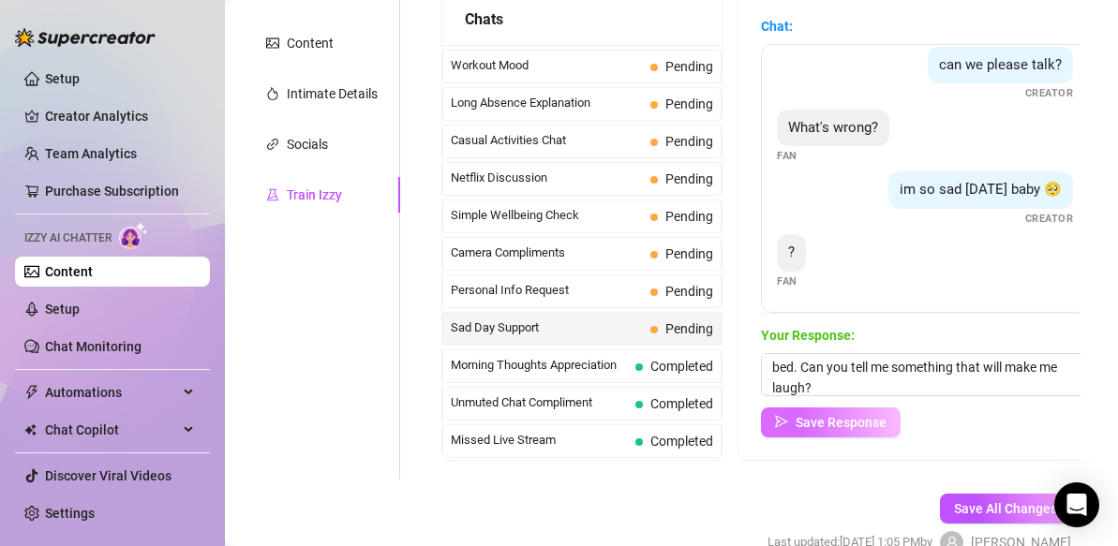
click at [819, 421] on span "Save Response" at bounding box center [840, 422] width 91 height 15
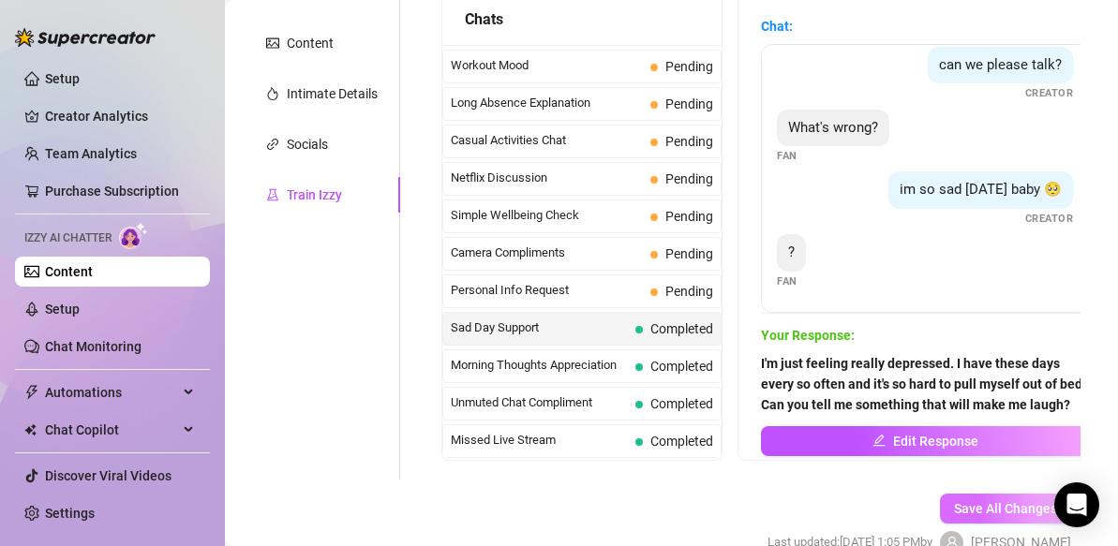
click at [971, 507] on span "Save All Changes" at bounding box center [1005, 508] width 103 height 15
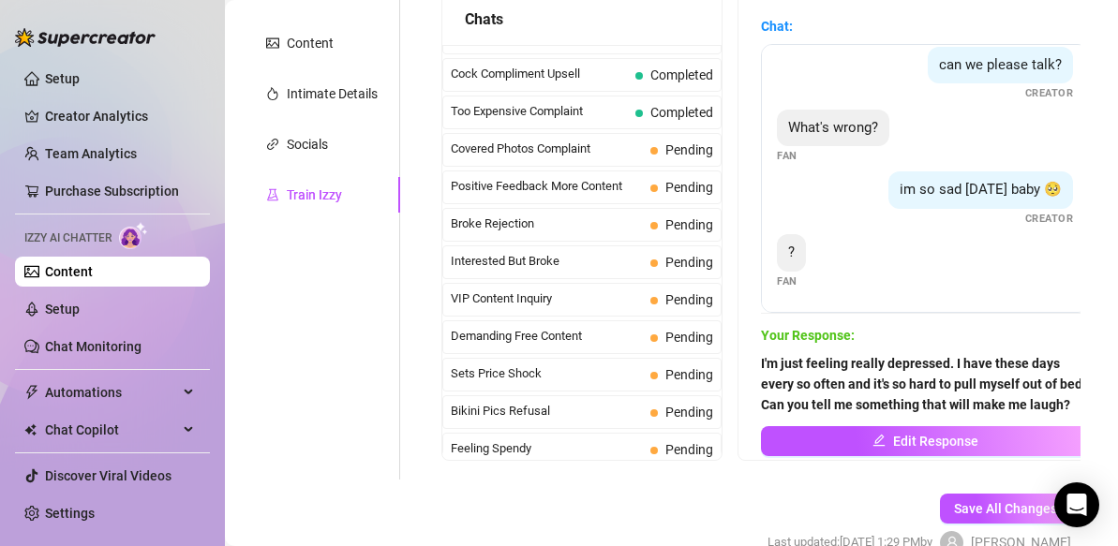
scroll to position [0, 0]
